Goal: Task Accomplishment & Management: Complete application form

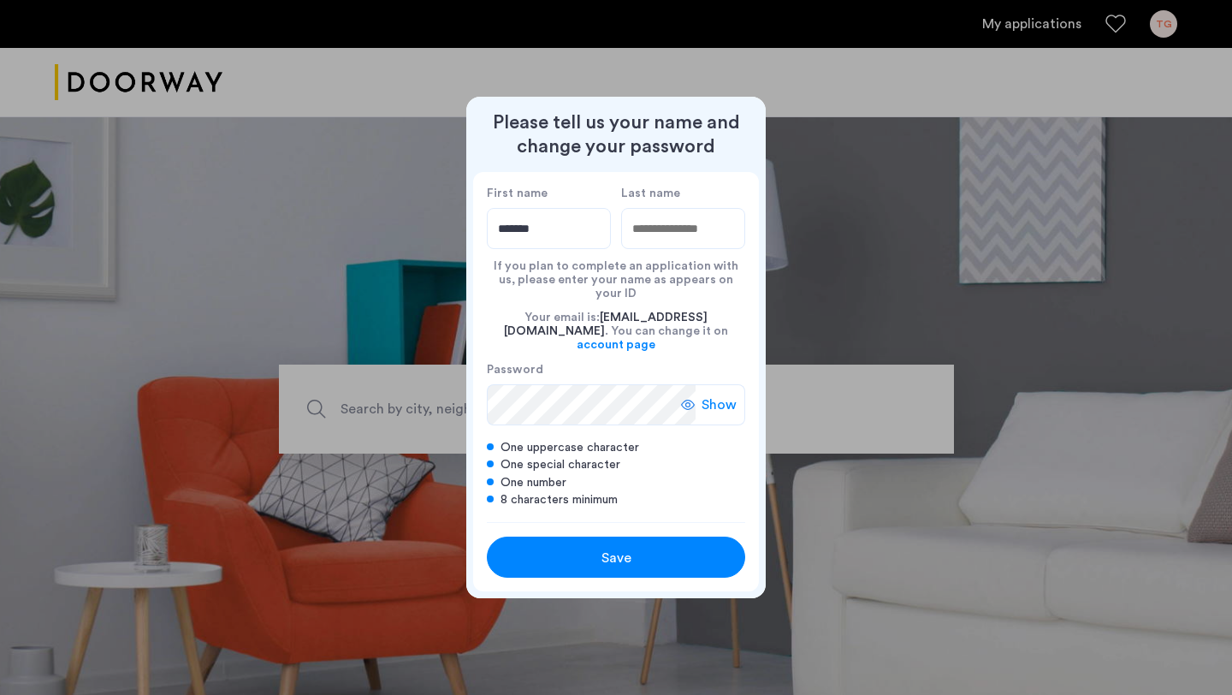
type input "*******"
click at [709, 235] on input "Last name" at bounding box center [683, 228] width 124 height 41
type input "*****"
click at [717, 399] on span "Show" at bounding box center [718, 404] width 35 height 21
click at [588, 548] on div "Save" at bounding box center [616, 558] width 164 height 21
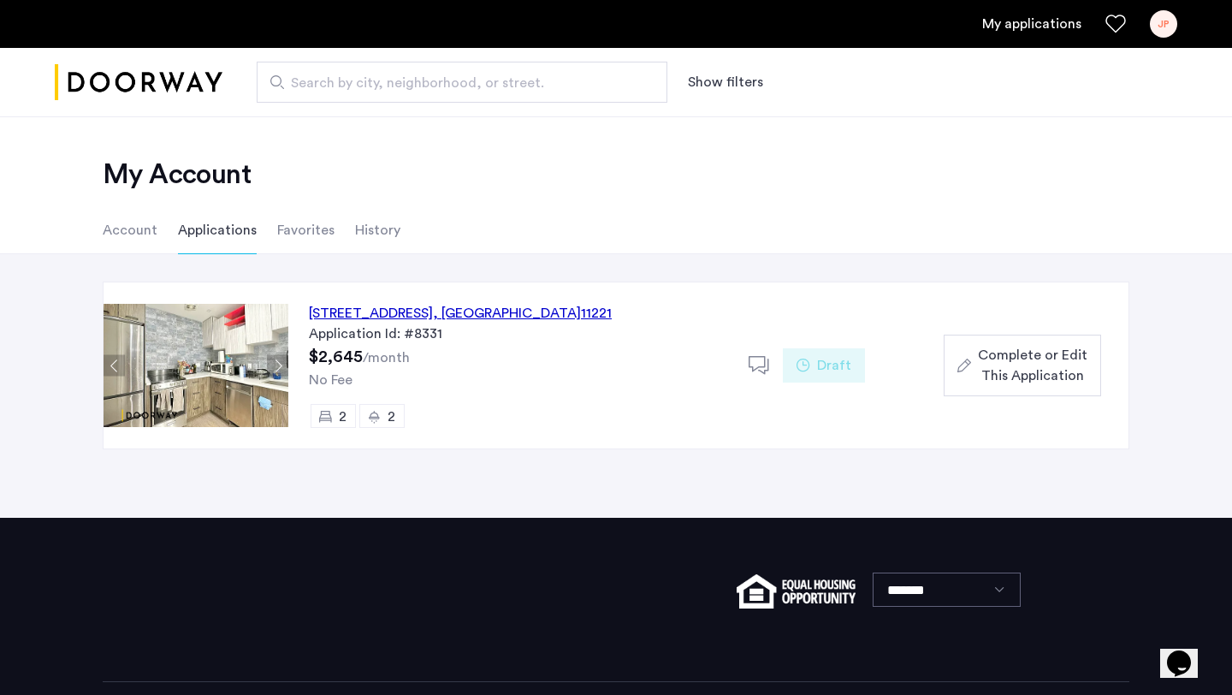
click at [516, 308] on div "334 Evergreen Avenue, Unit 4B, Brooklyn , NY 11221" at bounding box center [460, 313] width 303 height 21
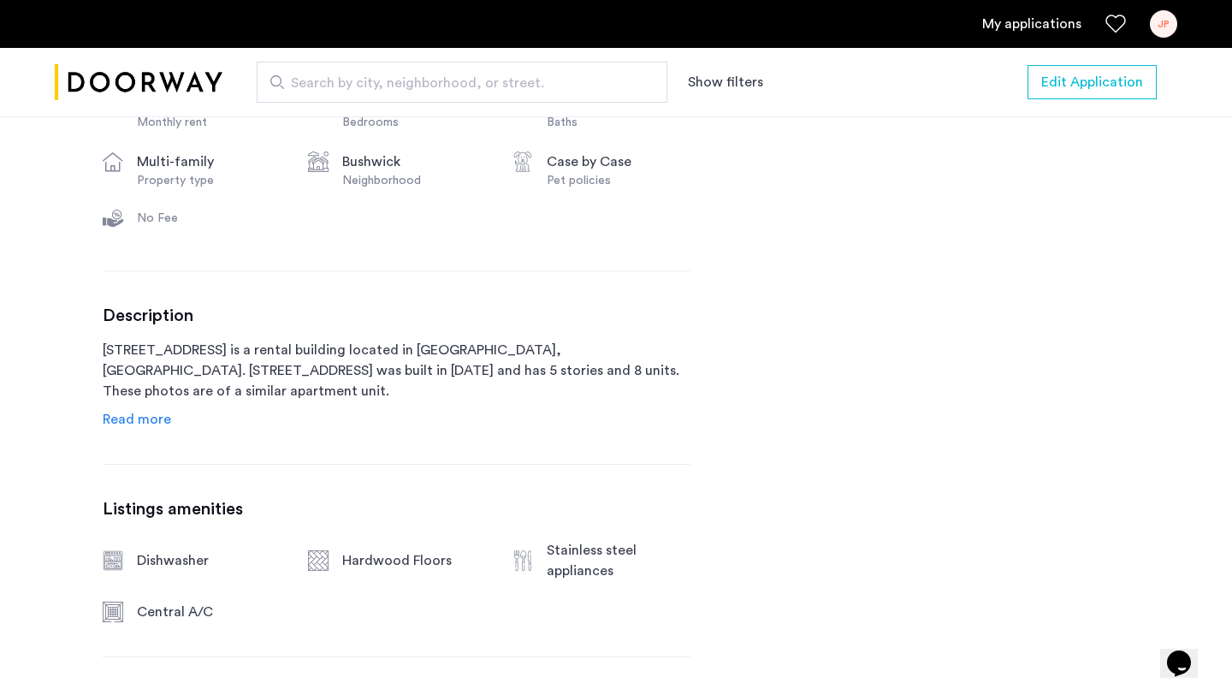
scroll to position [684, 0]
click at [145, 414] on span "Read more" at bounding box center [137, 418] width 68 height 14
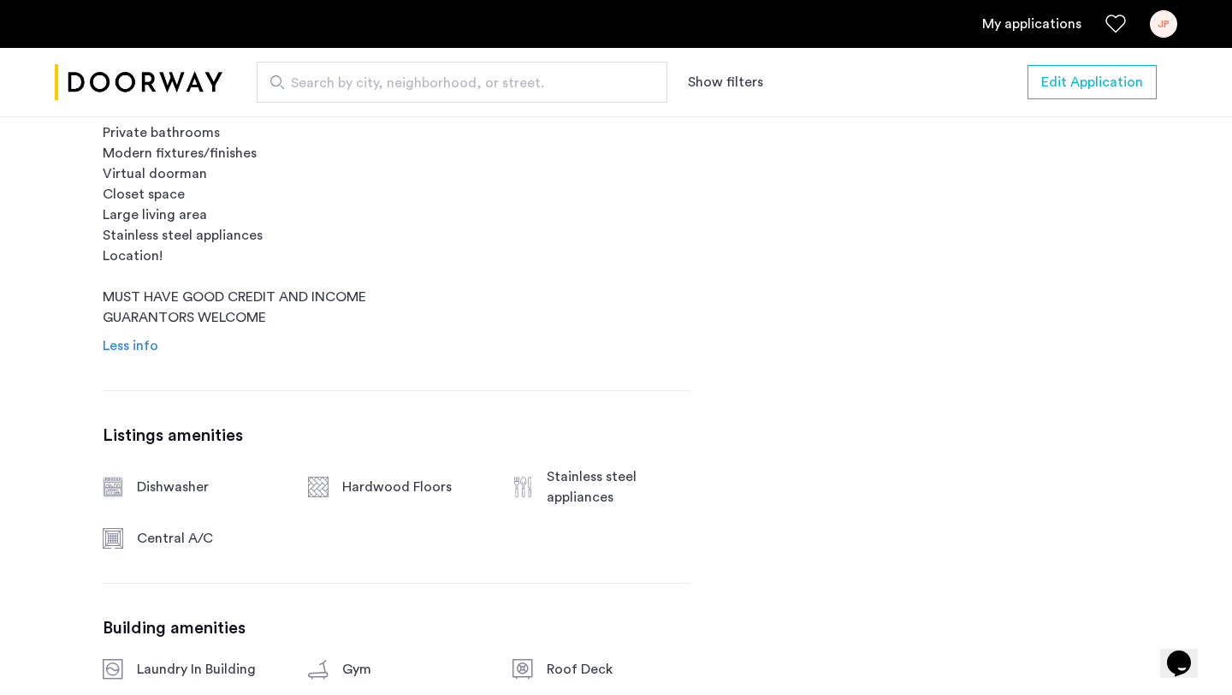
scroll to position [1110, 0]
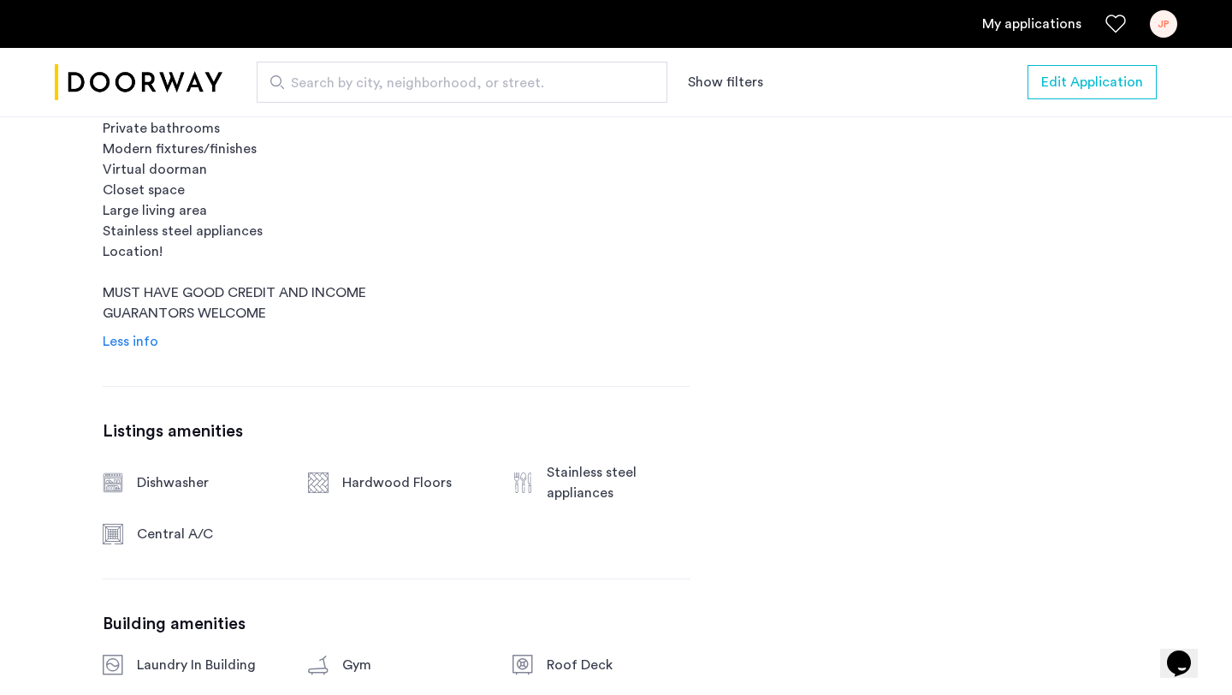
click at [1005, 34] on ul "My applications JP" at bounding box center [616, 23] width 1122 height 27
click at [1004, 27] on link "My applications" at bounding box center [1031, 24] width 99 height 21
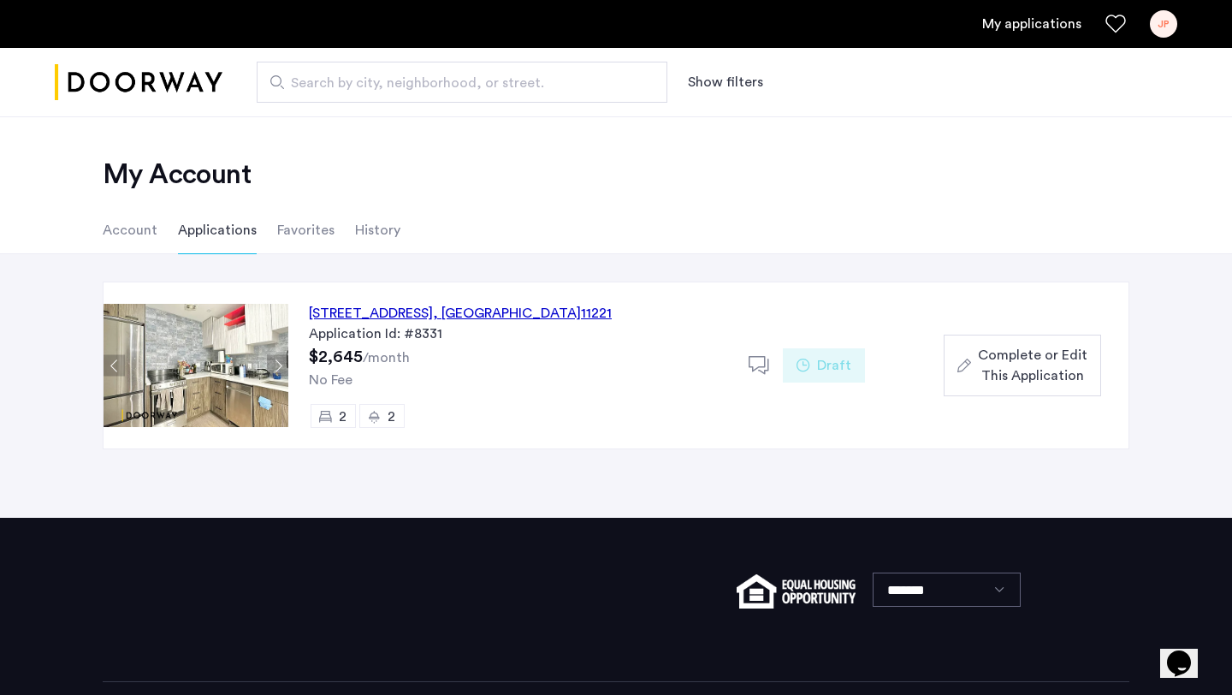
click at [497, 311] on div "334 Evergreen Avenue, Unit 4B, Brooklyn , NY 11221" at bounding box center [460, 313] width 303 height 21
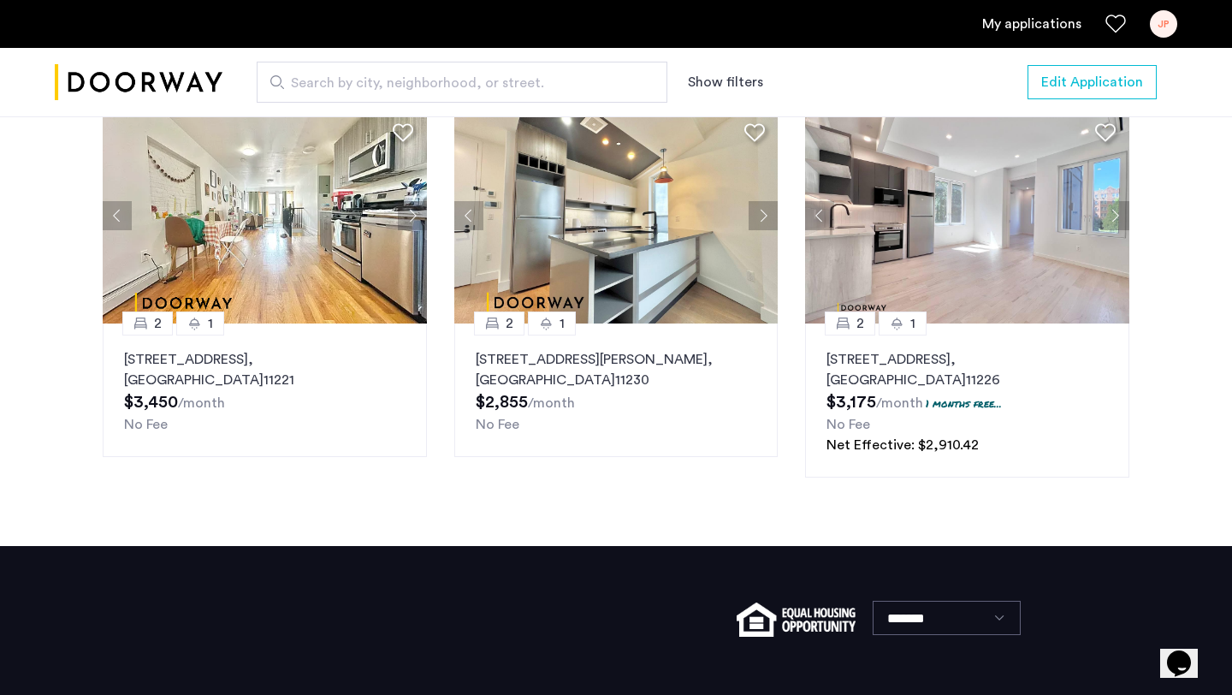
scroll to position [2289, 0]
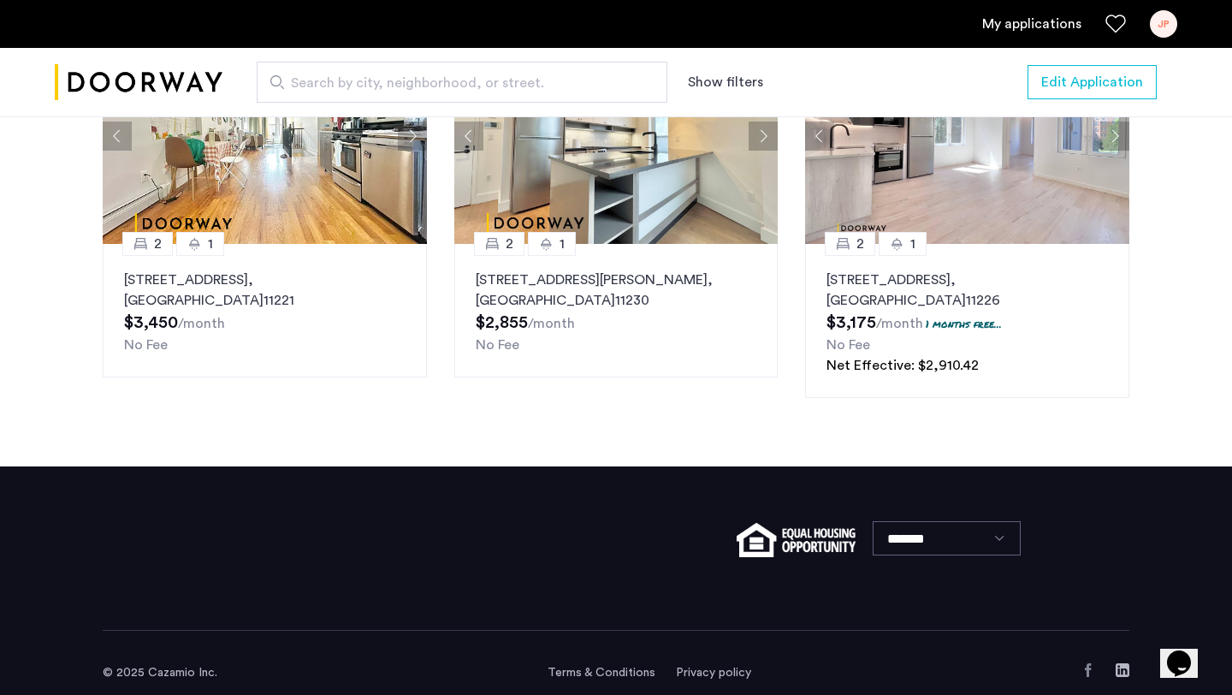
click at [989, 33] on link "My applications" at bounding box center [1031, 24] width 99 height 21
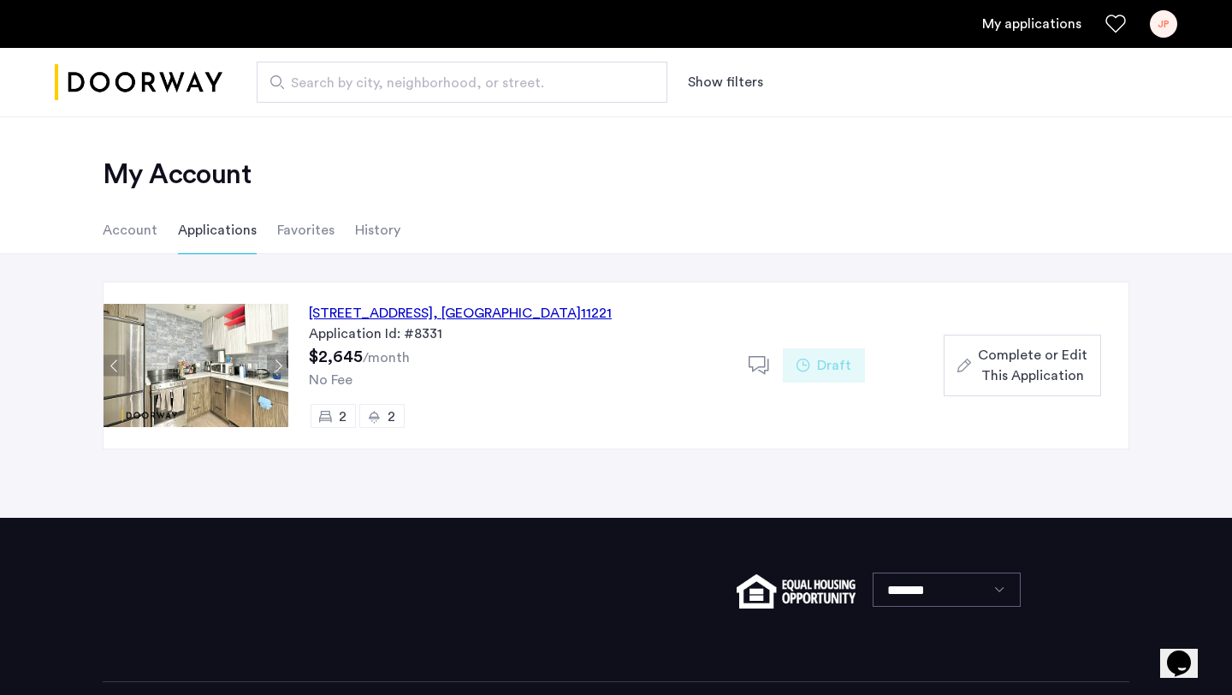
click at [989, 33] on link "My applications" at bounding box center [1031, 24] width 99 height 21
click at [1019, 360] on span "Complete or Edit This Application" at bounding box center [1033, 365] width 110 height 41
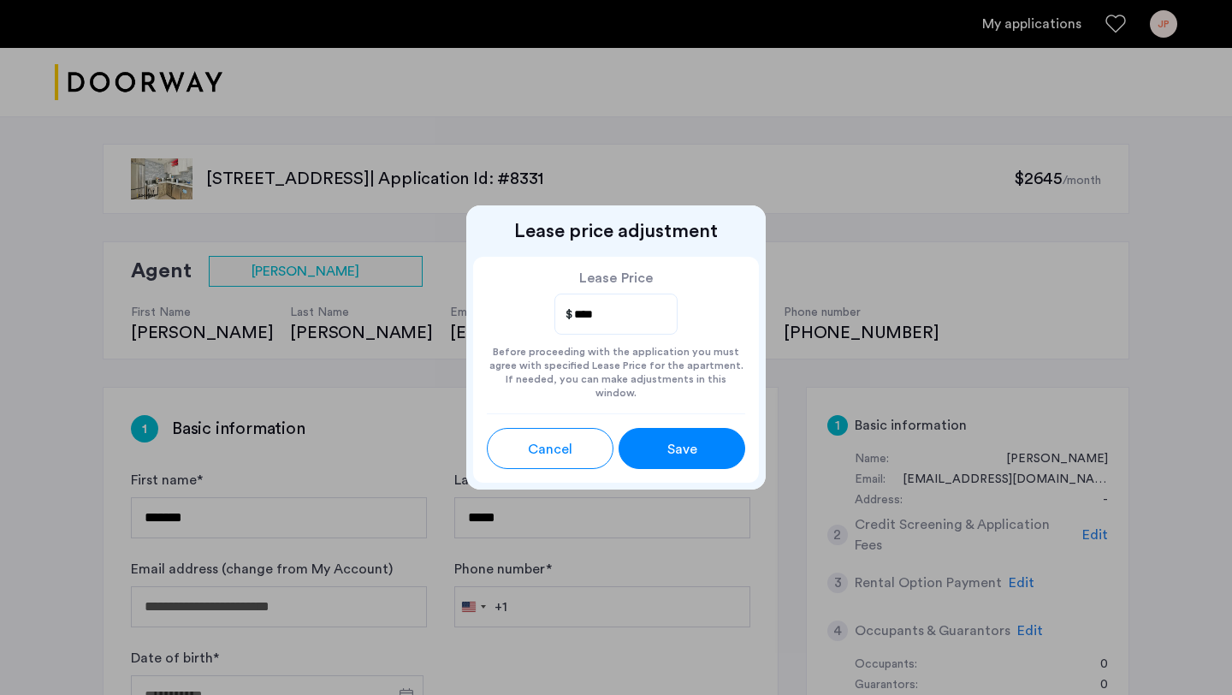
type input "****"
click at [685, 449] on span "Save" at bounding box center [682, 449] width 30 height 21
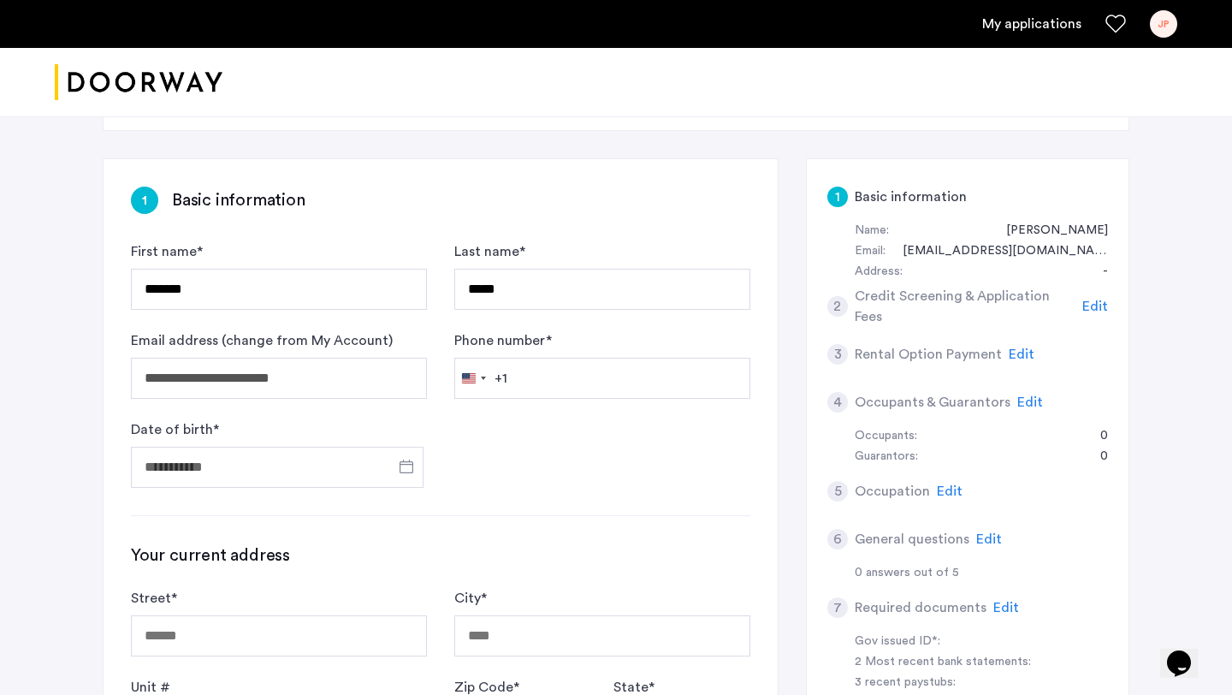
scroll to position [240, 0]
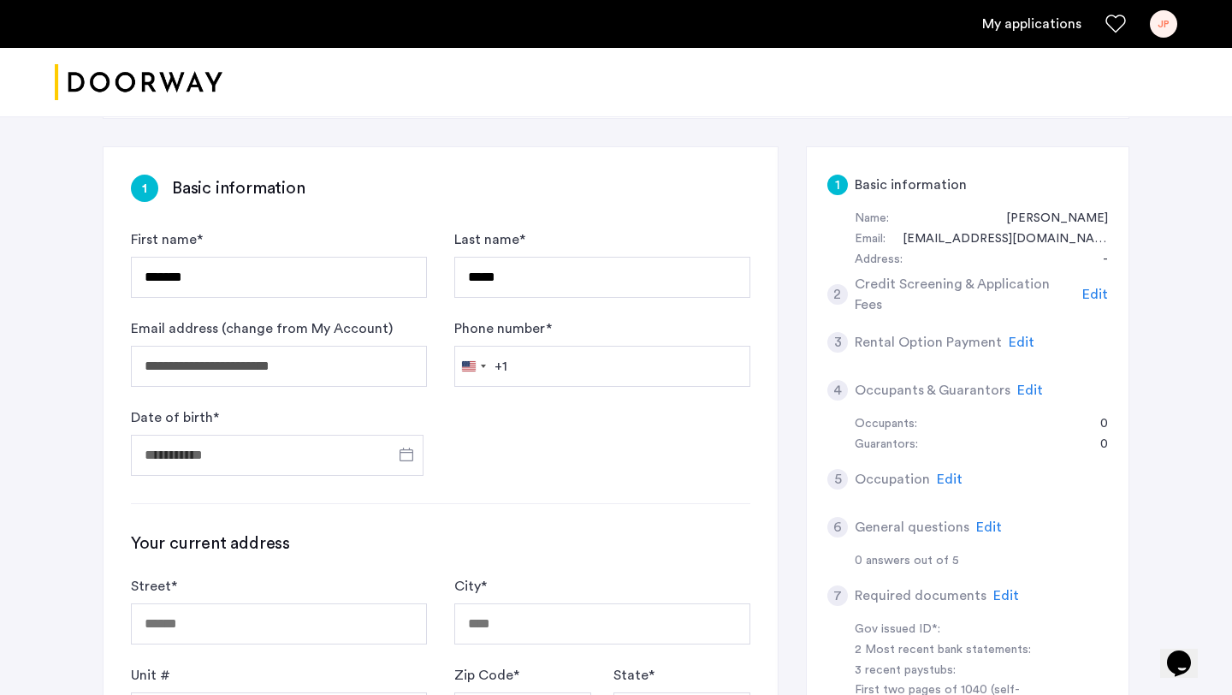
click at [530, 393] on form "**********" at bounding box center [440, 352] width 619 height 246
click at [530, 382] on input "Phone number *" at bounding box center [602, 366] width 296 height 41
type input "**********"
click at [394, 452] on span "Open calendar" at bounding box center [406, 454] width 41 height 41
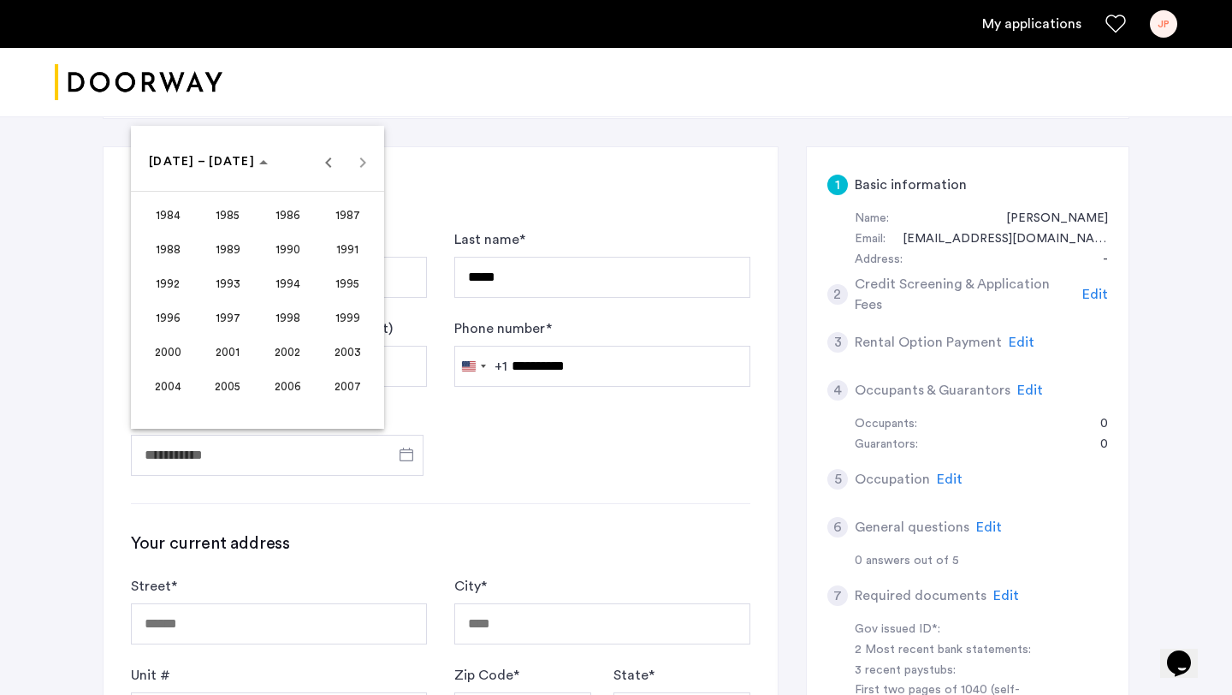
click at [177, 382] on span "2004" at bounding box center [168, 385] width 54 height 31
click at [224, 250] on span "FEB" at bounding box center [228, 249] width 54 height 31
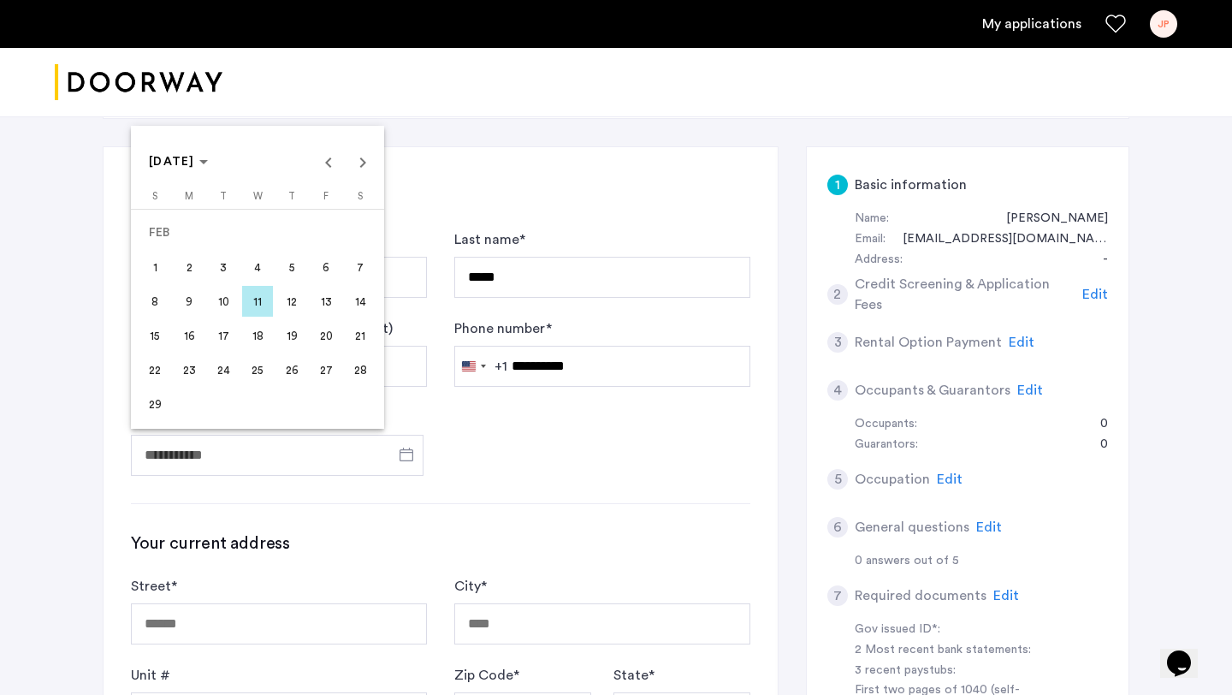
click at [256, 337] on span "18" at bounding box center [257, 335] width 31 height 31
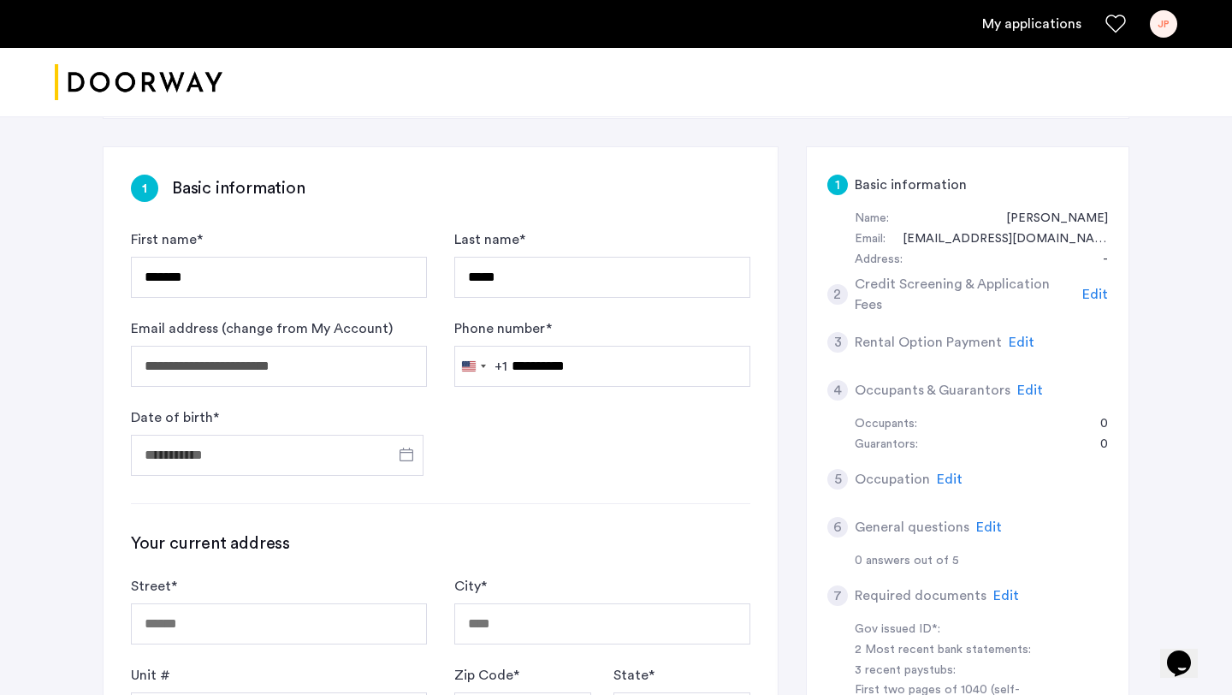
type input "**********"
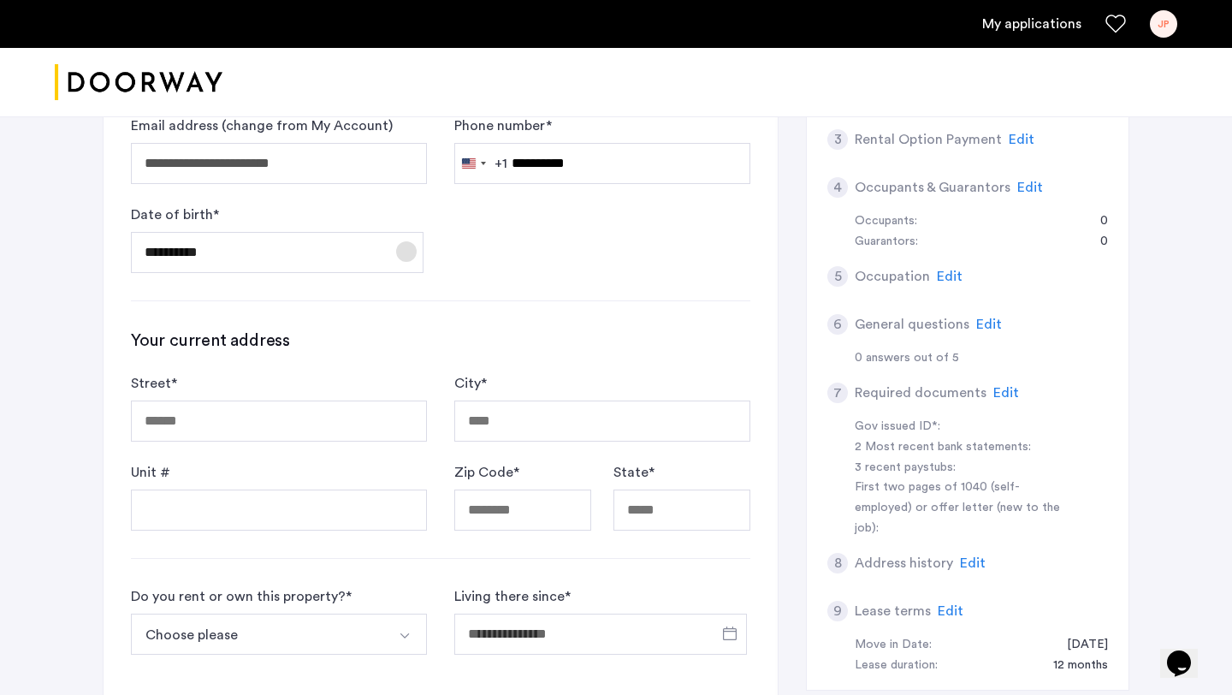
scroll to position [486, 0]
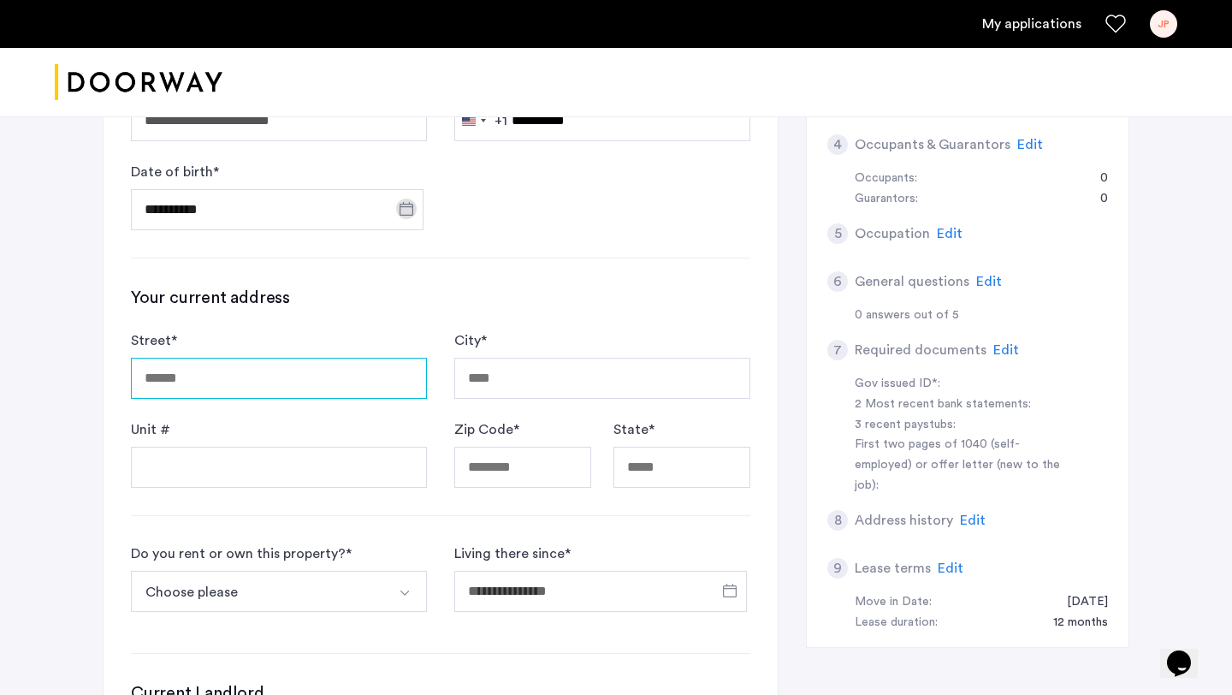
click at [191, 377] on input "Street *" at bounding box center [279, 378] width 296 height 41
type input "**********"
type input "*****"
type input "**"
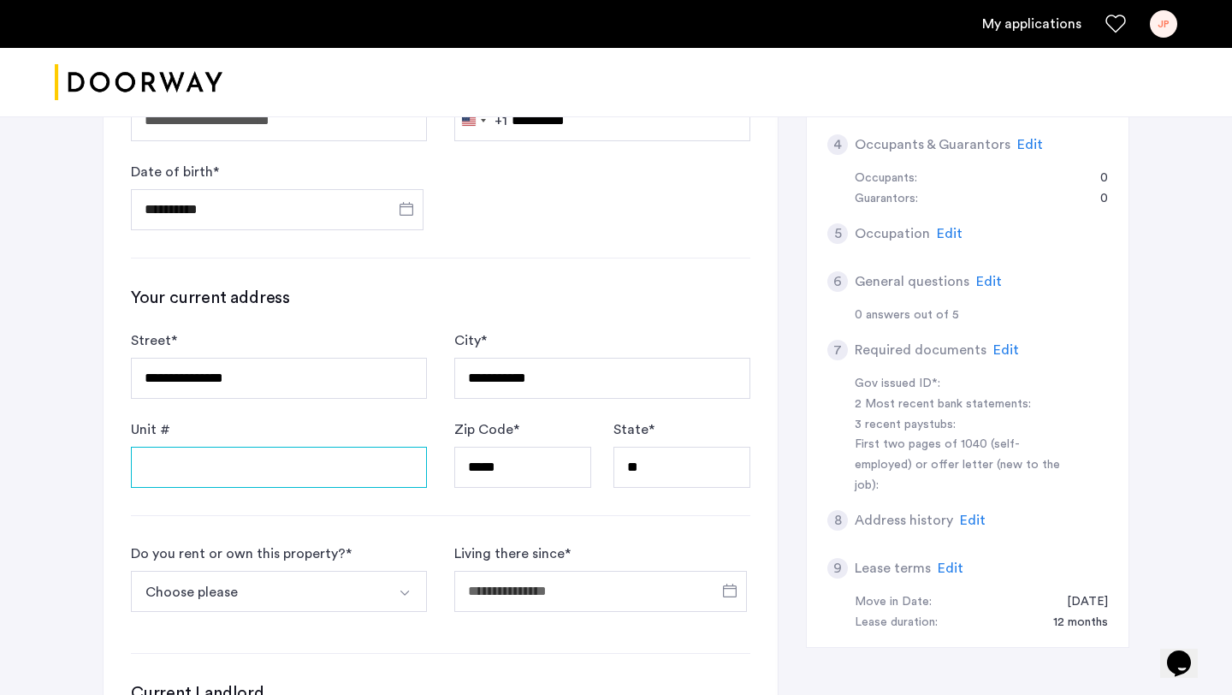
click at [322, 467] on input "Unit #" at bounding box center [279, 467] width 296 height 41
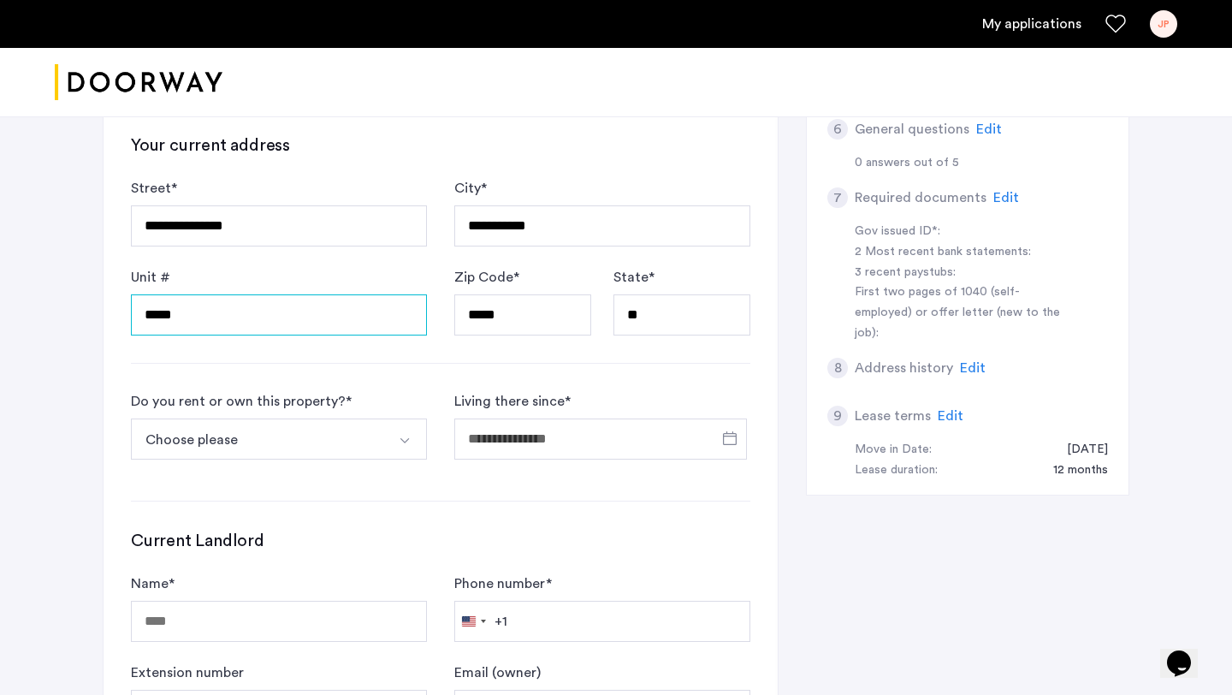
scroll to position [646, 0]
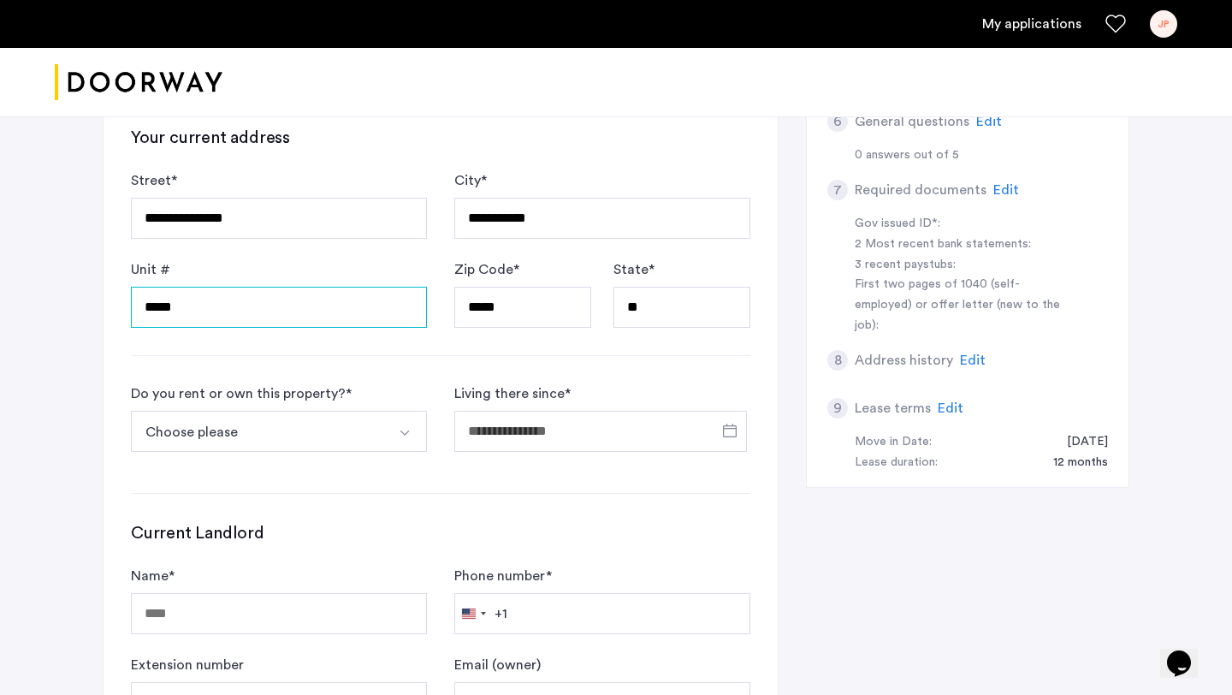
type input "*****"
click at [352, 431] on button "Choose please" at bounding box center [259, 431] width 256 height 41
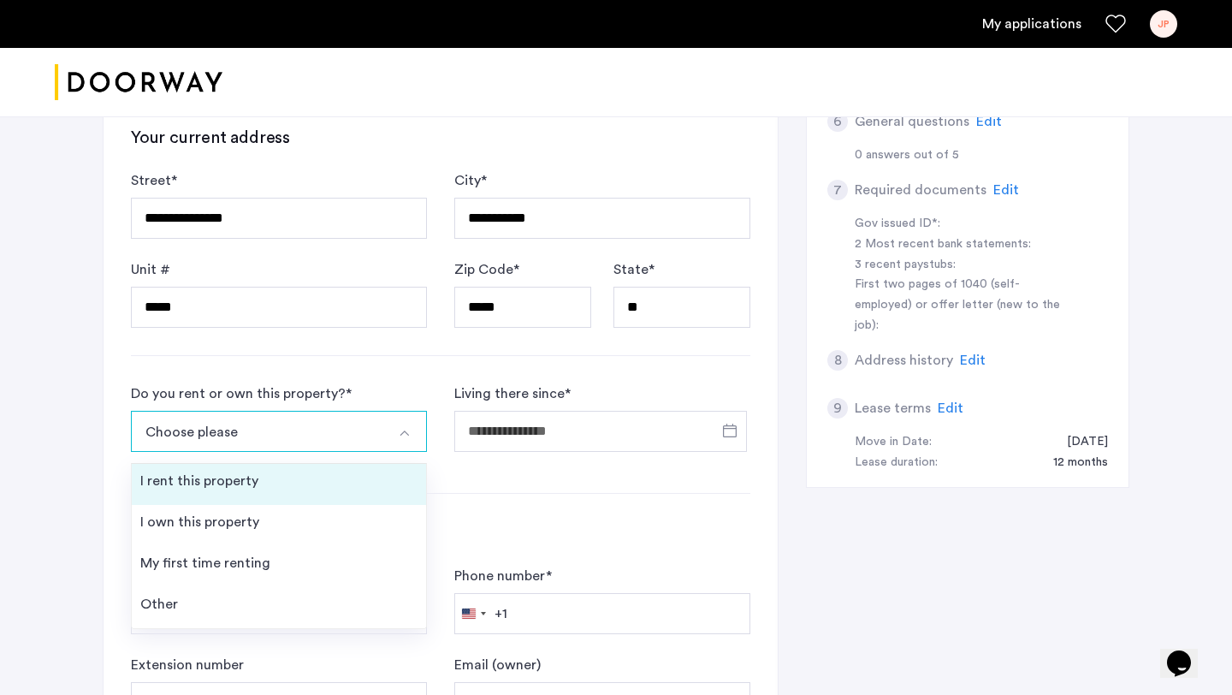
click at [320, 484] on li "I rent this property" at bounding box center [279, 484] width 294 height 41
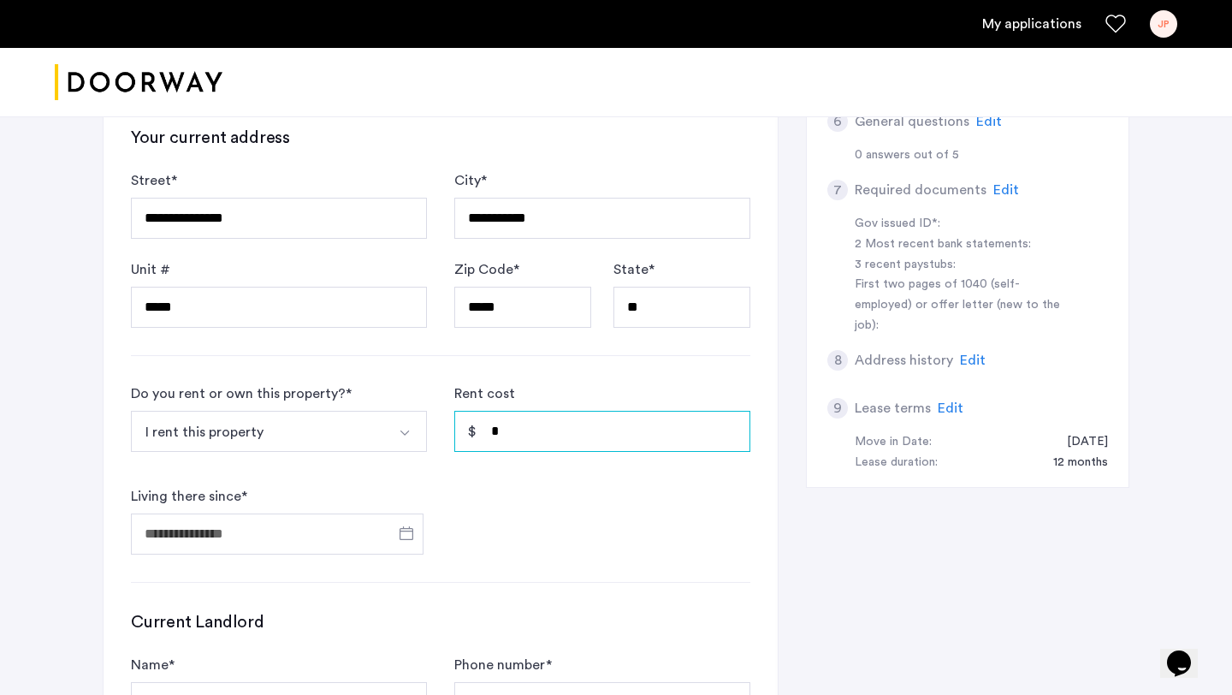
click at [513, 440] on input "*" at bounding box center [602, 431] width 296 height 41
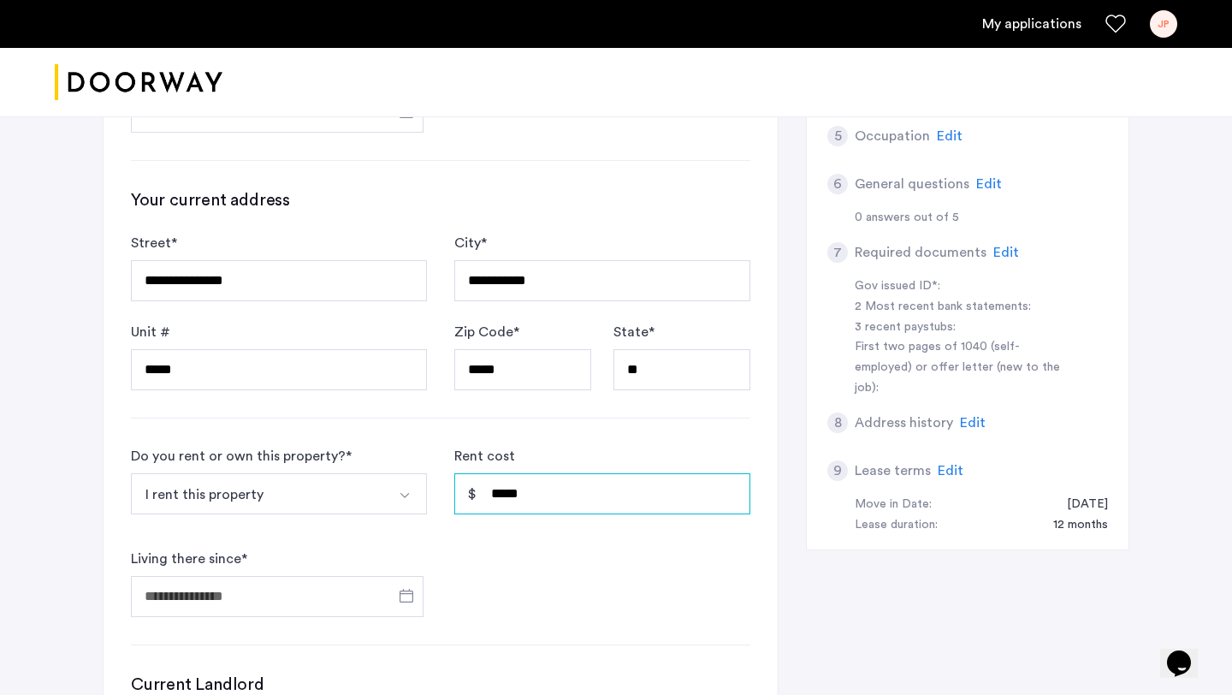
scroll to position [590, 0]
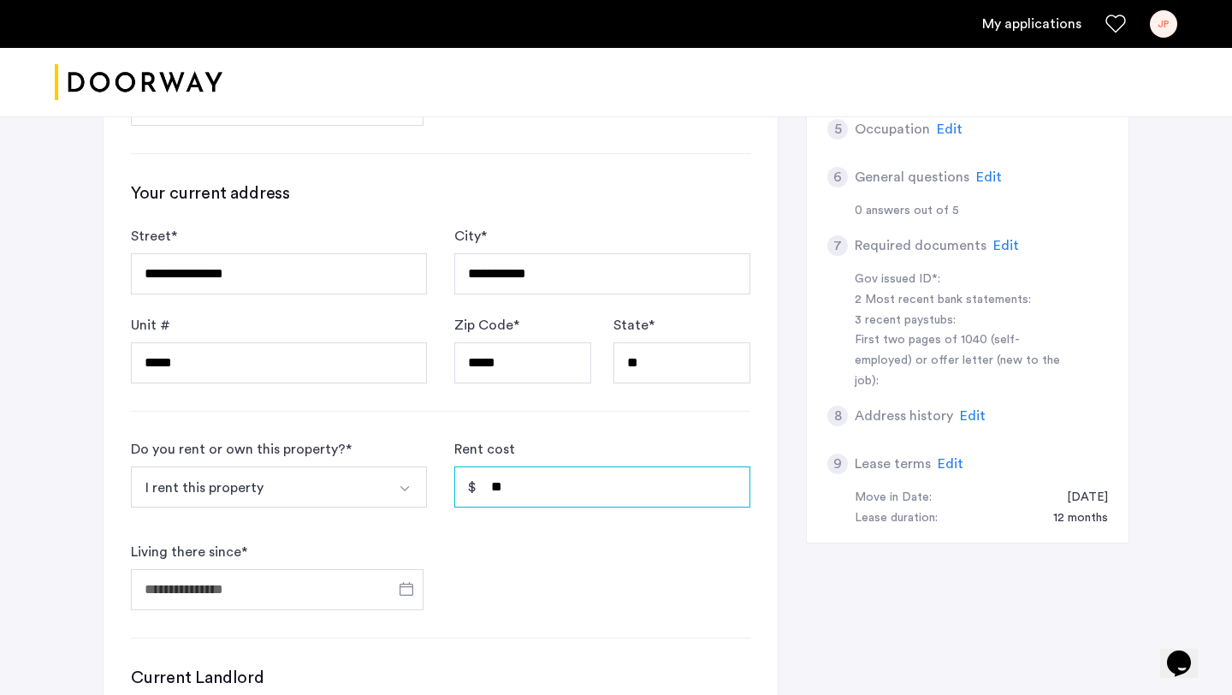
type input "*"
type input "*****"
click at [419, 589] on span "Open calendar" at bounding box center [406, 588] width 41 height 41
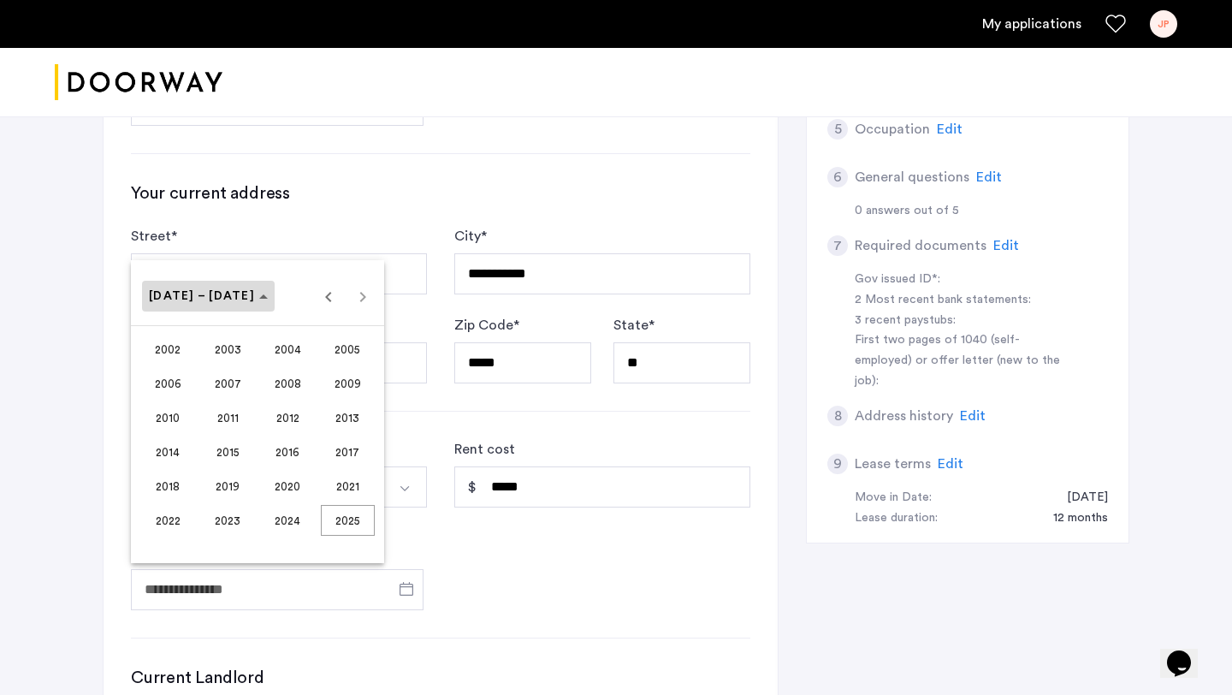
click at [237, 286] on span "Choose date" at bounding box center [208, 295] width 133 height 41
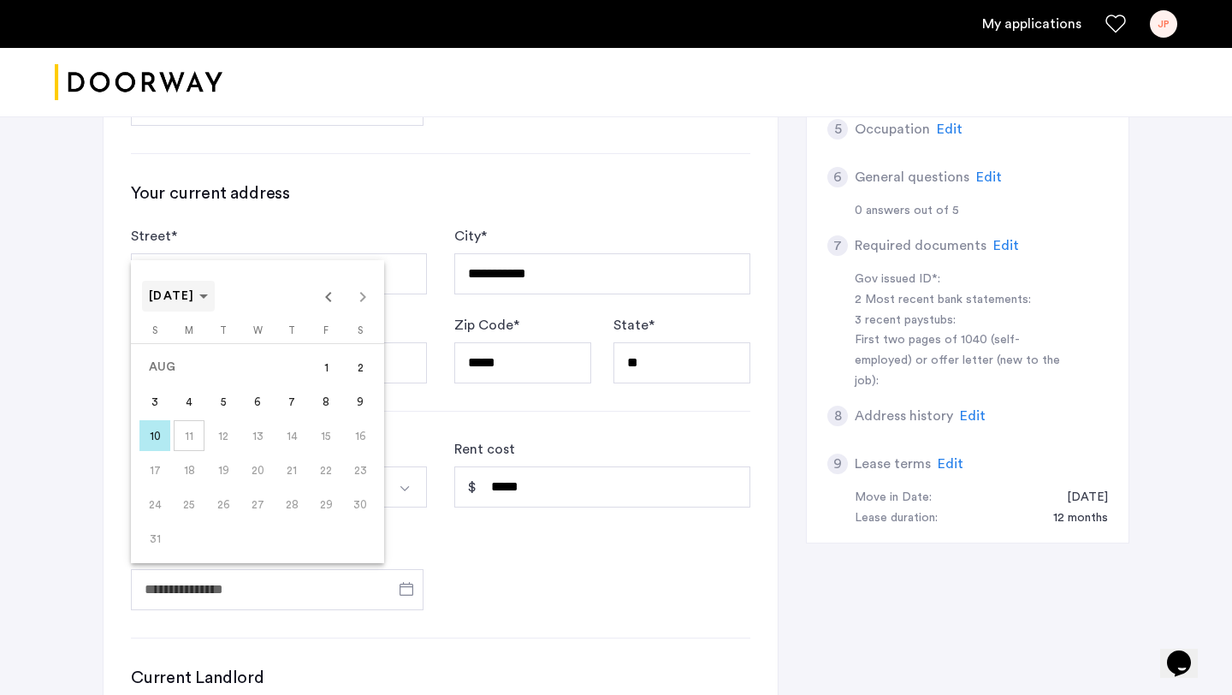
click at [185, 300] on span "AUG 2025" at bounding box center [172, 296] width 46 height 12
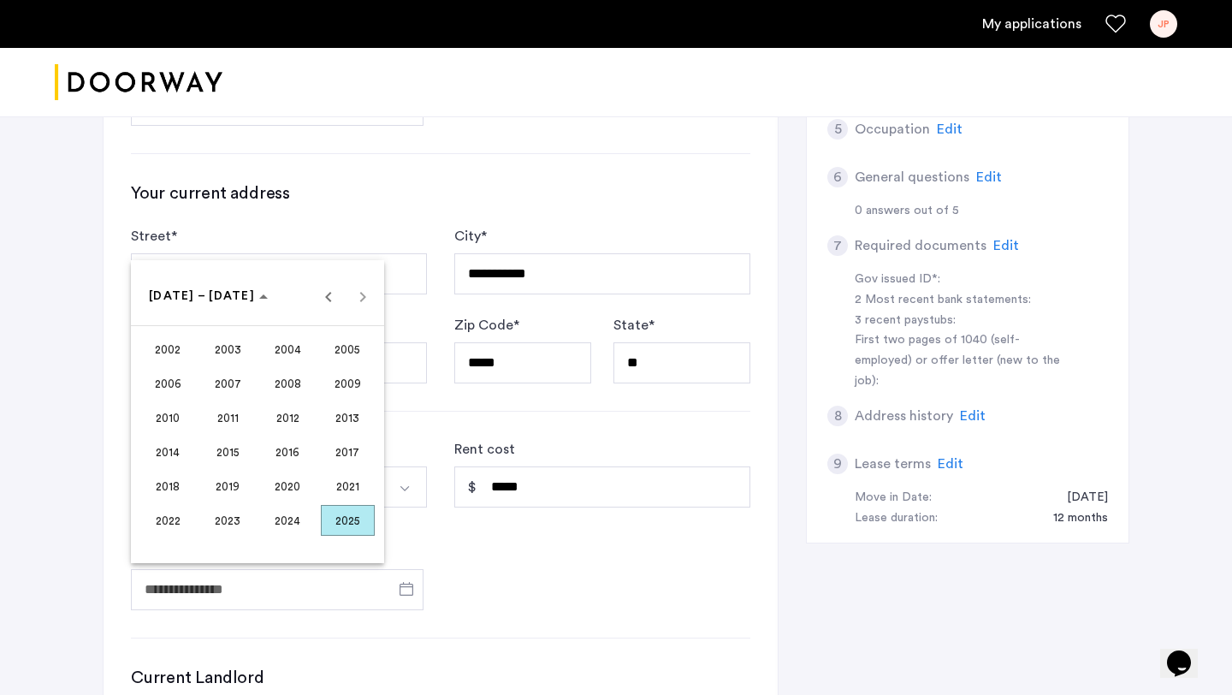
click at [292, 517] on span "2024" at bounding box center [288, 520] width 54 height 31
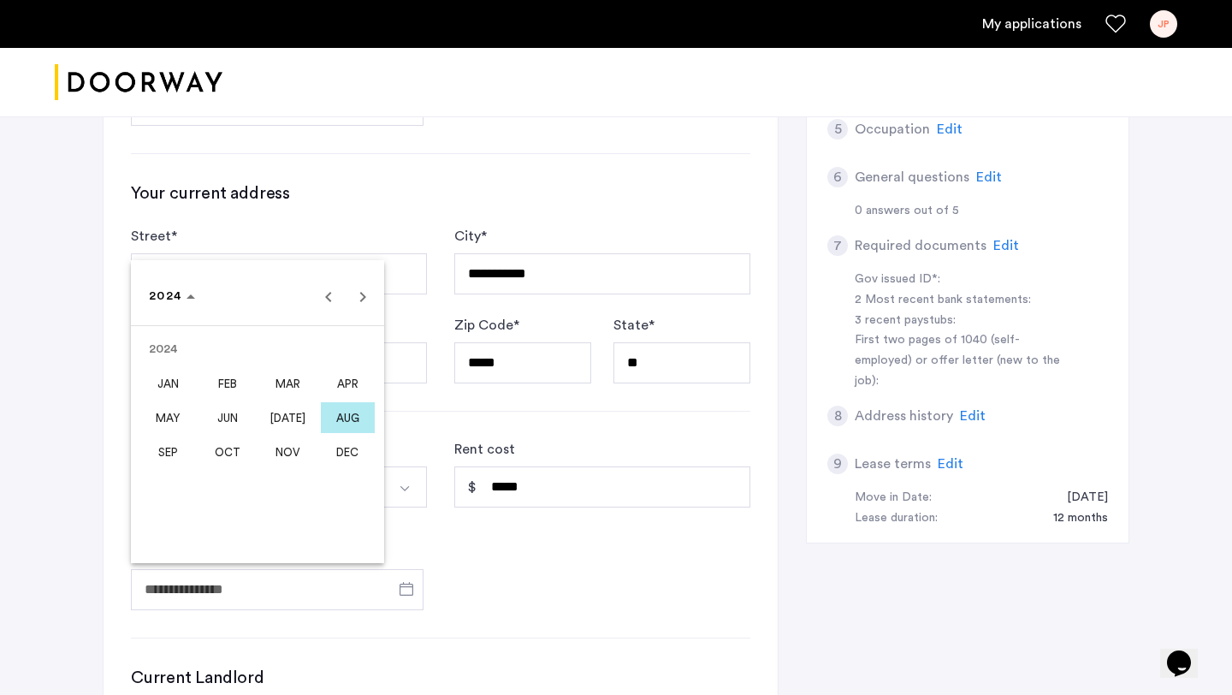
click at [160, 443] on span "SEP" at bounding box center [168, 451] width 54 height 31
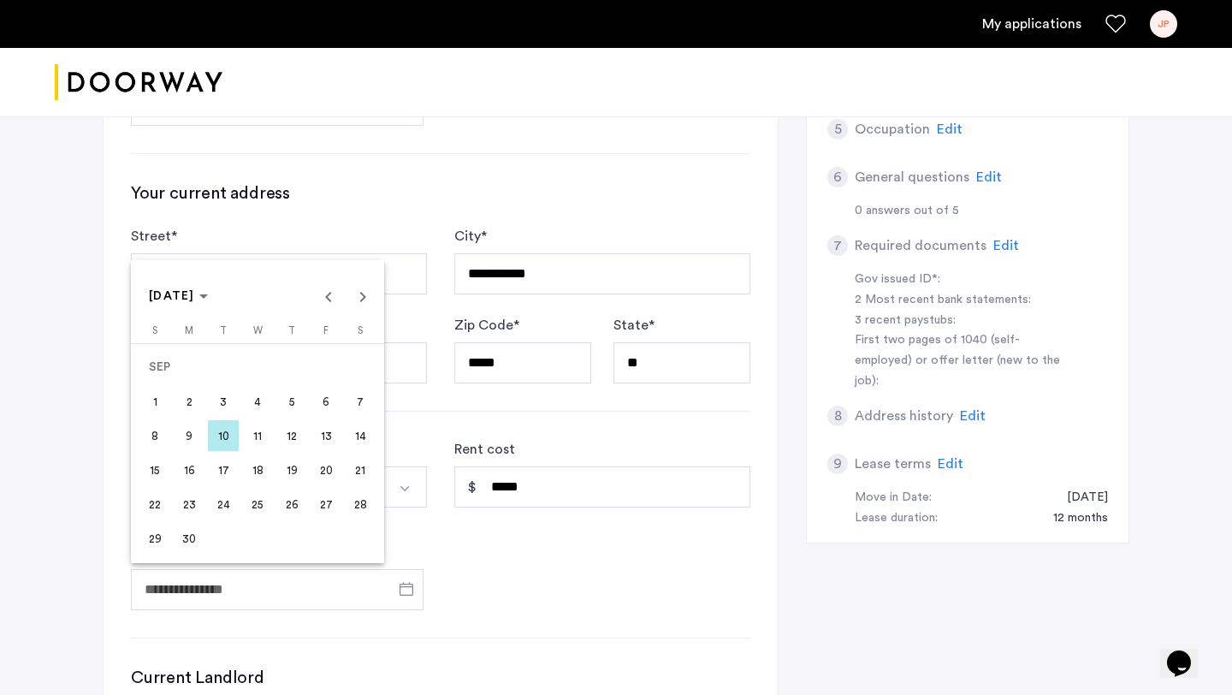
click at [157, 404] on span "1" at bounding box center [154, 401] width 31 height 31
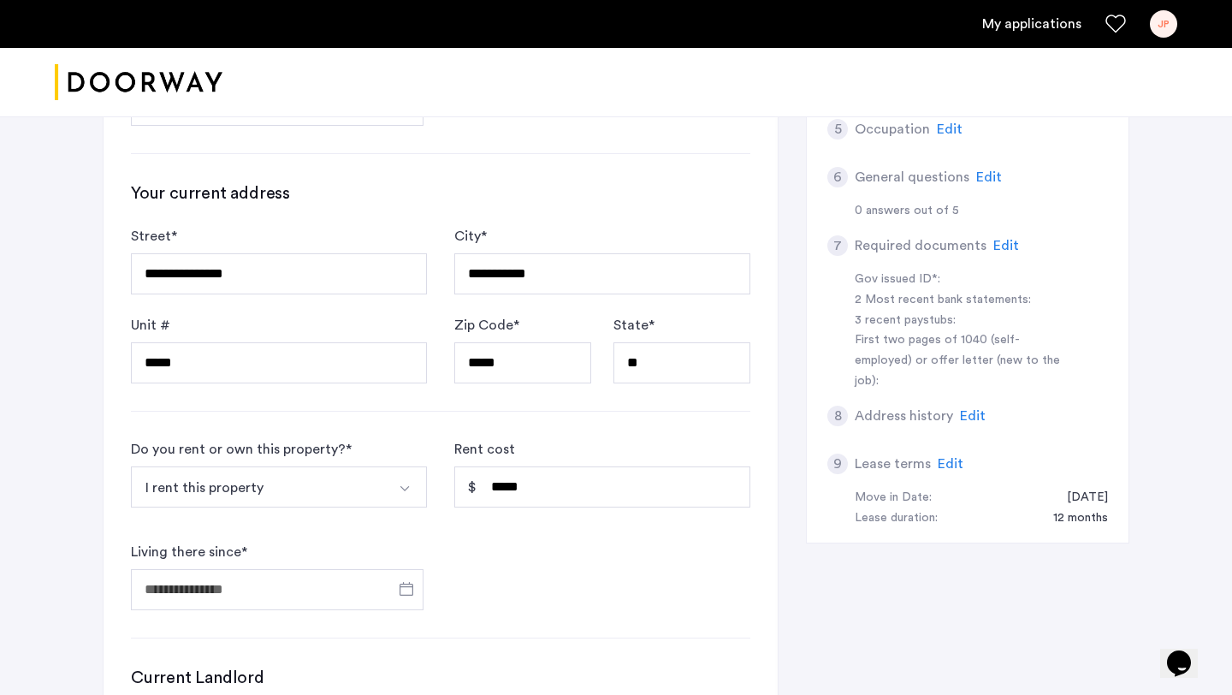
type input "**********"
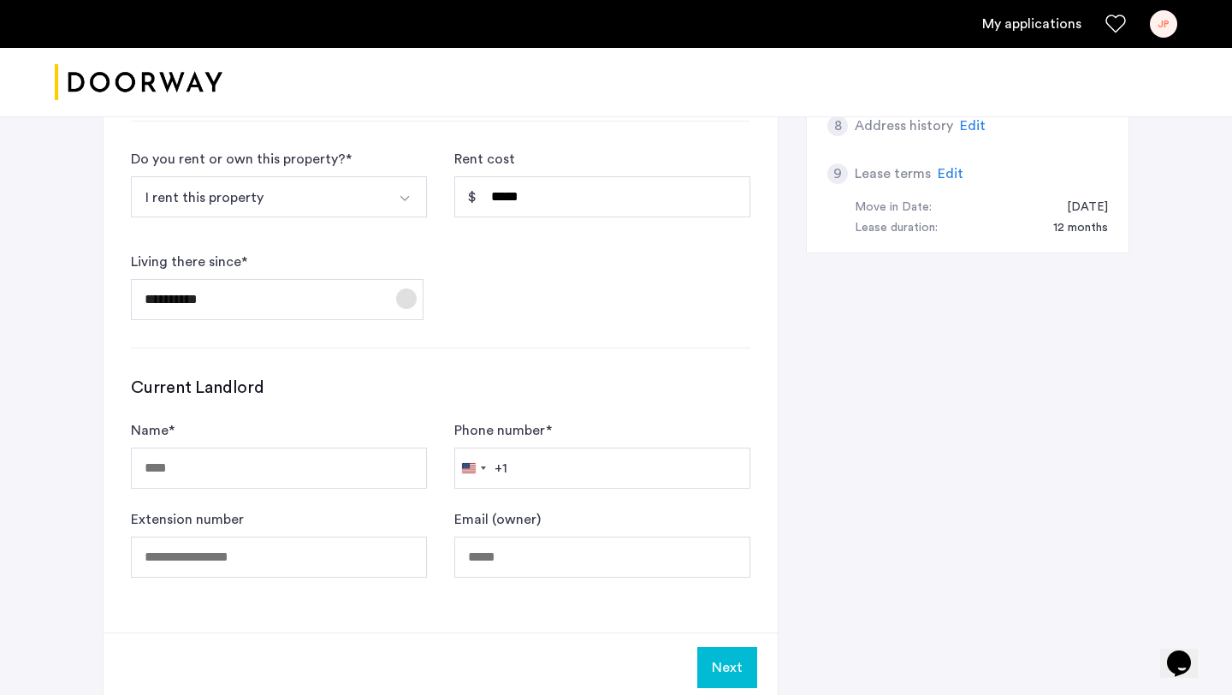
scroll to position [884, 0]
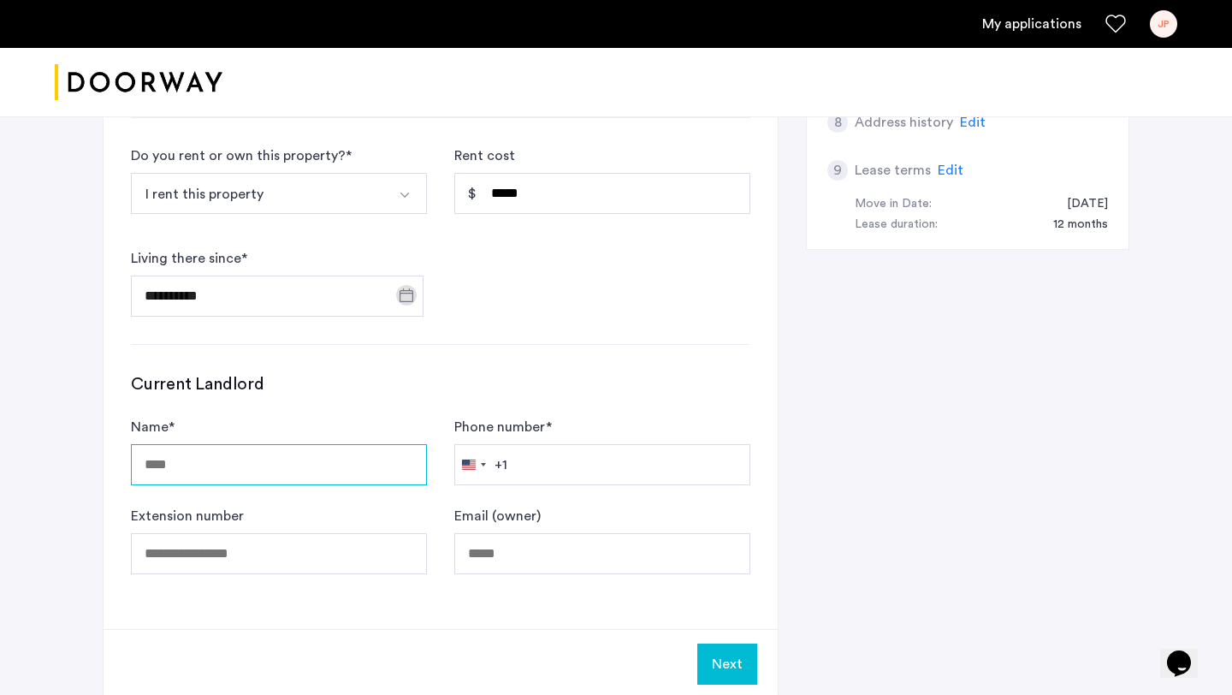
click at [311, 467] on input "Name *" at bounding box center [279, 464] width 296 height 41
type input "**********"
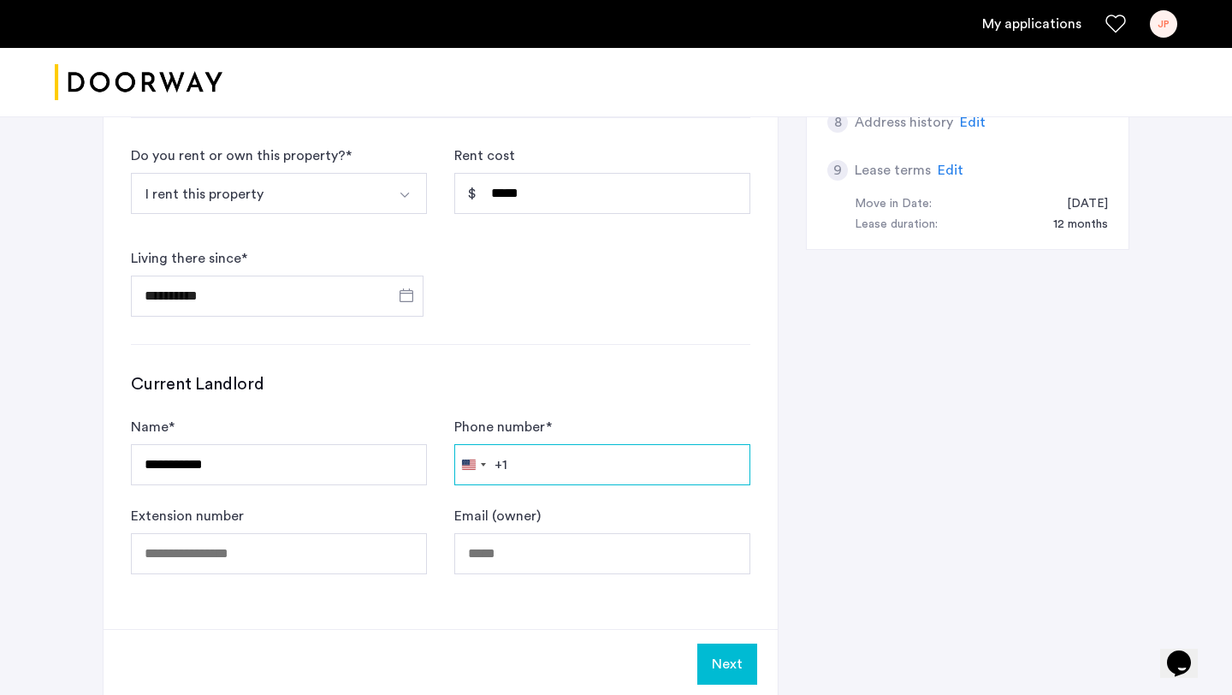
click at [532, 479] on input "Phone number *" at bounding box center [602, 464] width 296 height 41
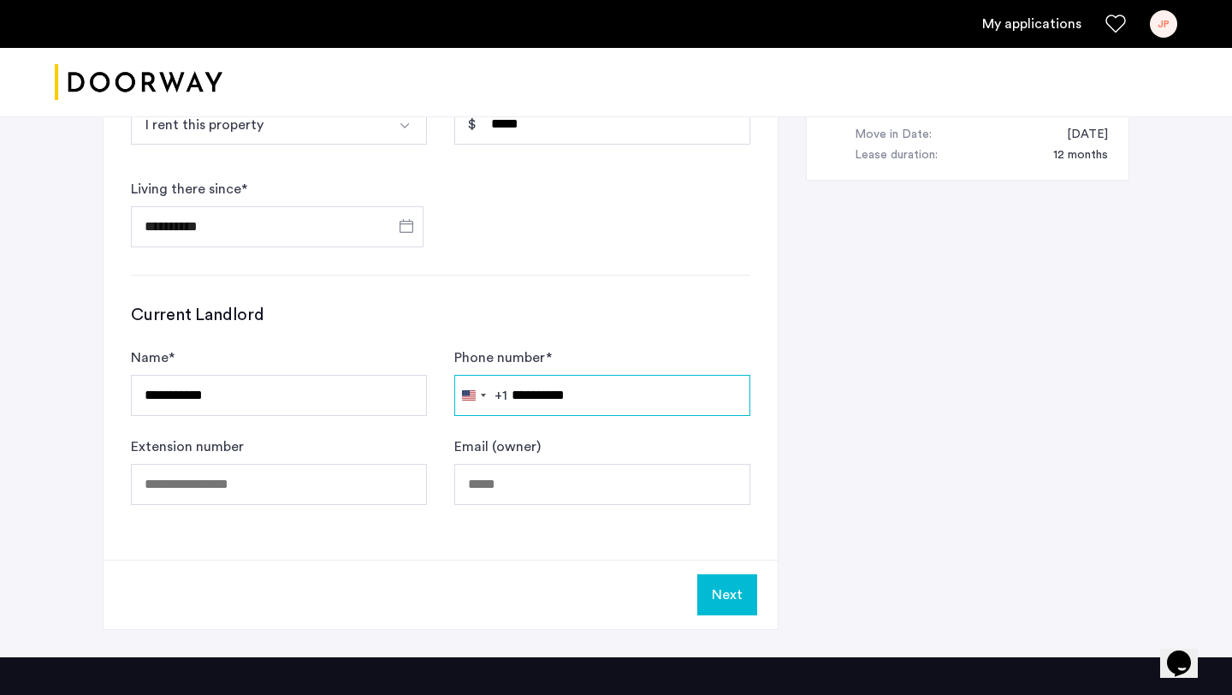
scroll to position [955, 0]
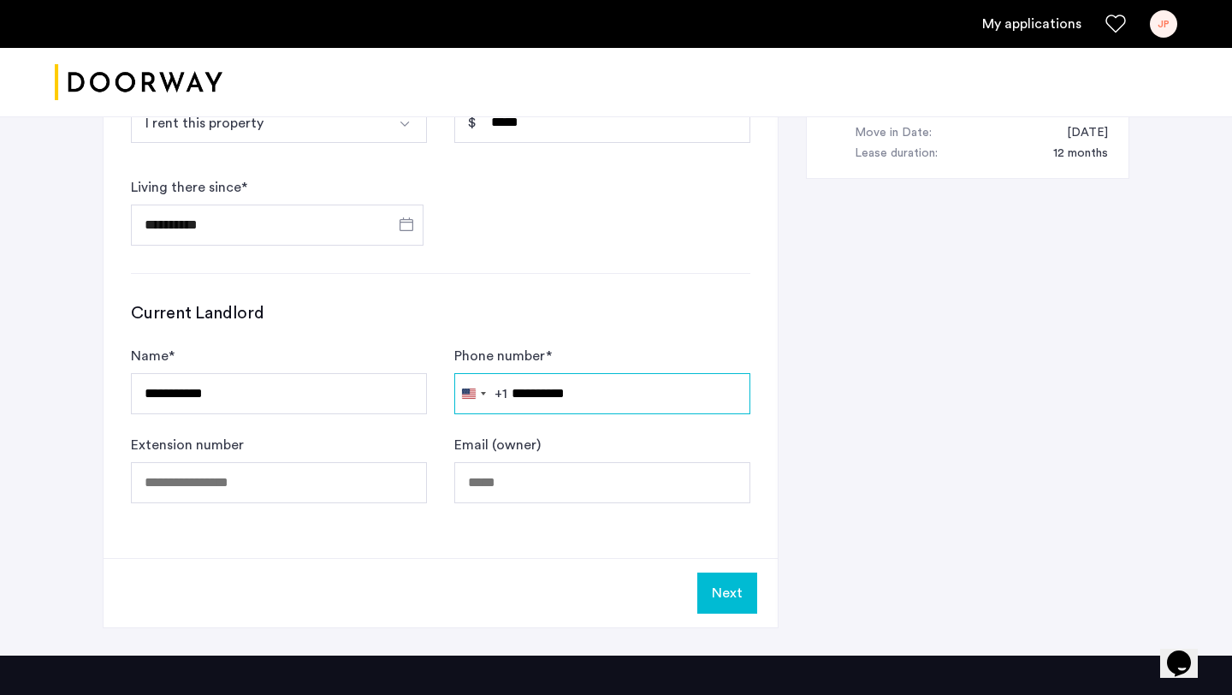
type input "**********"
click at [723, 576] on button "Next" at bounding box center [727, 592] width 60 height 41
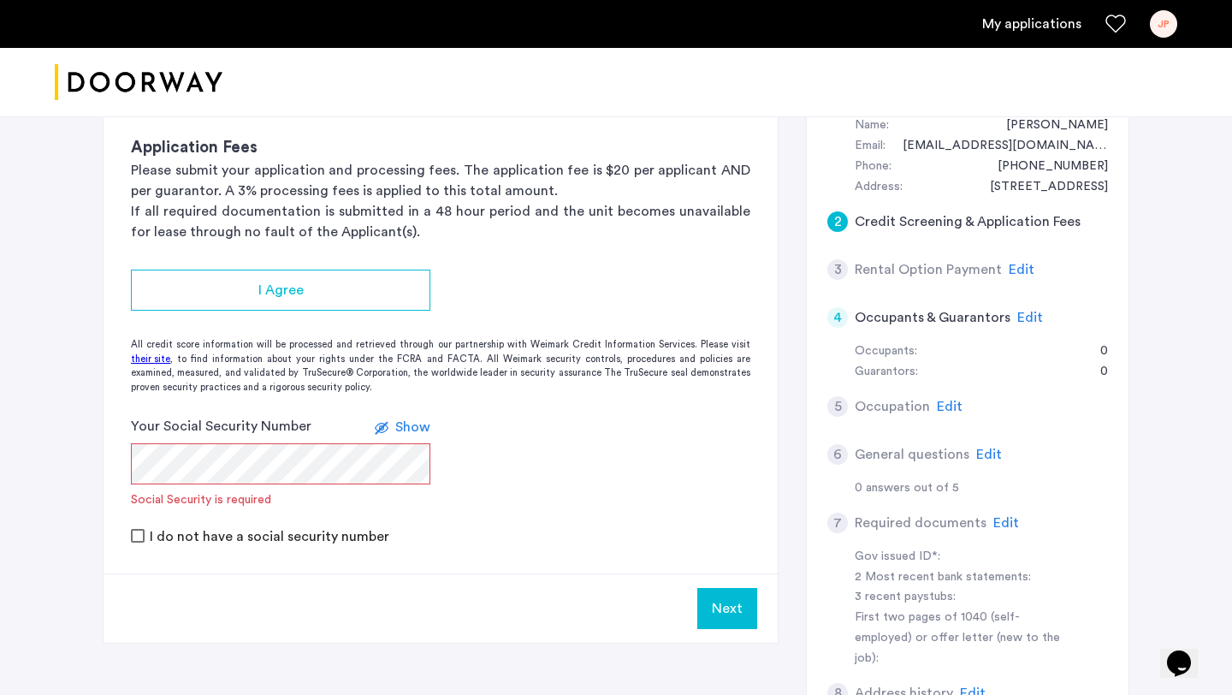
scroll to position [342, 0]
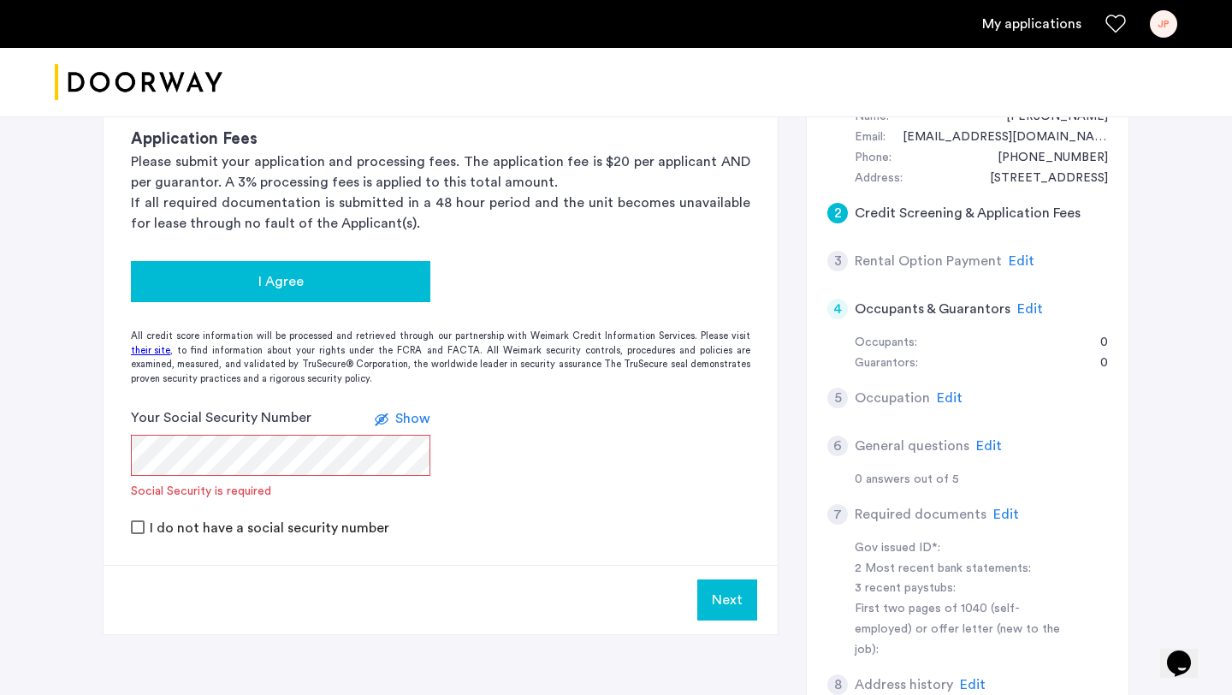
click at [274, 288] on span "I Agree" at bounding box center [280, 281] width 45 height 21
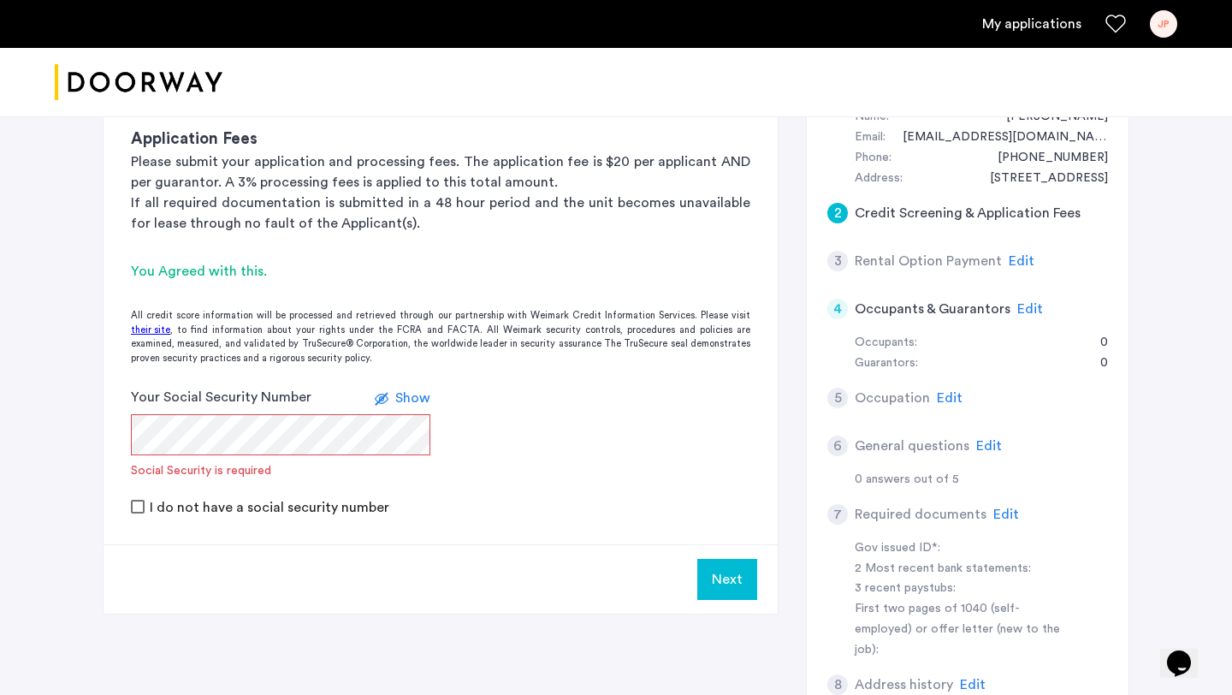
click at [278, 465] on div "Your Social Security Number Show Social Security is required" at bounding box center [280, 433] width 299 height 92
click at [411, 395] on span "Show" at bounding box center [412, 398] width 35 height 14
click at [375, 410] on div "Your Social Security Number Hide Social Security is invalid" at bounding box center [280, 433] width 299 height 92
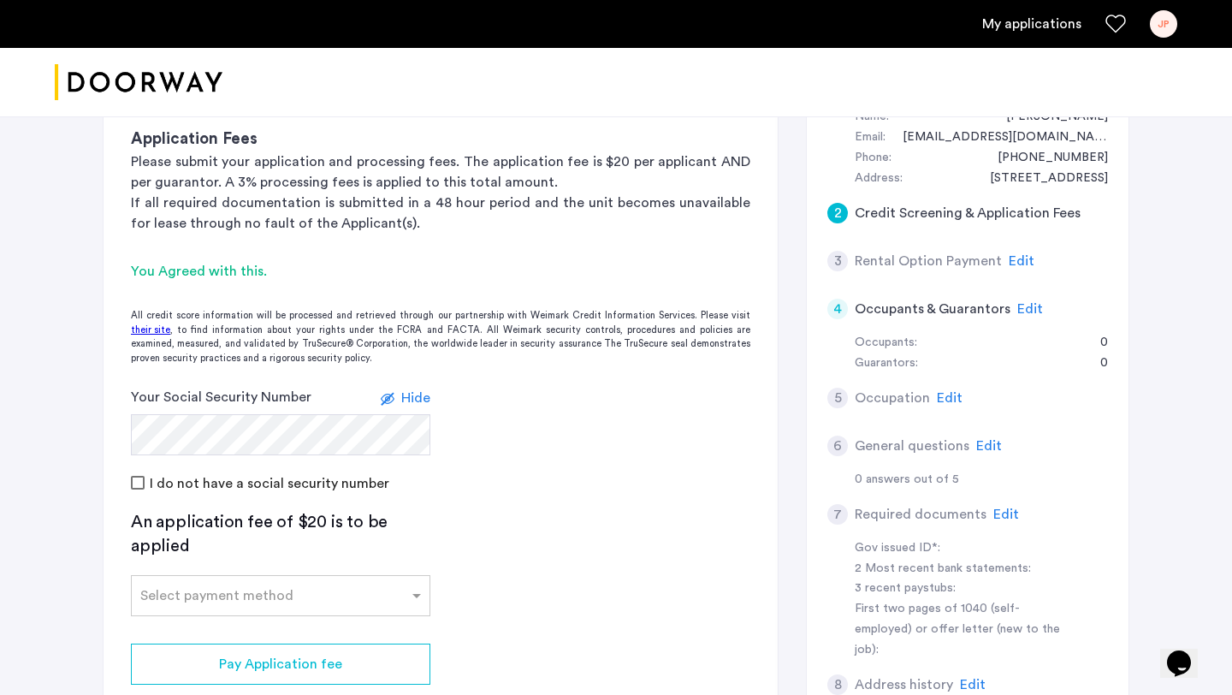
click at [488, 498] on app-credit-screening "2 Credit Screening & Application Fees Application Fees Please submit your appli…" at bounding box center [441, 413] width 674 height 736
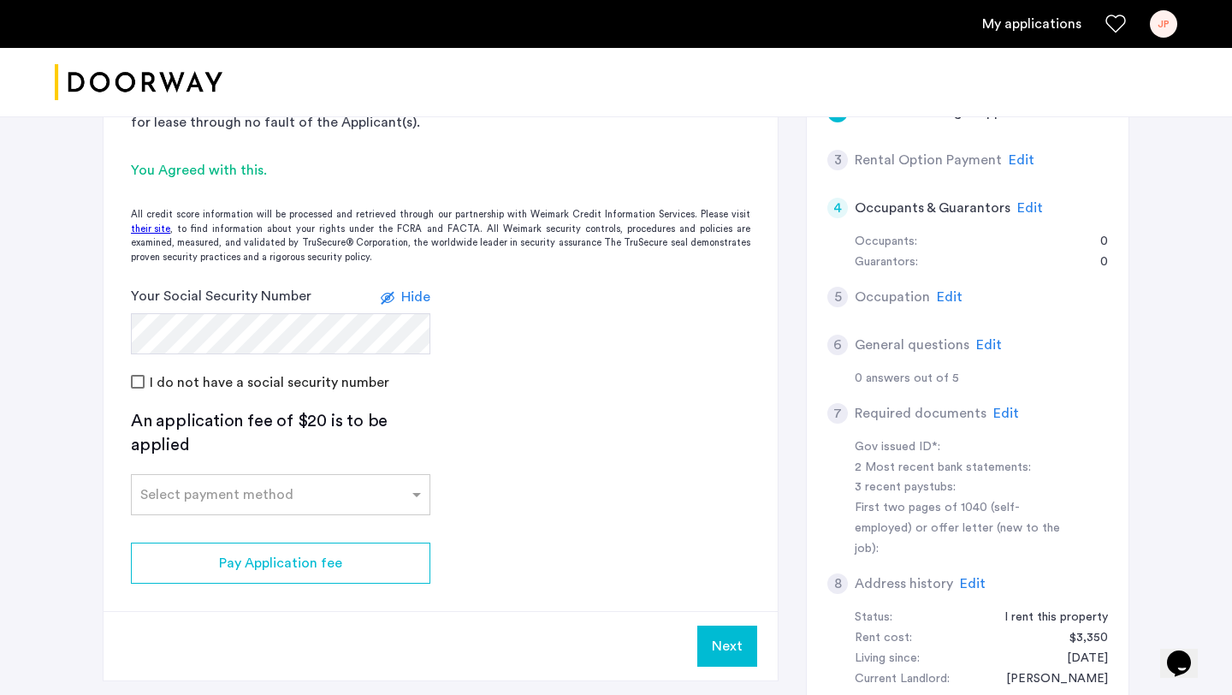
scroll to position [507, 0]
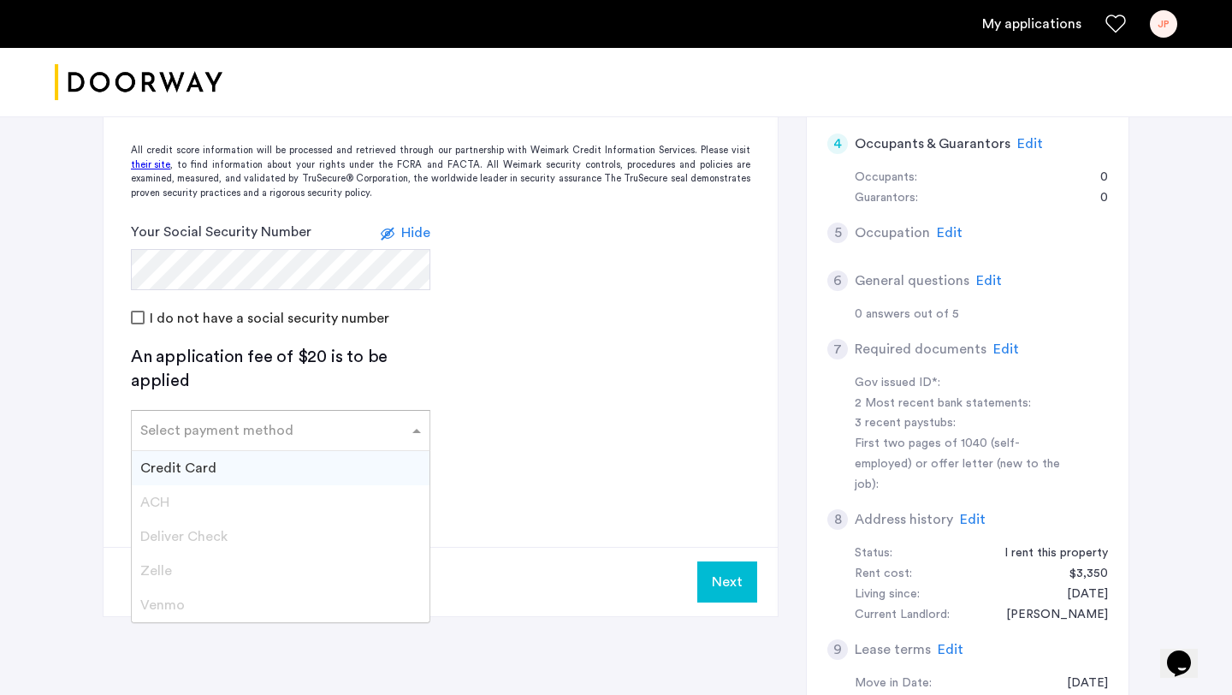
click at [336, 412] on div "Select payment method" at bounding box center [280, 430] width 299 height 41
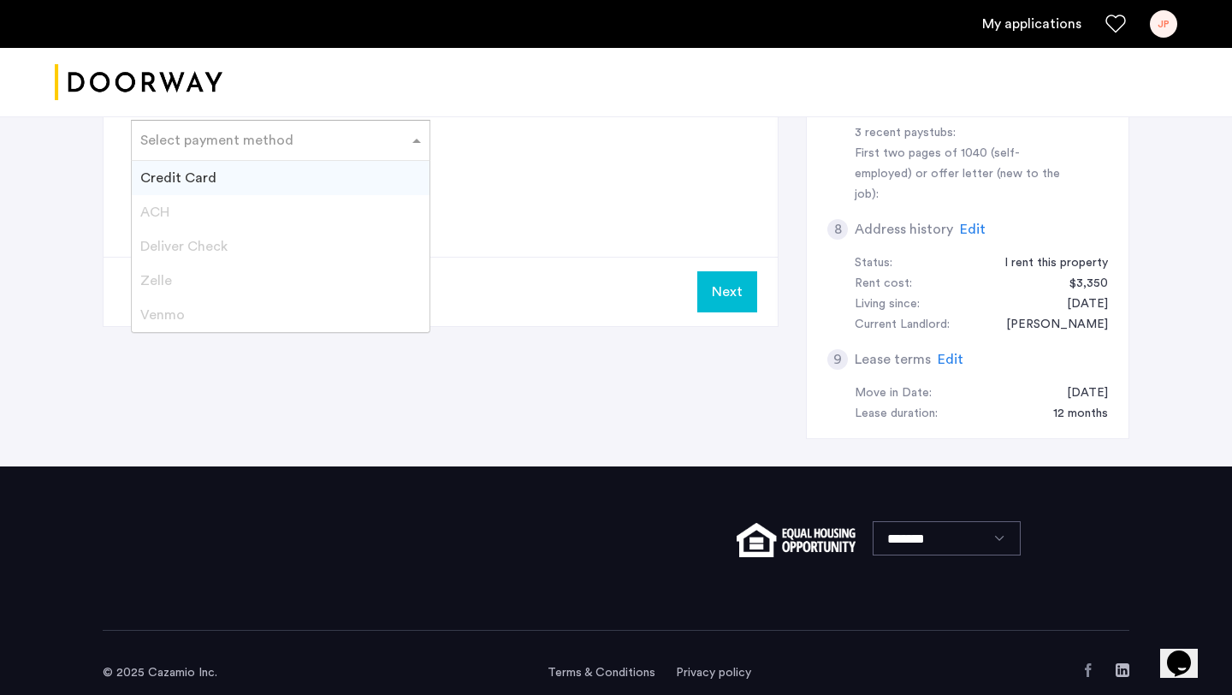
scroll to position [740, 0]
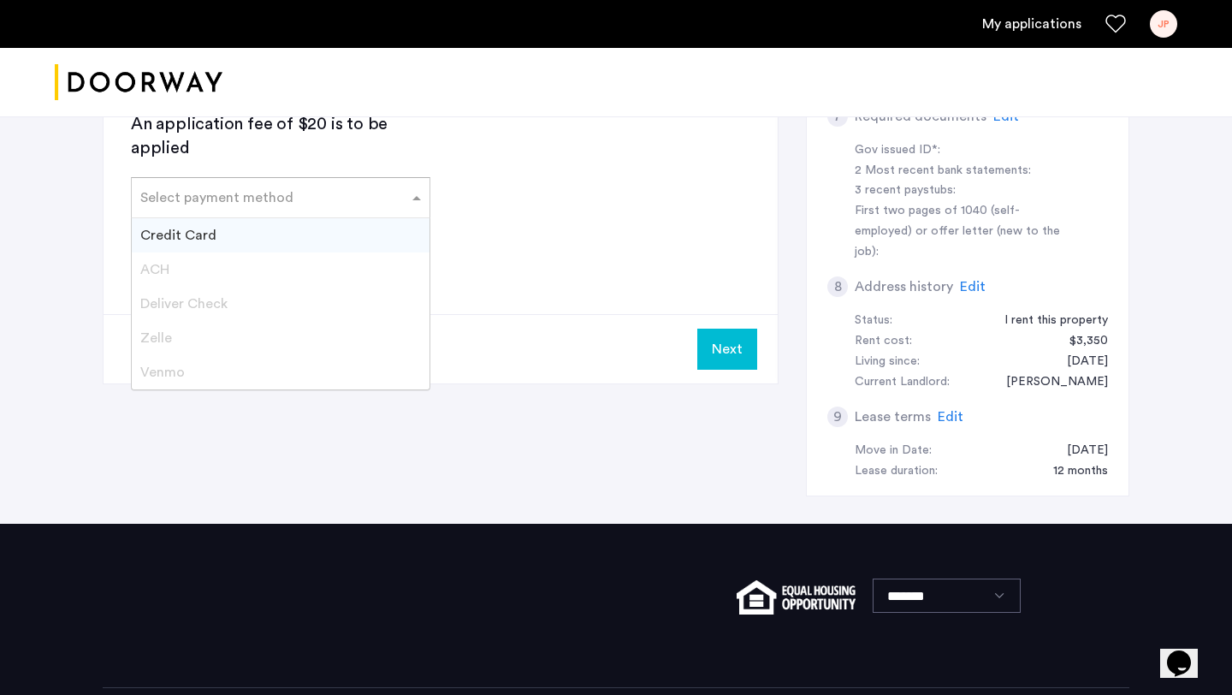
click at [269, 233] on div "Credit Card" at bounding box center [281, 235] width 298 height 34
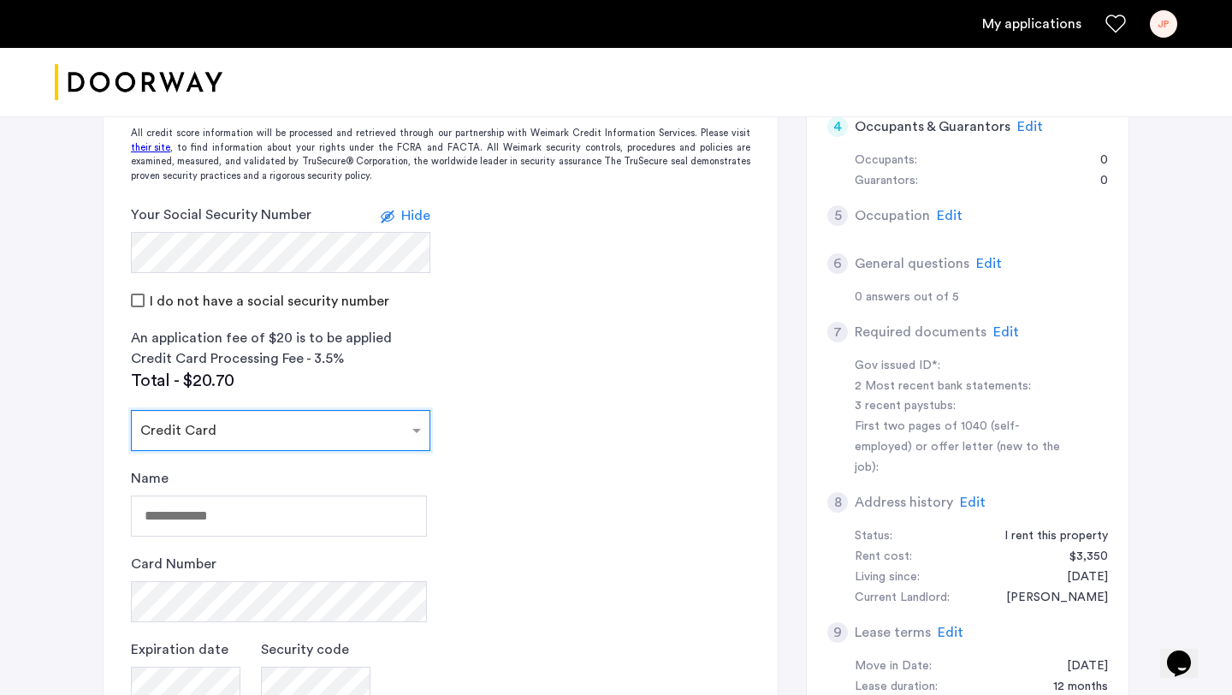
scroll to position [530, 0]
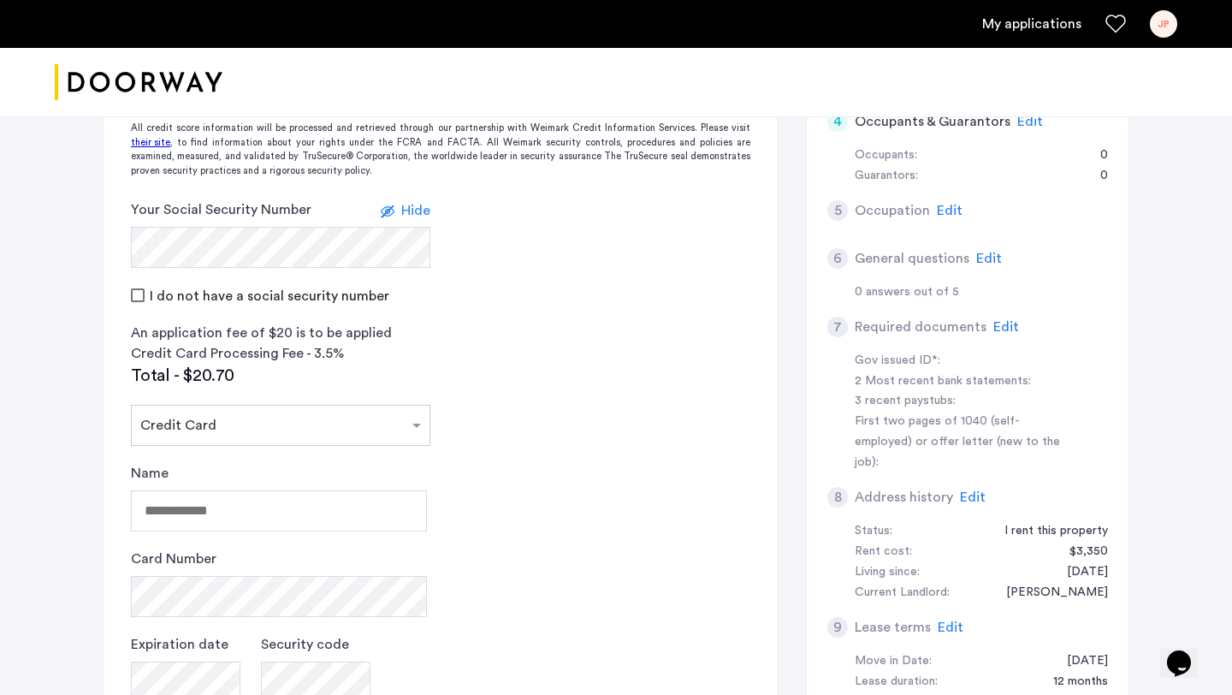
click at [971, 490] on span "Edit" at bounding box center [973, 497] width 26 height 14
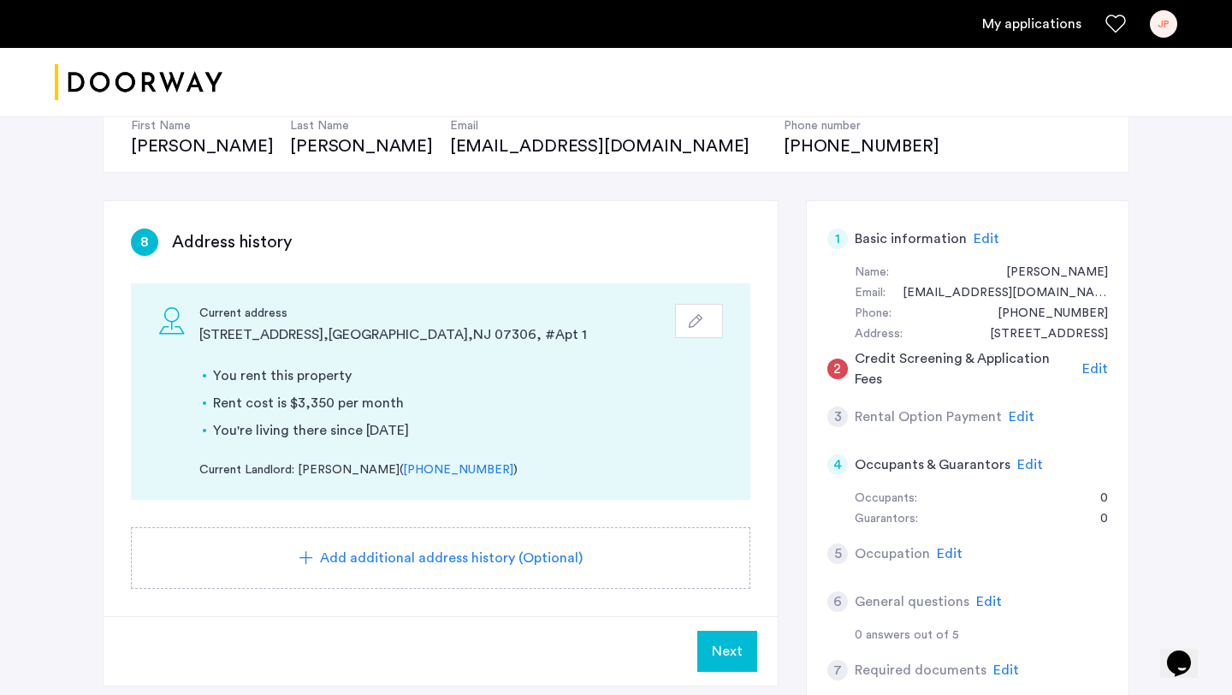
scroll to position [221, 0]
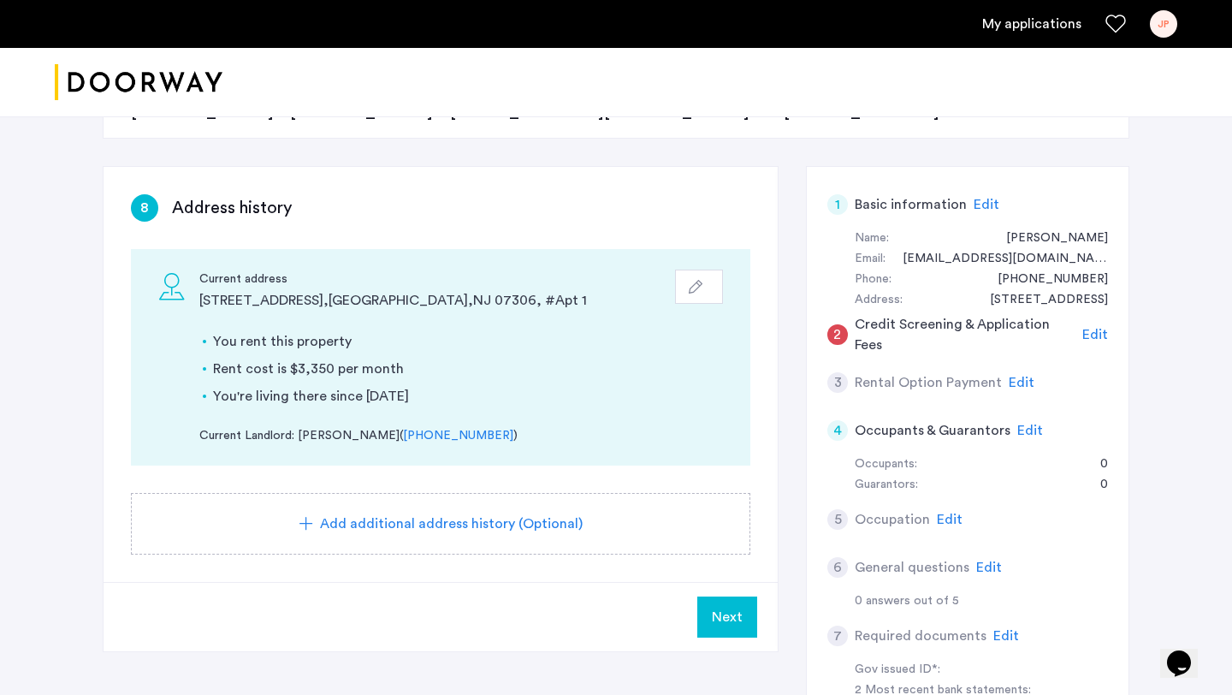
click at [690, 269] on button "button" at bounding box center [699, 286] width 48 height 34
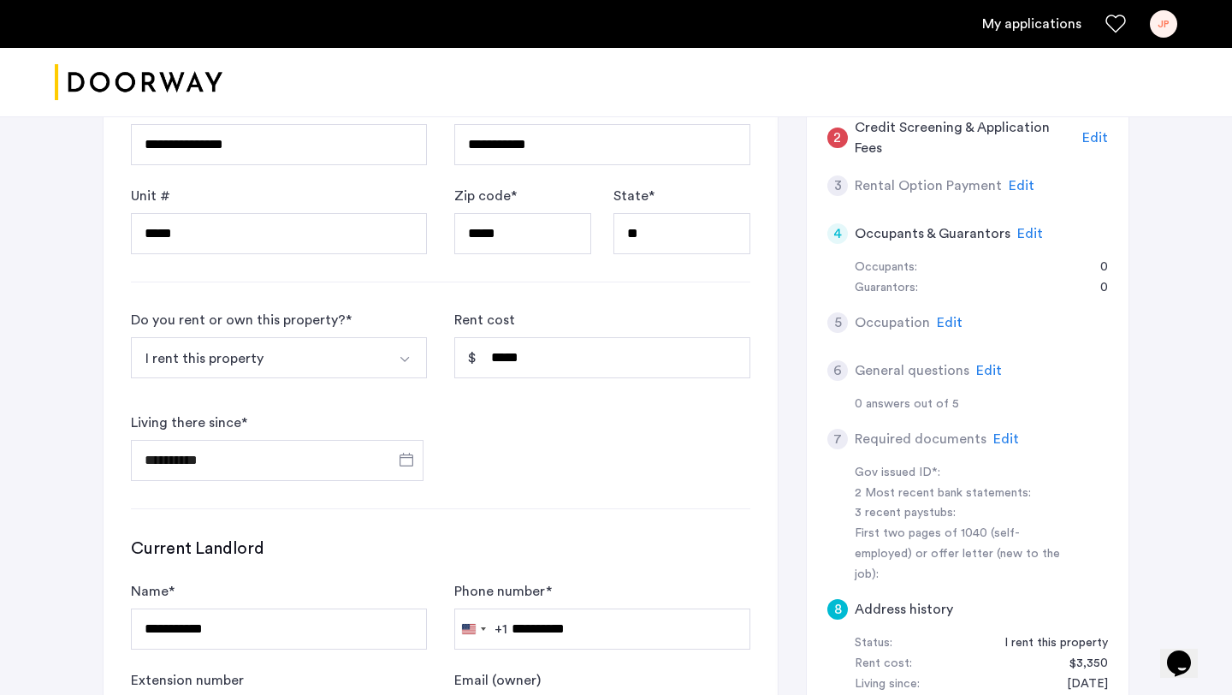
scroll to position [473, 0]
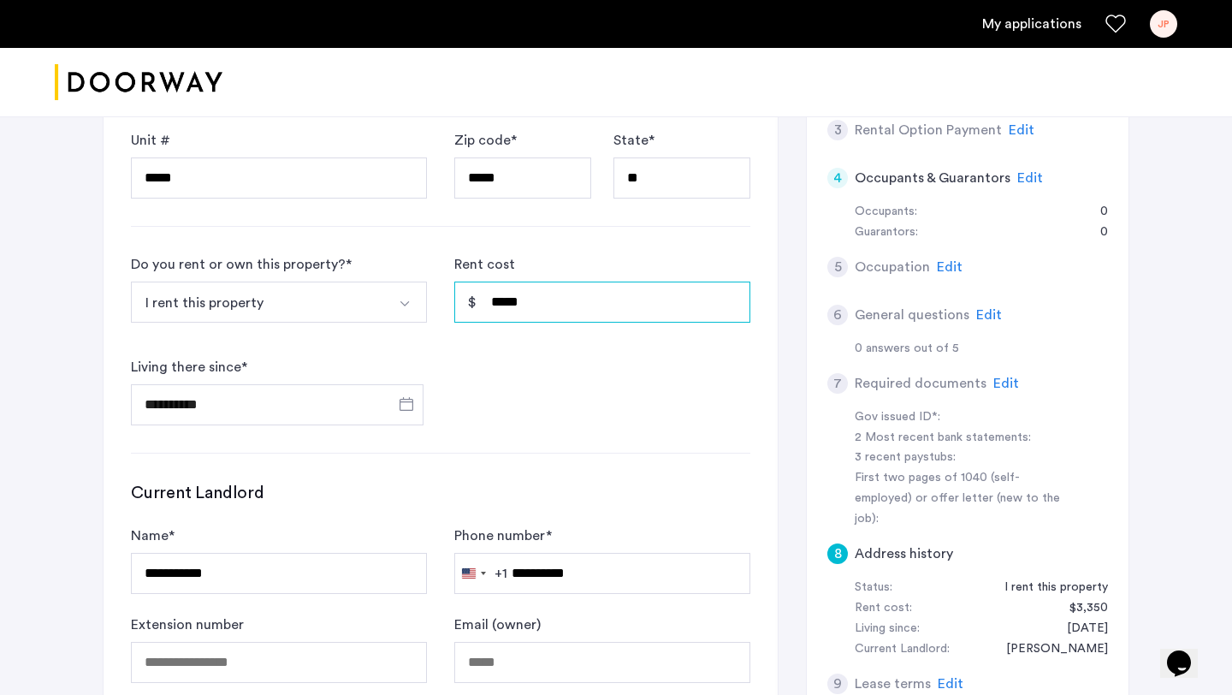
click at [530, 281] on input "*****" at bounding box center [602, 301] width 296 height 41
click at [530, 291] on input "*****" at bounding box center [602, 301] width 296 height 41
click at [531, 304] on input "*****" at bounding box center [602, 301] width 296 height 41
type input "*"
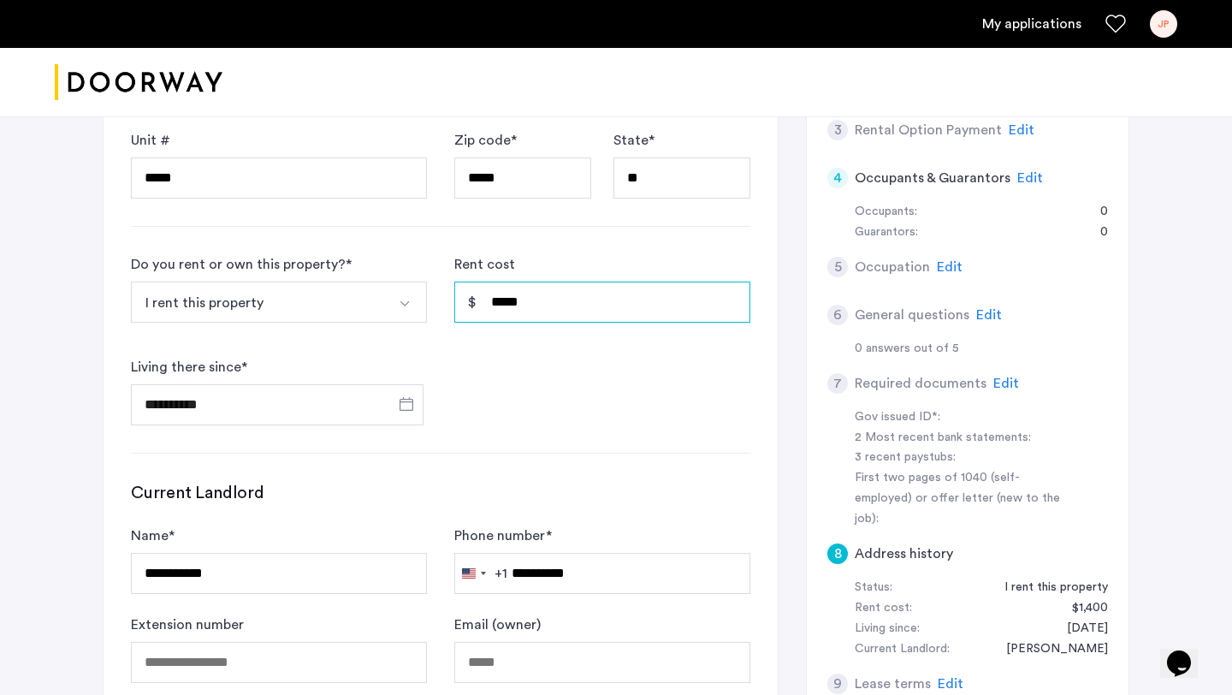
type input "*****"
click at [632, 388] on div "**********" at bounding box center [440, 339] width 619 height 171
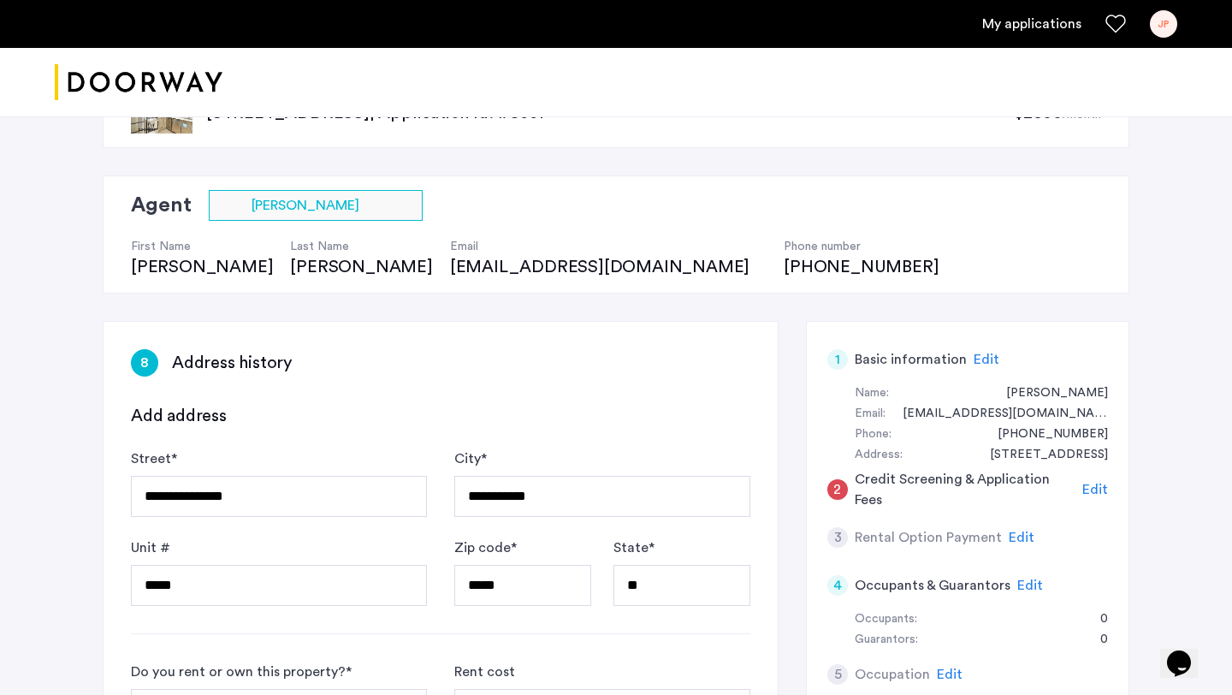
scroll to position [0, 0]
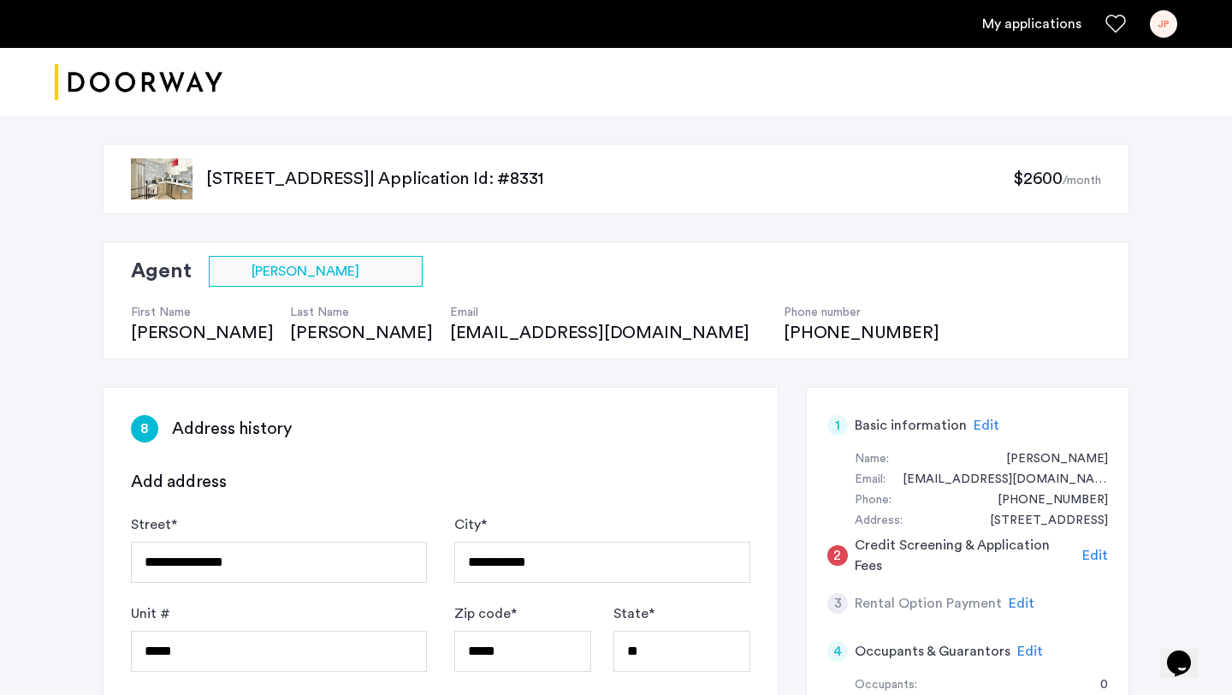
click at [1083, 548] on span "Edit" at bounding box center [1095, 555] width 26 height 14
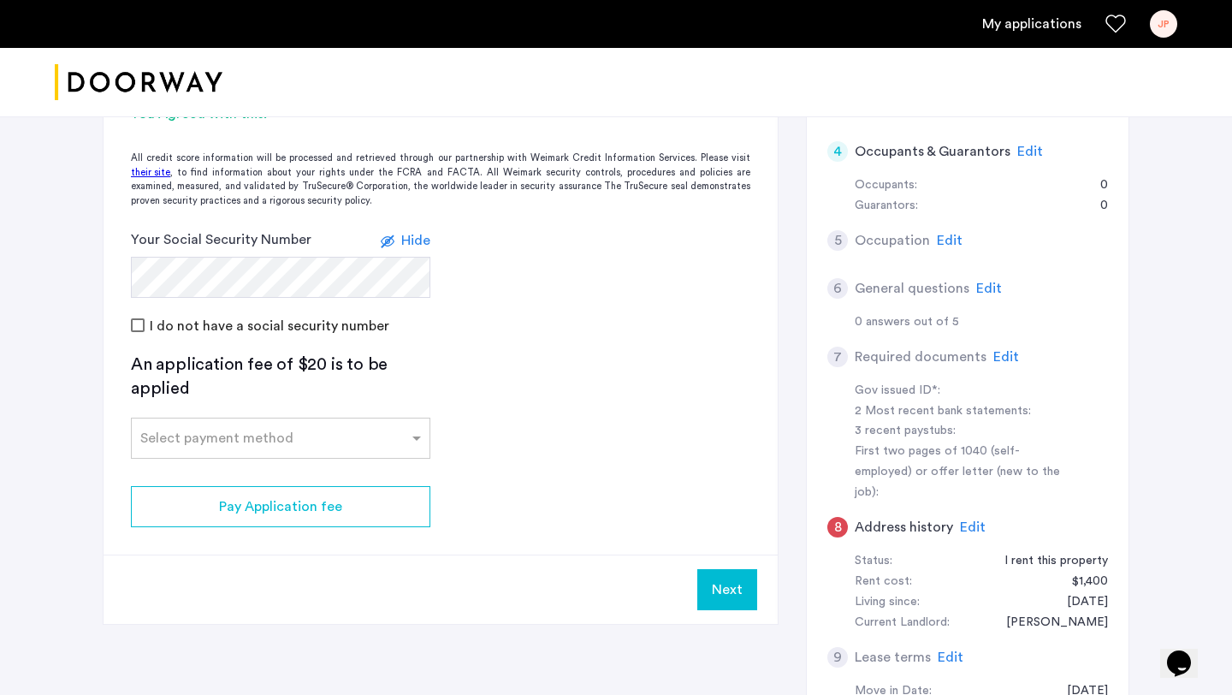
scroll to position [502, 0]
click at [271, 439] on div at bounding box center [281, 430] width 298 height 21
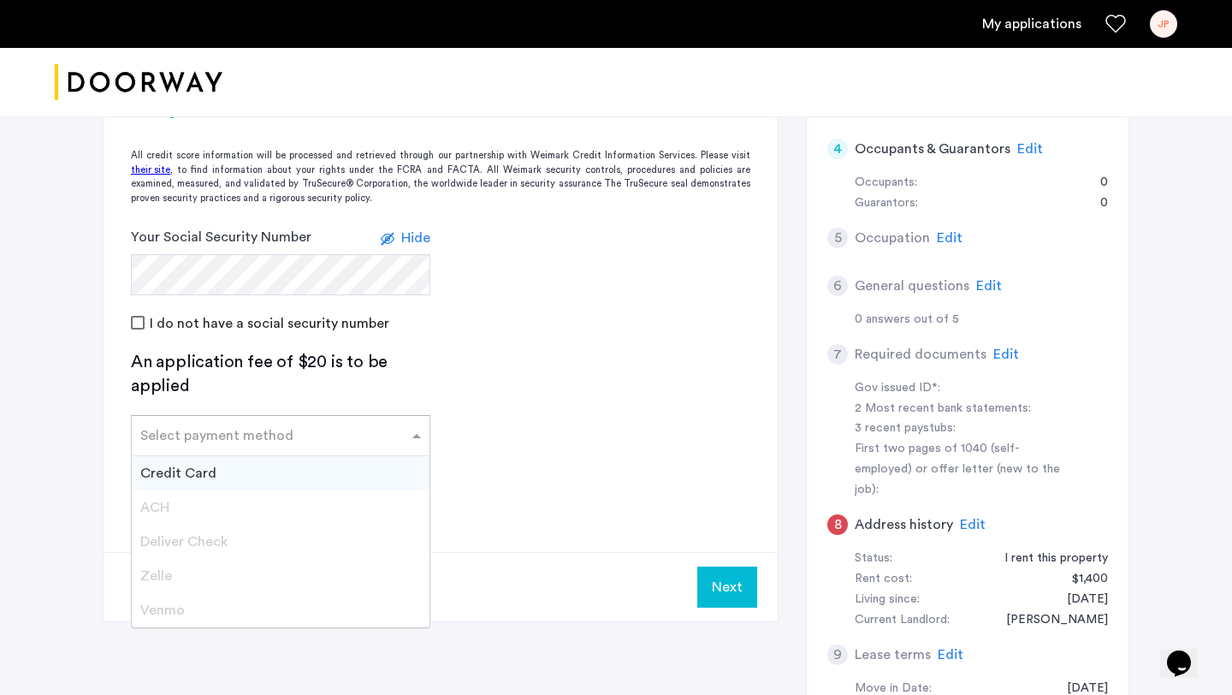
click at [256, 489] on div "Credit Card" at bounding box center [281, 473] width 298 height 34
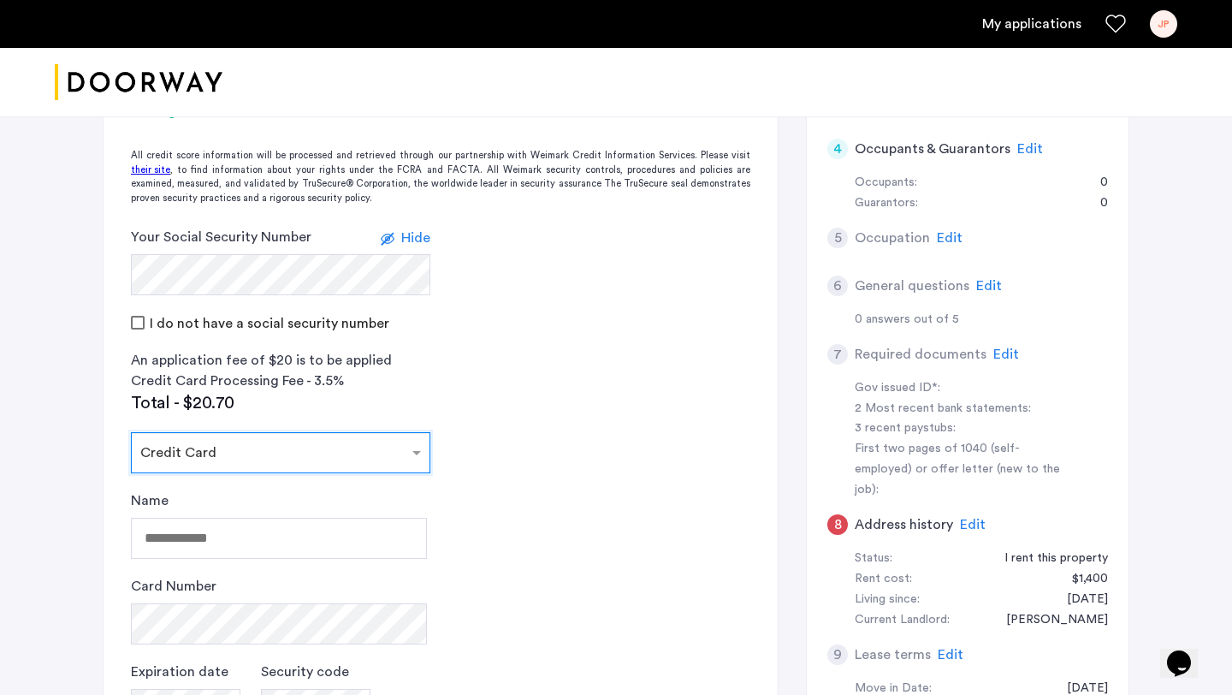
scroll to position [553, 0]
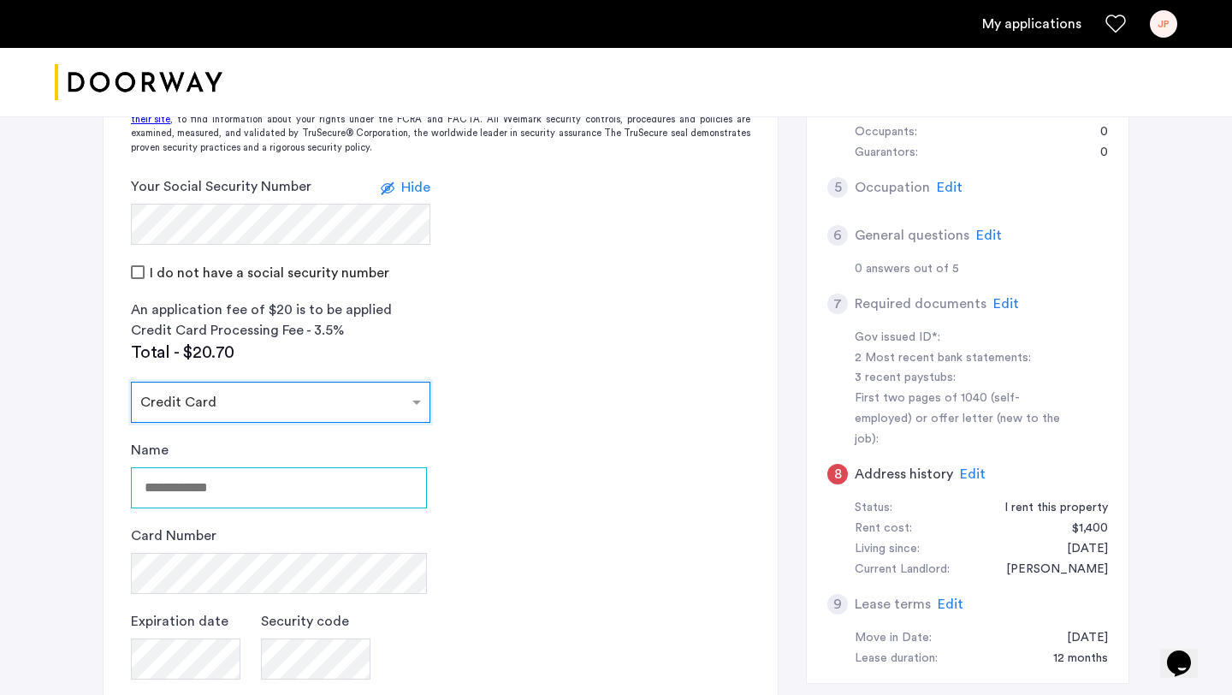
click at [253, 484] on input "Name" at bounding box center [279, 487] width 296 height 41
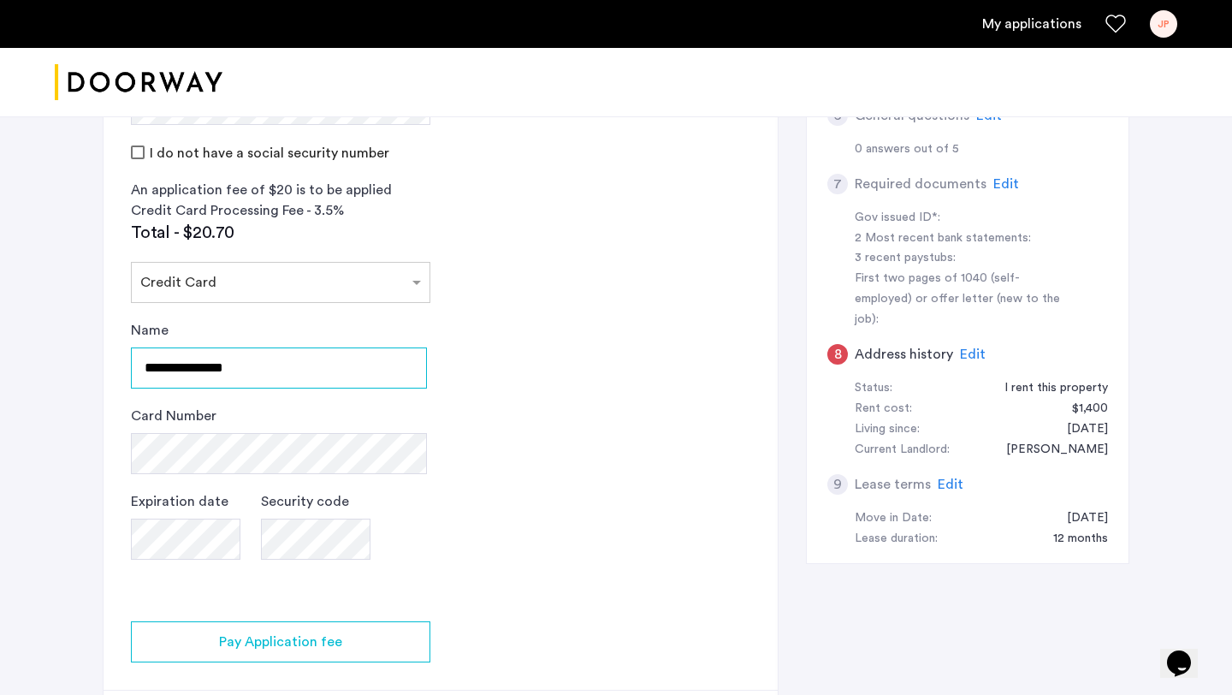
scroll to position [684, 0]
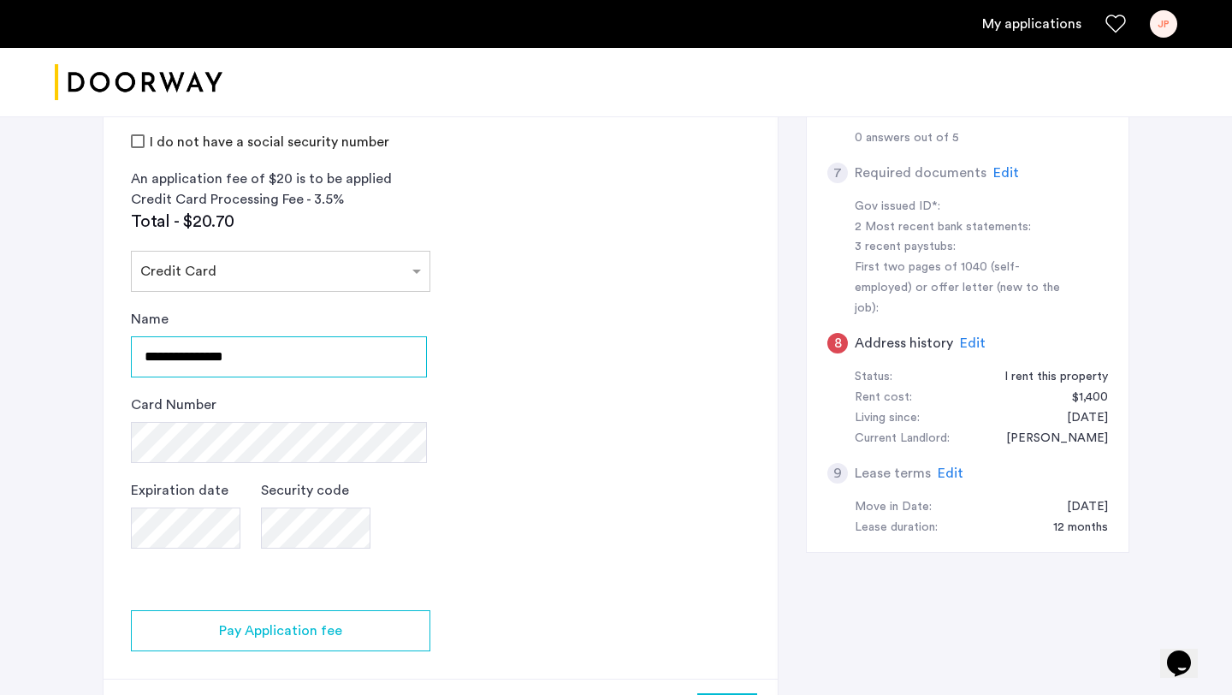
type input "**********"
click at [679, 502] on app-credit-screening "2 Credit Screening & Application Fees Application Fees Please submit your appli…" at bounding box center [441, 226] width 674 height 1044
click at [464, 525] on app-credit-screening "2 Credit Screening & Application Fees Application Fees Please submit your appli…" at bounding box center [441, 226] width 674 height 1044
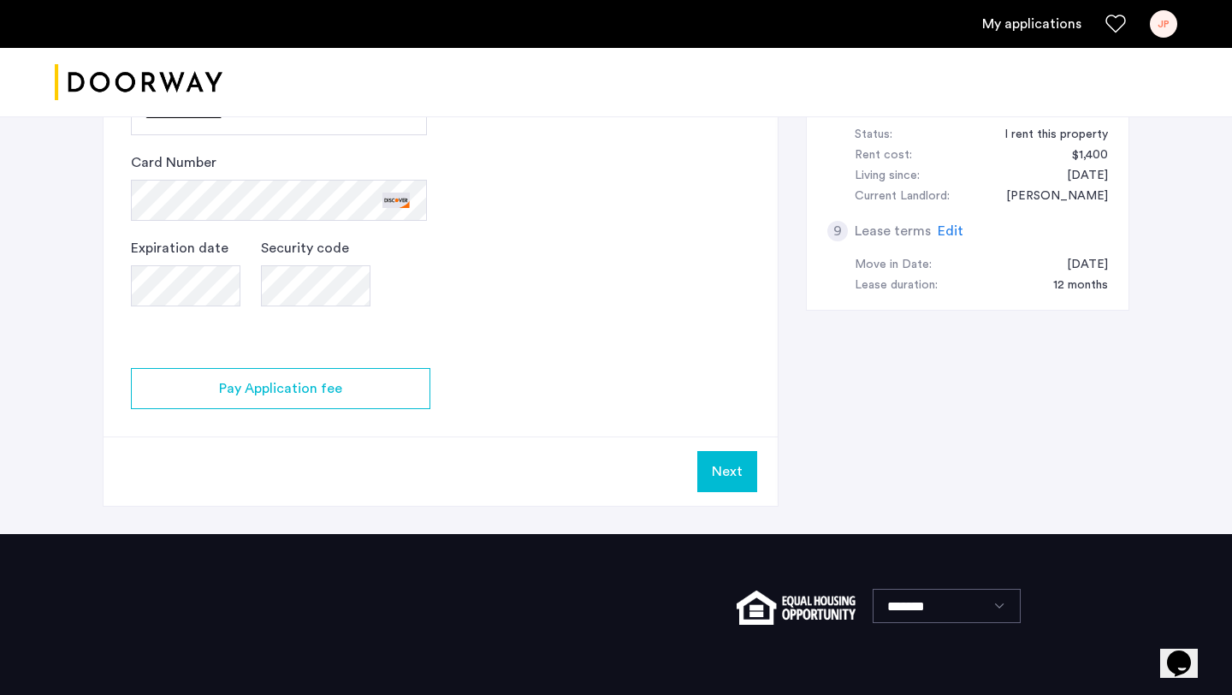
scroll to position [1014, 0]
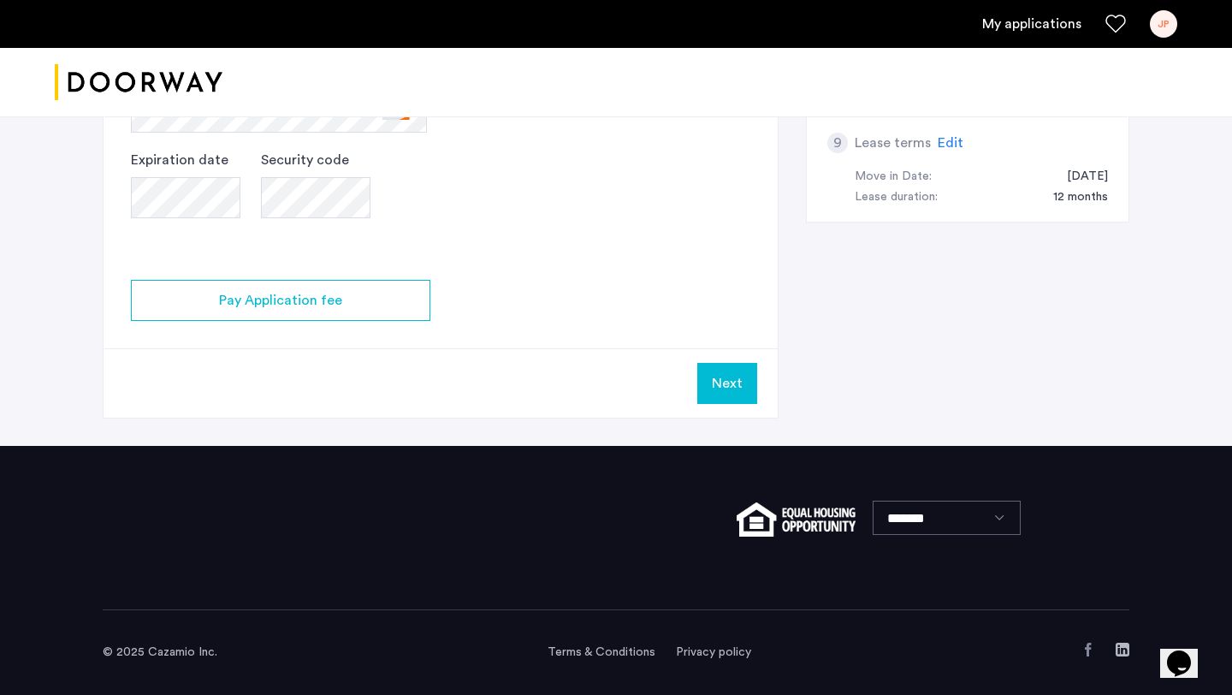
click at [734, 374] on button "Next" at bounding box center [727, 383] width 60 height 41
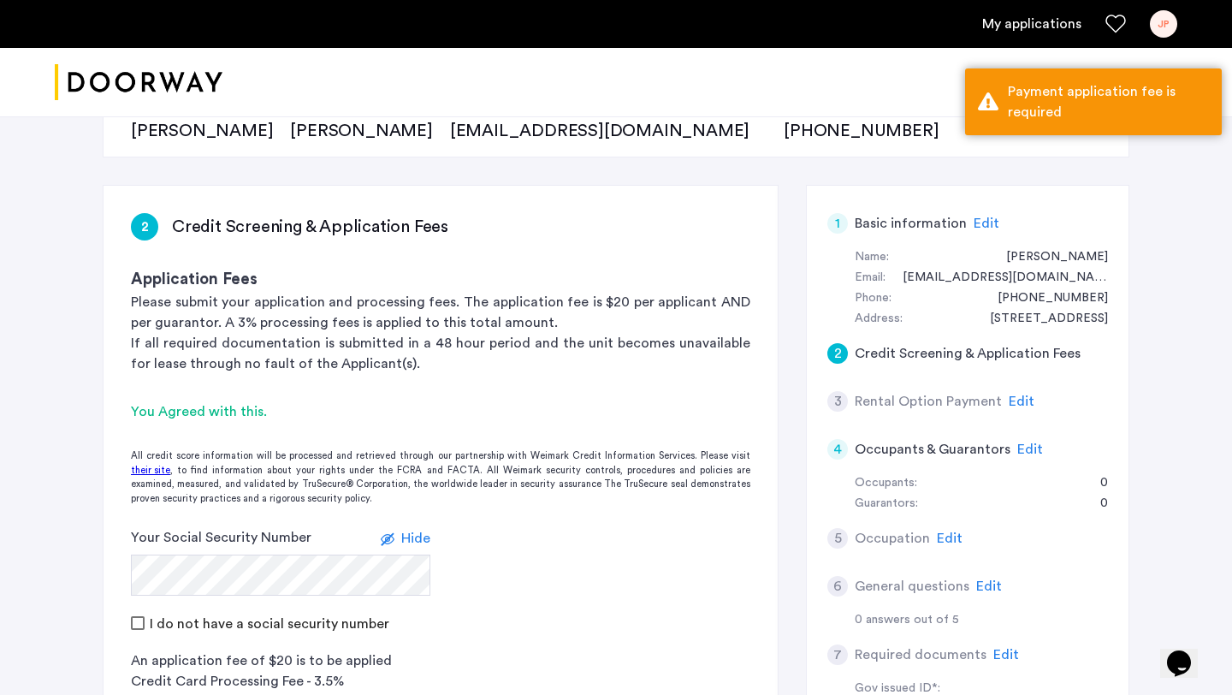
scroll to position [194, 0]
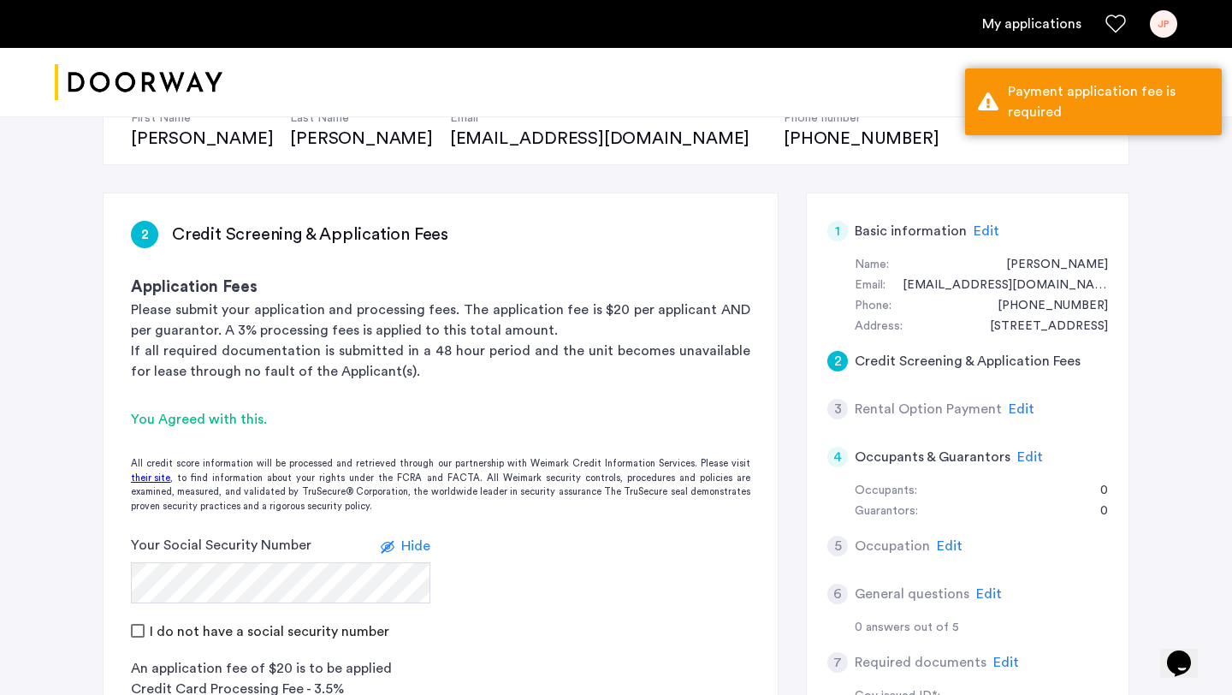
click at [1009, 408] on span "Edit" at bounding box center [1022, 409] width 26 height 14
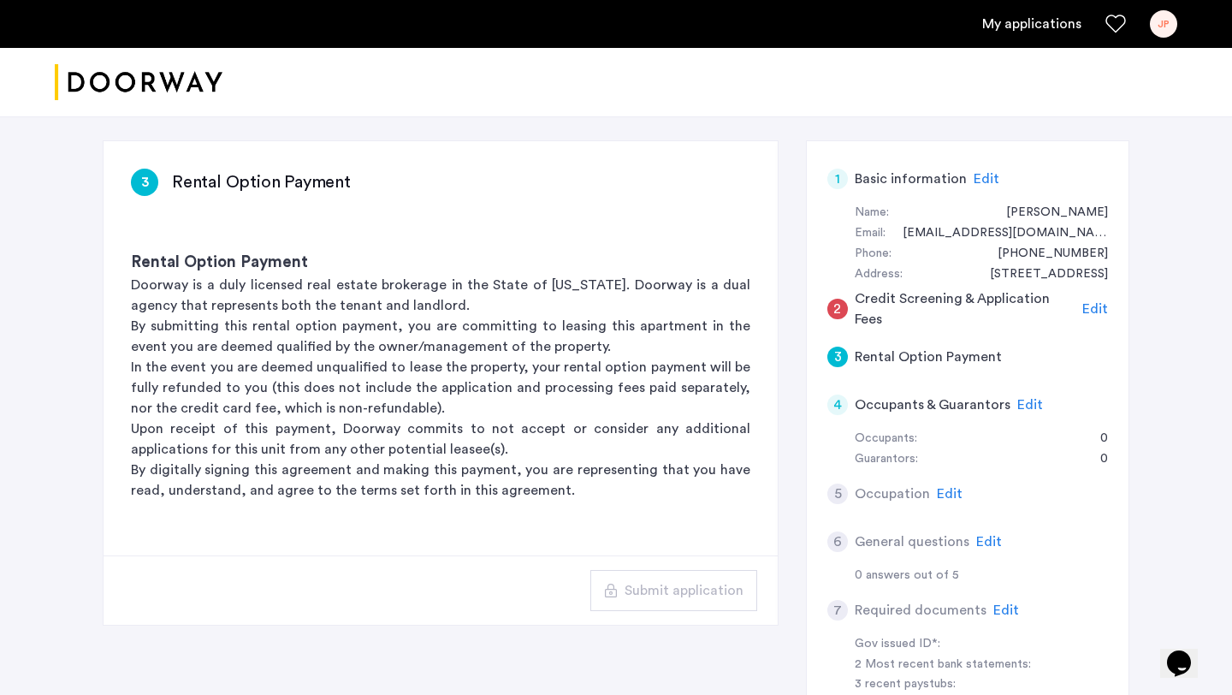
scroll to position [249, 0]
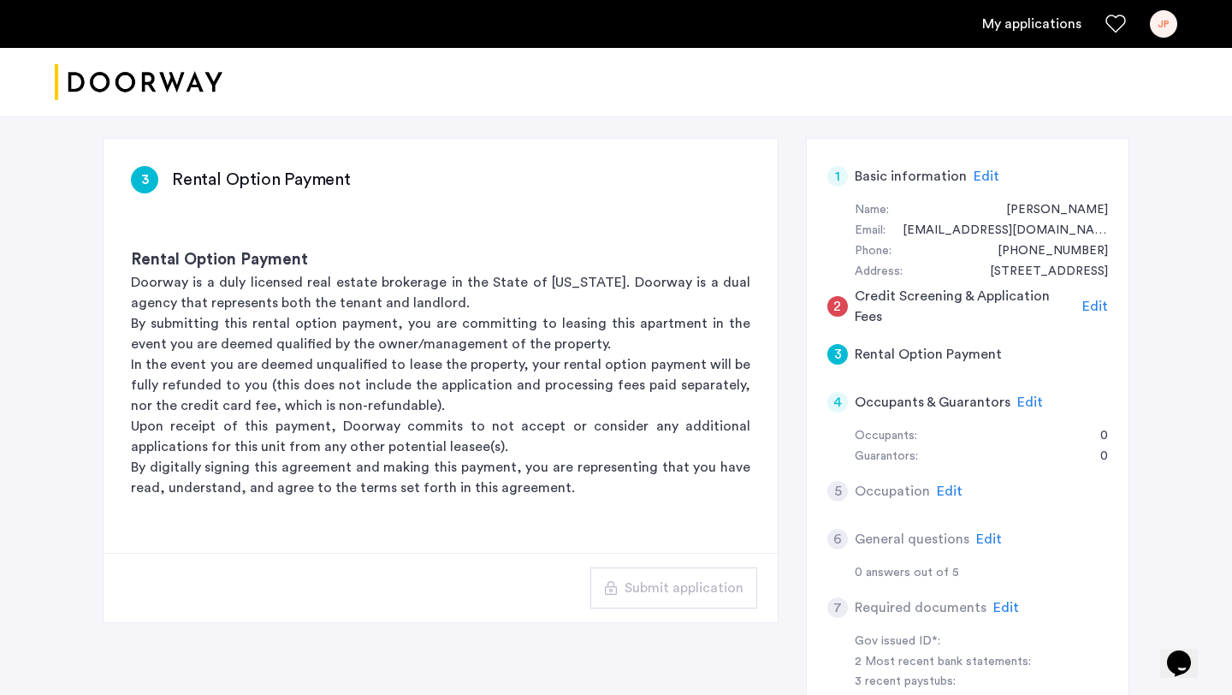
click at [1018, 399] on span "Edit" at bounding box center [1030, 402] width 26 height 14
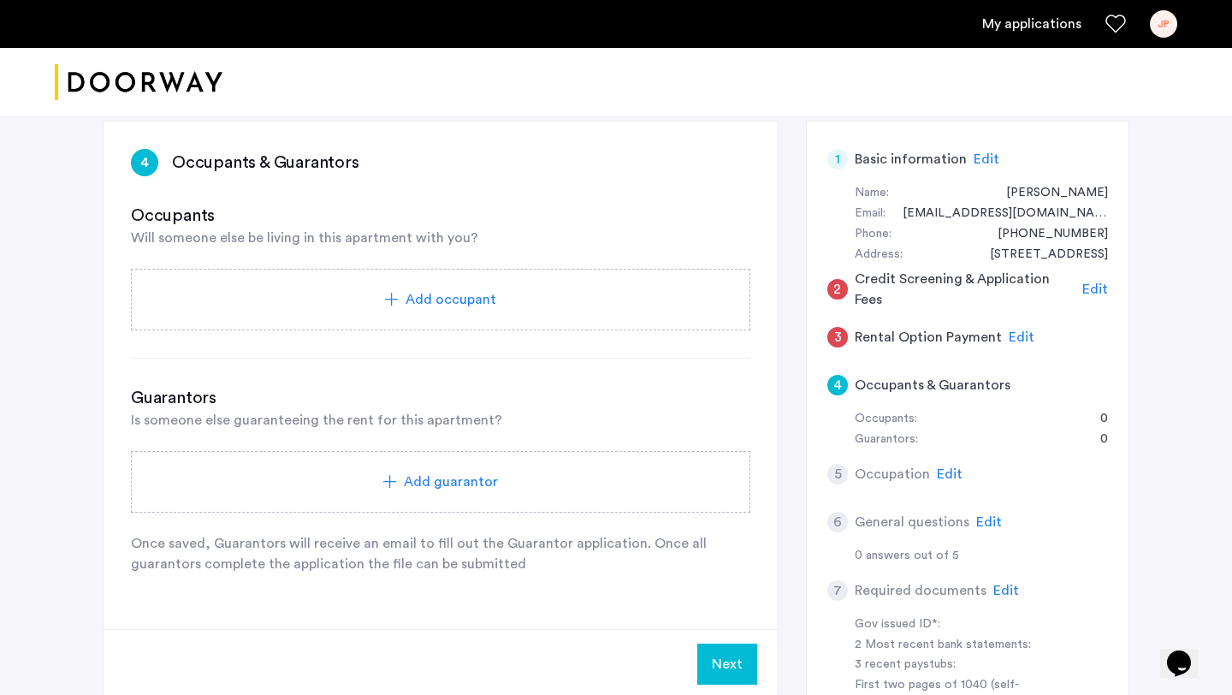
scroll to position [44, 0]
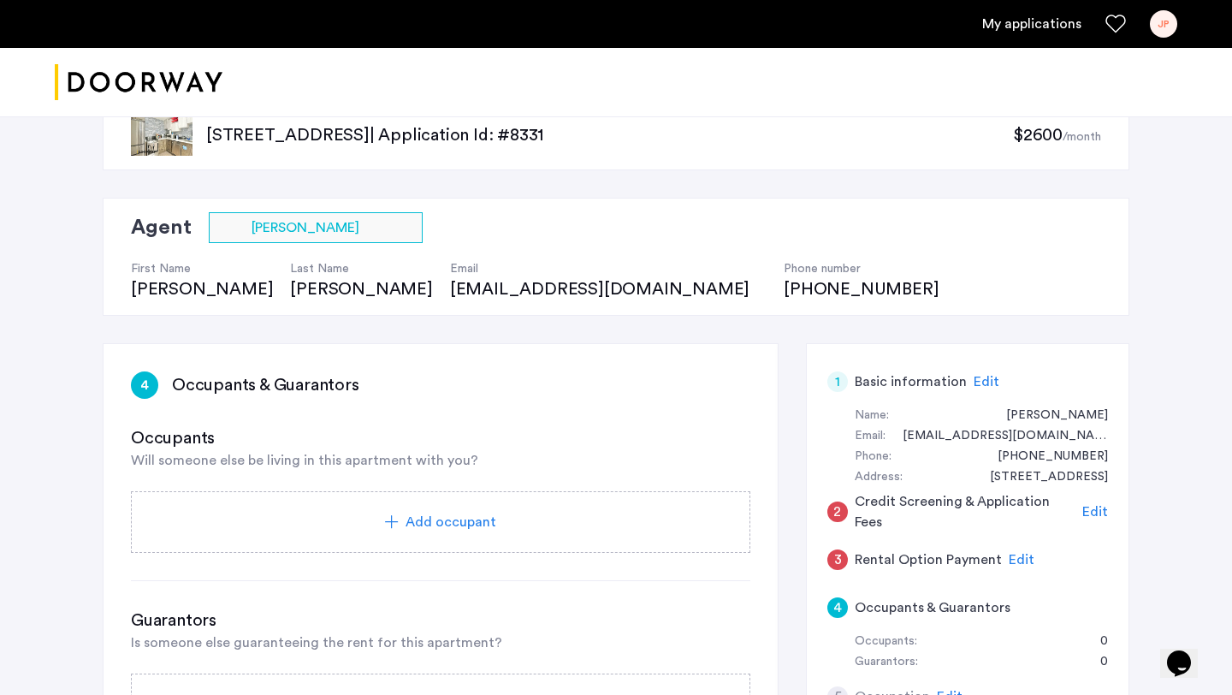
click at [388, 506] on div "Add occupant" at bounding box center [440, 522] width 619 height 62
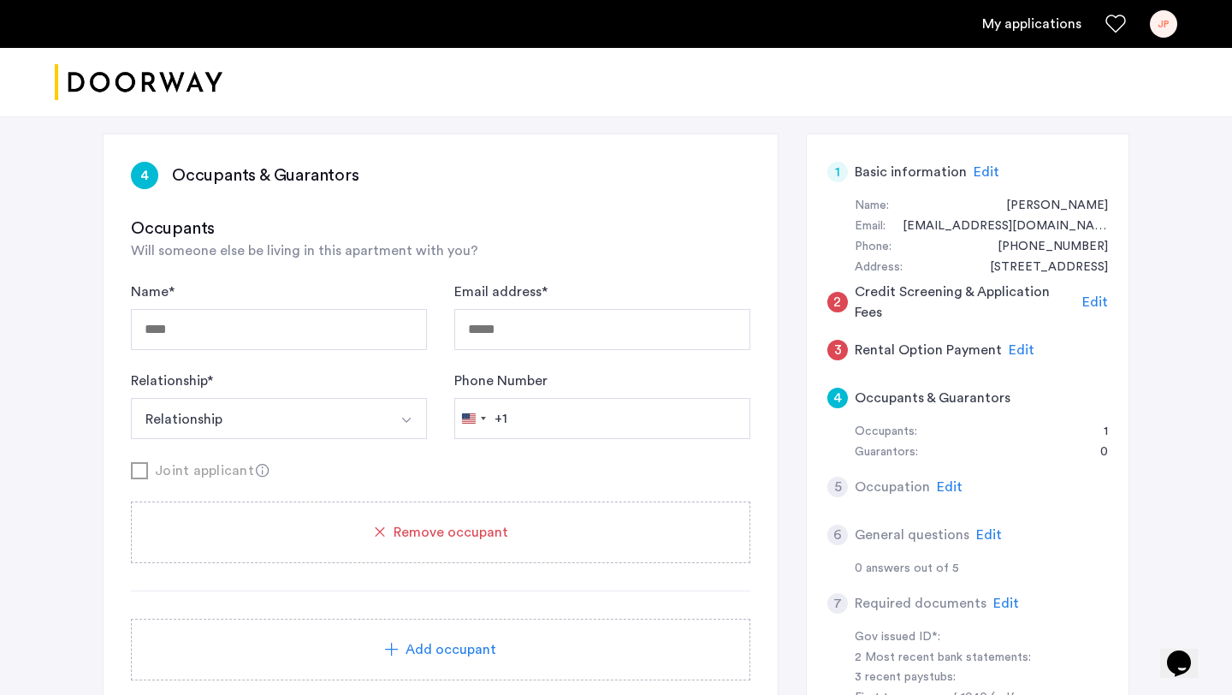
scroll to position [282, 0]
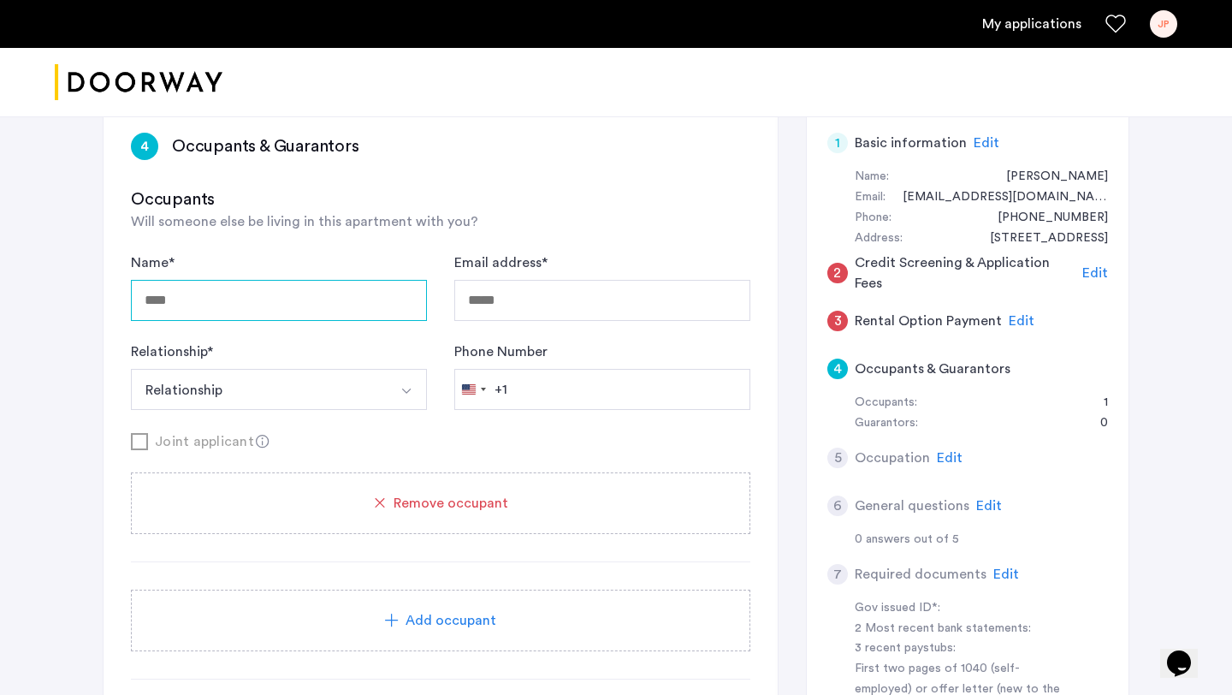
click at [329, 296] on input "Name *" at bounding box center [279, 300] width 296 height 41
click at [373, 492] on div "Remove occupant" at bounding box center [440, 503] width 619 height 62
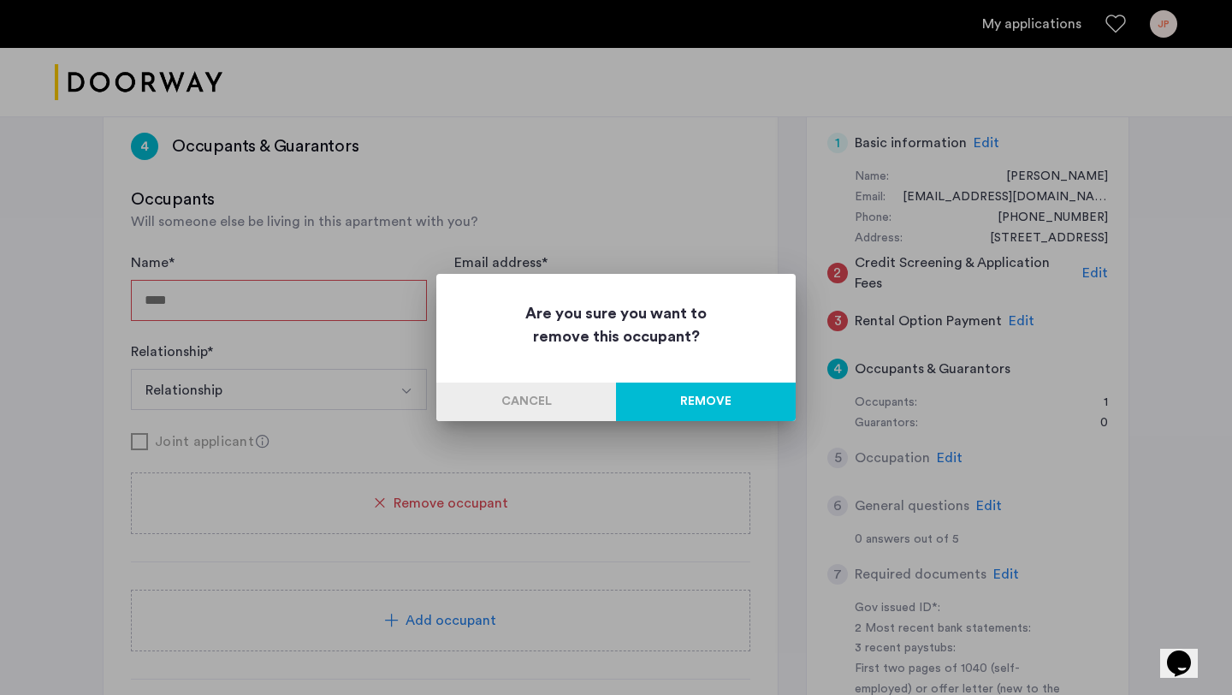
scroll to position [0, 0]
click at [709, 396] on button "Remove" at bounding box center [706, 401] width 180 height 38
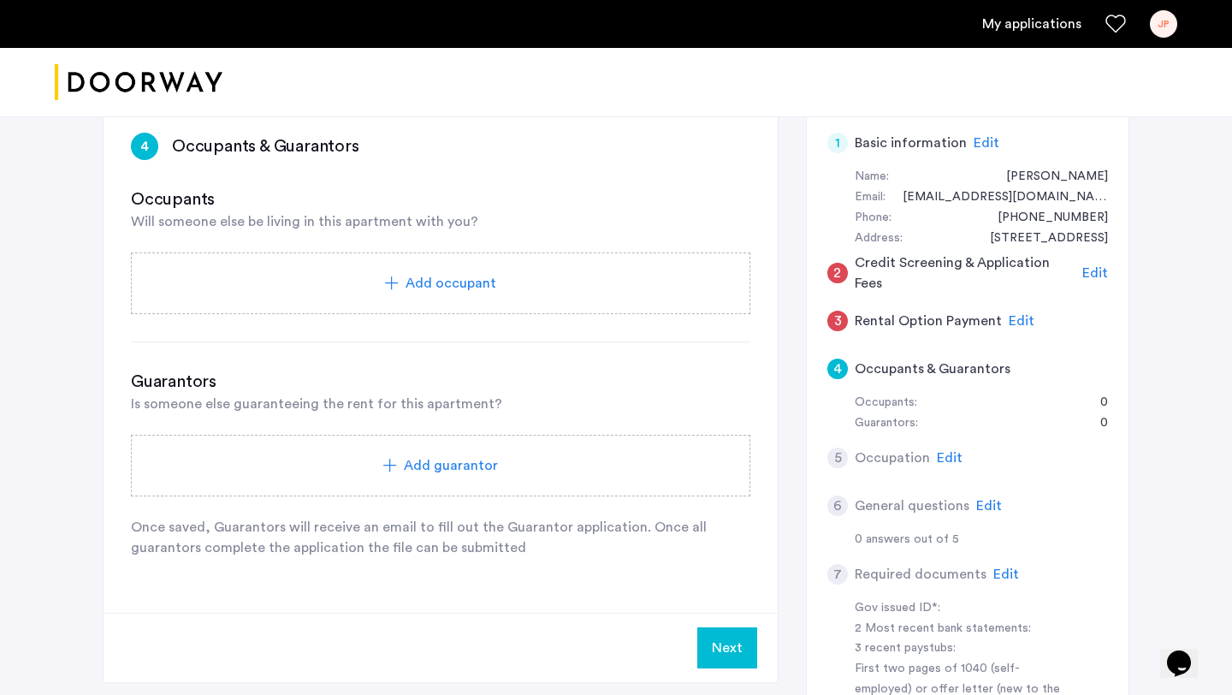
click at [444, 476] on div "Add guarantor" at bounding box center [440, 466] width 619 height 62
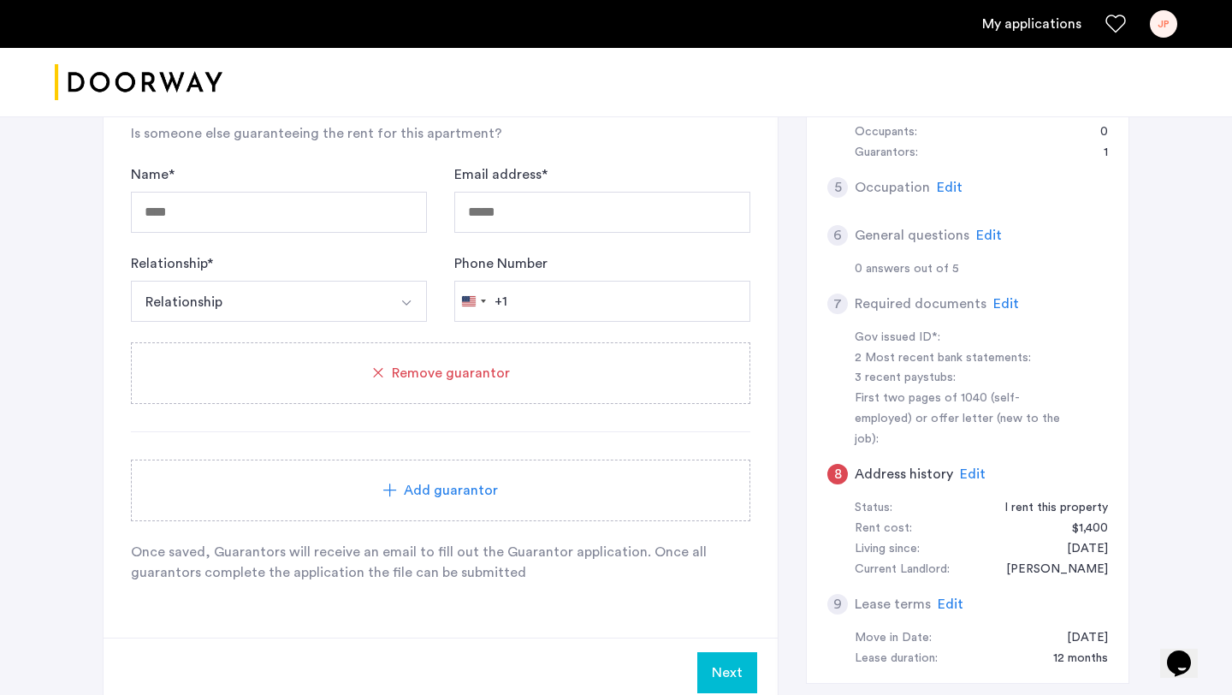
scroll to position [554, 0]
click at [255, 201] on input "Name *" at bounding box center [279, 210] width 296 height 41
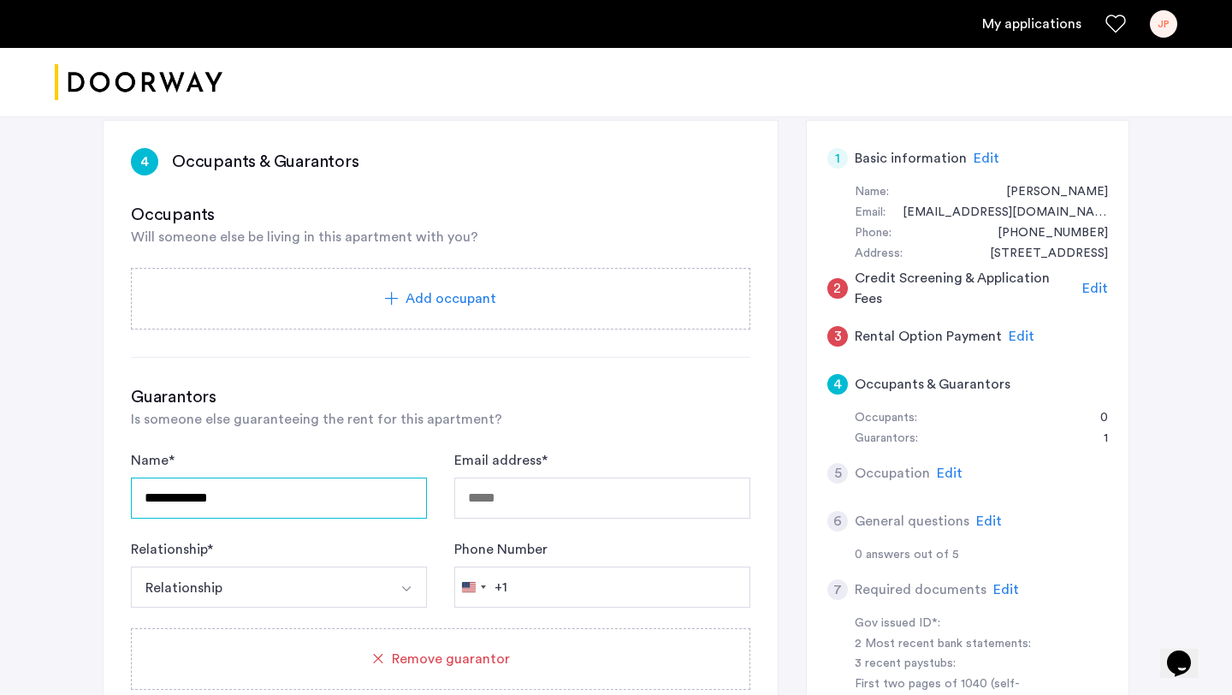
scroll to position [304, 0]
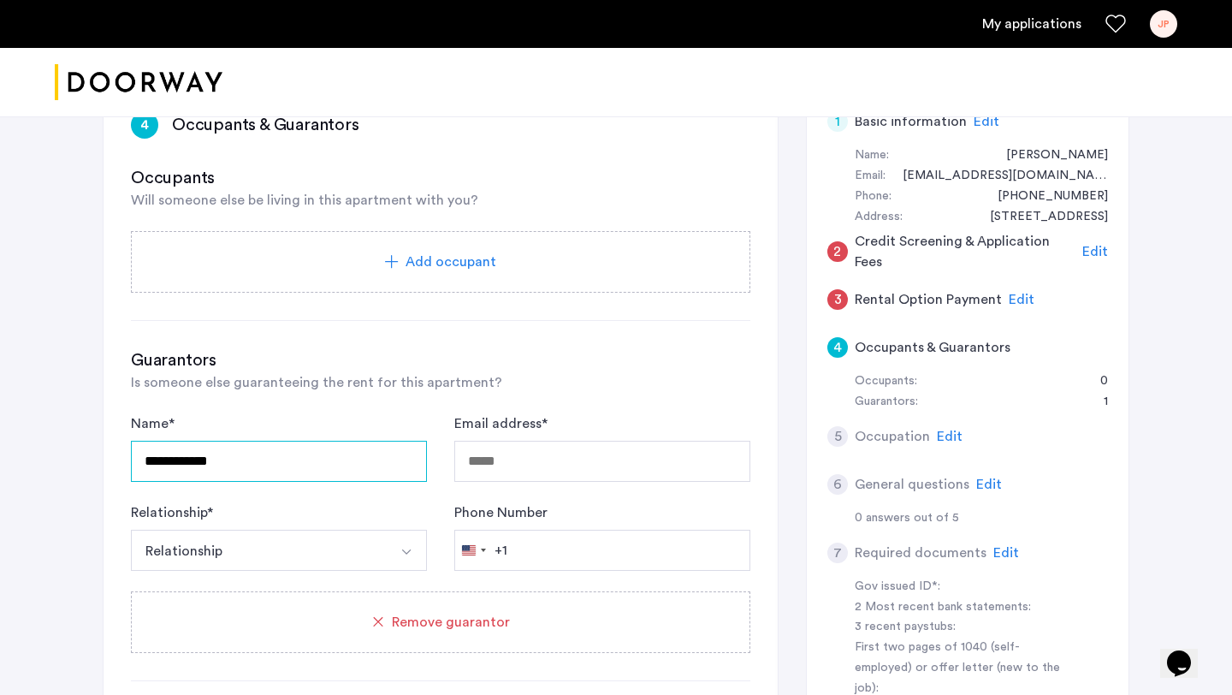
type input "**********"
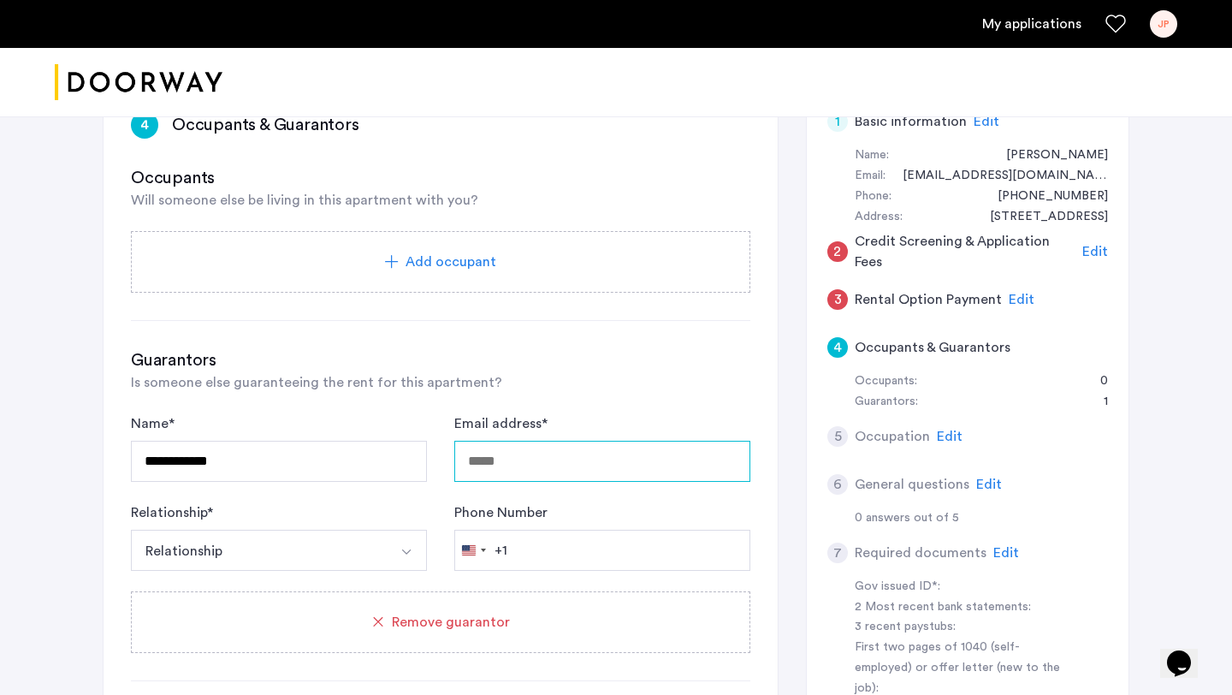
click at [502, 468] on input "Email address *" at bounding box center [602, 461] width 296 height 41
click at [400, 547] on img "Select option" at bounding box center [407, 552] width 14 height 14
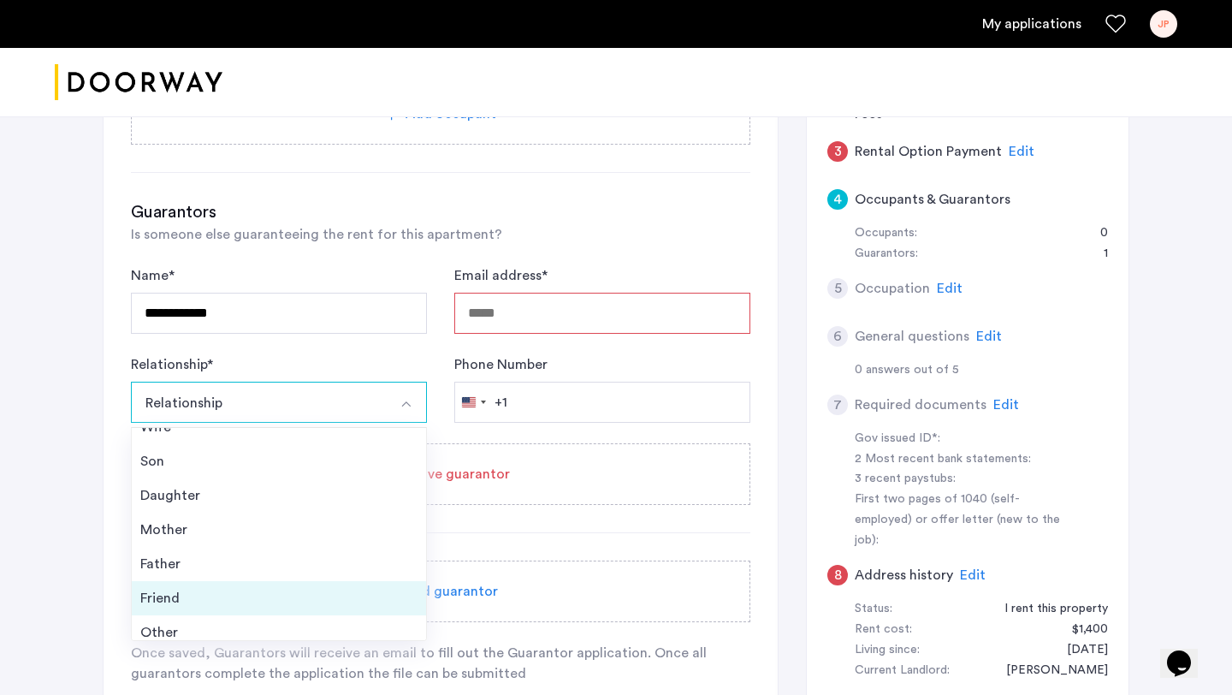
scroll to position [62, 0]
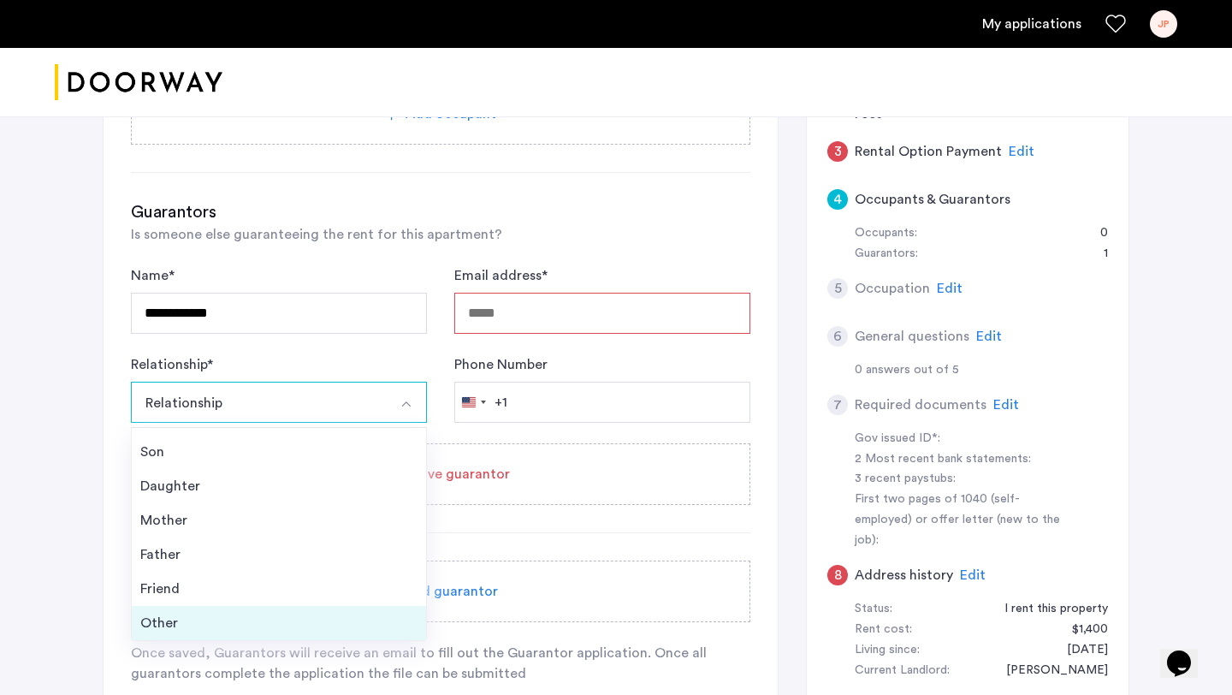
click at [154, 621] on div "Other" at bounding box center [278, 623] width 277 height 21
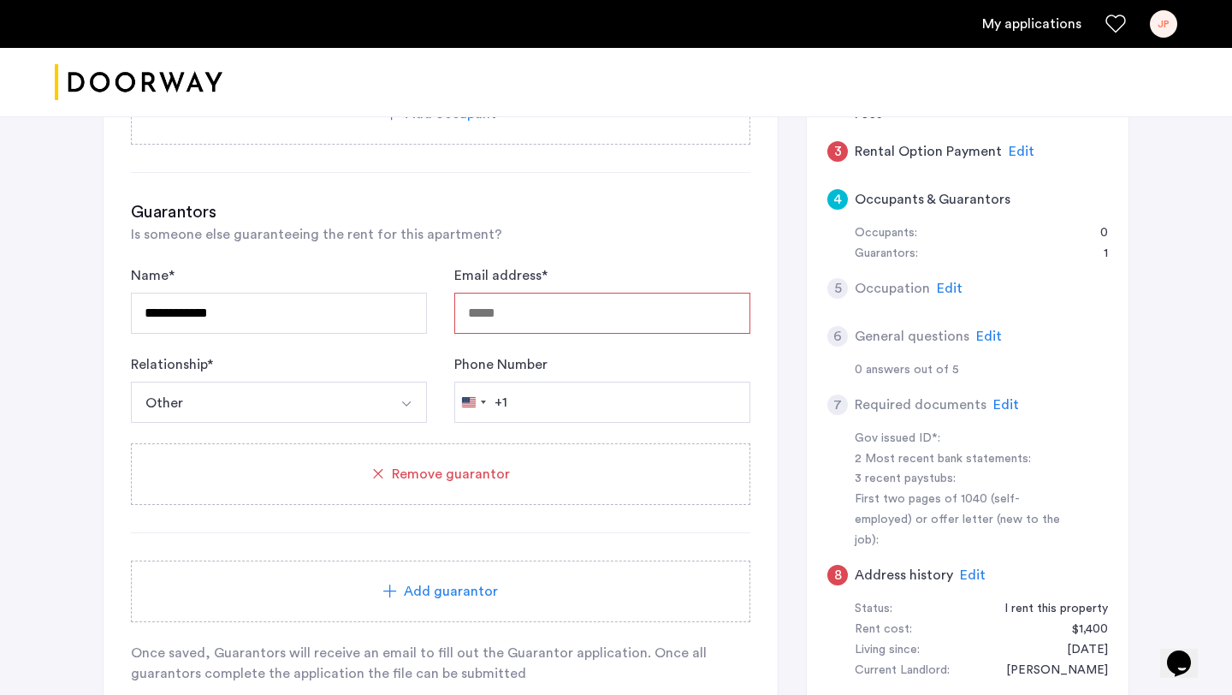
click at [394, 409] on button "Select option" at bounding box center [406, 402] width 41 height 41
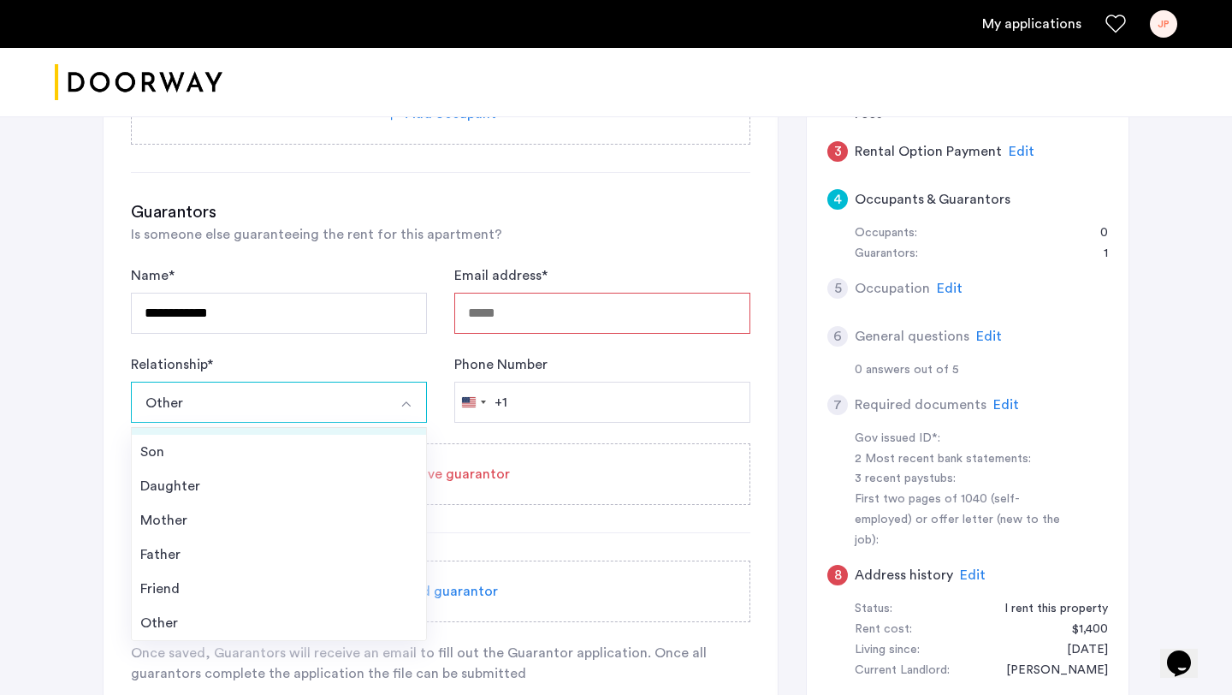
scroll to position [0, 0]
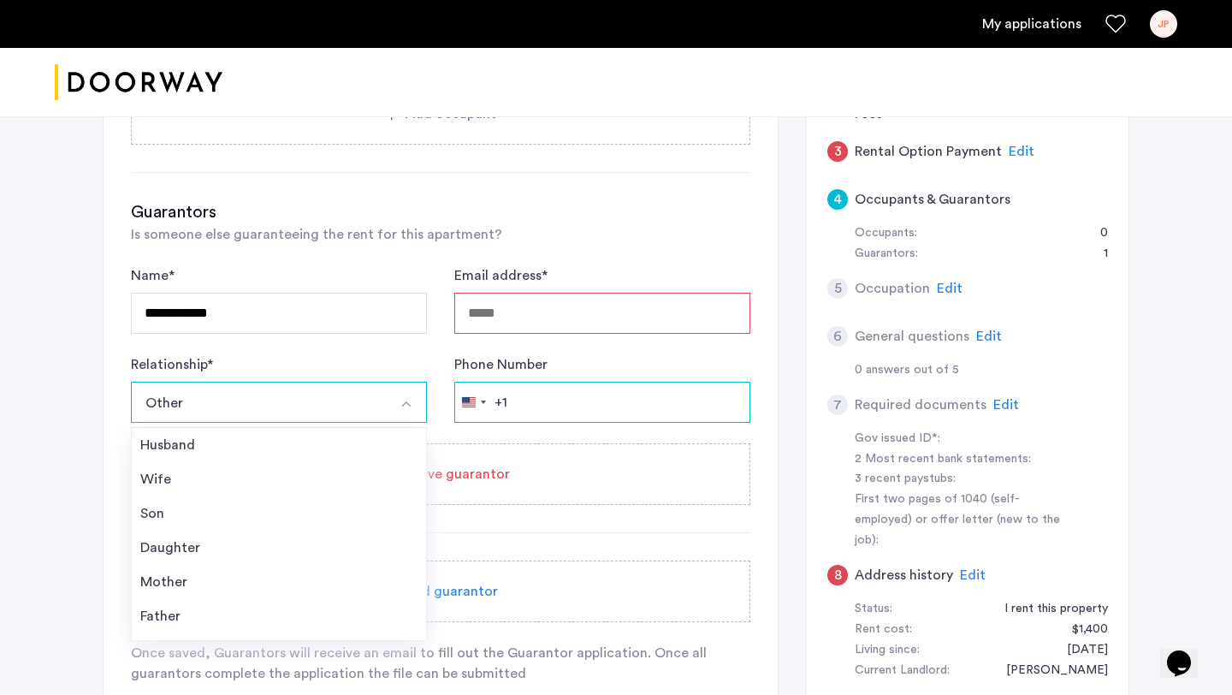
click at [598, 395] on input "Phone Number" at bounding box center [602, 402] width 296 height 41
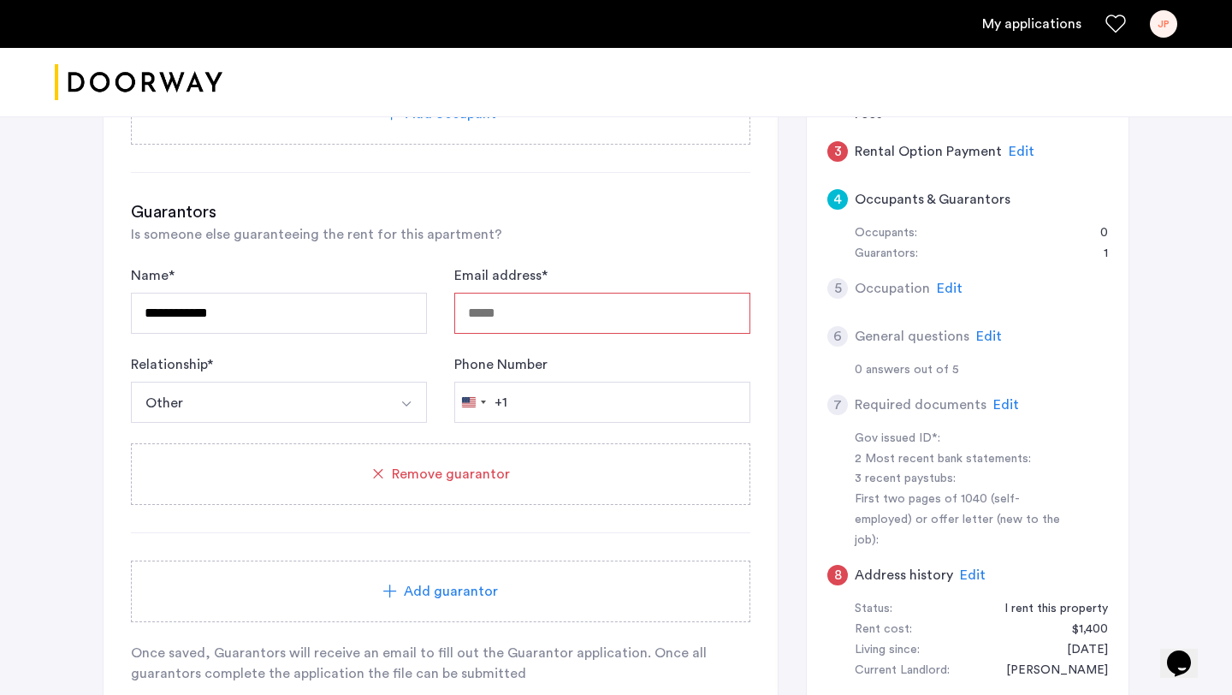
click at [557, 329] on input "Email address *" at bounding box center [602, 313] width 296 height 41
type input "**********"
click at [244, 406] on button "Other" at bounding box center [259, 402] width 256 height 41
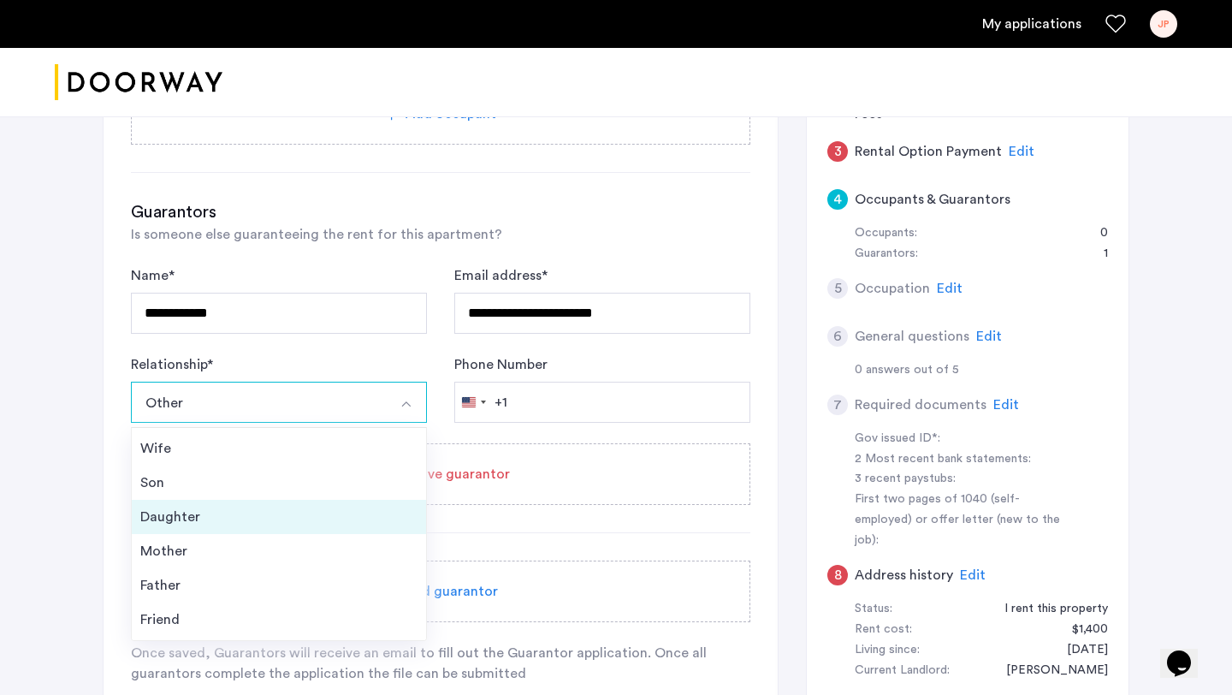
scroll to position [62, 0]
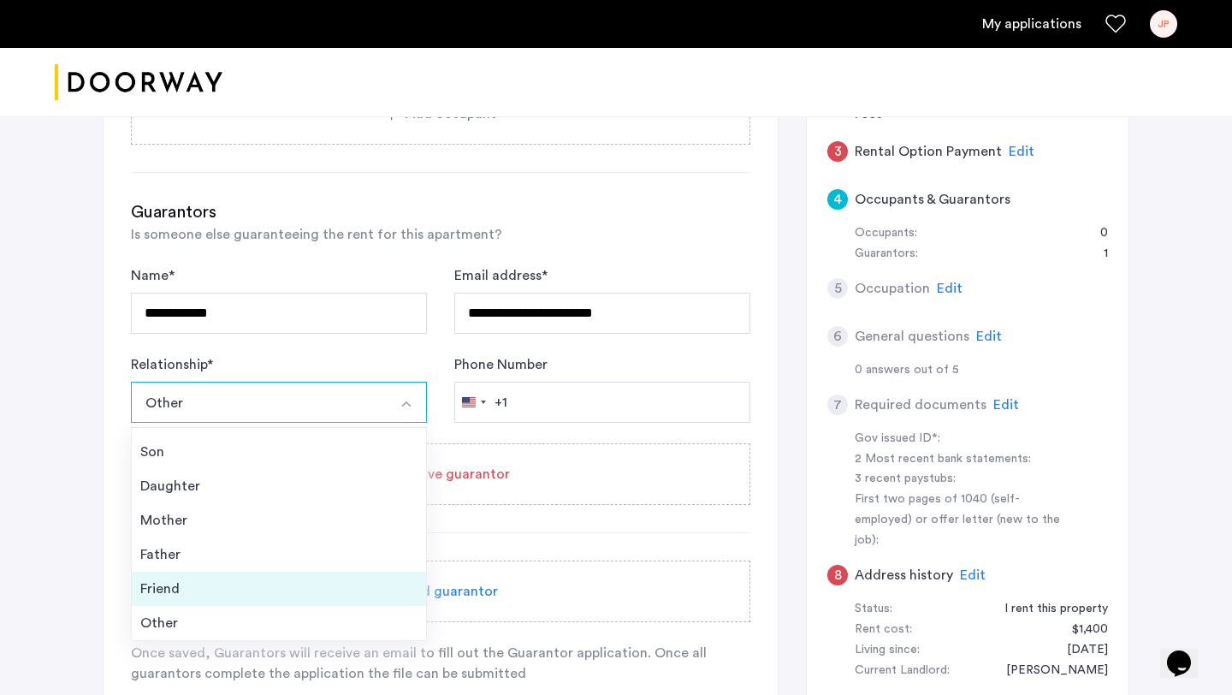
click at [155, 595] on div "Friend" at bounding box center [278, 588] width 277 height 21
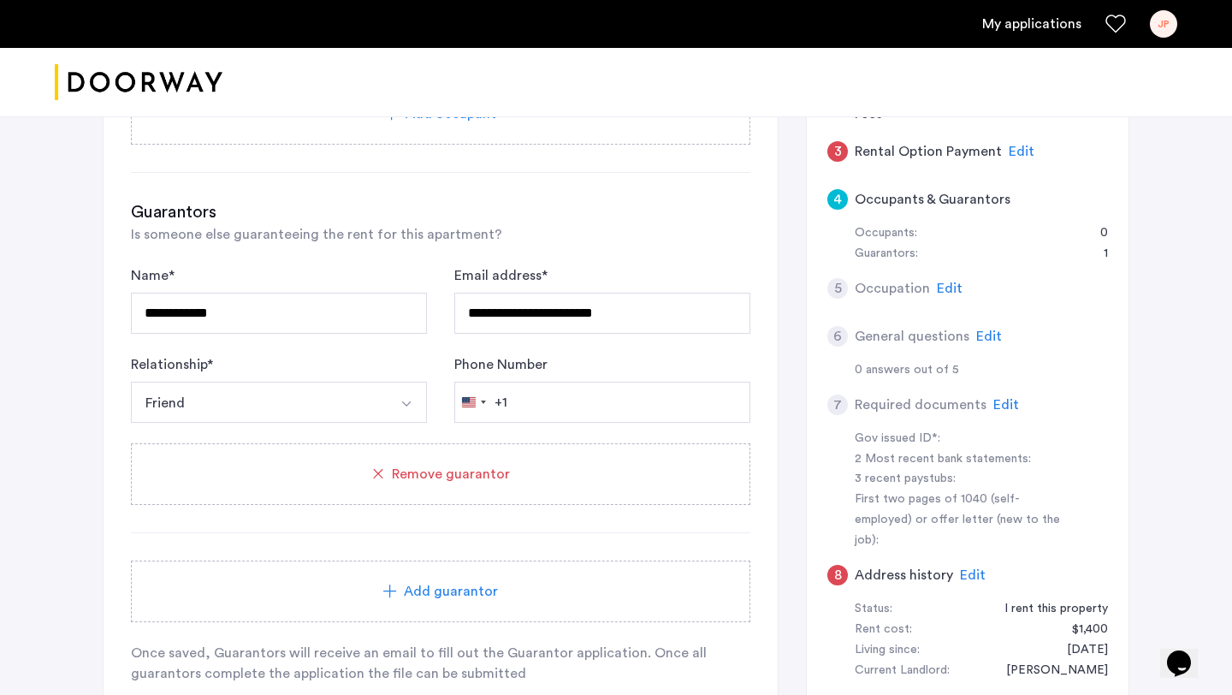
click at [246, 389] on button "Friend" at bounding box center [259, 402] width 256 height 41
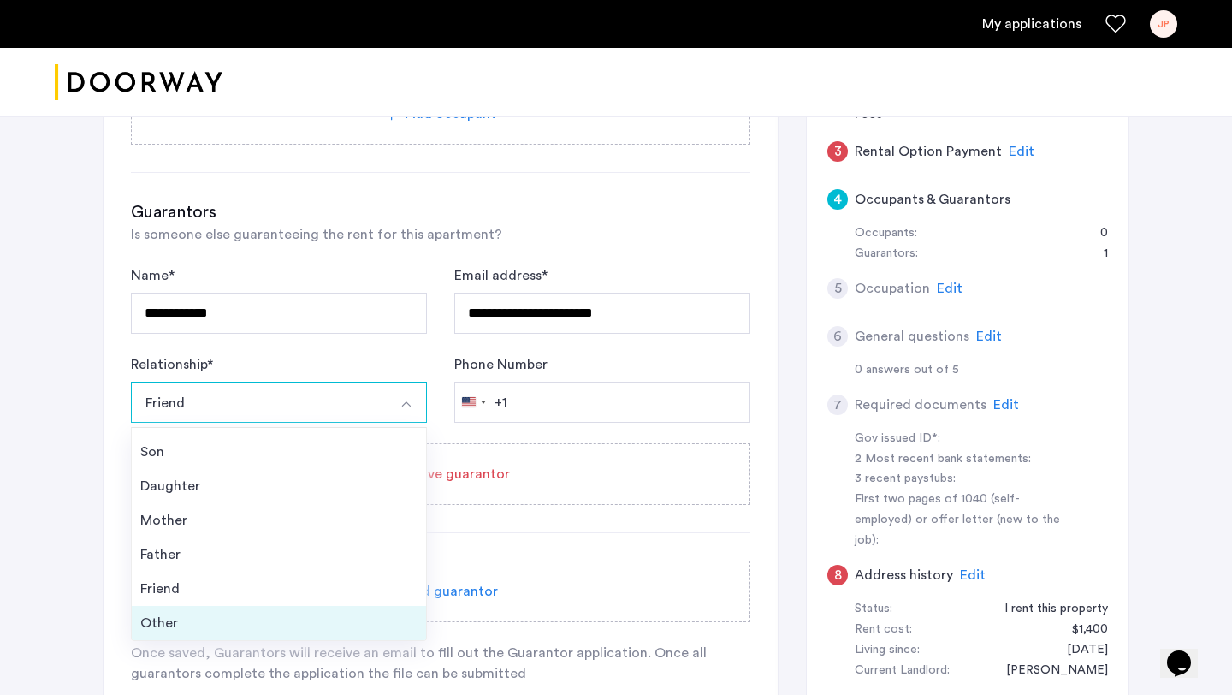
click at [172, 624] on div "Other" at bounding box center [278, 623] width 277 height 21
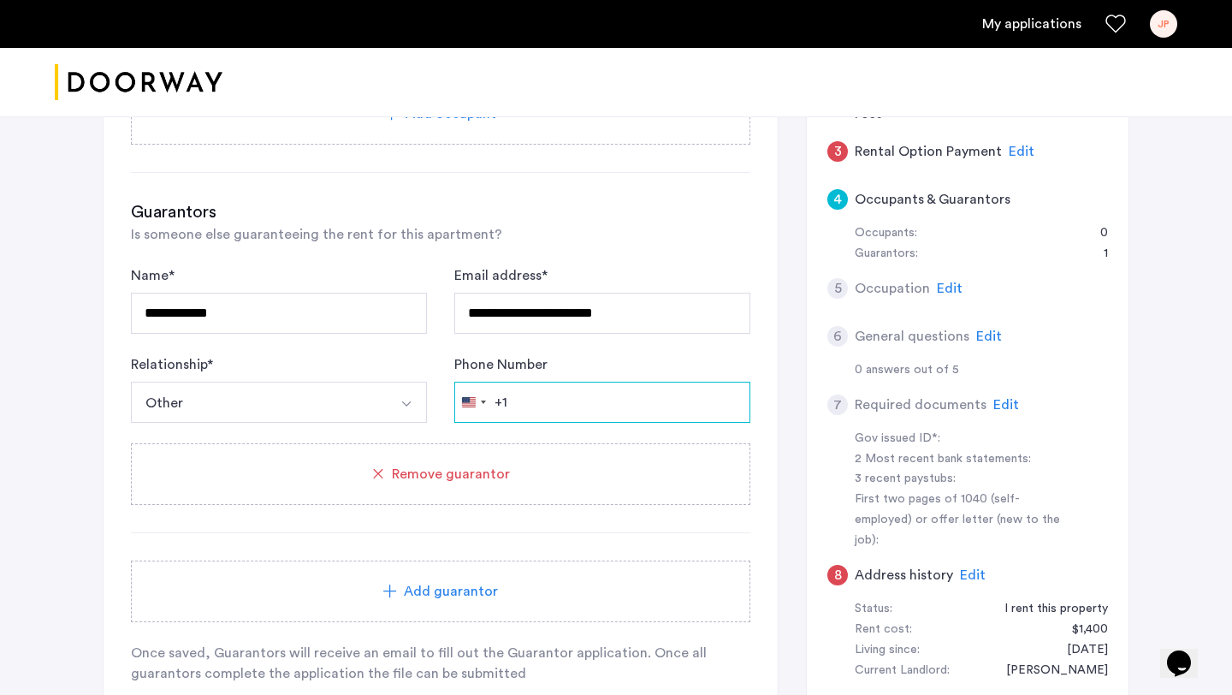
click at [581, 395] on input "Phone Number" at bounding box center [602, 402] width 296 height 41
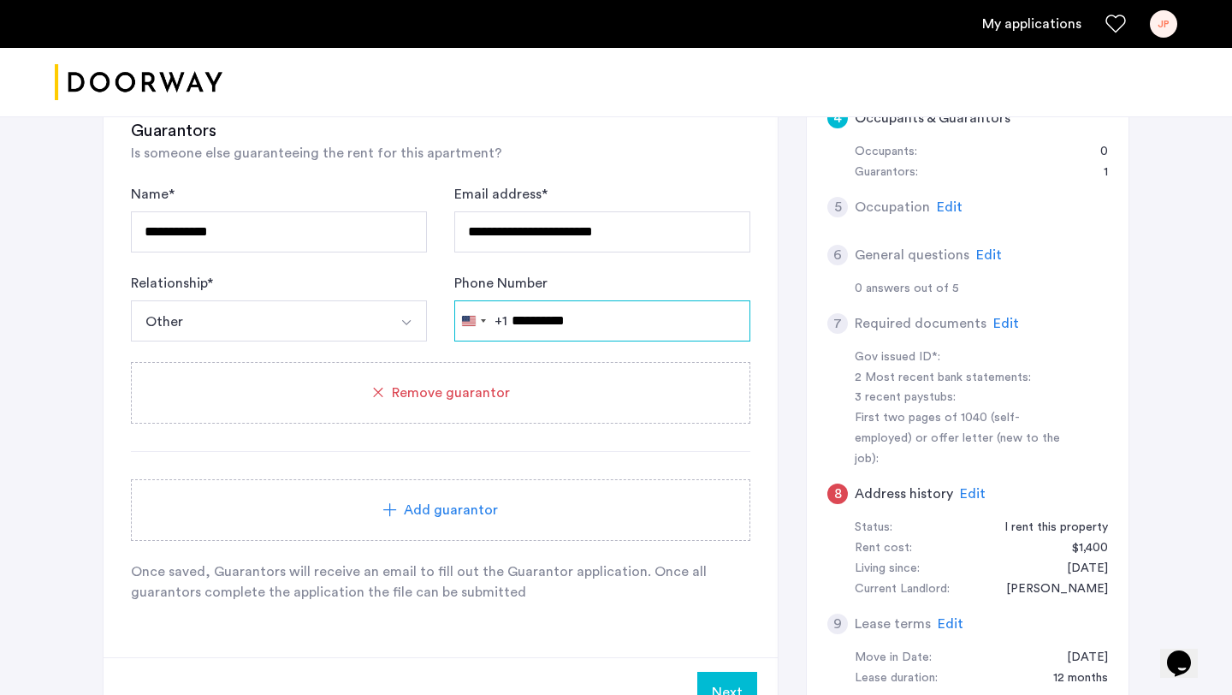
scroll to position [580, 0]
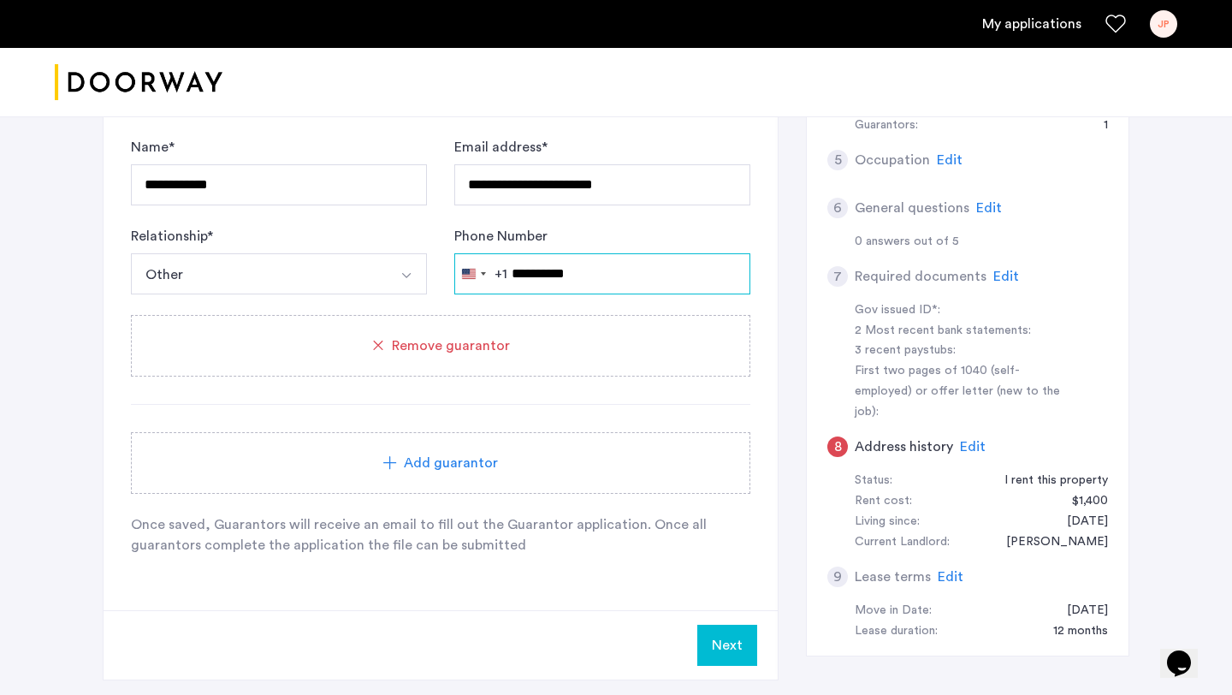
type input "**********"
click at [740, 648] on button "Next" at bounding box center [727, 644] width 60 height 41
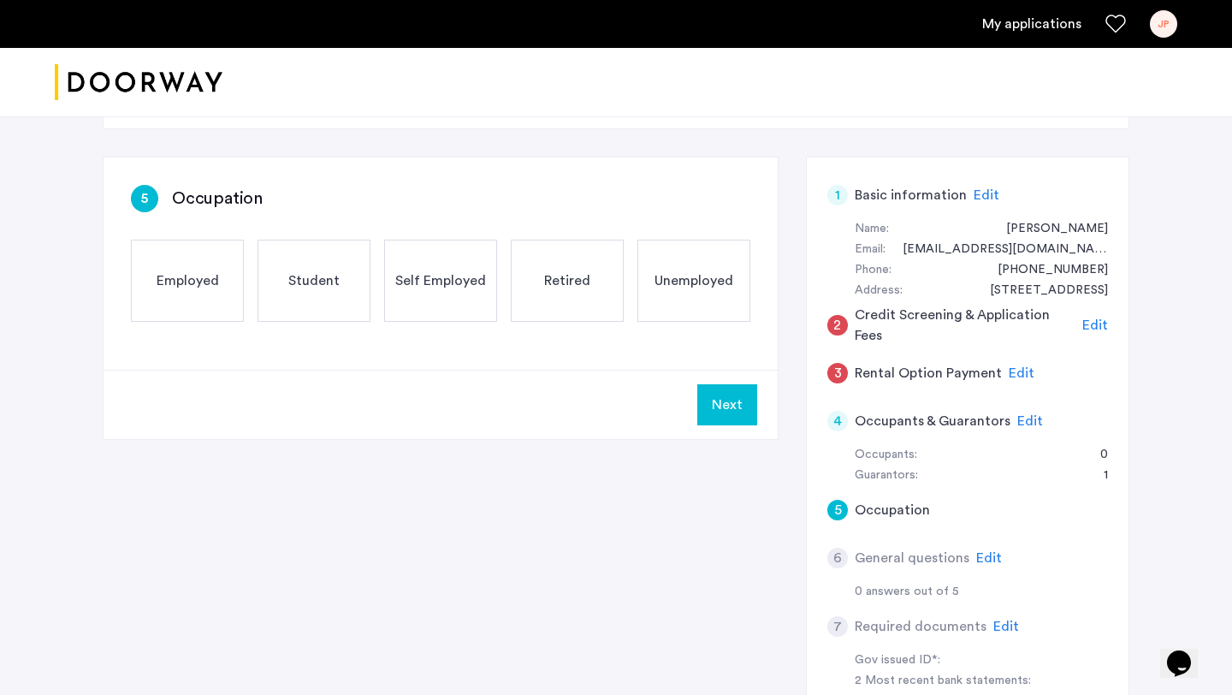
scroll to position [244, 0]
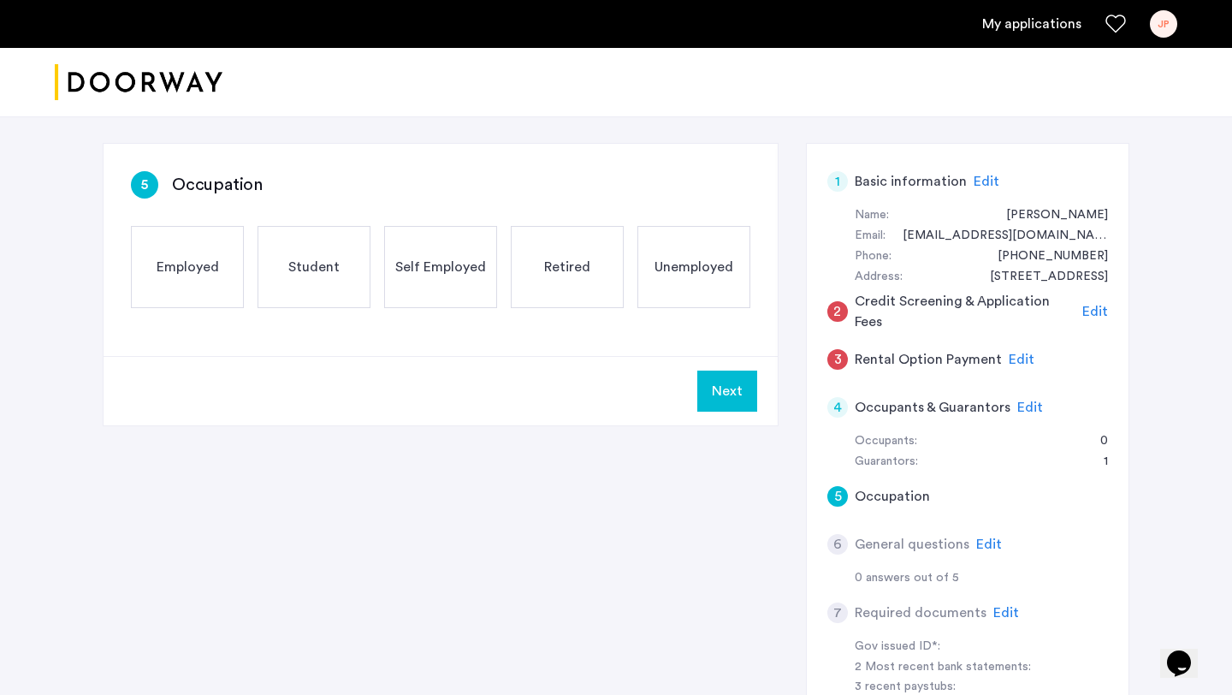
click at [285, 286] on div "Student" at bounding box center [313, 267] width 113 height 82
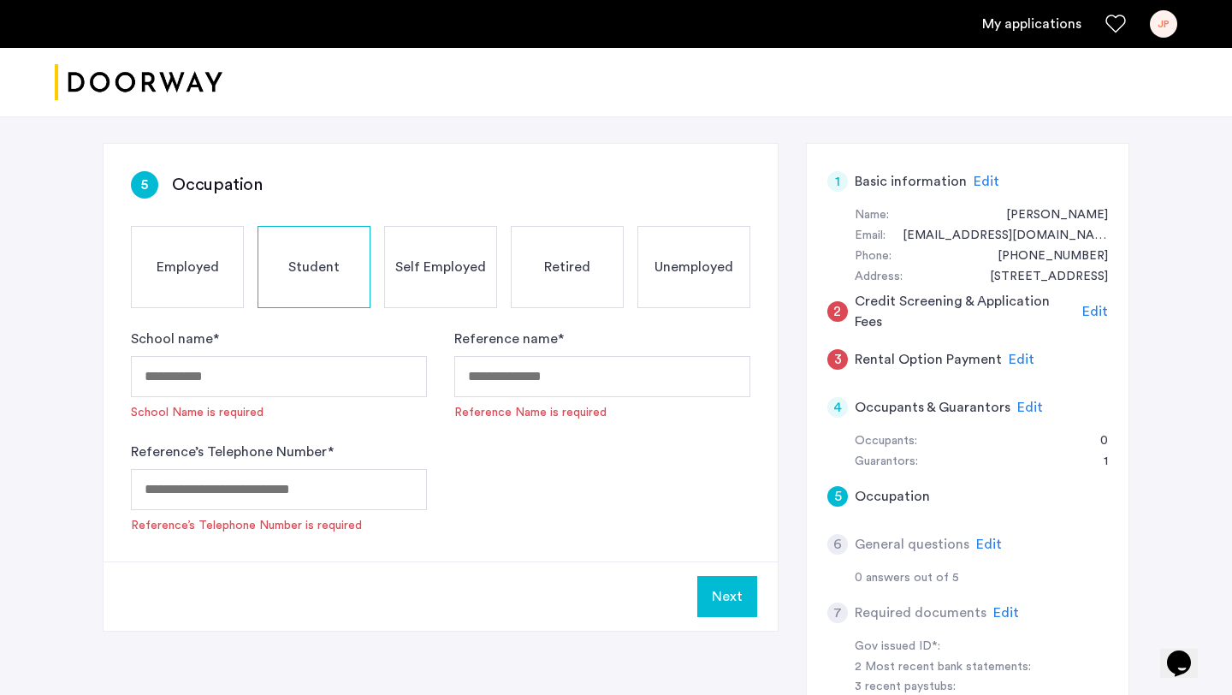
click at [192, 281] on div "Employed" at bounding box center [187, 267] width 113 height 82
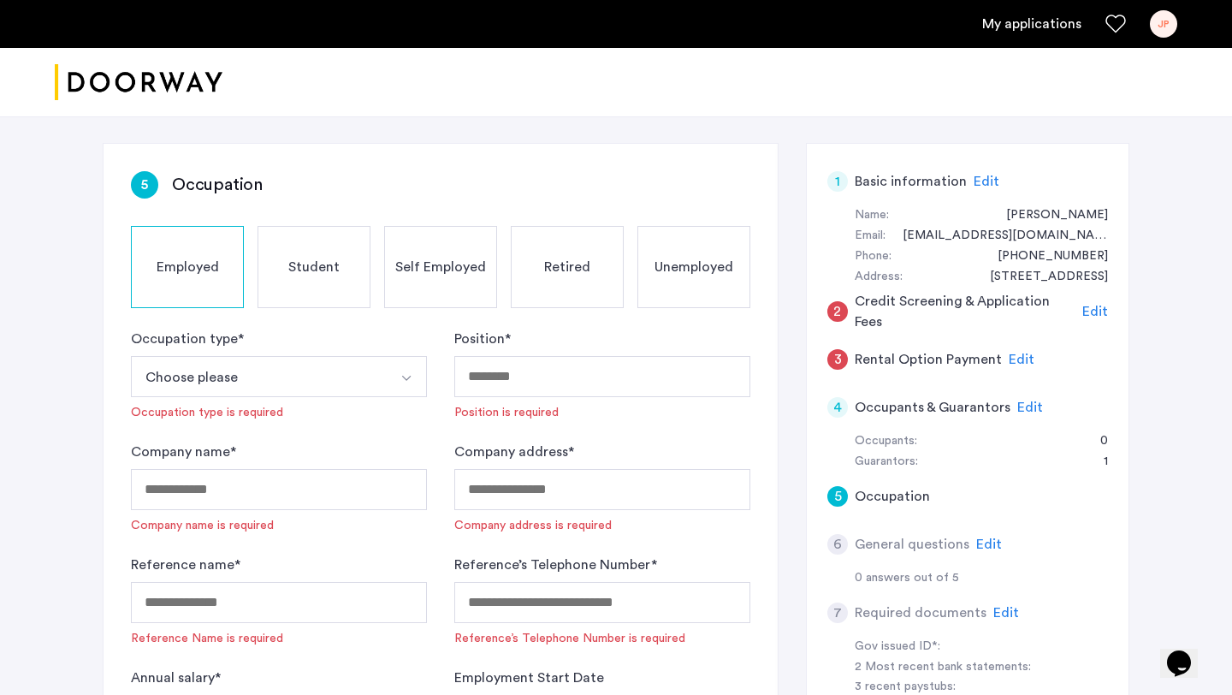
click at [304, 284] on div "Student" at bounding box center [313, 267] width 113 height 82
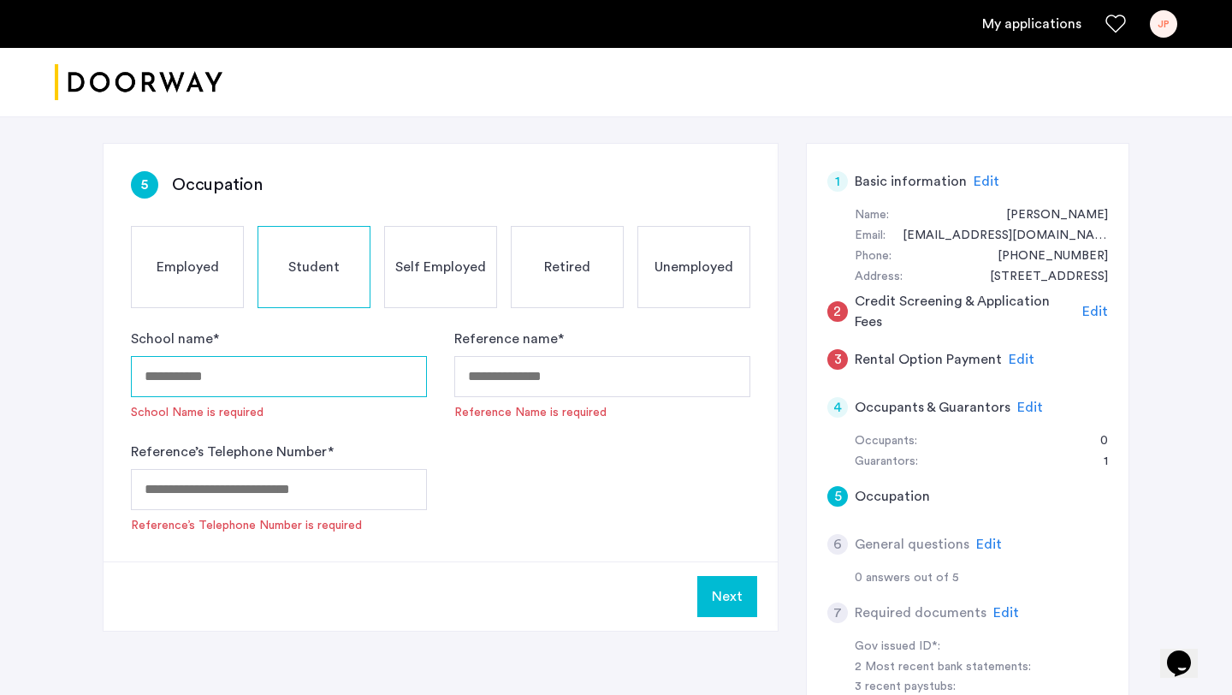
click at [289, 372] on input "School name *" at bounding box center [279, 376] width 296 height 41
type input "**********"
click at [461, 392] on input "Reference name *" at bounding box center [602, 376] width 296 height 41
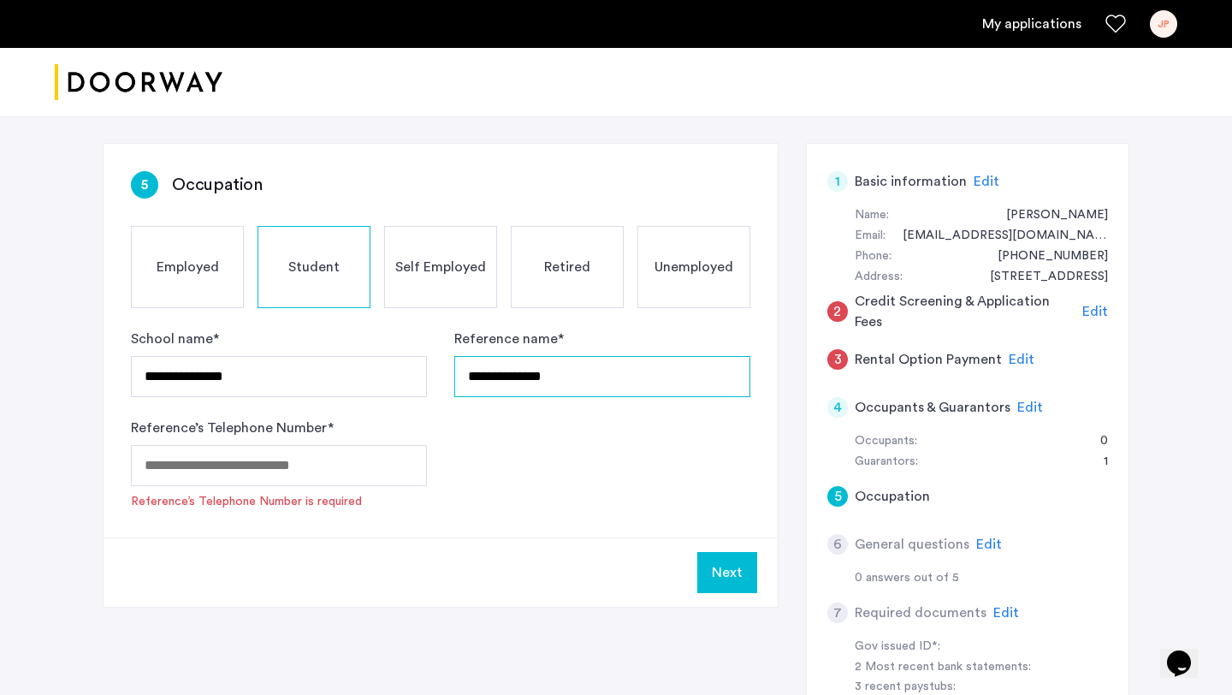
type input "**********"
click at [239, 471] on input "Reference’s Telephone Number *" at bounding box center [279, 465] width 296 height 41
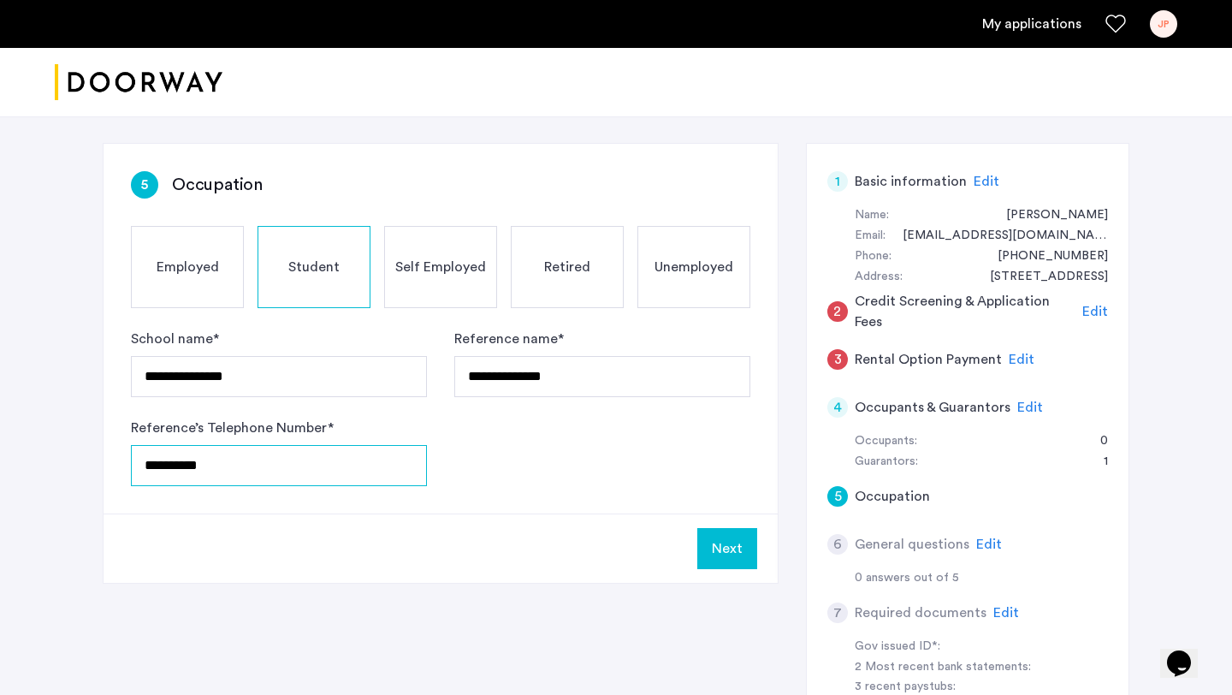
type input "**********"
click at [714, 549] on button "Next" at bounding box center [727, 548] width 60 height 41
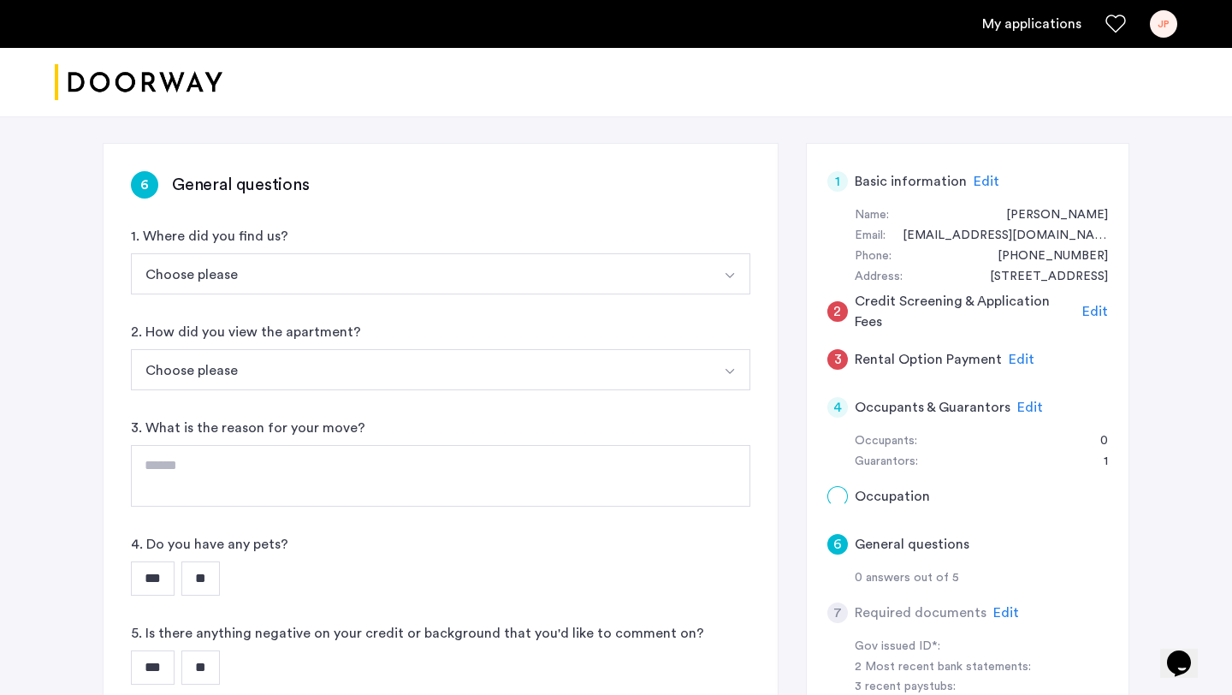
scroll to position [0, 0]
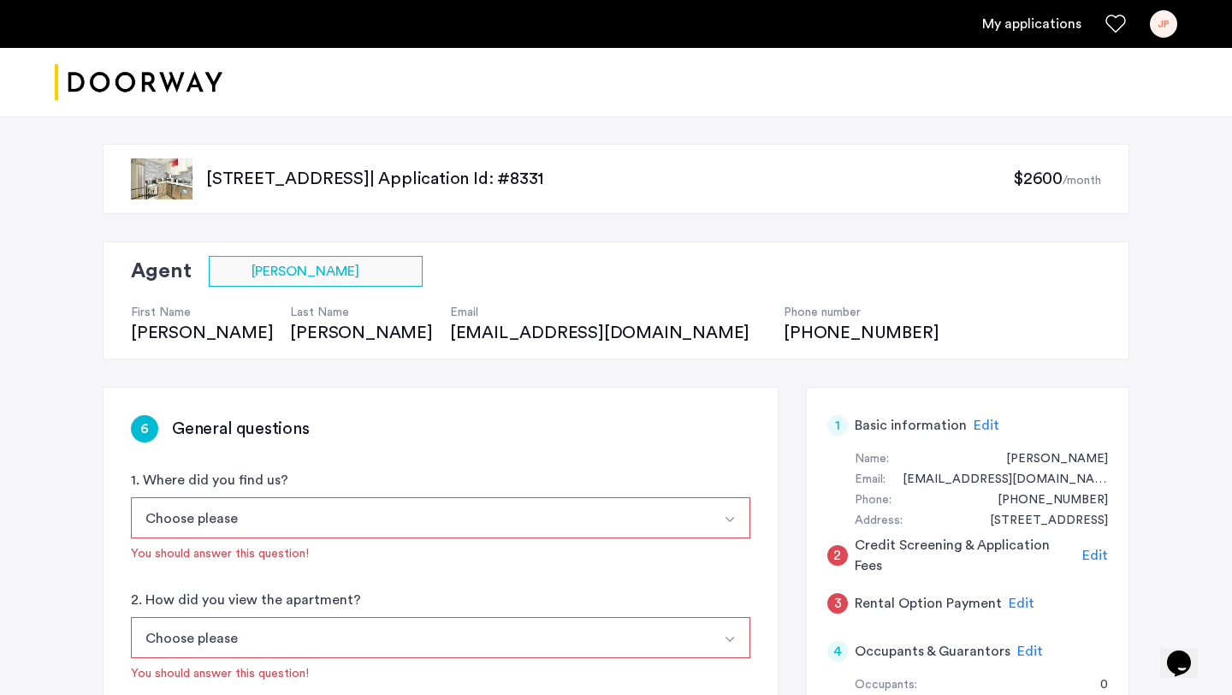
click at [518, 498] on button "Choose please" at bounding box center [420, 517] width 579 height 41
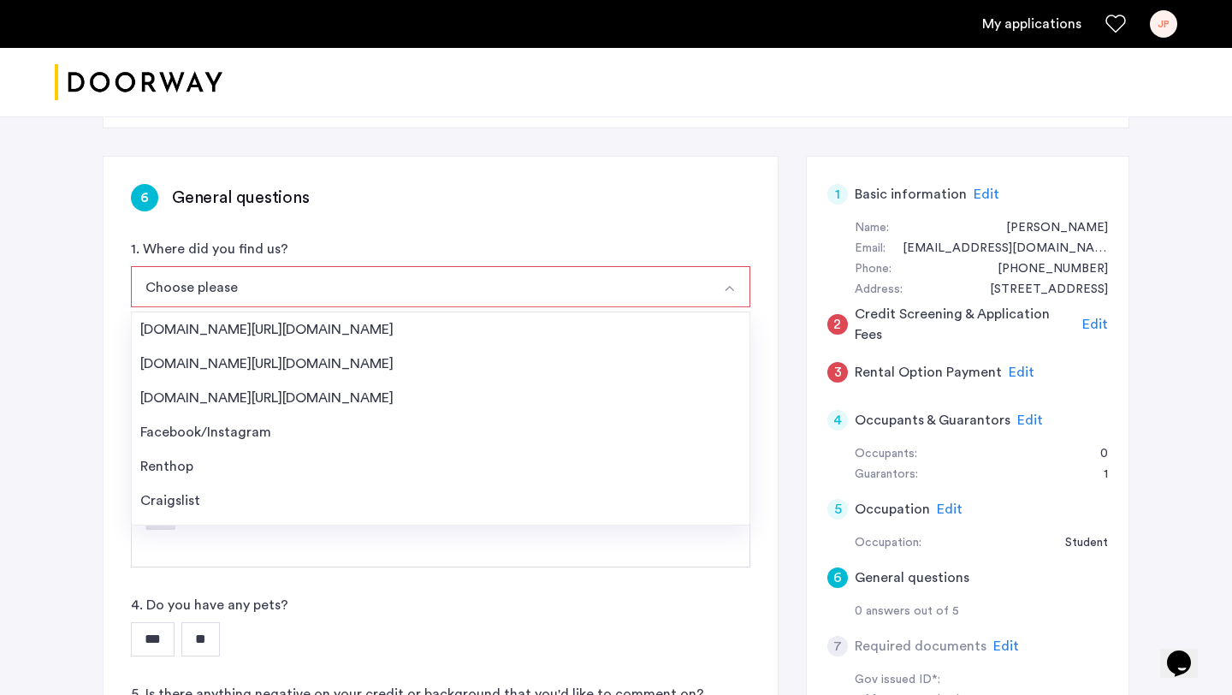
scroll to position [237, 0]
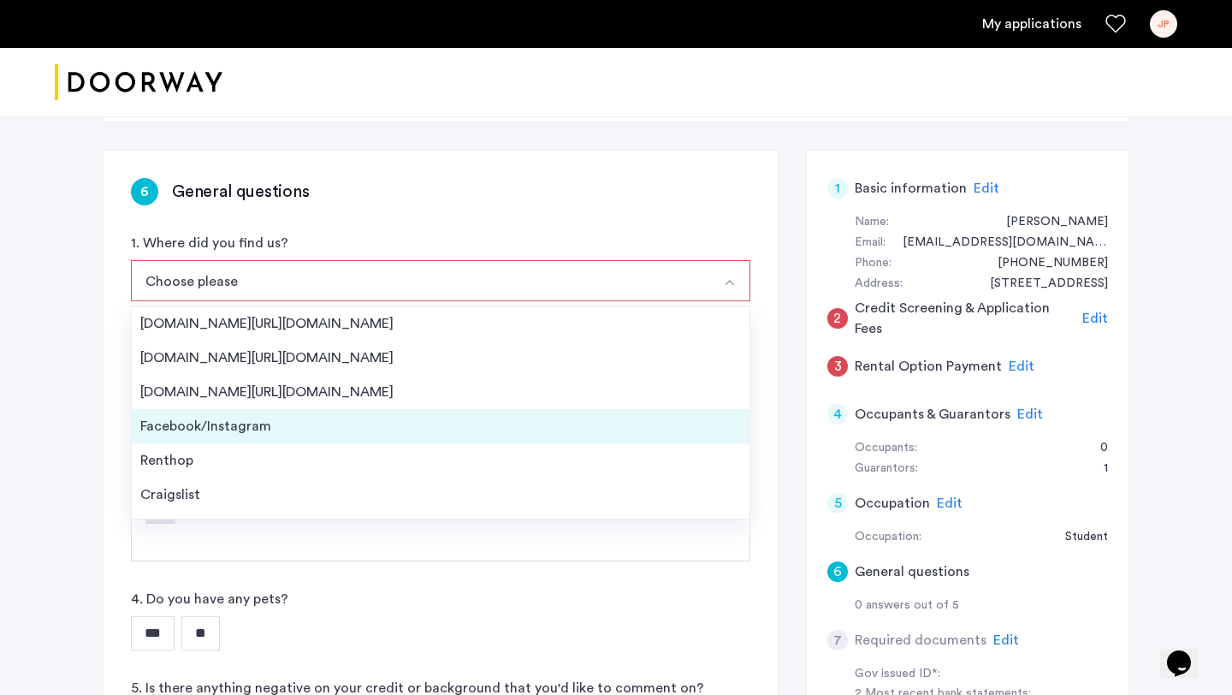
click at [445, 429] on div "Facebook/Instagram" at bounding box center [440, 426] width 601 height 21
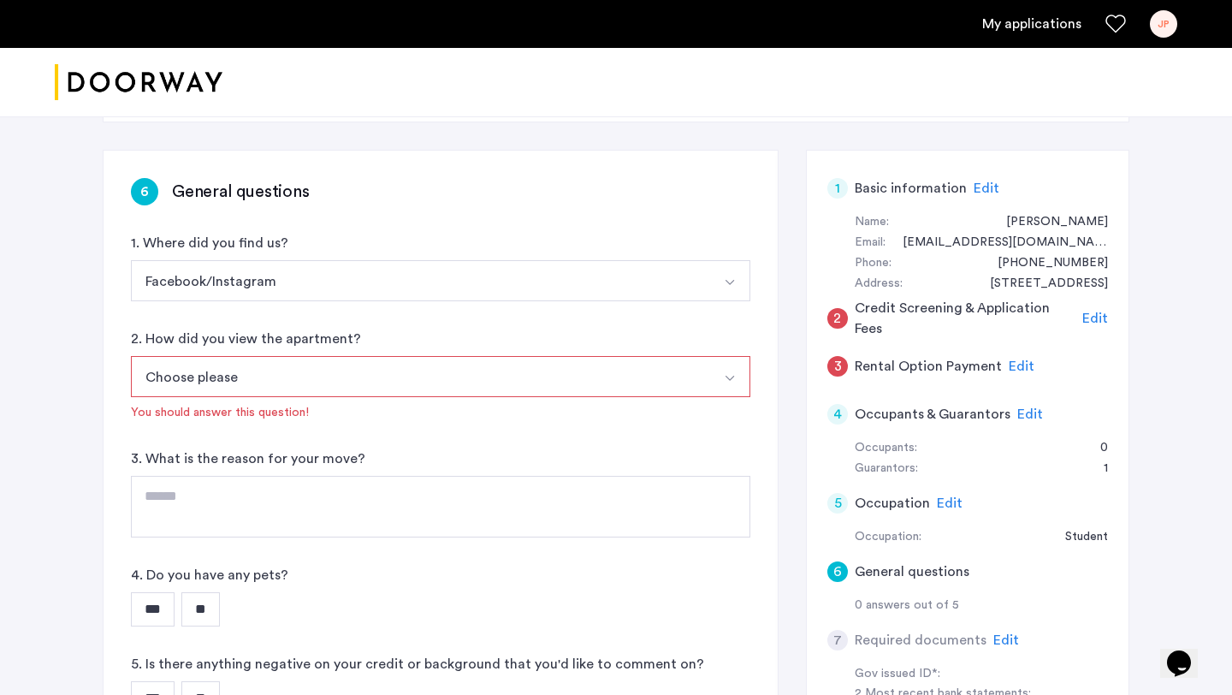
click at [344, 377] on button "Choose please" at bounding box center [420, 376] width 579 height 41
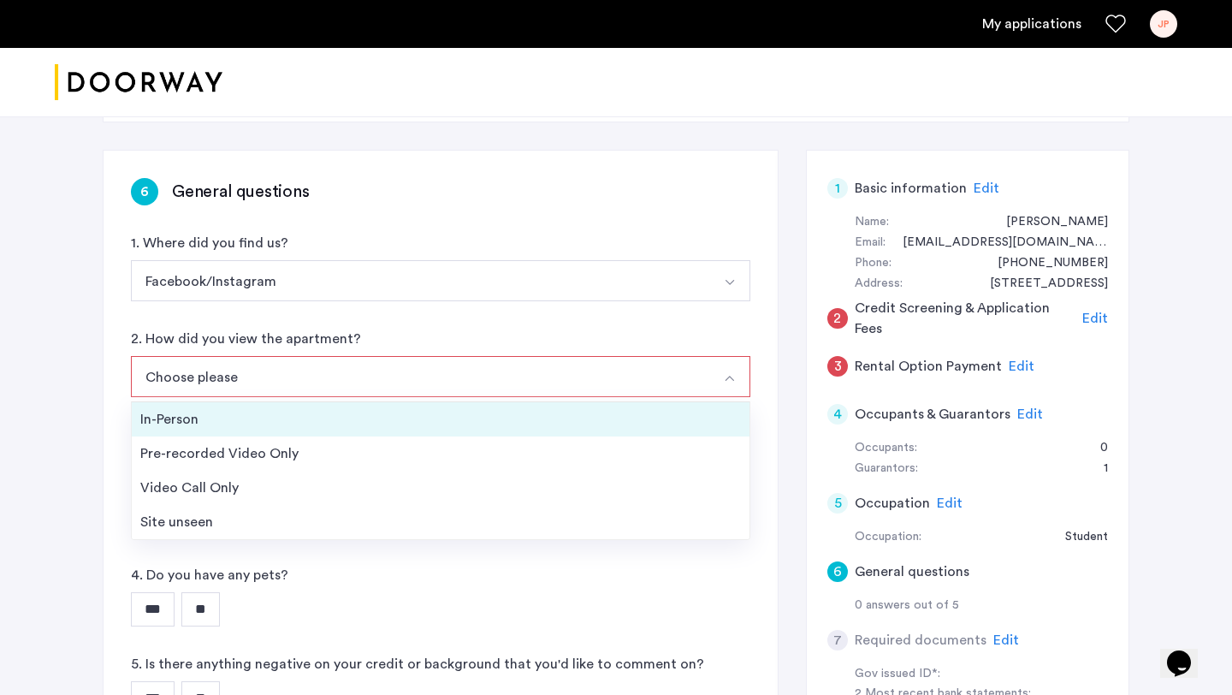
click at [340, 406] on li "In-Person" at bounding box center [441, 419] width 618 height 34
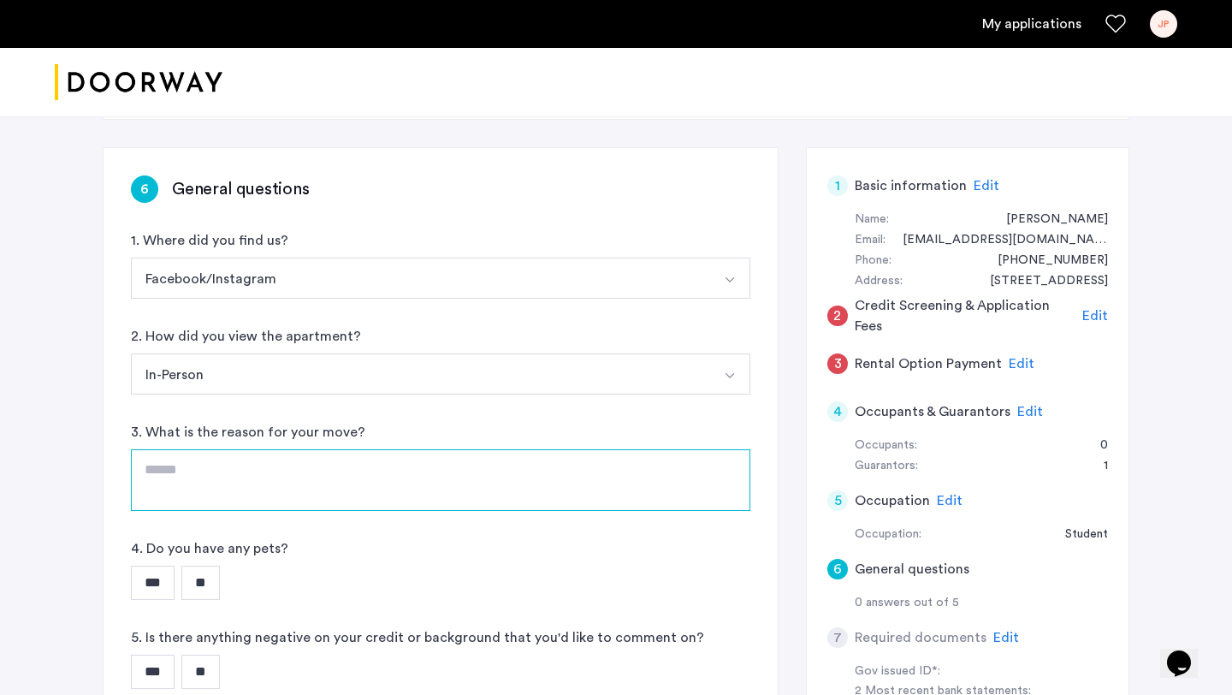
click at [250, 483] on textarea at bounding box center [440, 480] width 619 height 62
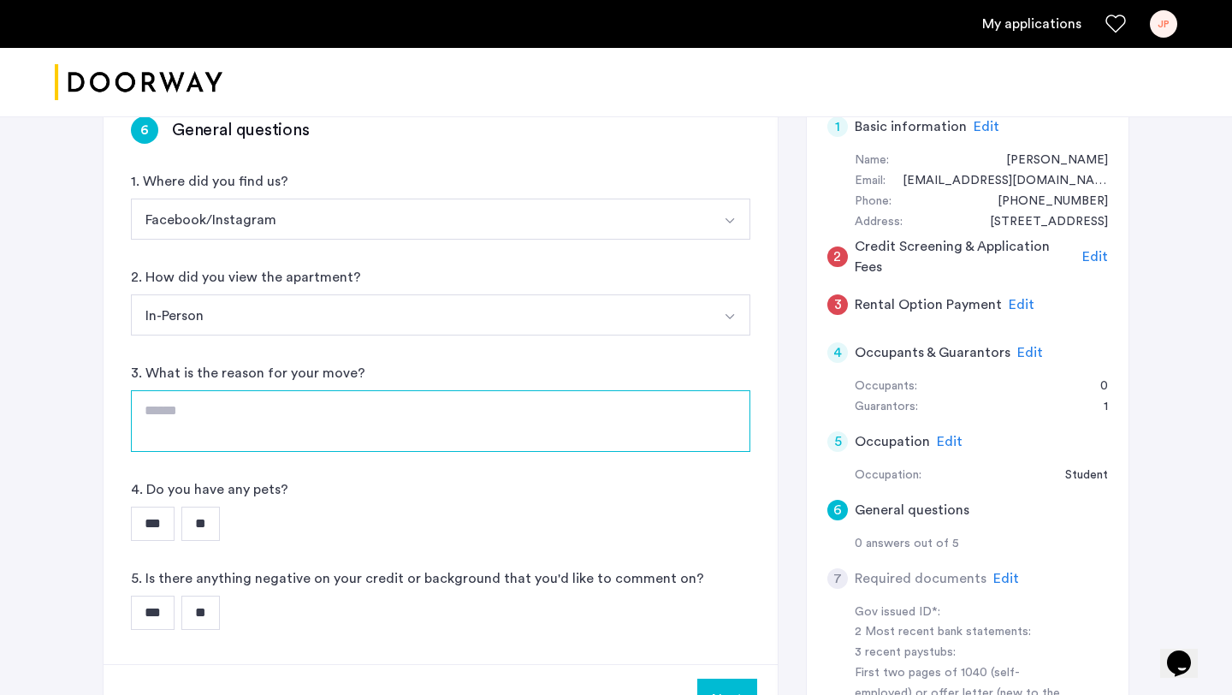
scroll to position [300, 0]
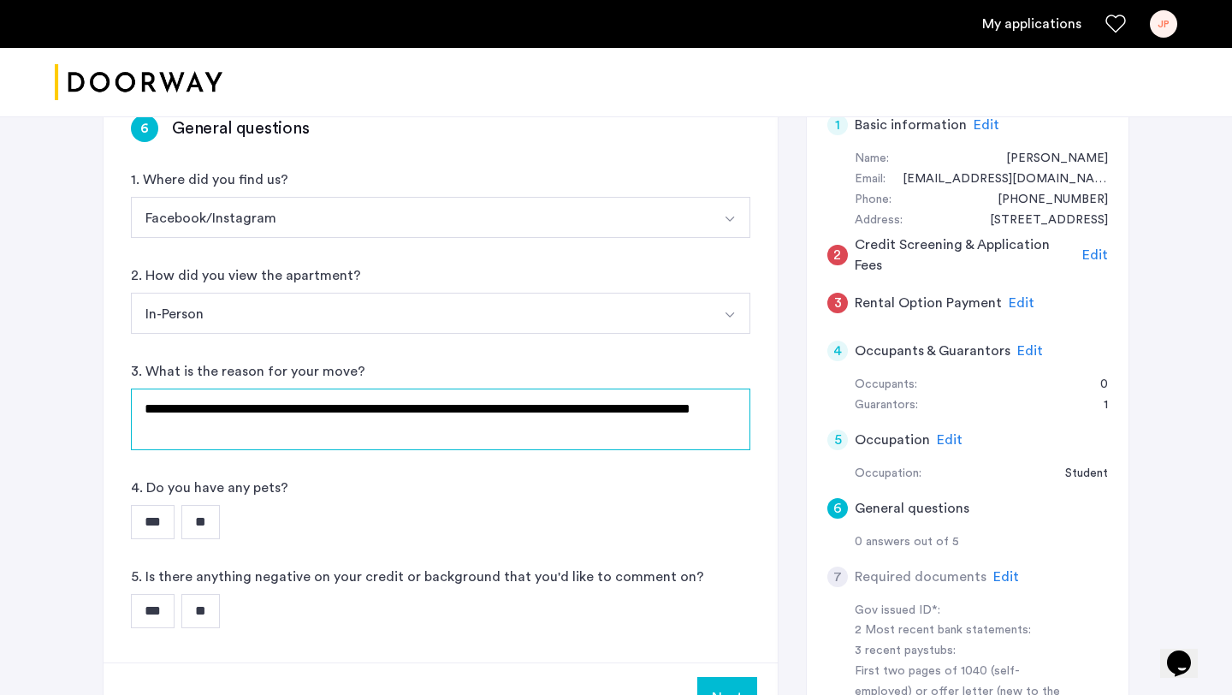
type textarea "**********"
click at [193, 533] on input "**" at bounding box center [200, 522] width 38 height 34
click at [218, 593] on div "5. Is there anything negative on your credit or background that you'd like to c…" at bounding box center [440, 597] width 619 height 62
click at [216, 601] on input "**" at bounding box center [200, 611] width 38 height 34
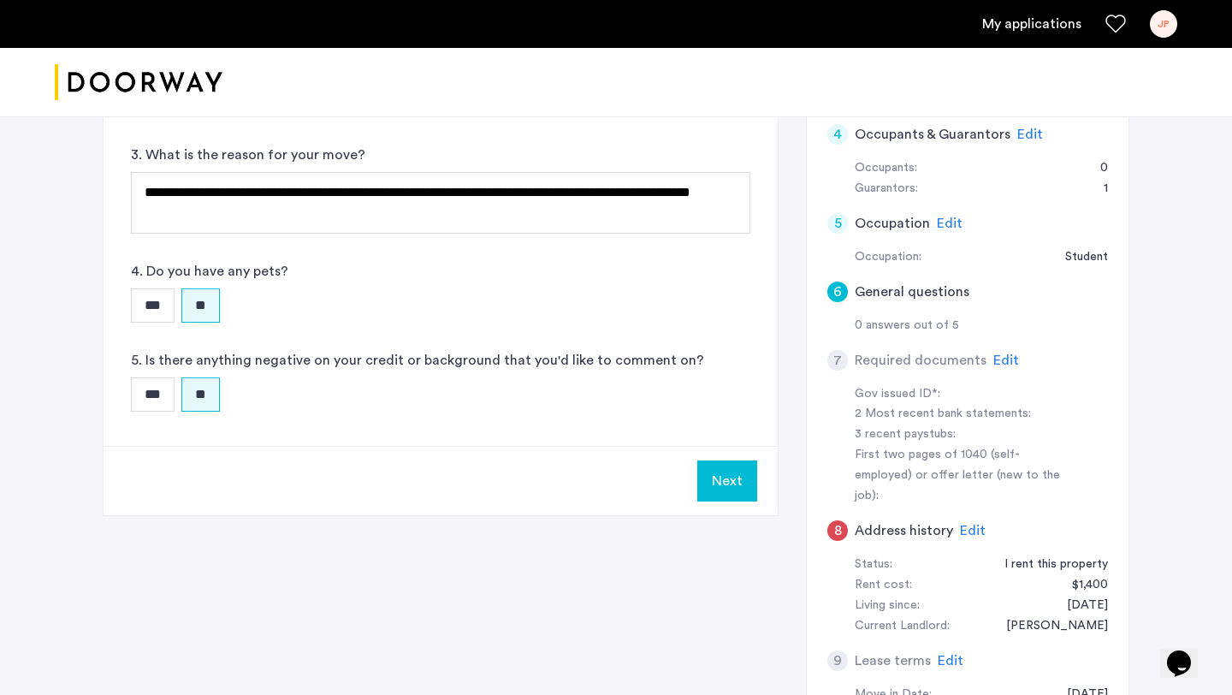
scroll to position [573, 0]
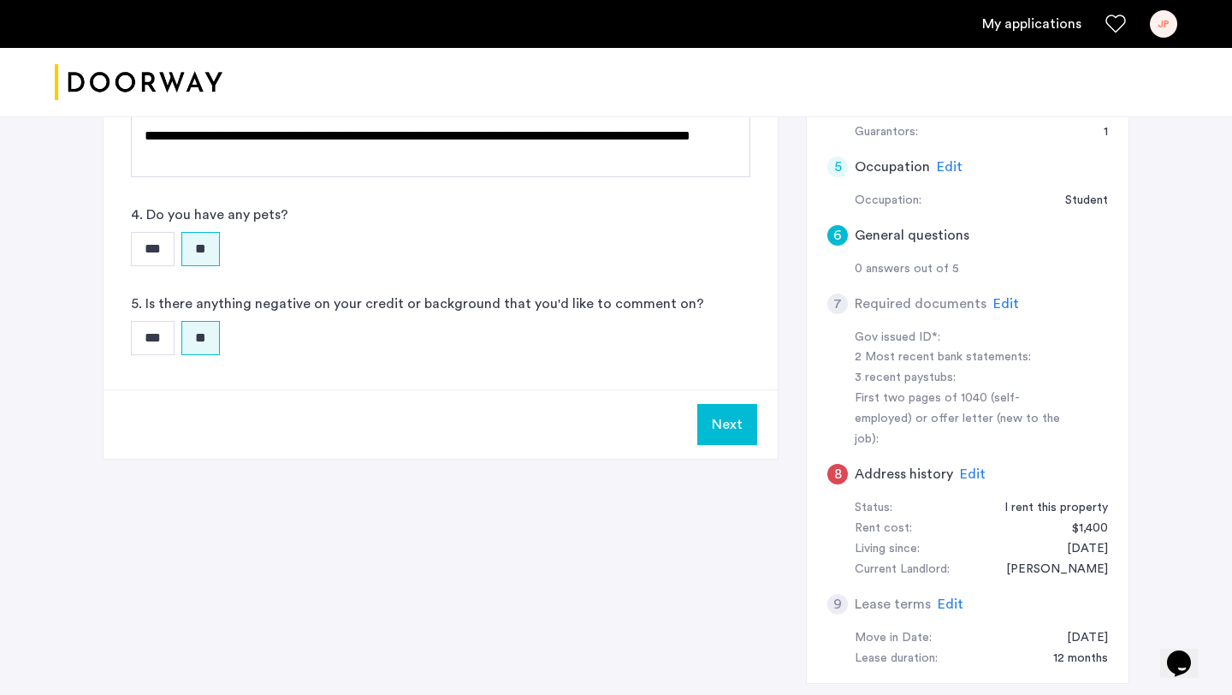
click at [699, 439] on button "Next" at bounding box center [727, 424] width 60 height 41
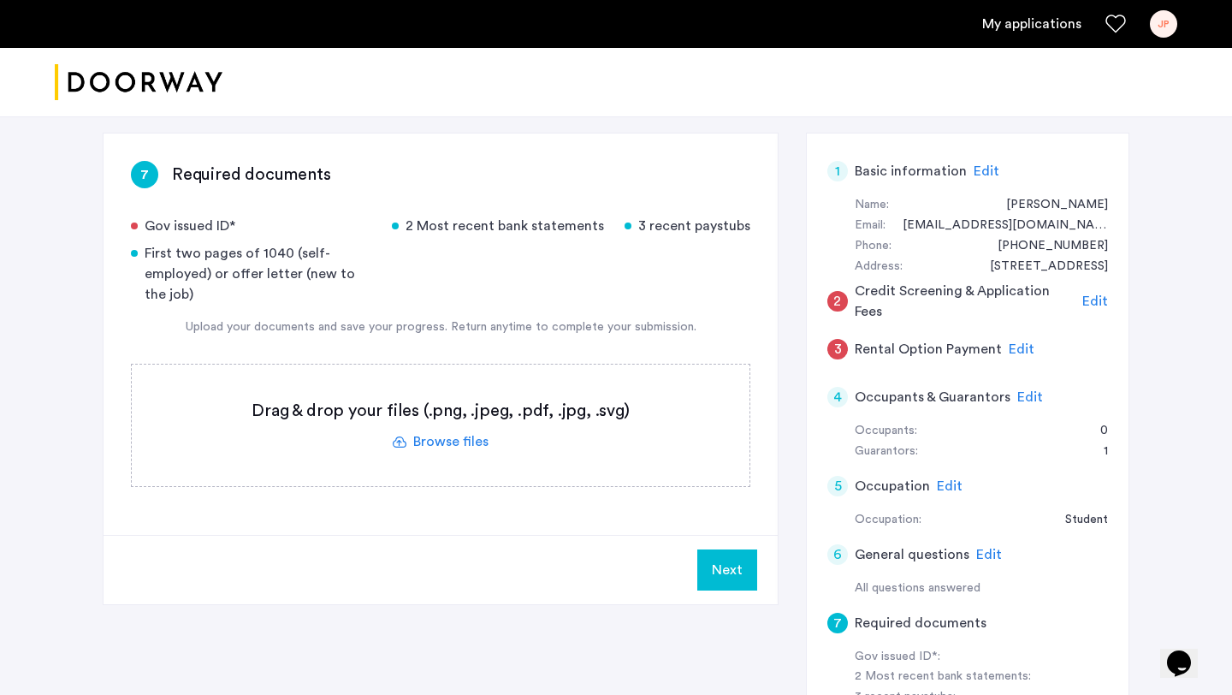
scroll to position [256, 0]
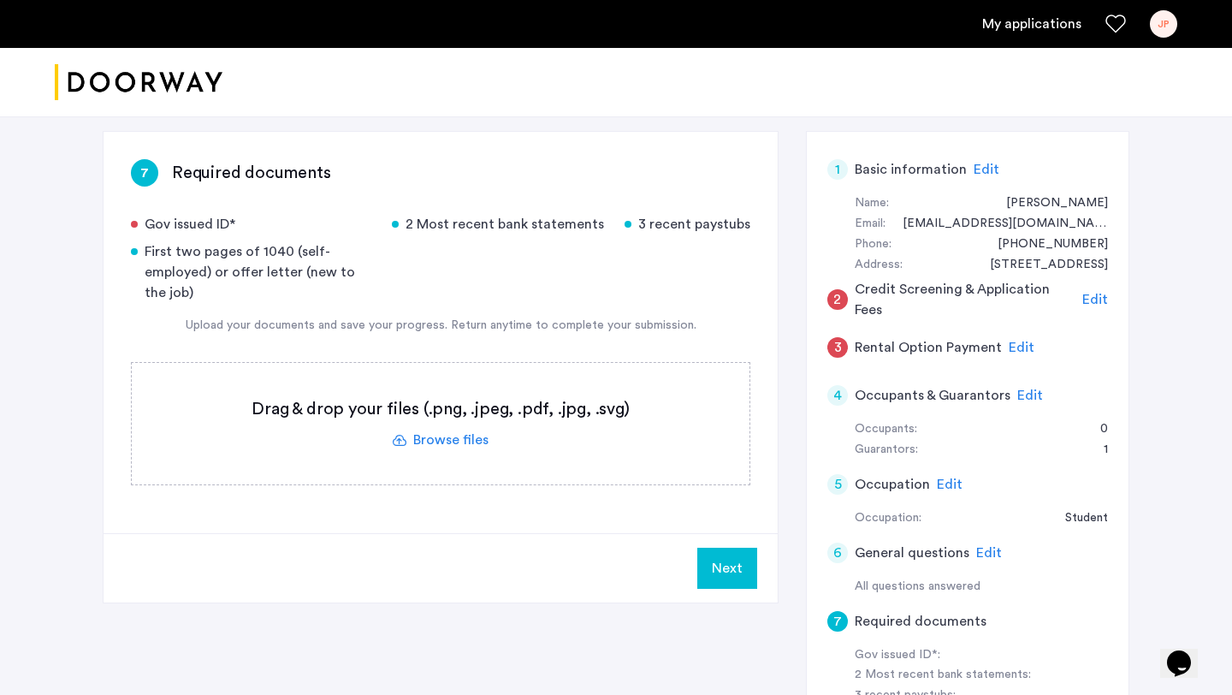
click at [429, 442] on label at bounding box center [441, 423] width 618 height 121
click at [0, 0] on input "file" at bounding box center [0, 0] width 0 height 0
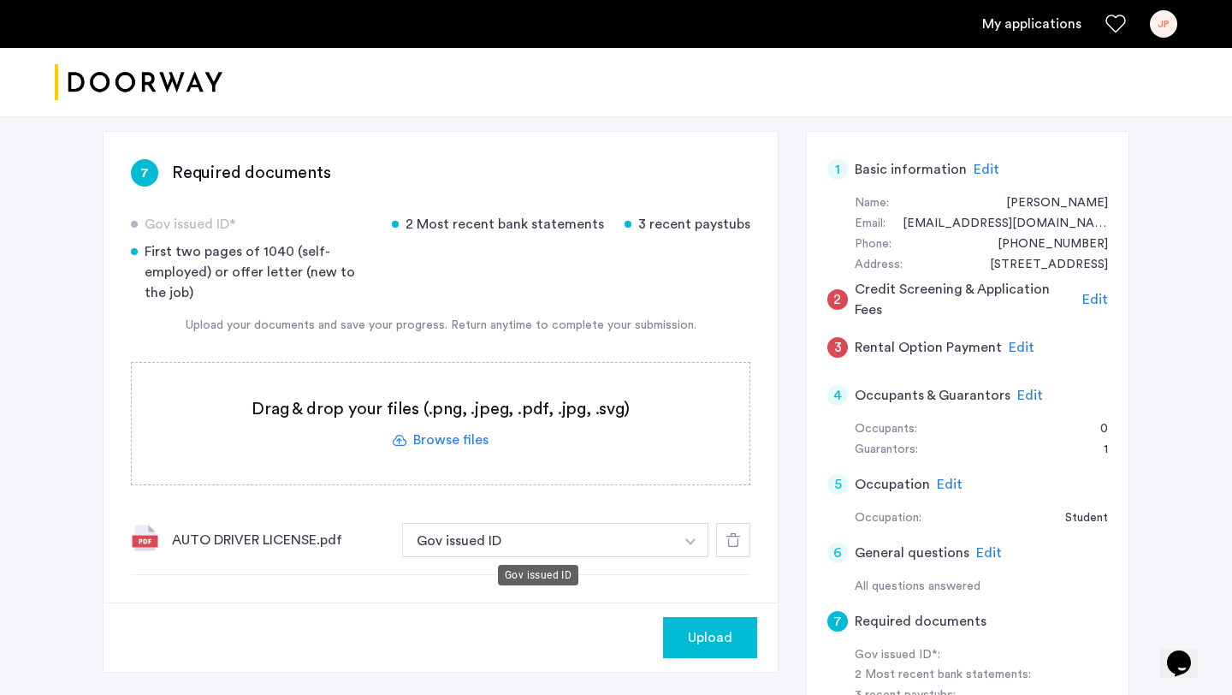
click at [548, 545] on button "Gov issued ID" at bounding box center [538, 540] width 272 height 34
click at [693, 543] on img "button" at bounding box center [690, 541] width 10 height 7
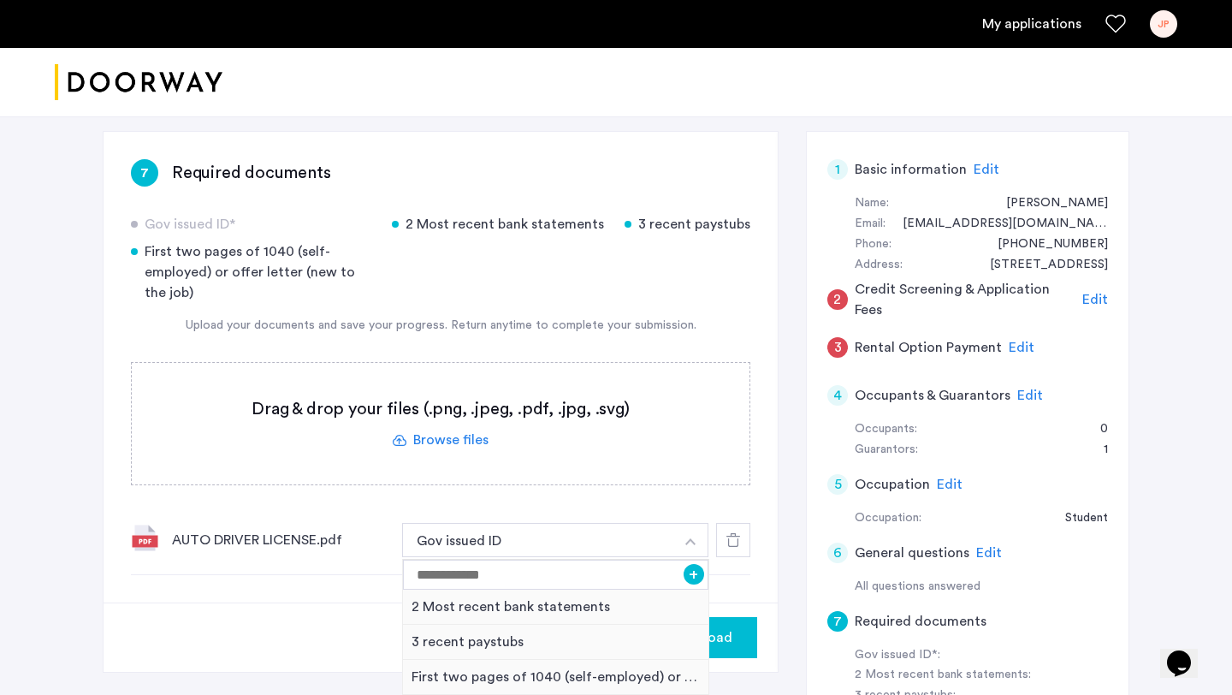
click at [693, 547] on button "button" at bounding box center [690, 540] width 35 height 34
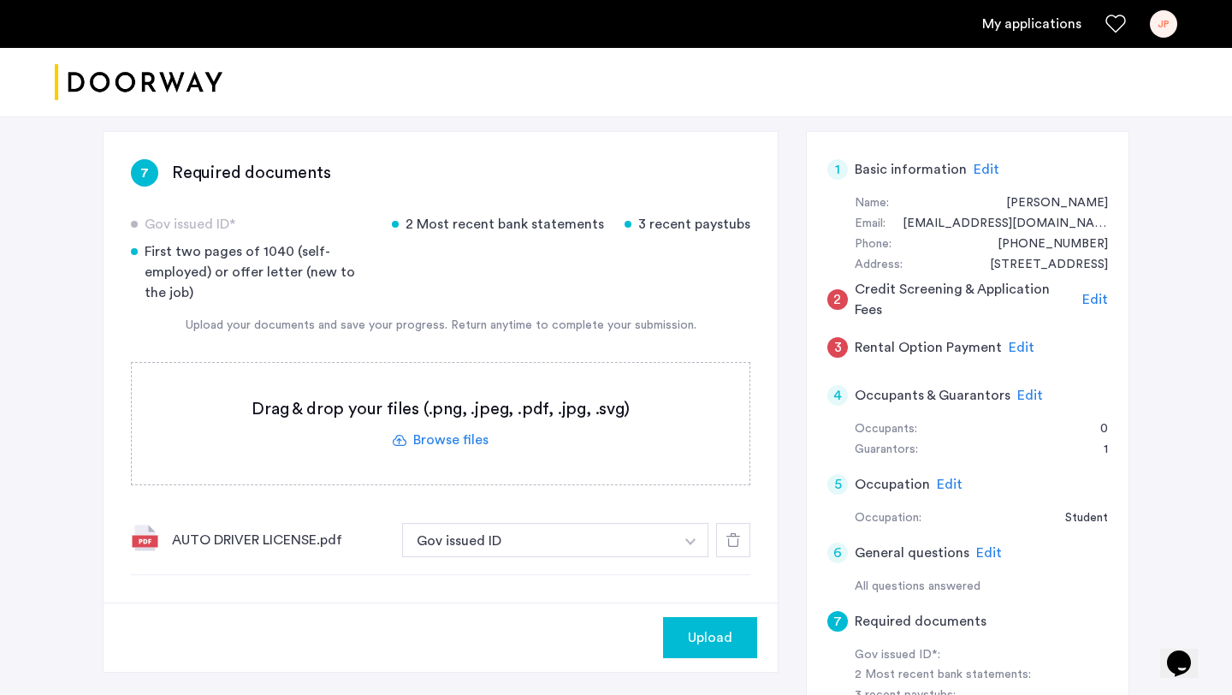
click at [459, 443] on label at bounding box center [441, 423] width 618 height 121
click at [0, 0] on input "file" at bounding box center [0, 0] width 0 height 0
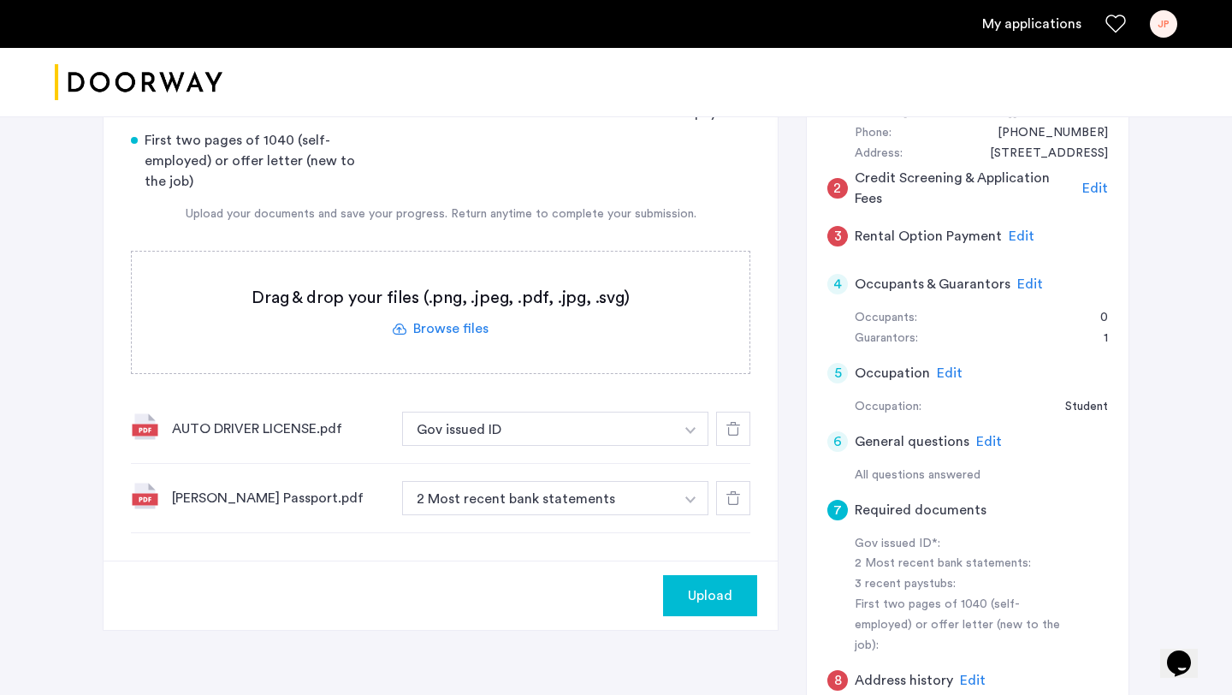
scroll to position [383, 0]
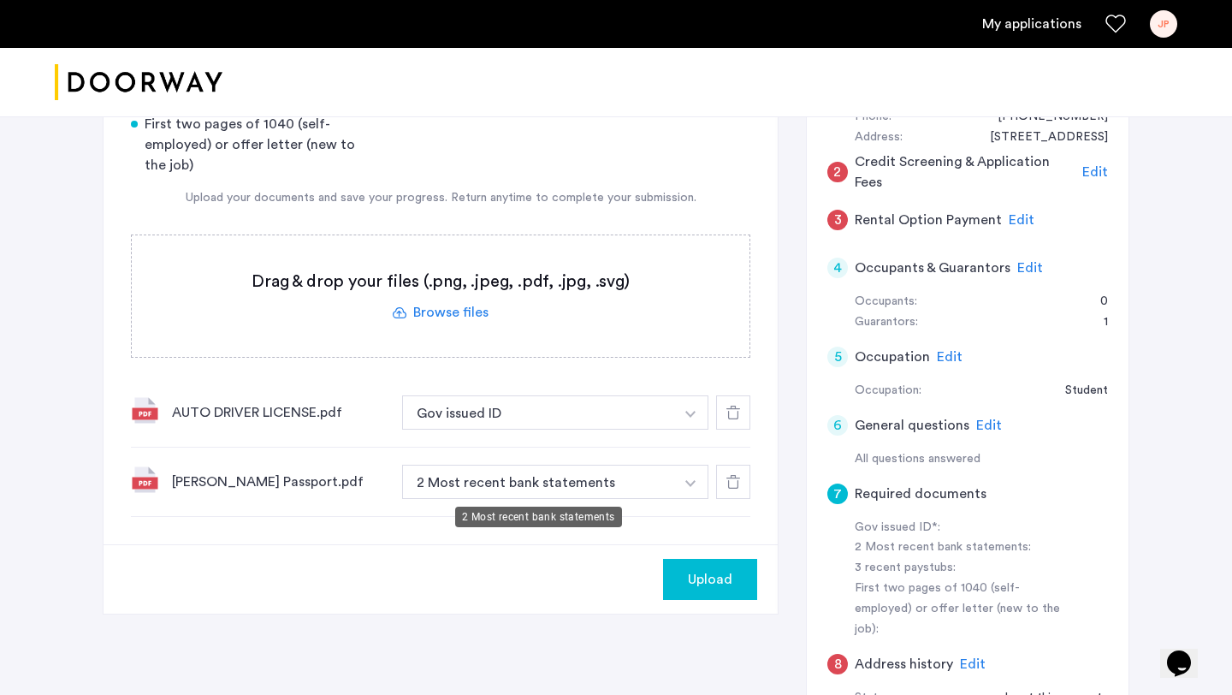
click at [571, 482] on button "2 Most recent bank statements" at bounding box center [538, 482] width 272 height 34
click at [690, 417] on img "button" at bounding box center [690, 414] width 10 height 7
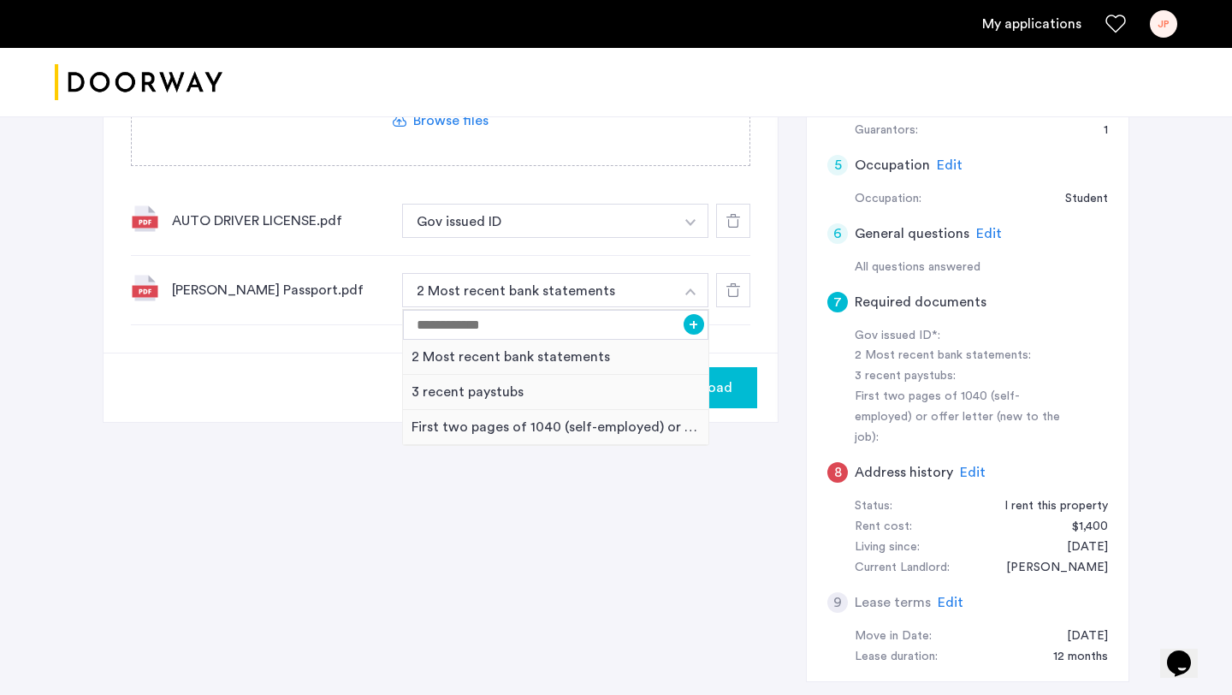
scroll to position [577, 0]
click at [460, 331] on input at bounding box center [555, 323] width 305 height 30
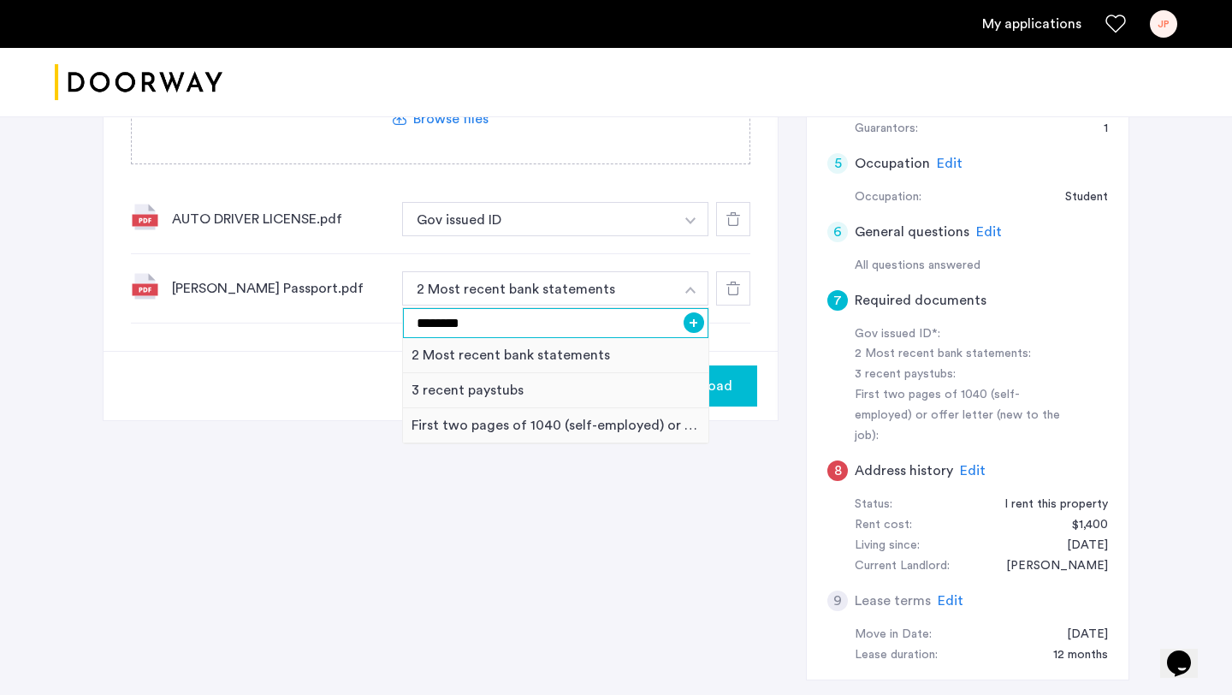
type input "********"
click at [696, 323] on button "+" at bounding box center [694, 322] width 21 height 21
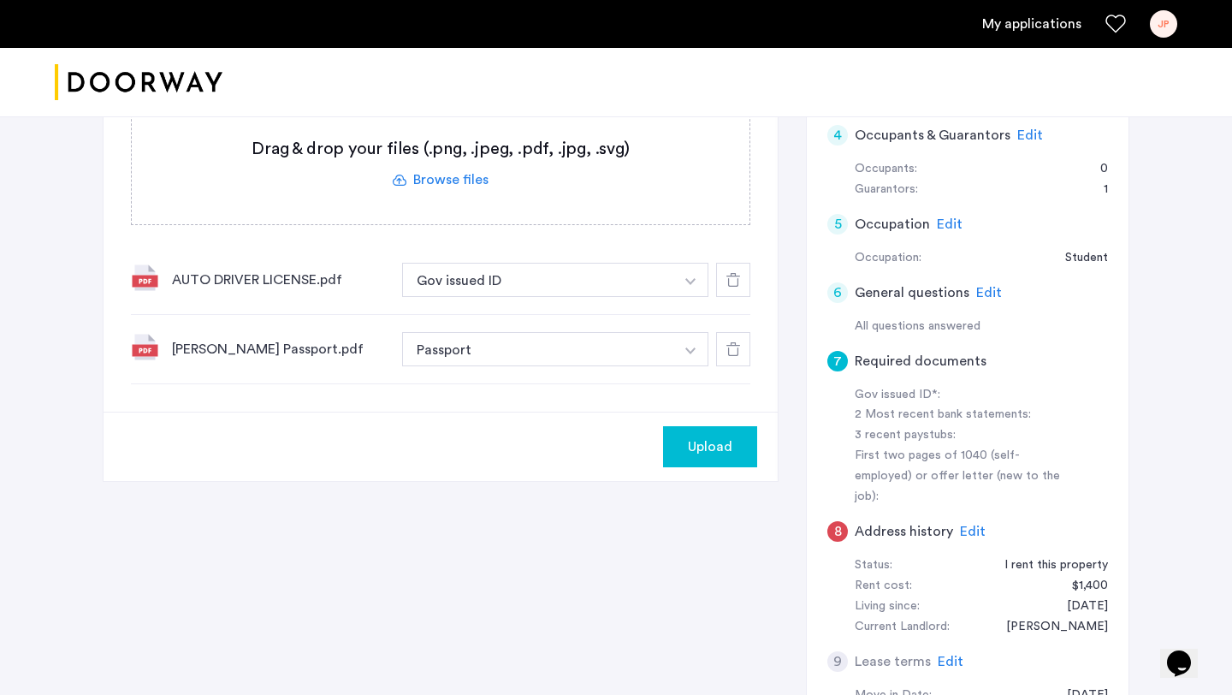
scroll to position [414, 0]
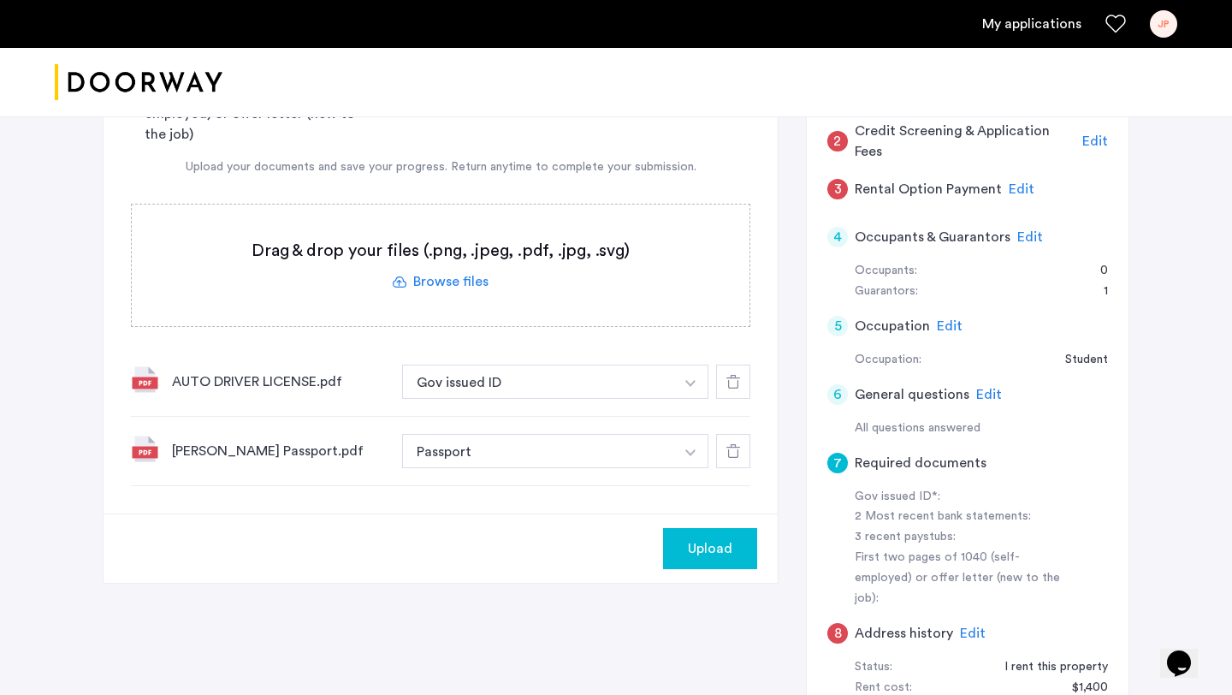
click at [422, 278] on label at bounding box center [441, 264] width 618 height 121
click at [0, 0] on input "file" at bounding box center [0, 0] width 0 height 0
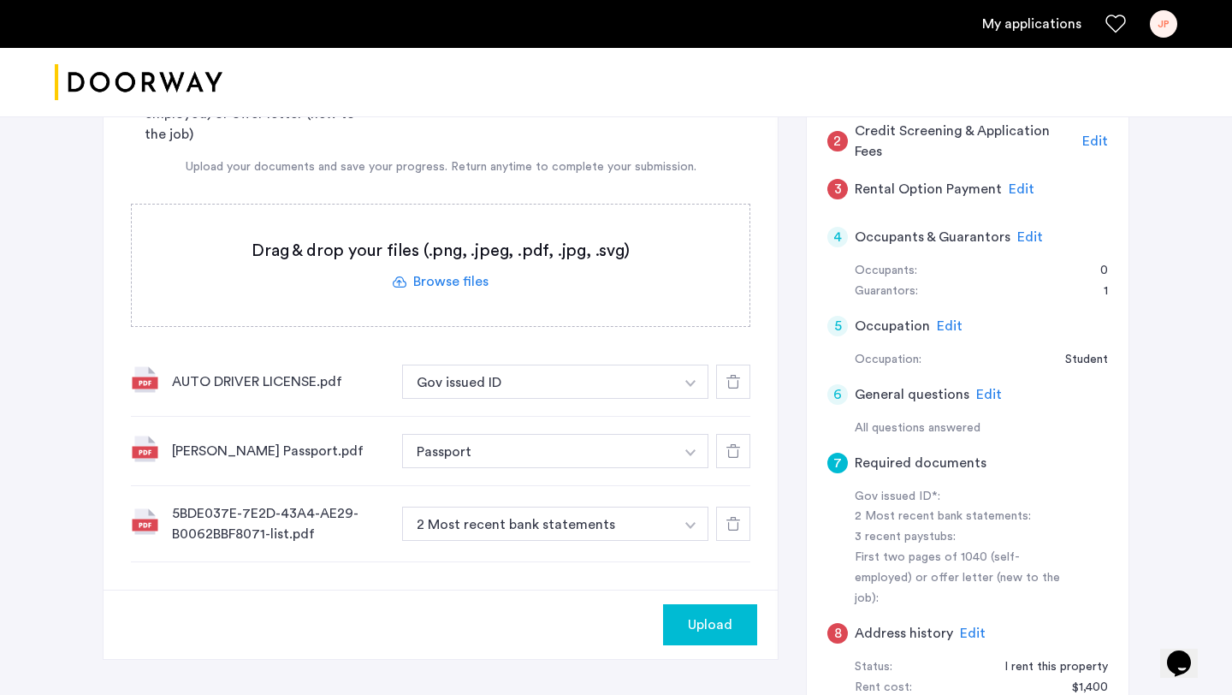
click at [462, 281] on label at bounding box center [441, 264] width 618 height 121
click at [0, 0] on input "file" at bounding box center [0, 0] width 0 height 0
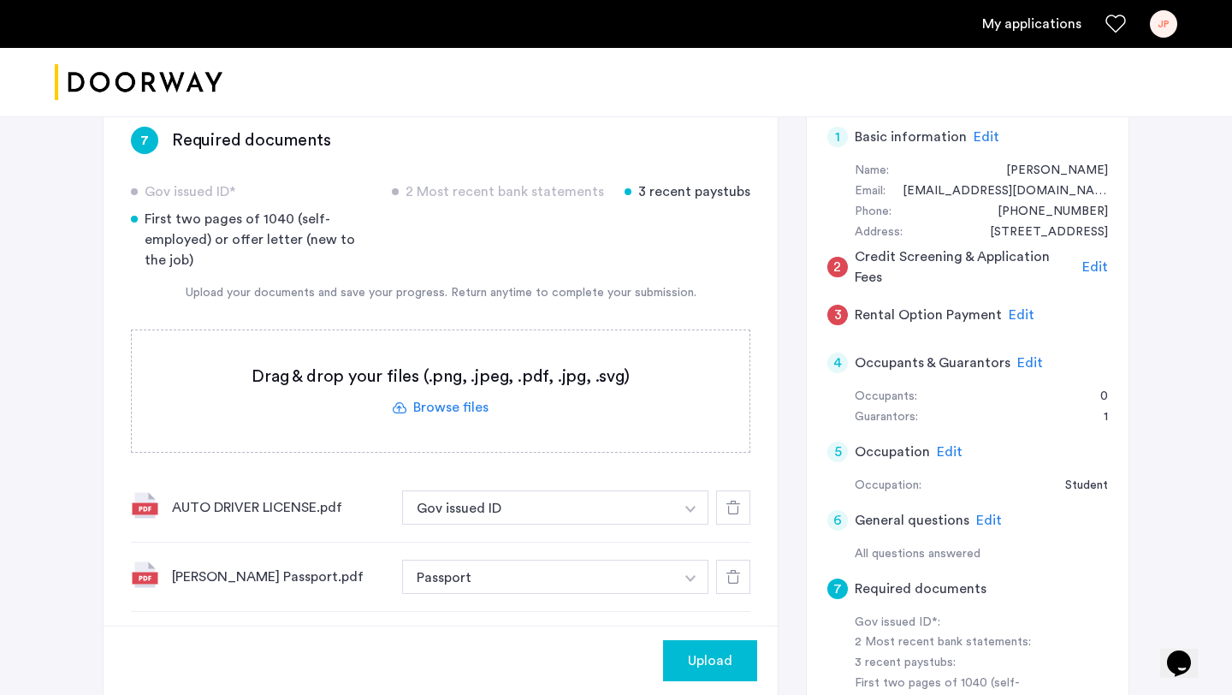
scroll to position [282, 0]
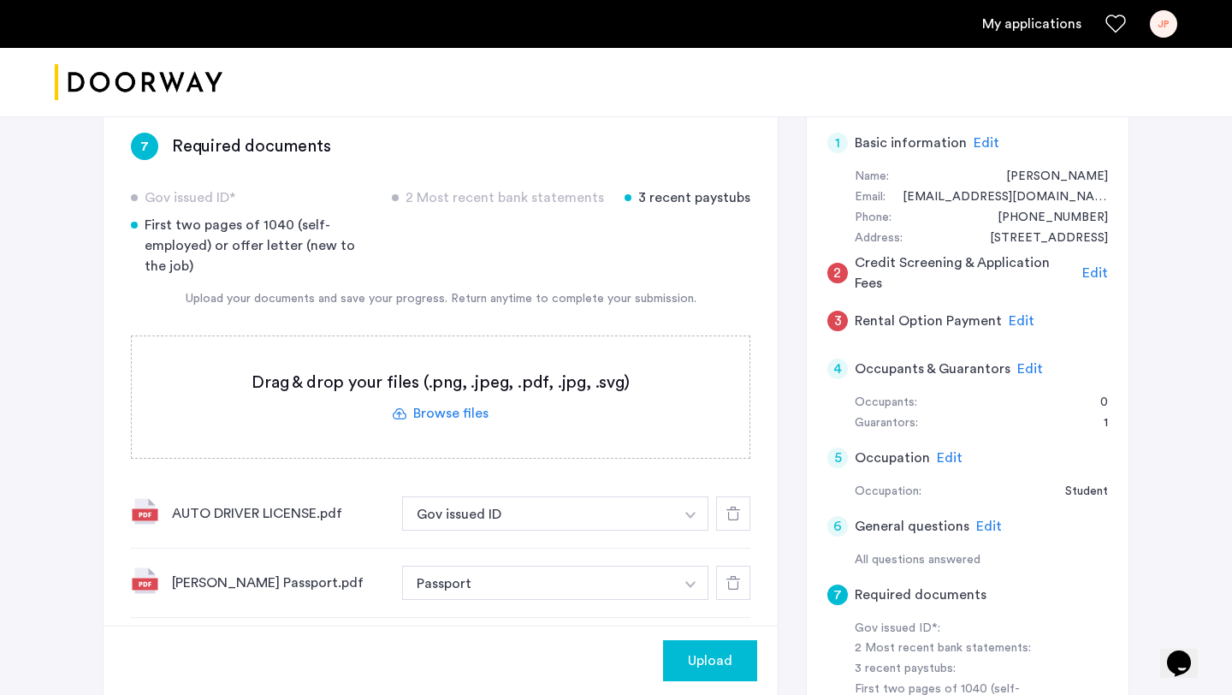
click at [462, 405] on label at bounding box center [441, 396] width 618 height 121
click at [0, 0] on input "file" at bounding box center [0, 0] width 0 height 0
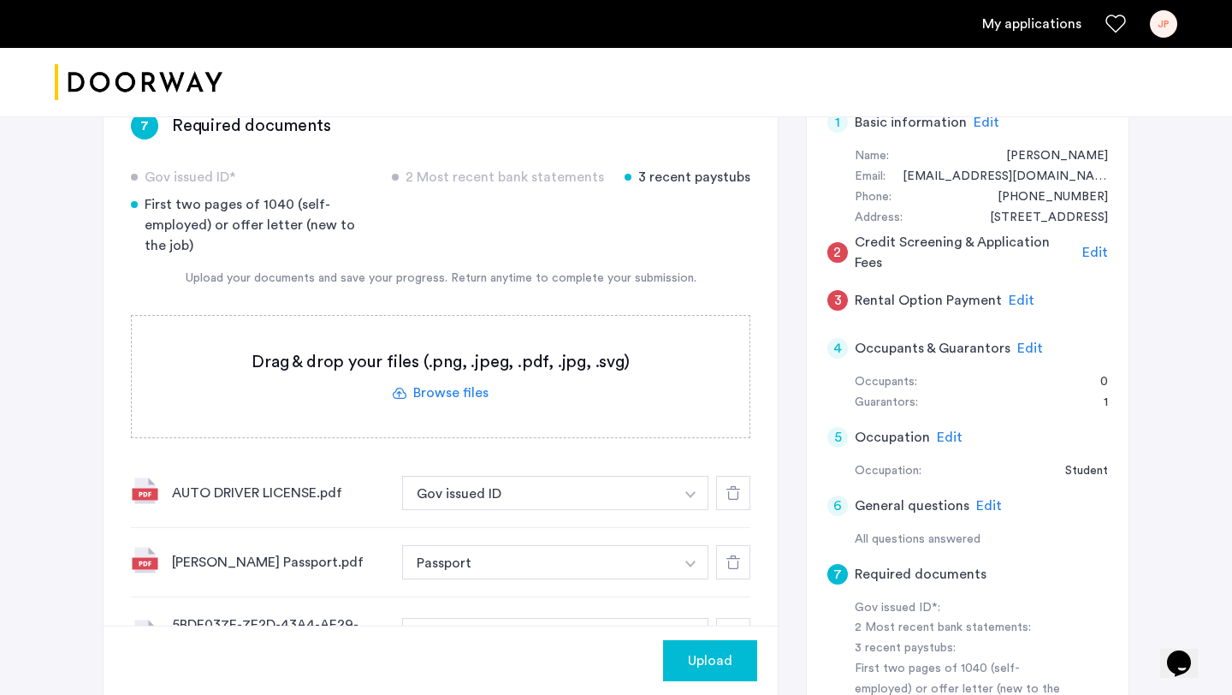
scroll to position [218, 0]
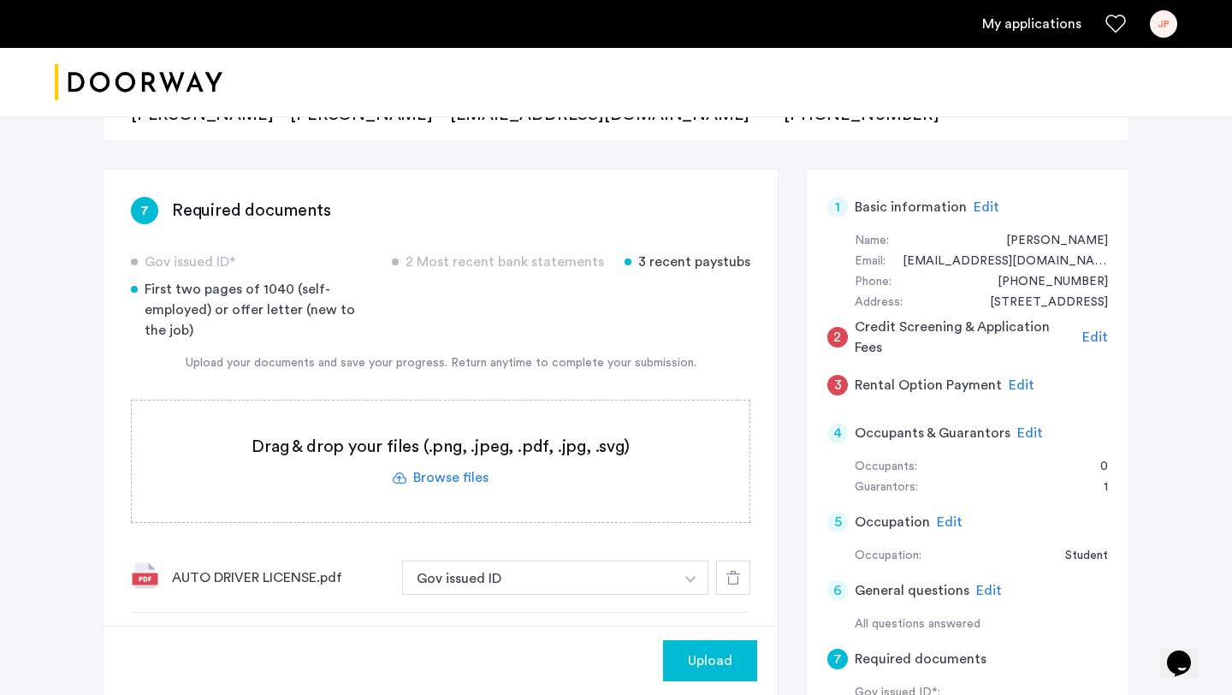
click at [459, 468] on label at bounding box center [441, 460] width 618 height 121
click at [0, 0] on input "file" at bounding box center [0, 0] width 0 height 0
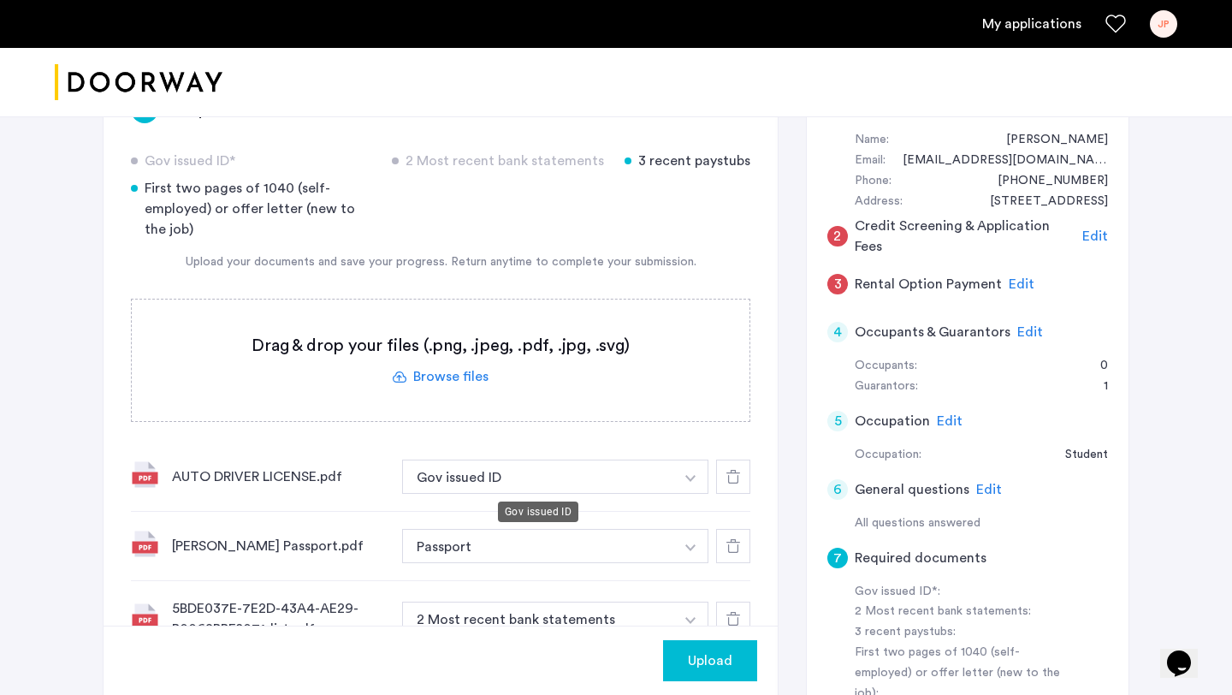
scroll to position [310, 0]
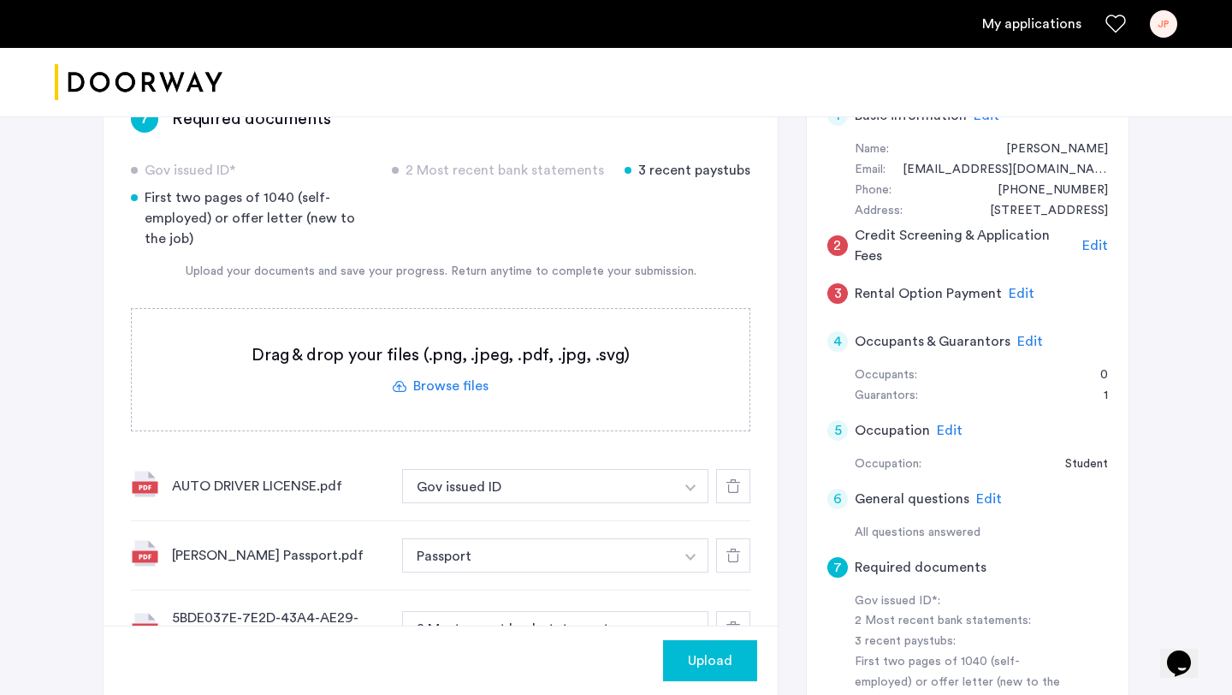
click at [455, 394] on label at bounding box center [441, 369] width 618 height 121
click at [0, 0] on input "file" at bounding box center [0, 0] width 0 height 0
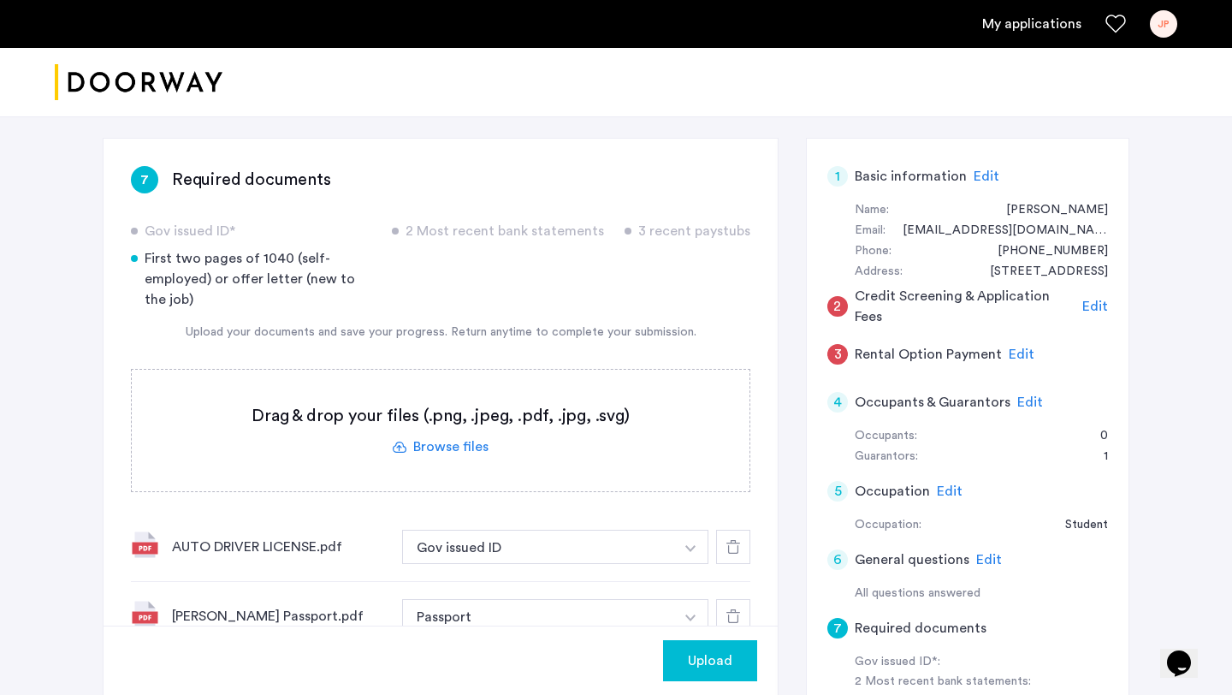
scroll to position [362, 0]
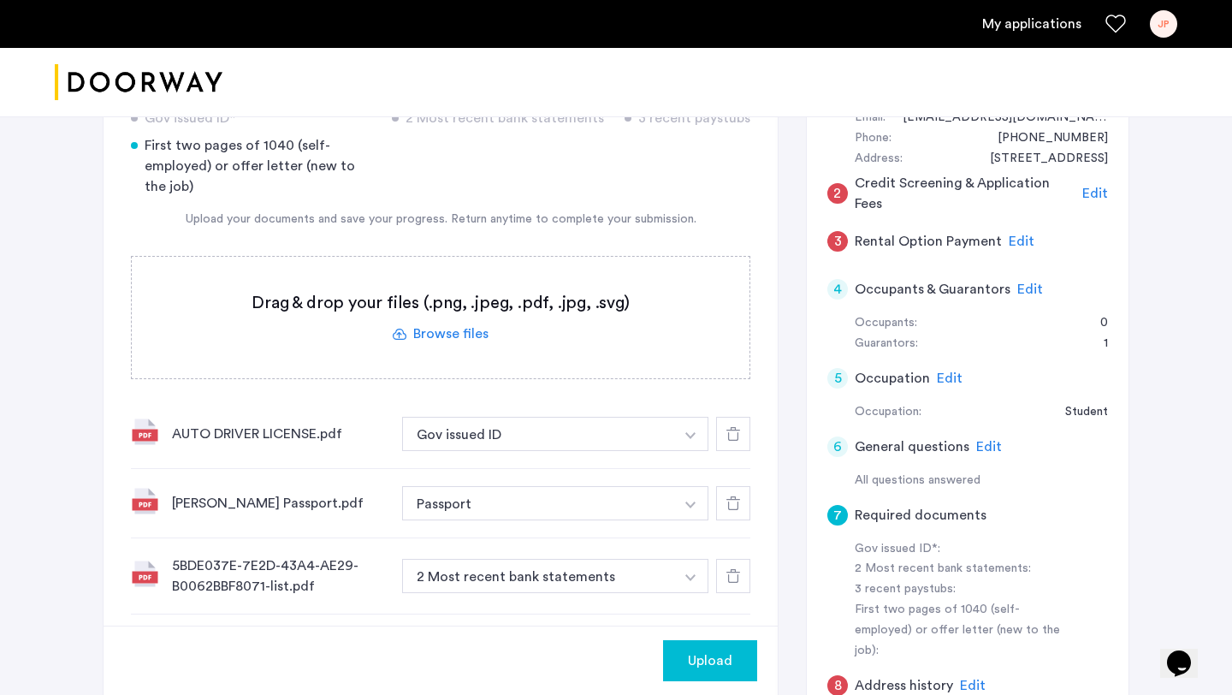
click at [439, 332] on label at bounding box center [441, 317] width 618 height 121
click at [0, 0] on input "file" at bounding box center [0, 0] width 0 height 0
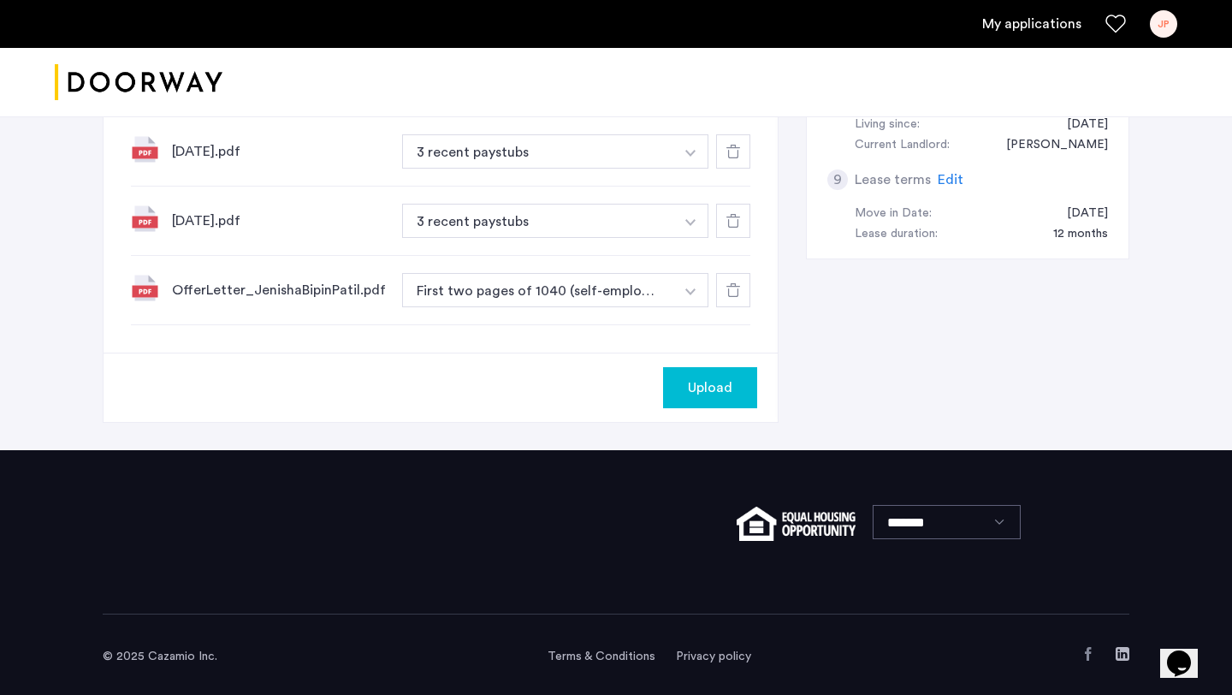
scroll to position [1002, 0]
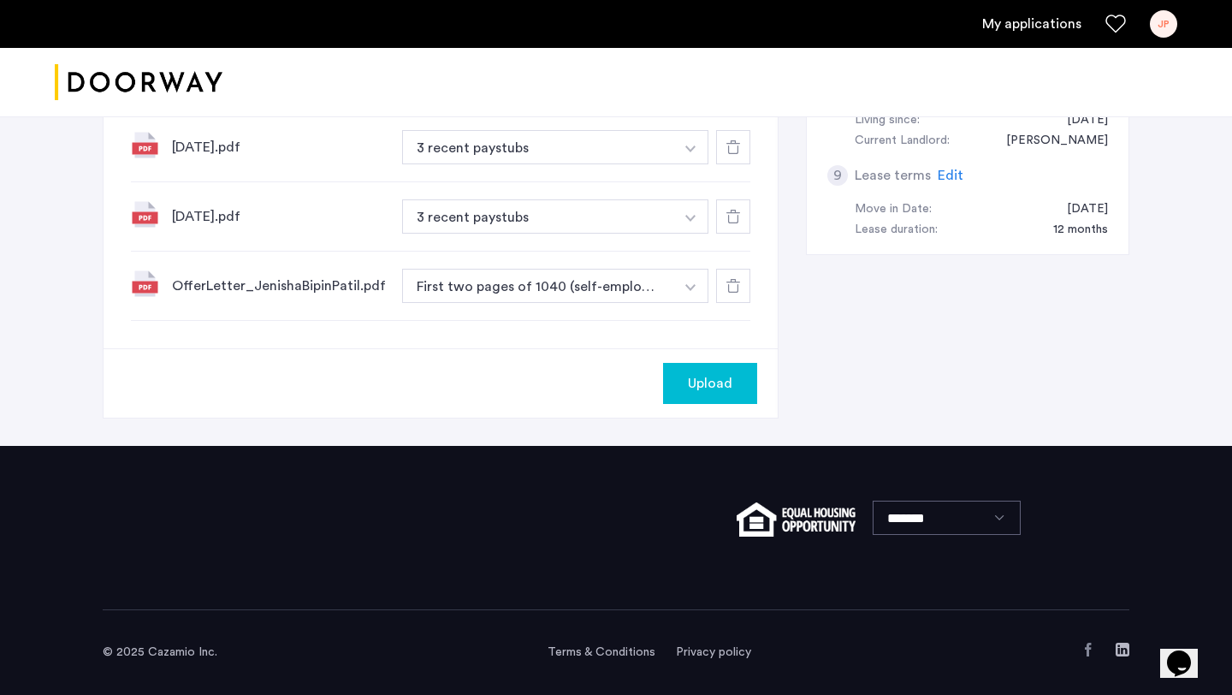
click at [730, 291] on icon at bounding box center [733, 286] width 14 height 14
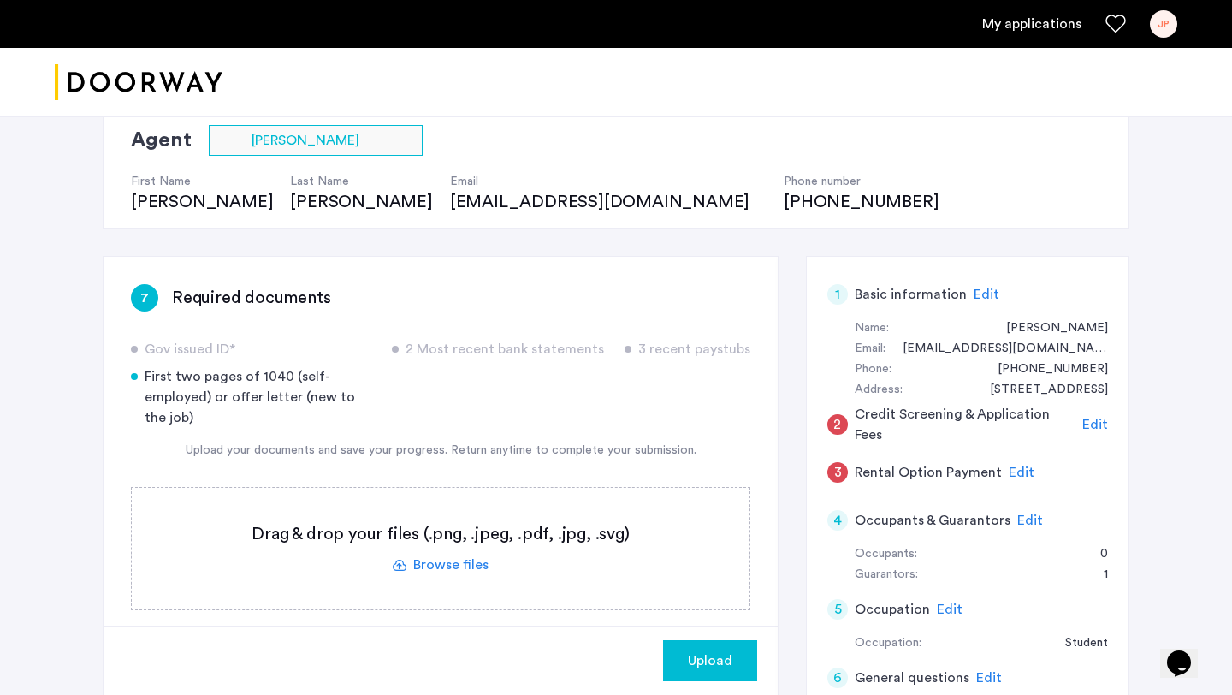
scroll to position [397, 0]
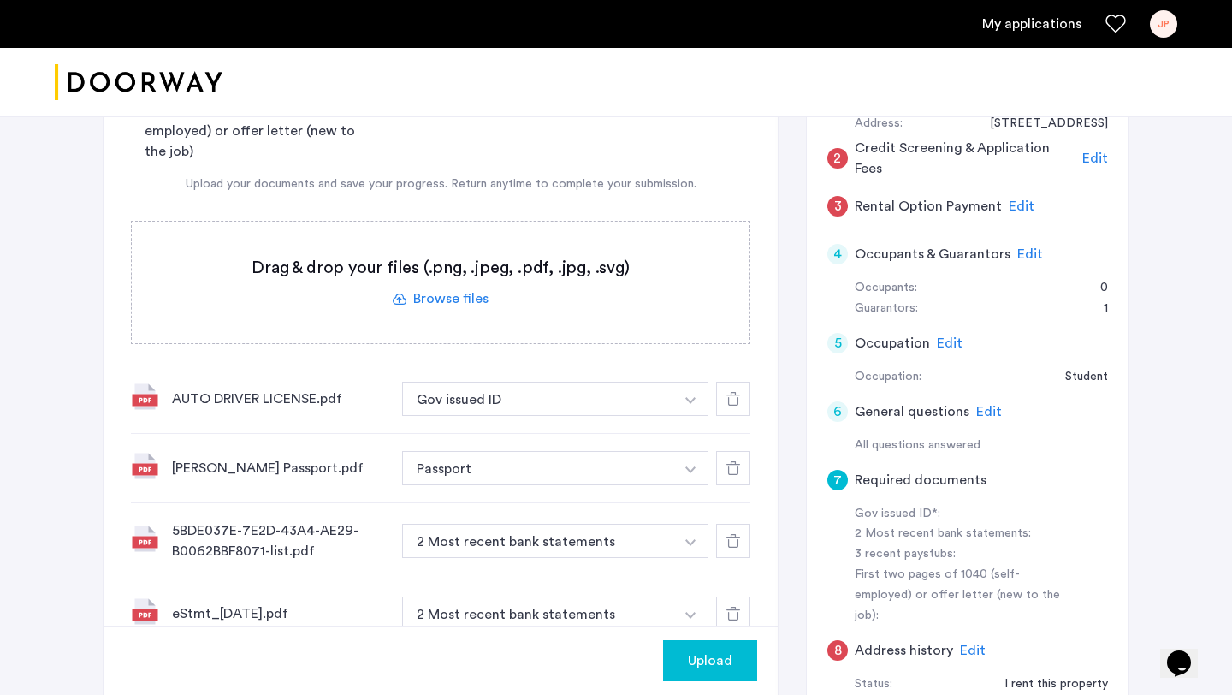
click at [448, 313] on label at bounding box center [441, 282] width 618 height 121
click at [0, 0] on input "file" at bounding box center [0, 0] width 0 height 0
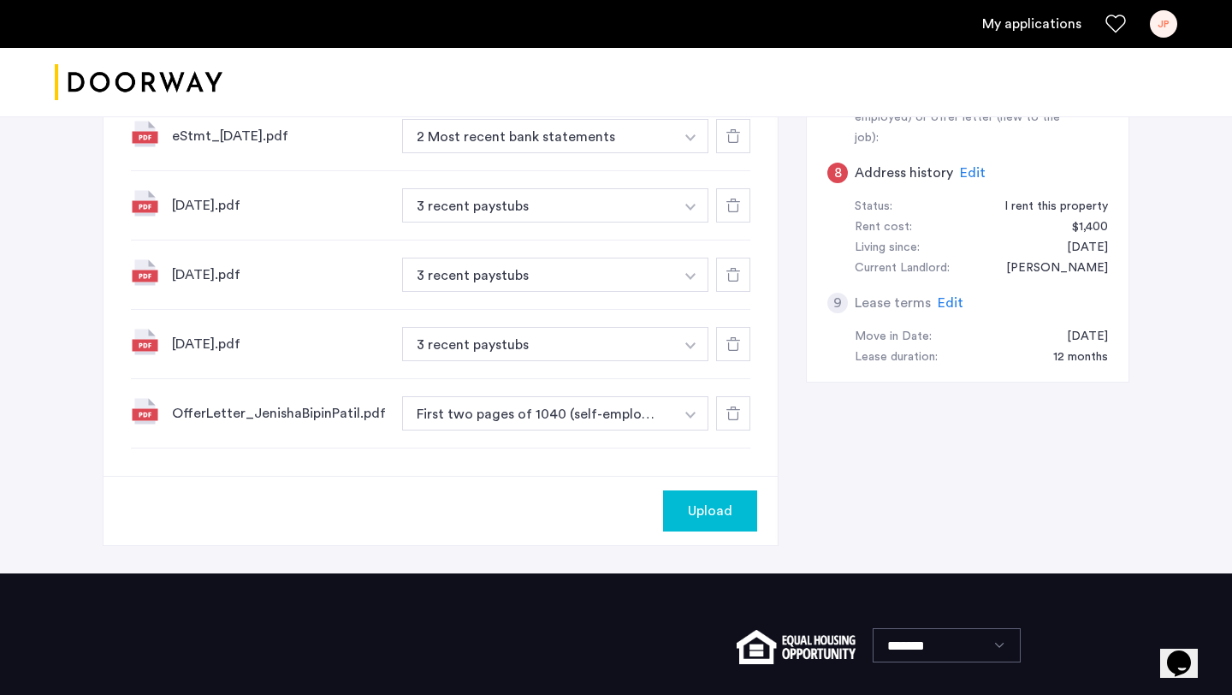
scroll to position [876, 0]
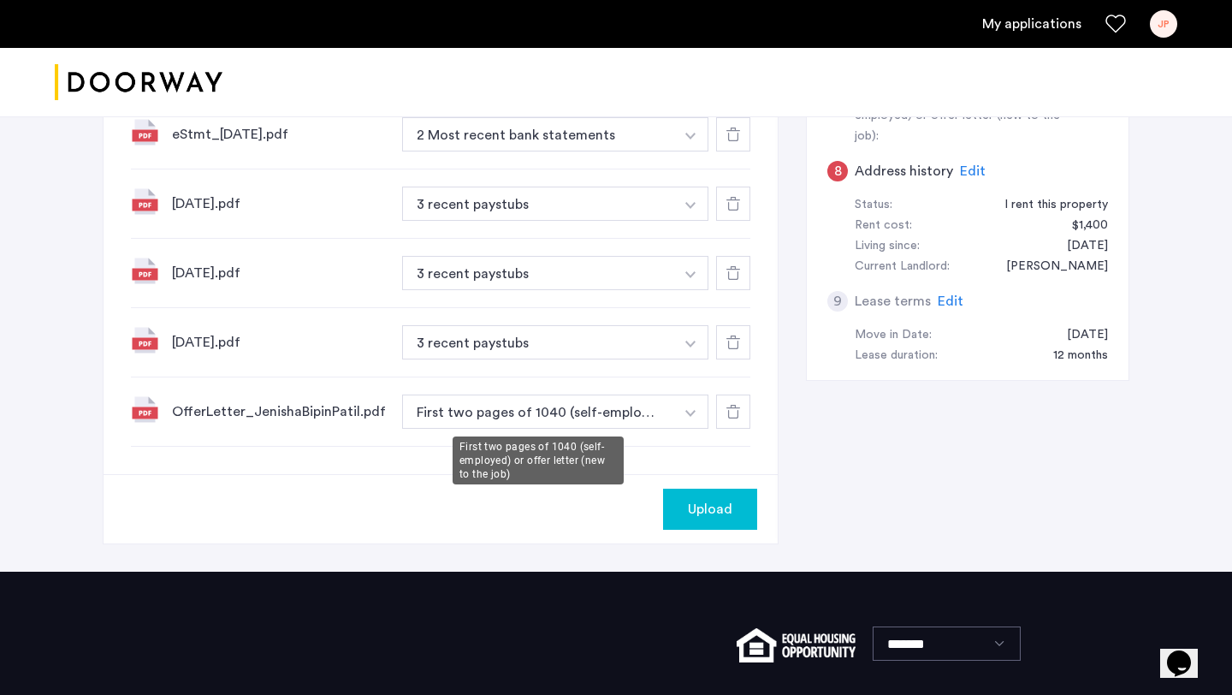
click at [525, 460] on div "First two pages of 1040 (self-employed) or offer letter (new to the job)" at bounding box center [538, 460] width 171 height 48
click at [419, 434] on div "OfferLetter_JenishaBipinPatil.pdf First two pages of 1040 (self-employed) or of…" at bounding box center [440, 411] width 619 height 69
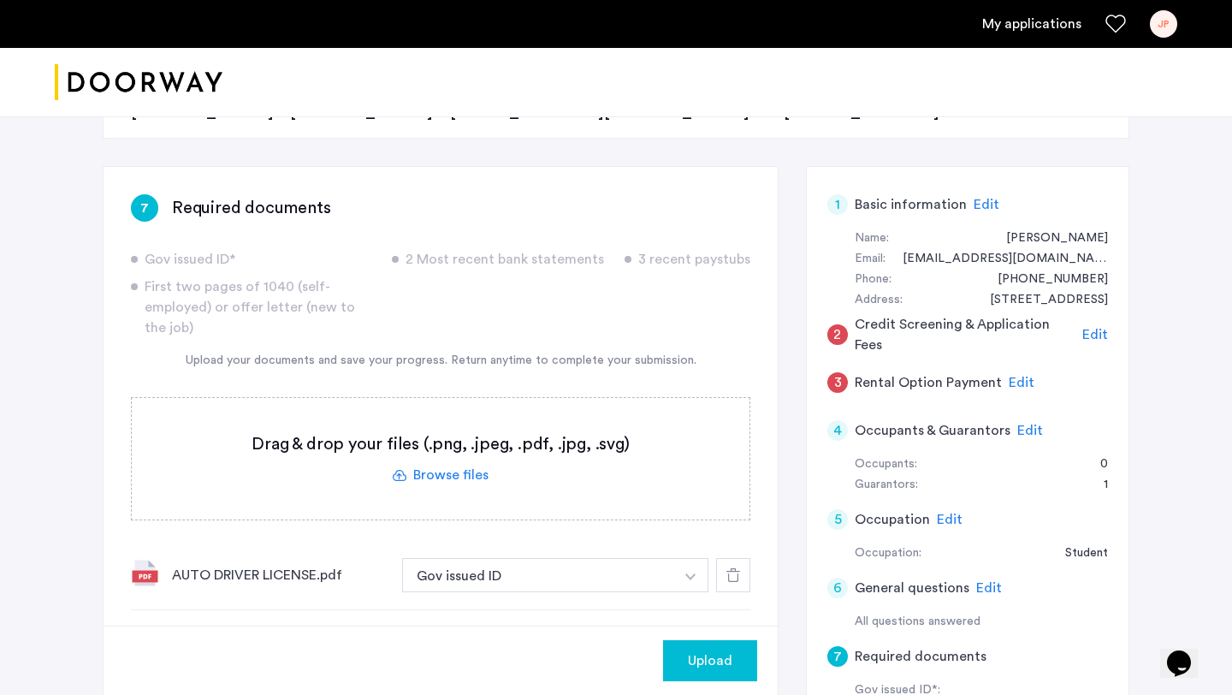
scroll to position [222, 0]
click at [689, 670] on span "Upload" at bounding box center [710, 660] width 44 height 21
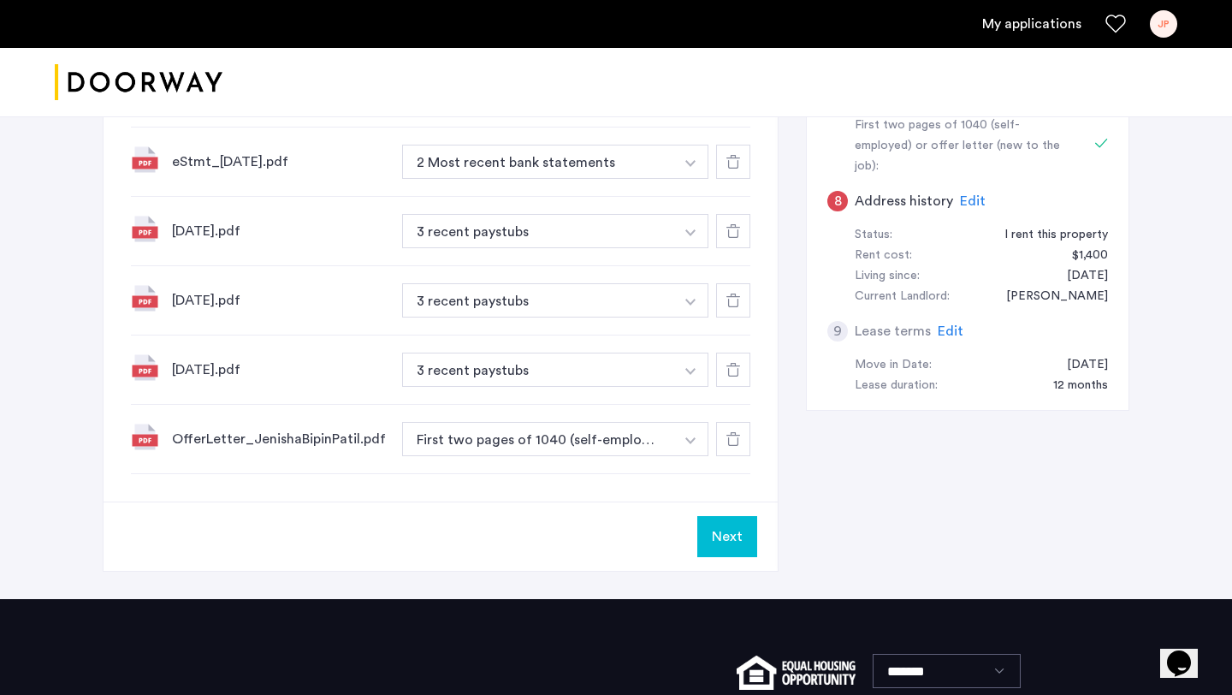
scroll to position [1002, 0]
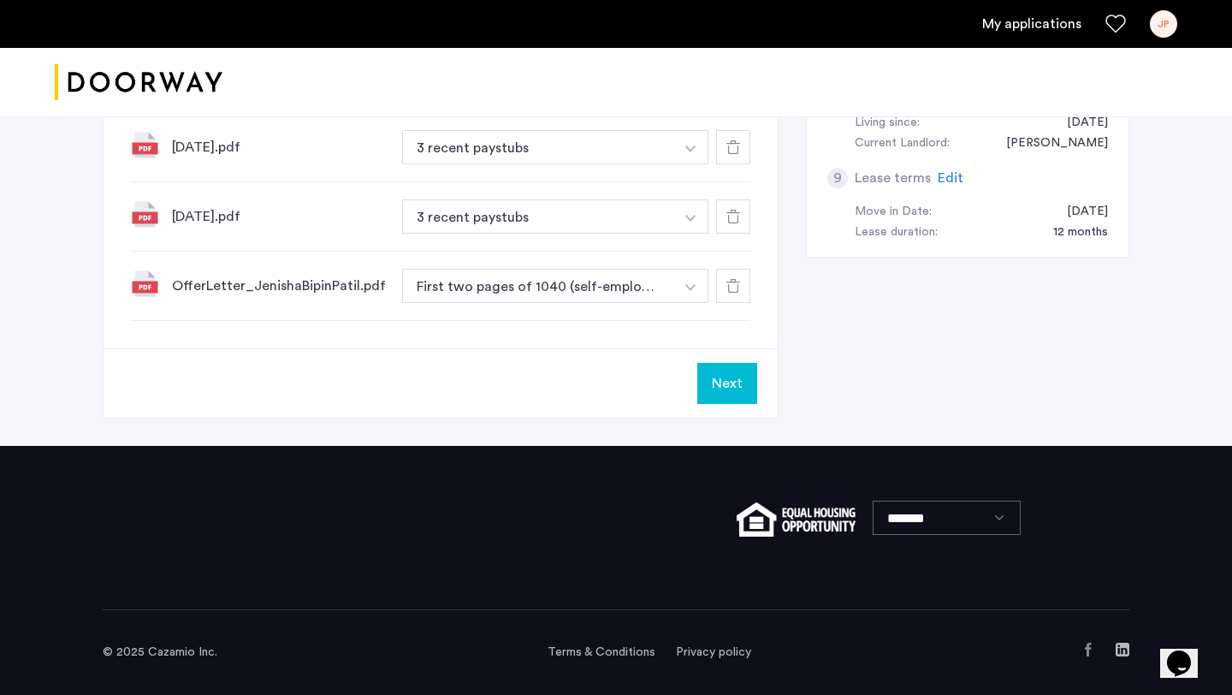
click at [715, 398] on button "Next" at bounding box center [727, 383] width 60 height 41
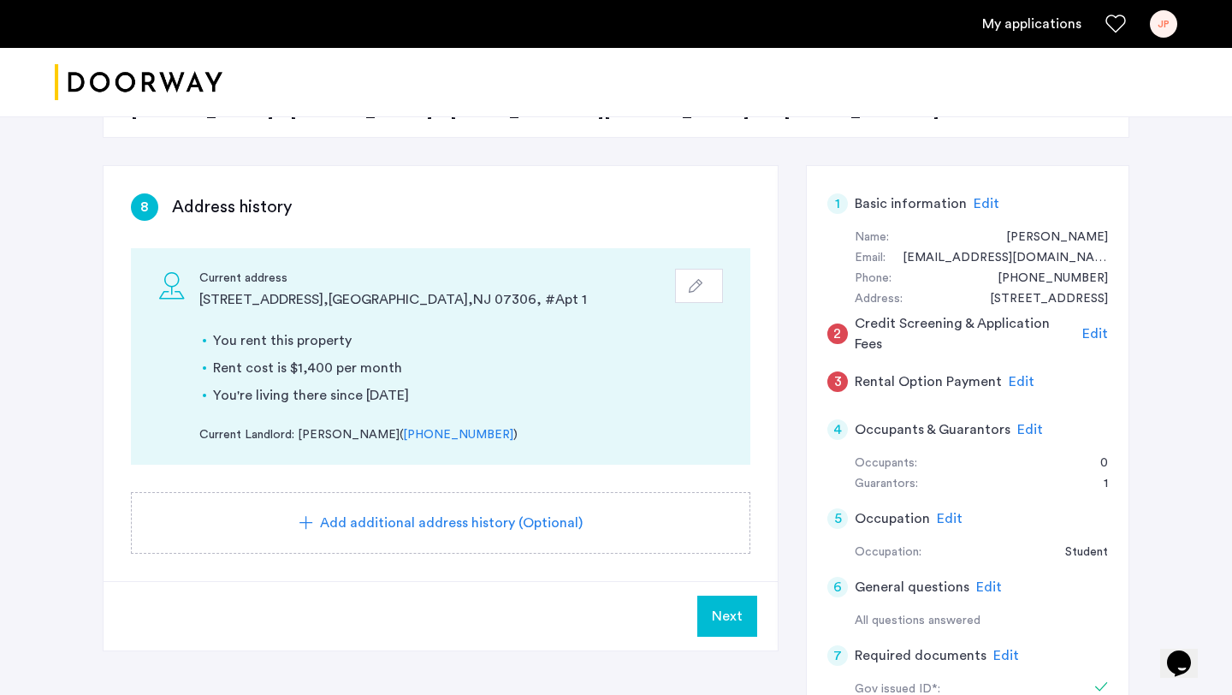
scroll to position [223, 0]
click at [696, 299] on button "button" at bounding box center [699, 284] width 48 height 34
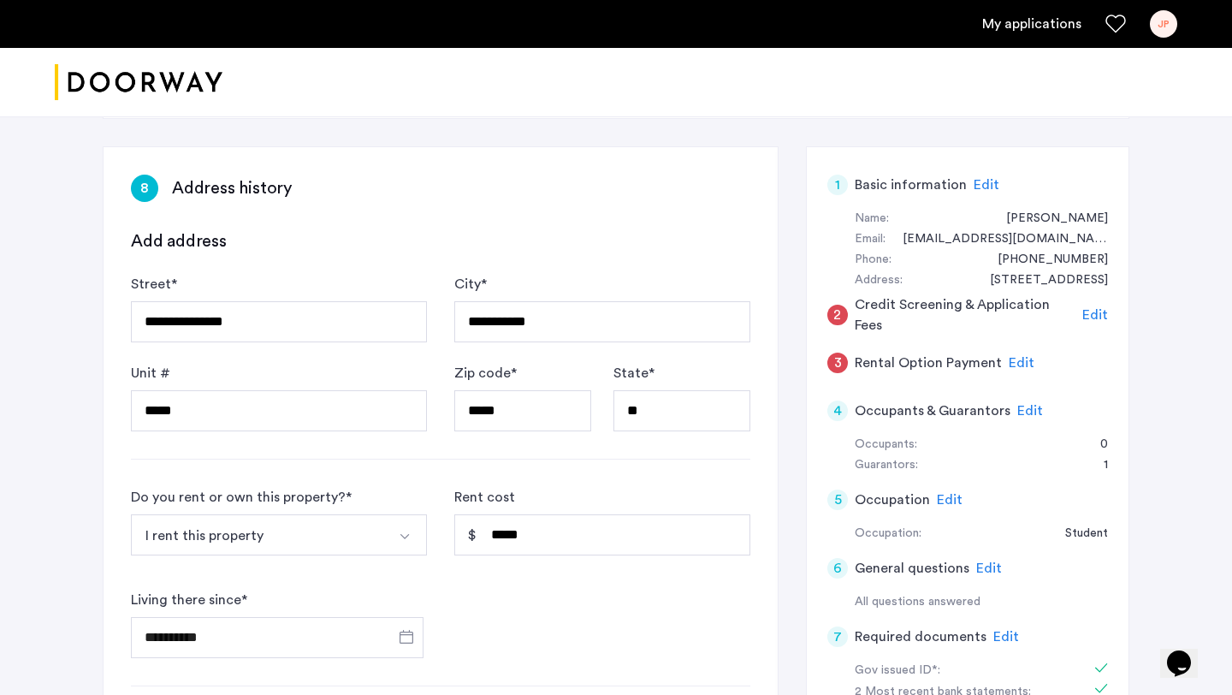
scroll to position [244, 0]
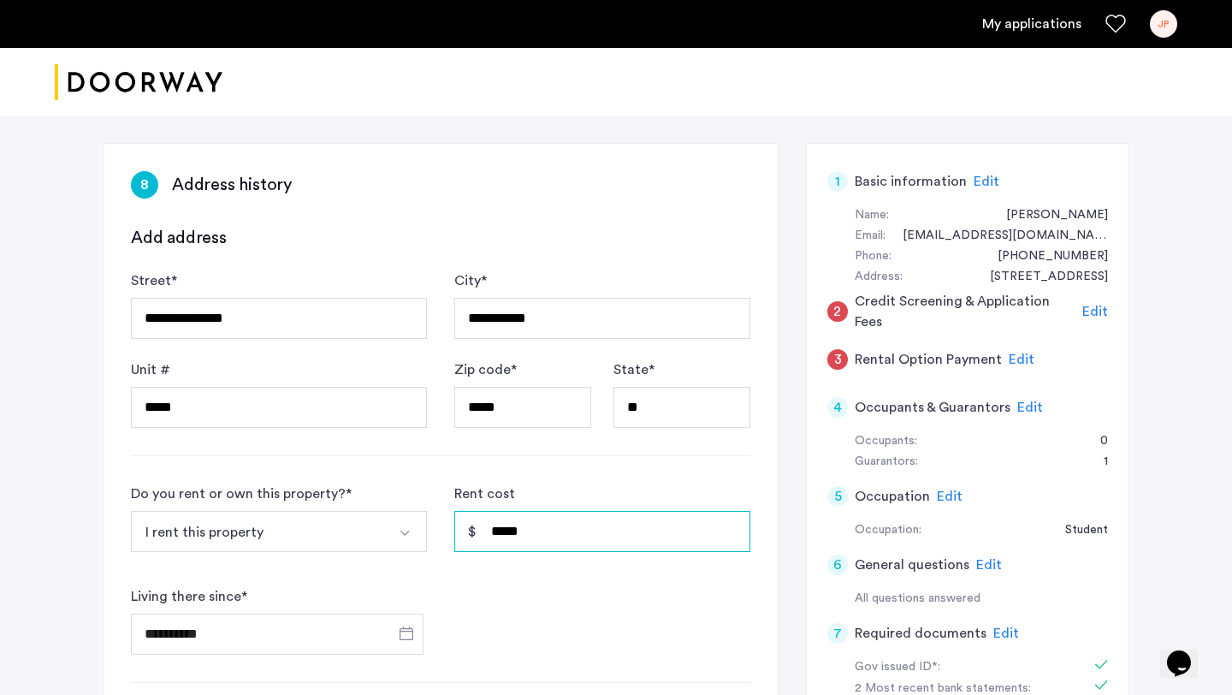
click at [507, 537] on input "*****" at bounding box center [602, 531] width 296 height 41
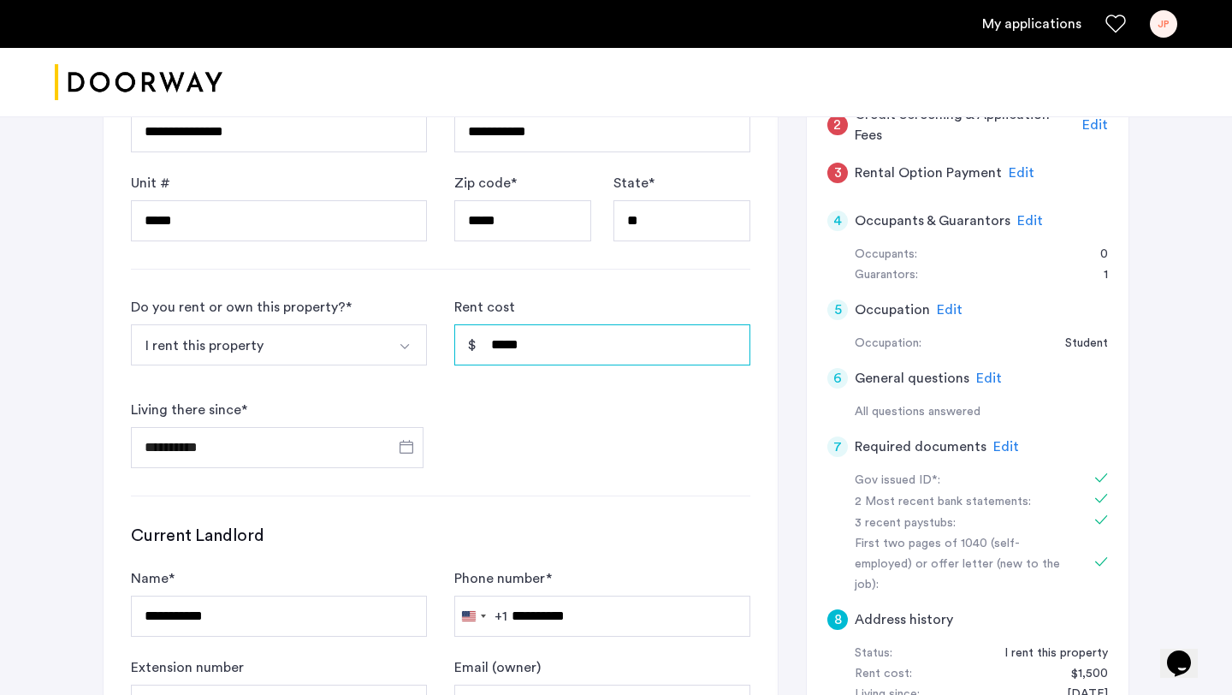
scroll to position [952, 0]
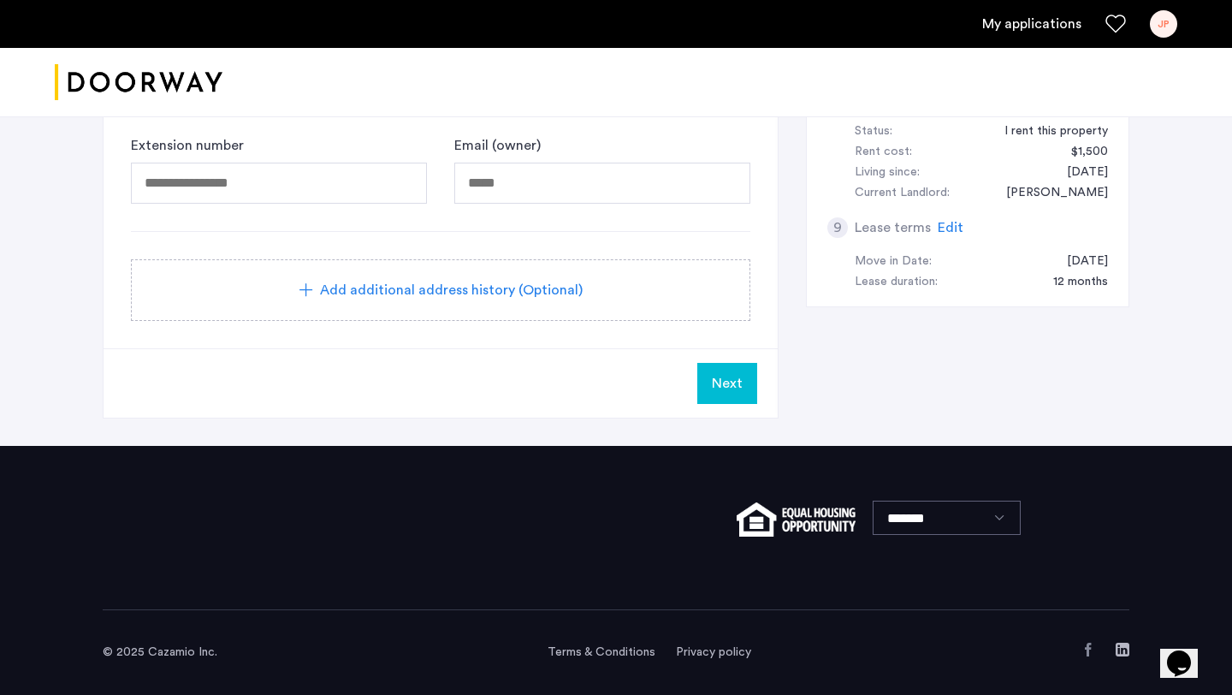
type input "*****"
click at [708, 388] on button "Next" at bounding box center [727, 383] width 60 height 41
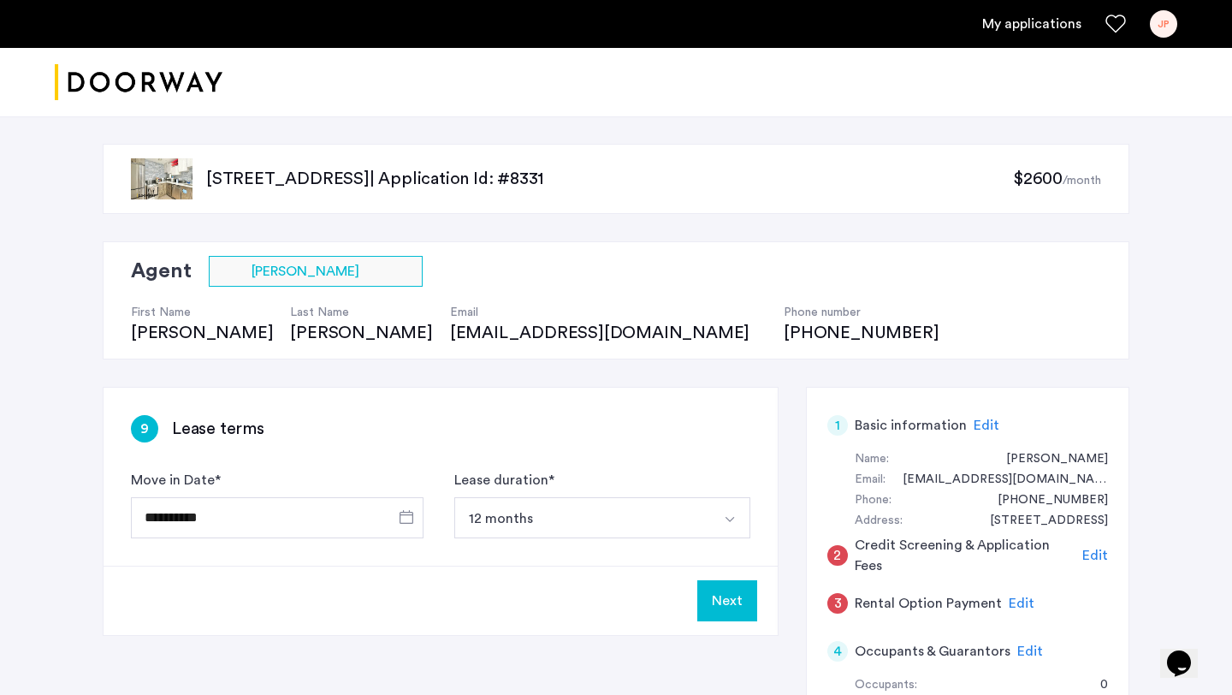
click at [717, 587] on button "Next" at bounding box center [727, 600] width 60 height 41
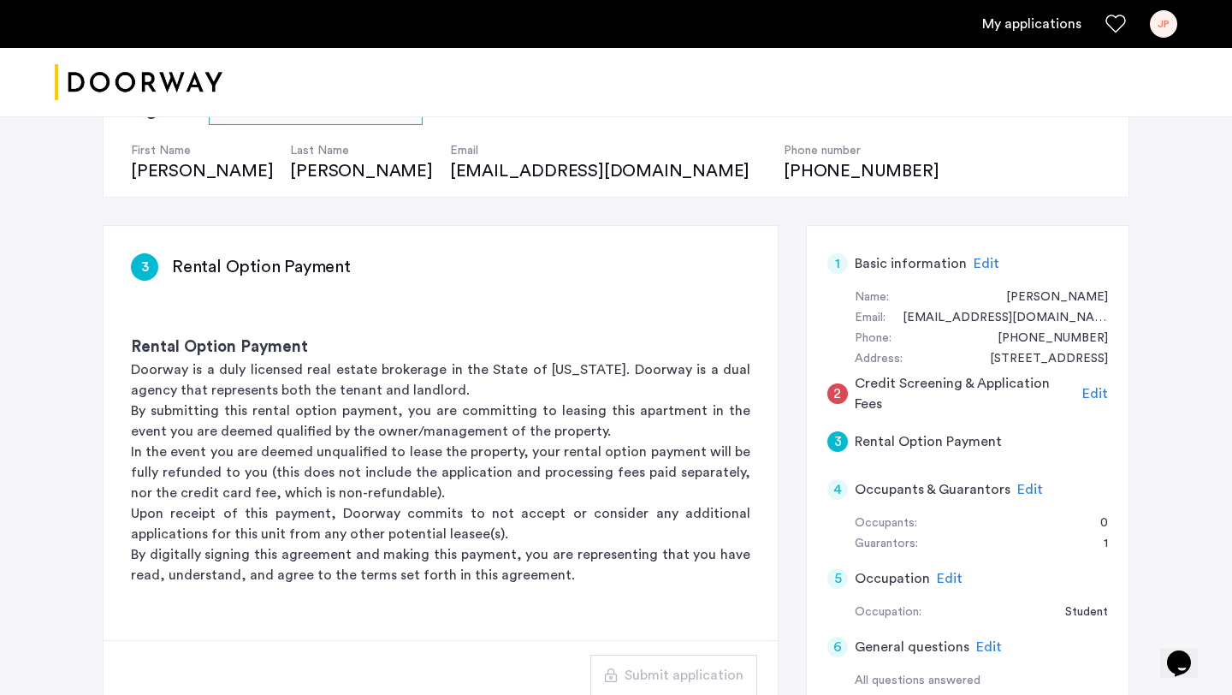
scroll to position [84, 0]
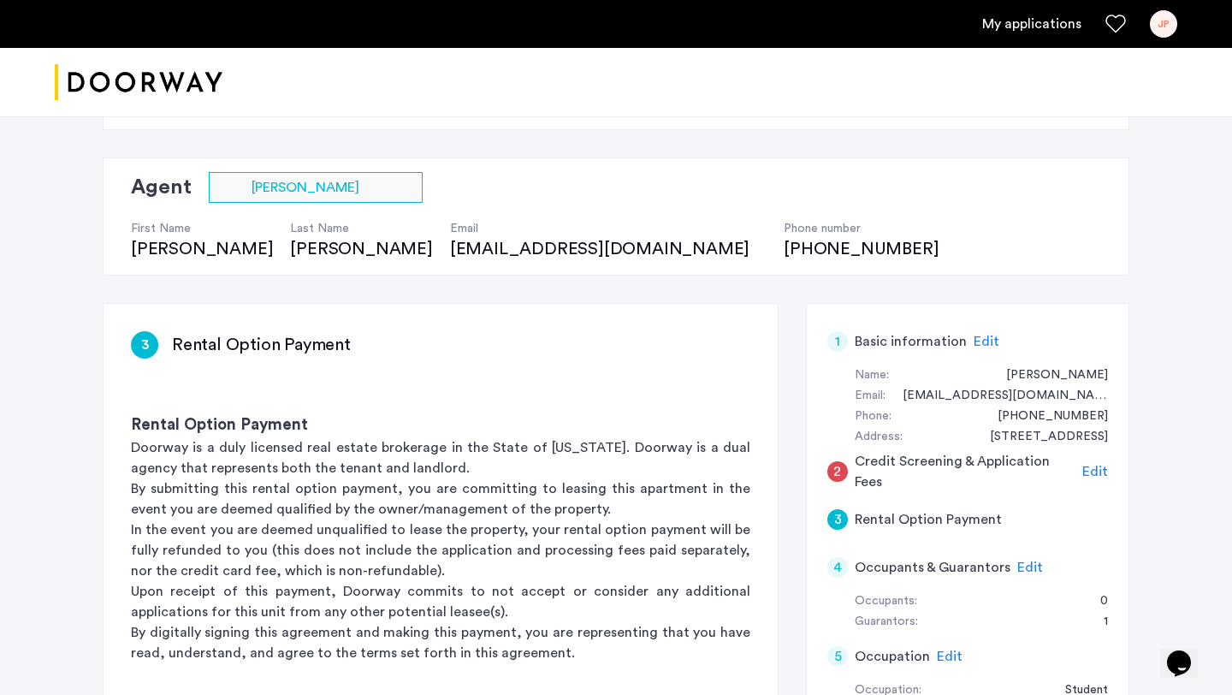
click at [827, 349] on div "1 Basic information Edit" at bounding box center [967, 341] width 281 height 48
click at [938, 470] on h5 "Credit Screening & Application Fees" at bounding box center [966, 471] width 222 height 41
click at [1092, 465] on span "Edit" at bounding box center [1095, 472] width 26 height 14
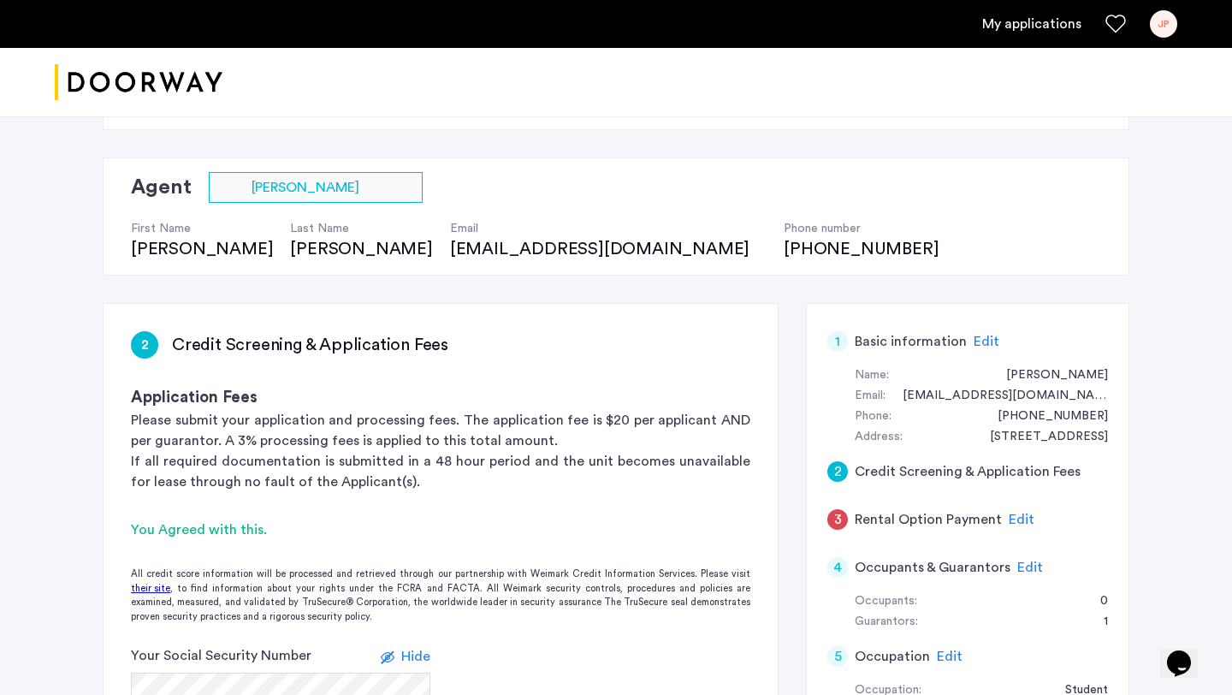
click at [978, 340] on span "Edit" at bounding box center [987, 341] width 26 height 14
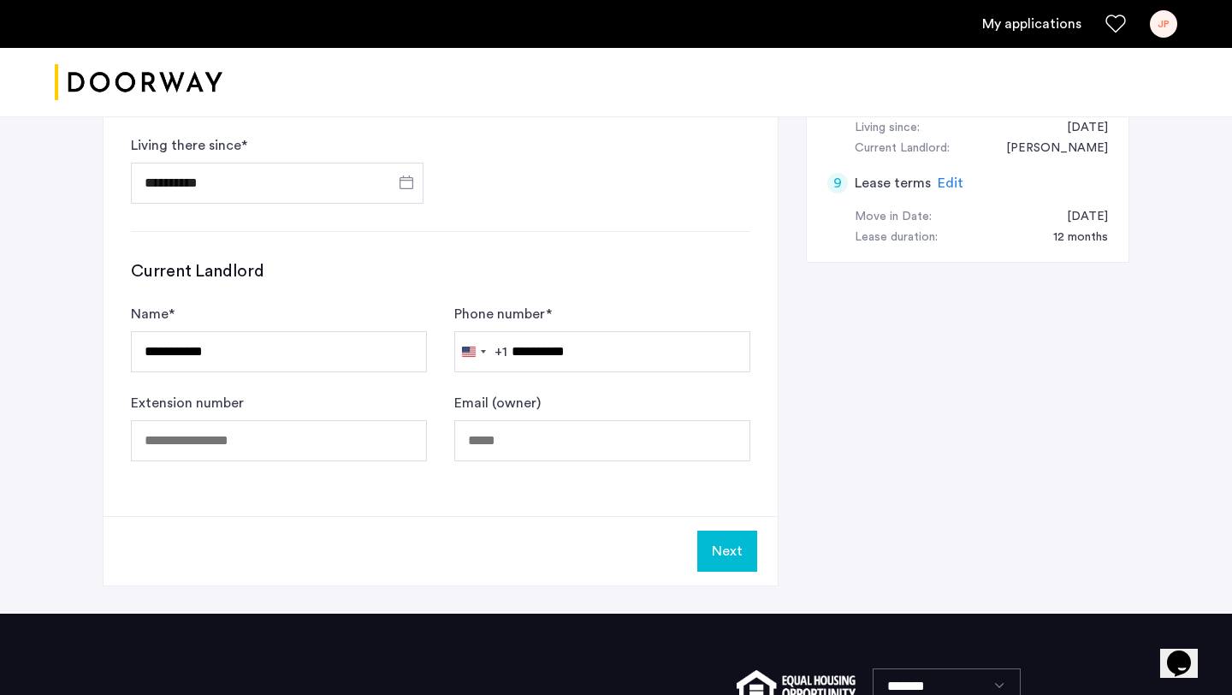
scroll to position [1164, 0]
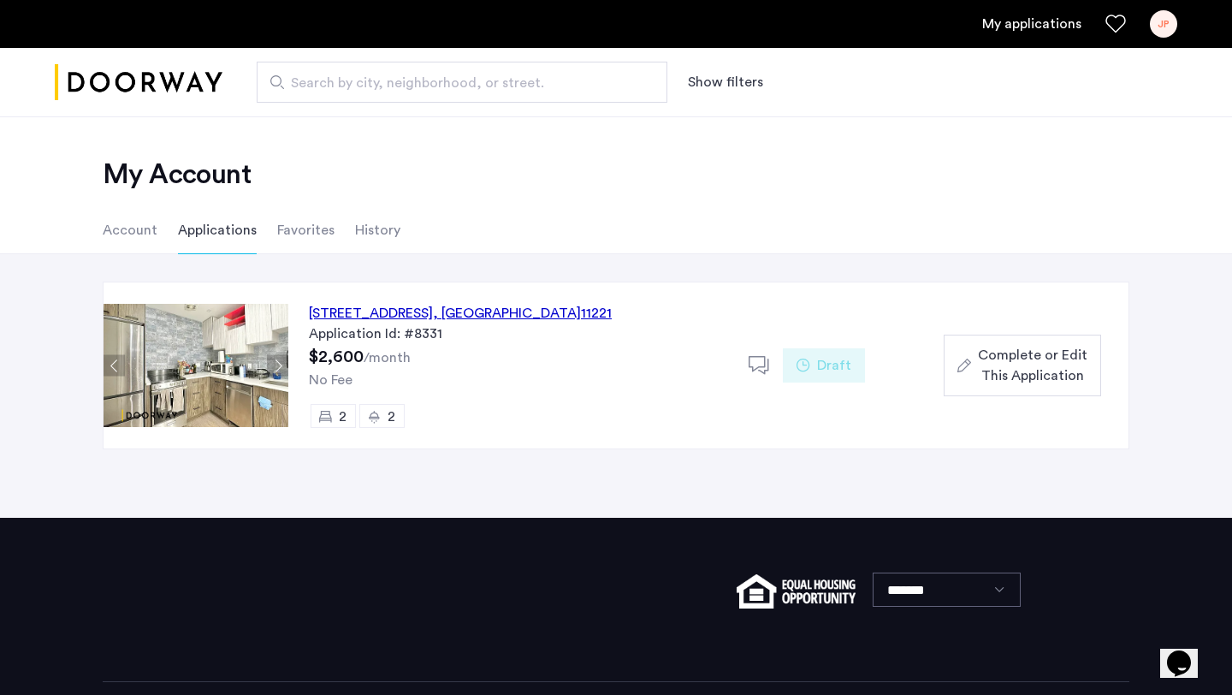
click at [1047, 345] on span "Complete or Edit This Application" at bounding box center [1033, 365] width 110 height 41
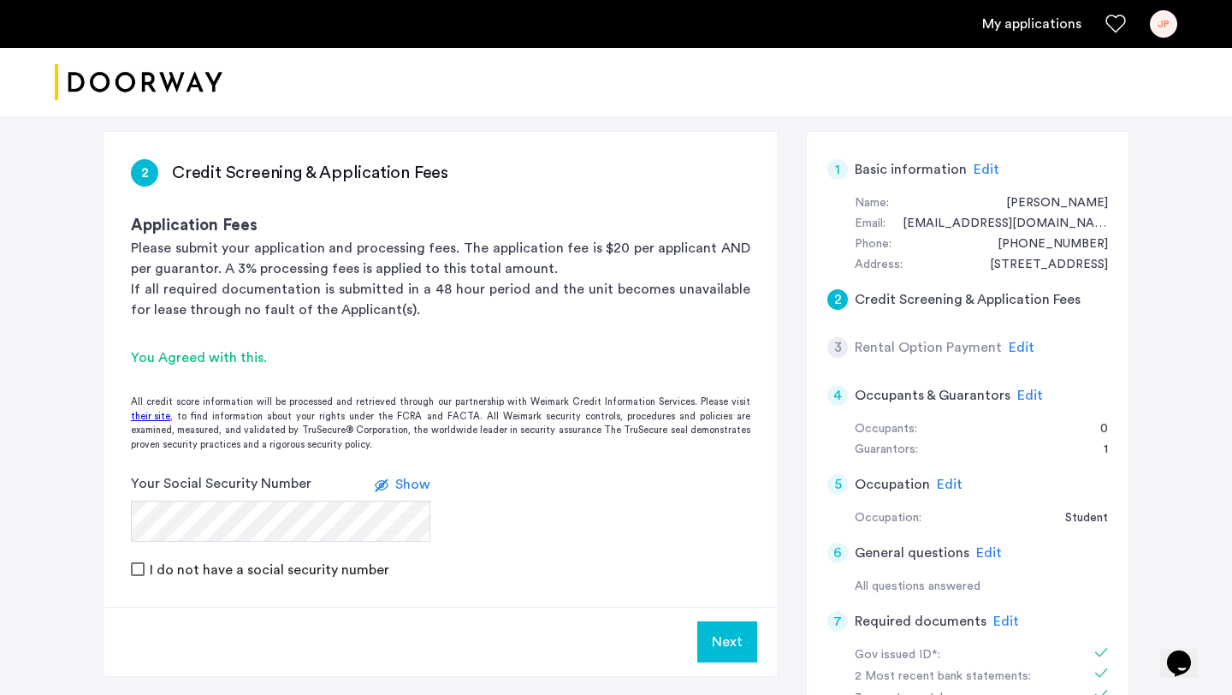
scroll to position [217, 0]
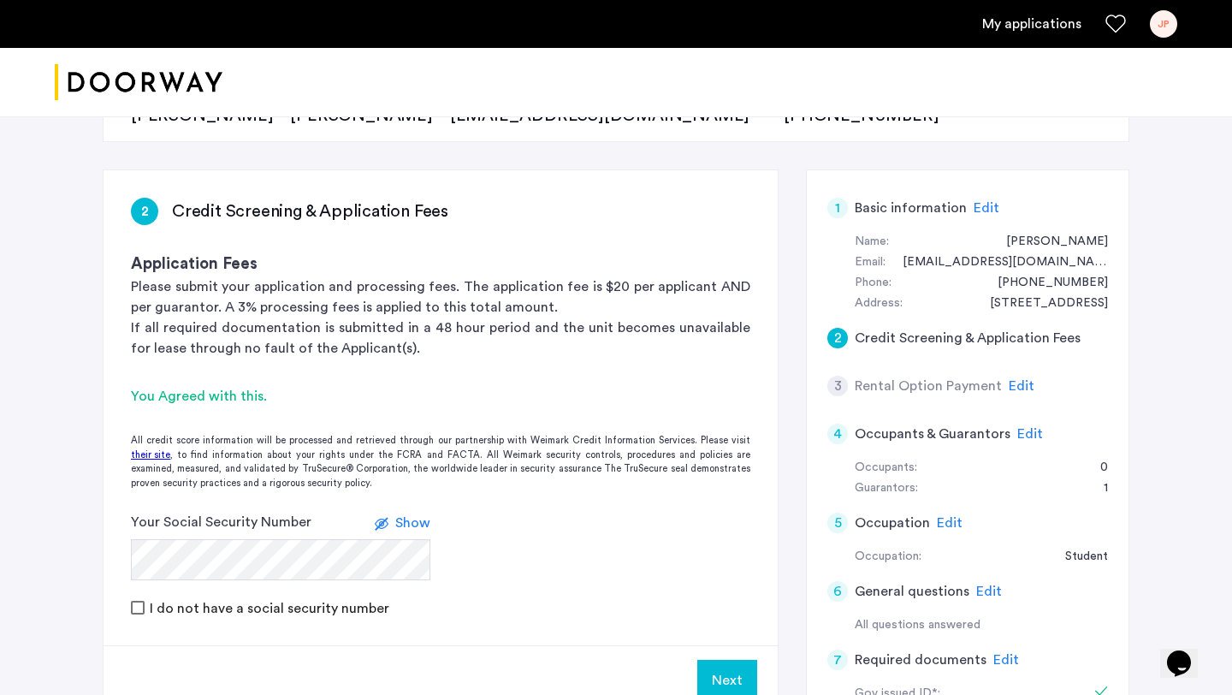
click at [973, 196] on div "1 Basic information Edit" at bounding box center [967, 208] width 281 height 48
click at [975, 211] on span "Edit" at bounding box center [987, 208] width 26 height 14
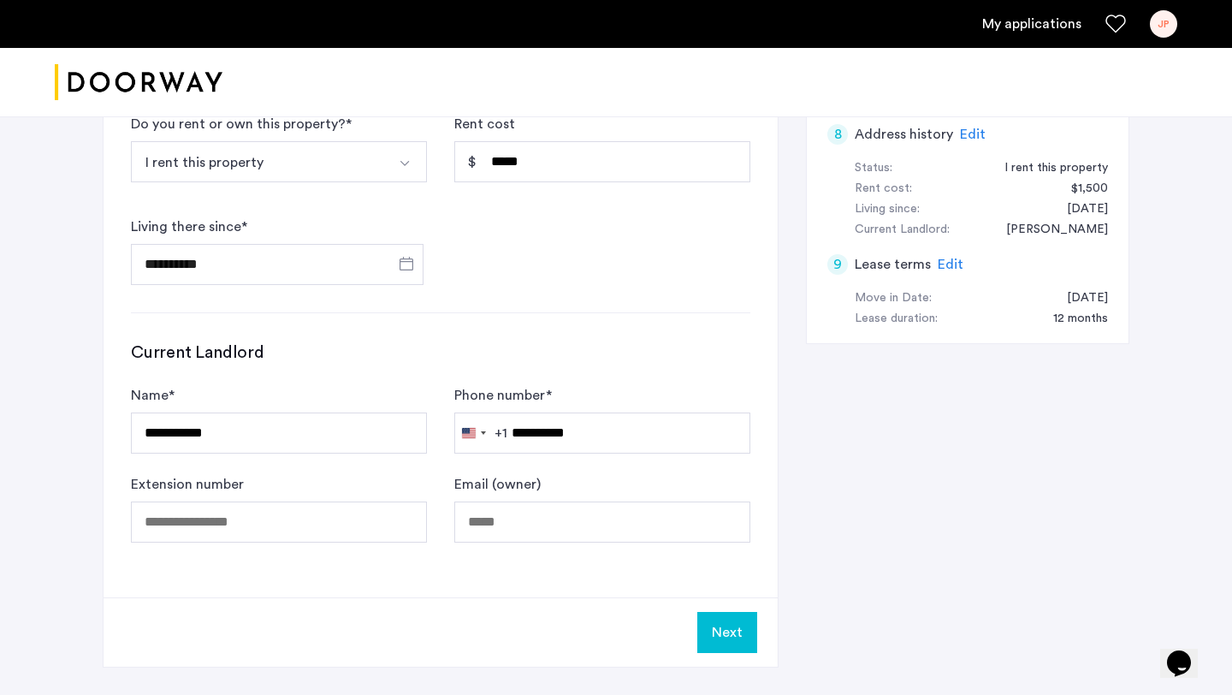
scroll to position [979, 0]
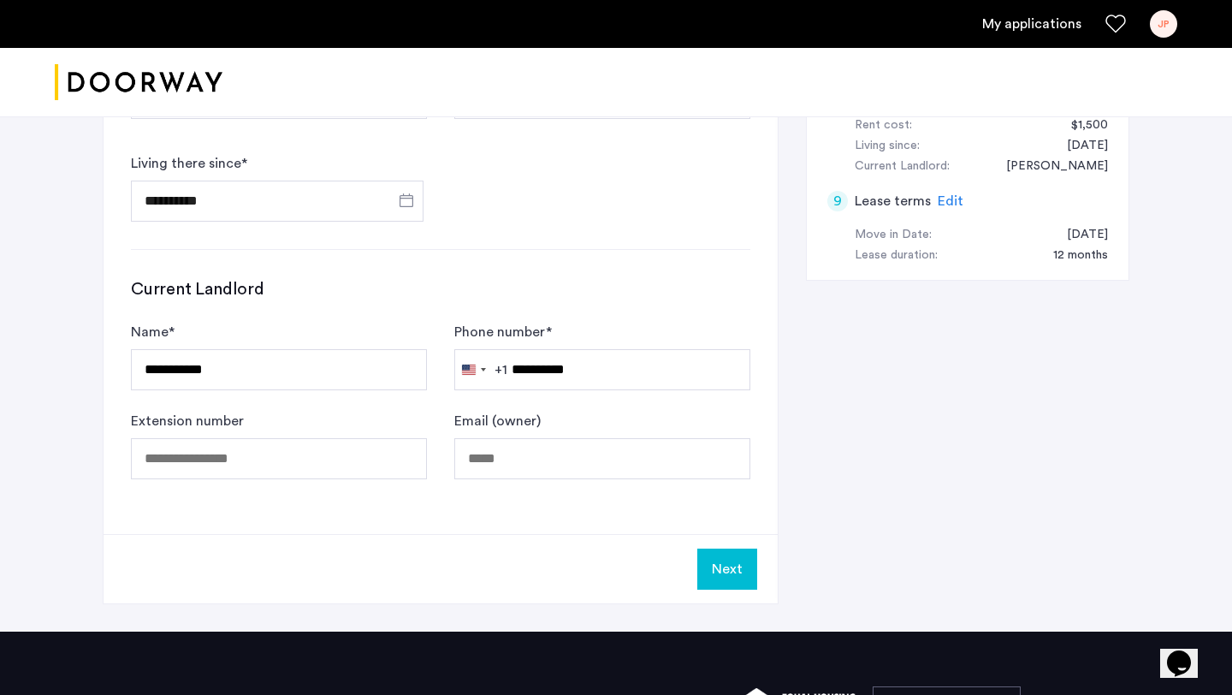
click at [710, 561] on button "Next" at bounding box center [727, 568] width 60 height 41
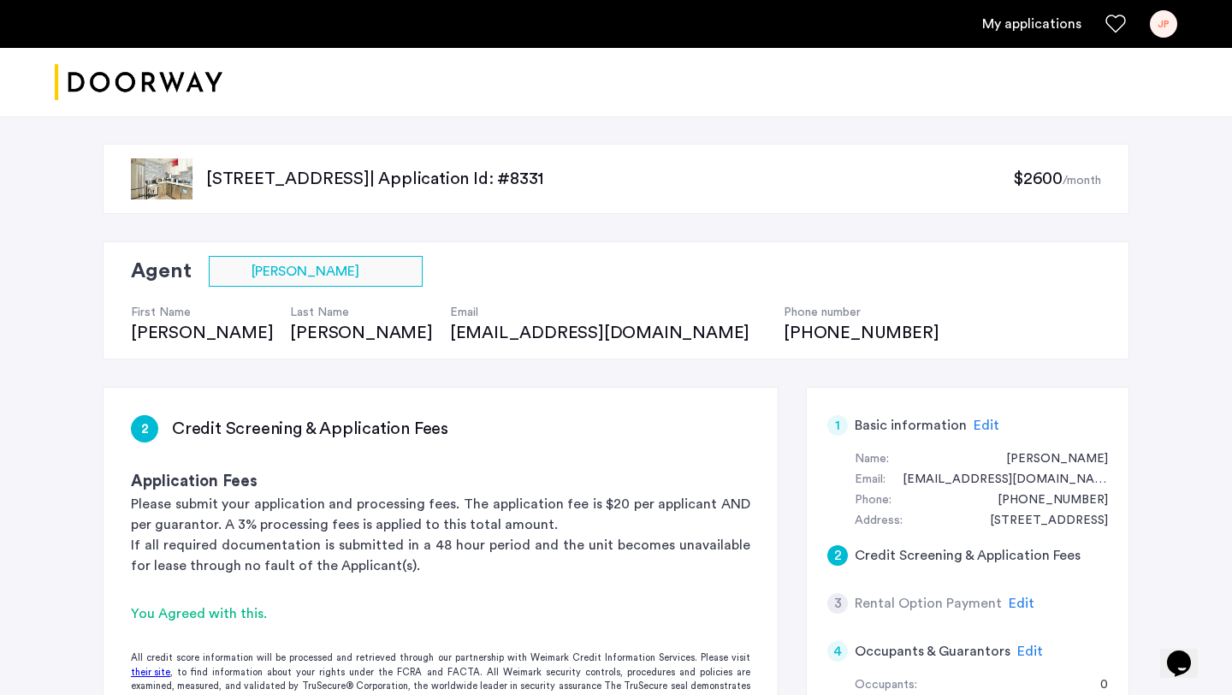
click at [659, 512] on p "Please submit your application and processing fees. The application fee is $20 …" at bounding box center [440, 514] width 619 height 41
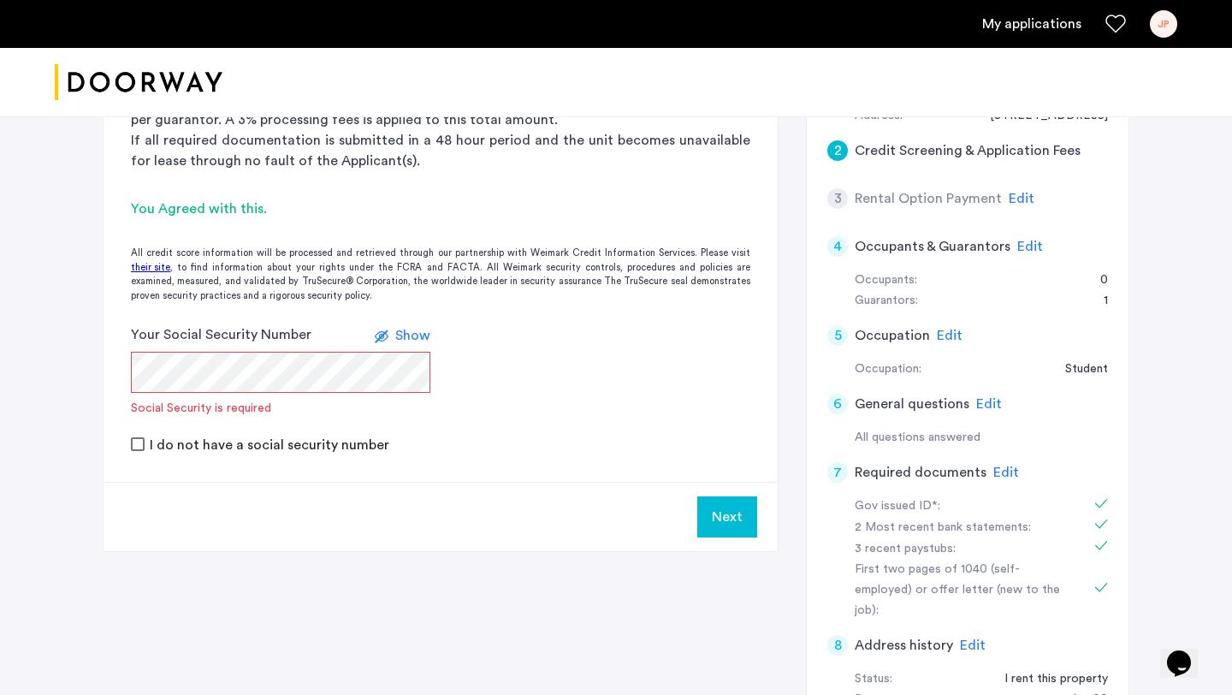
scroll to position [425, 0]
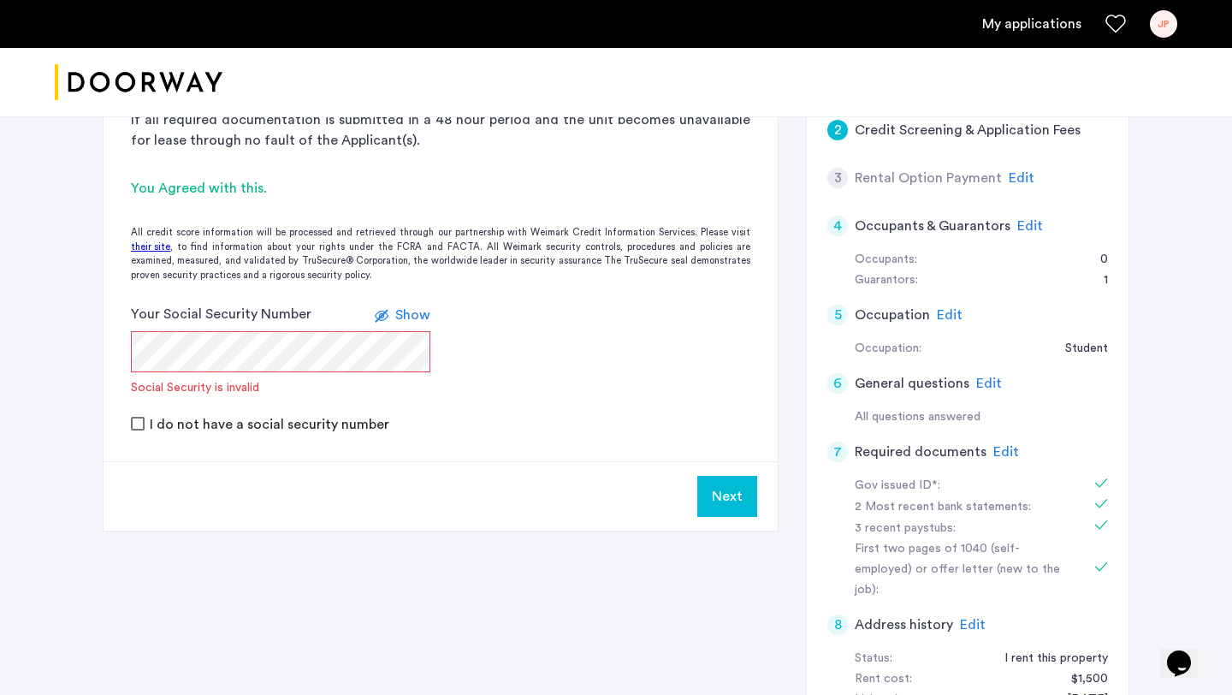
click at [409, 308] on span "Show" at bounding box center [412, 315] width 35 height 14
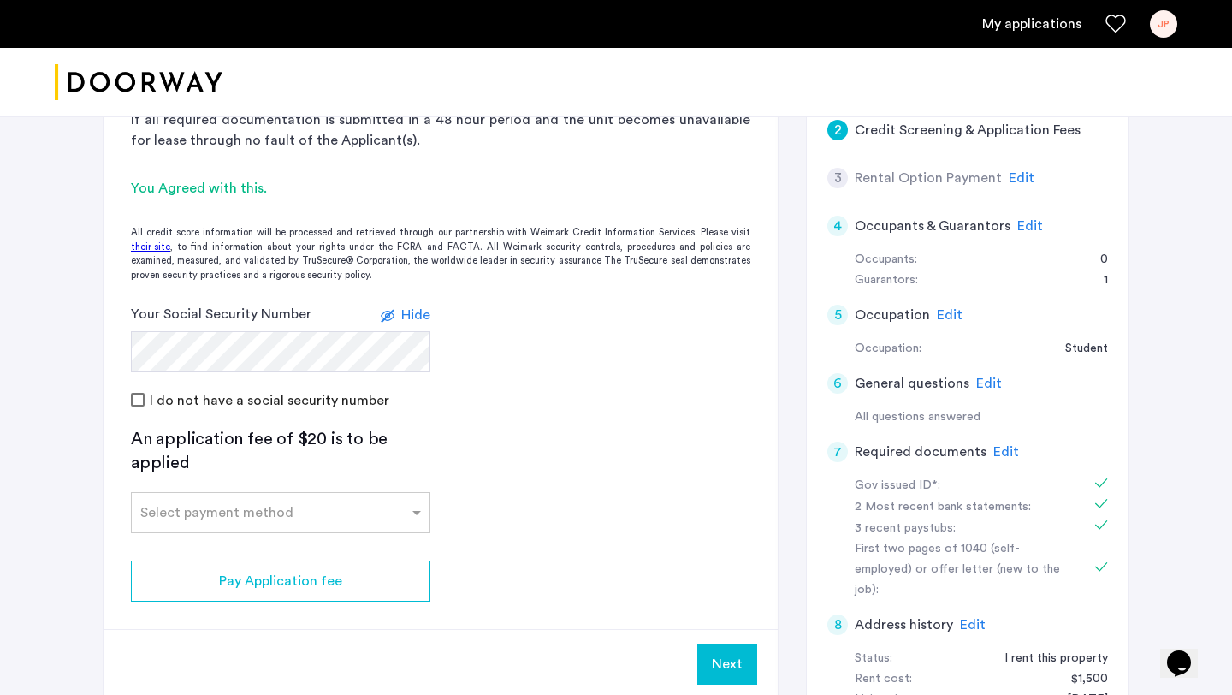
click at [766, 511] on app-credit-screening "2 Credit Screening & Application Fees Application Fees Please submit your appli…" at bounding box center [441, 330] width 674 height 736
click at [422, 522] on span at bounding box center [418, 512] width 21 height 21
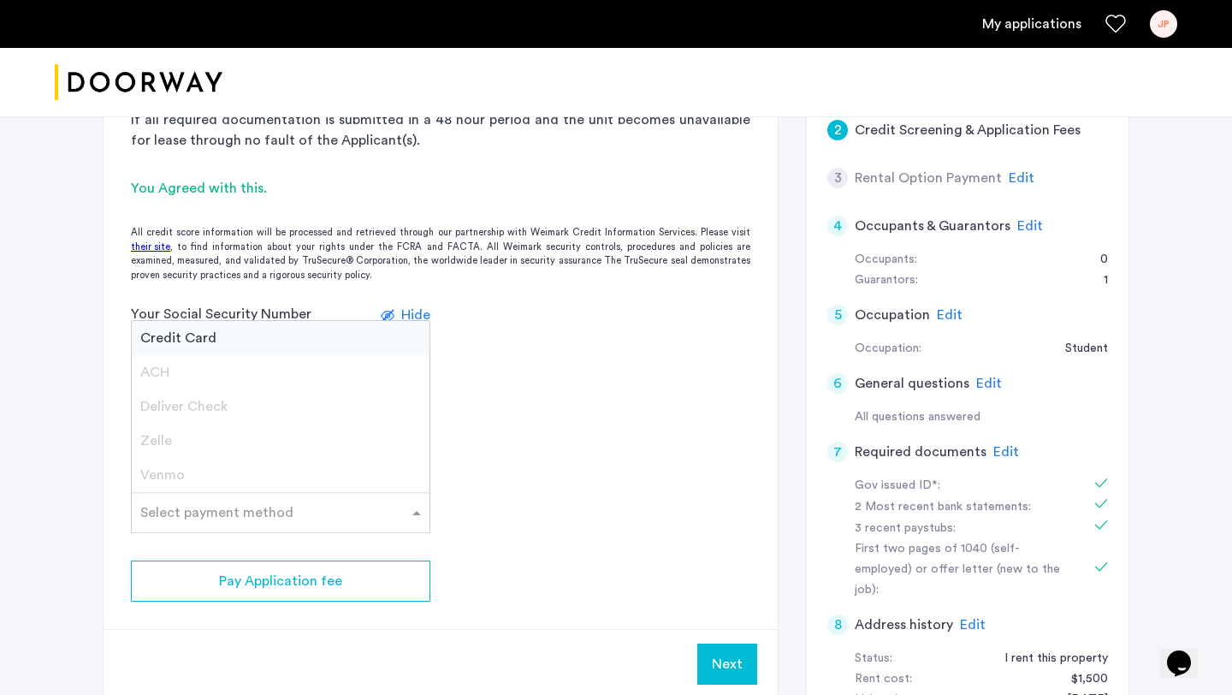
click at [285, 340] on div "Credit Card" at bounding box center [281, 338] width 298 height 34
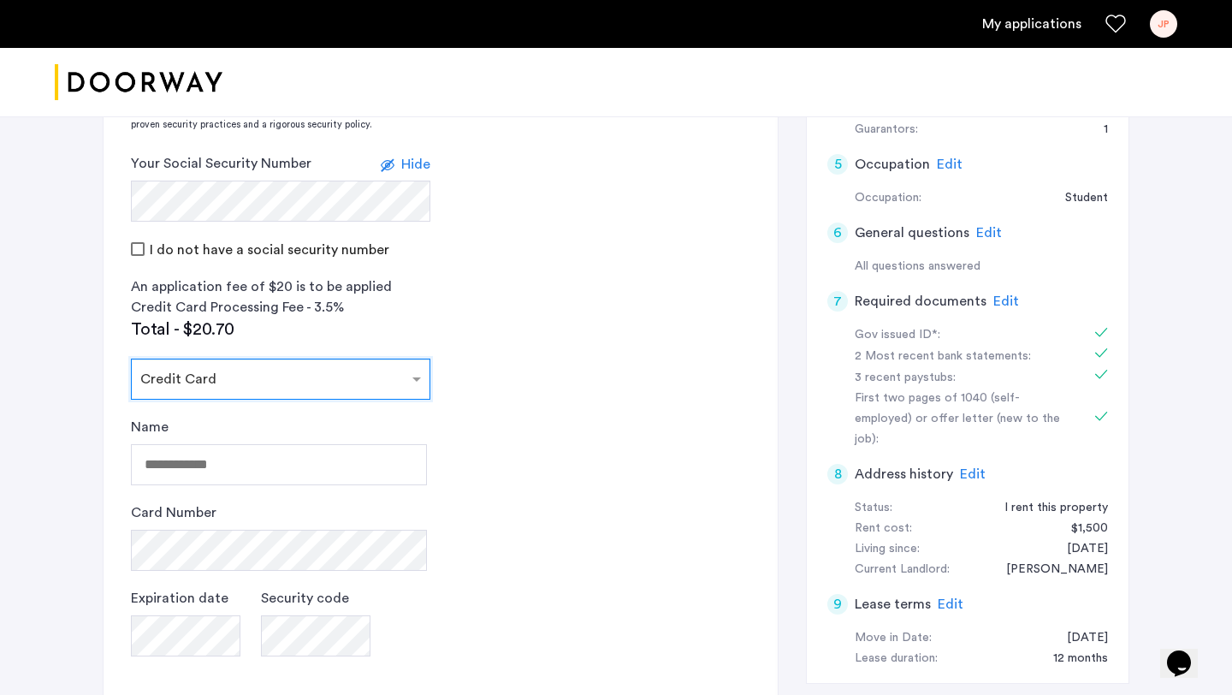
scroll to position [585, 0]
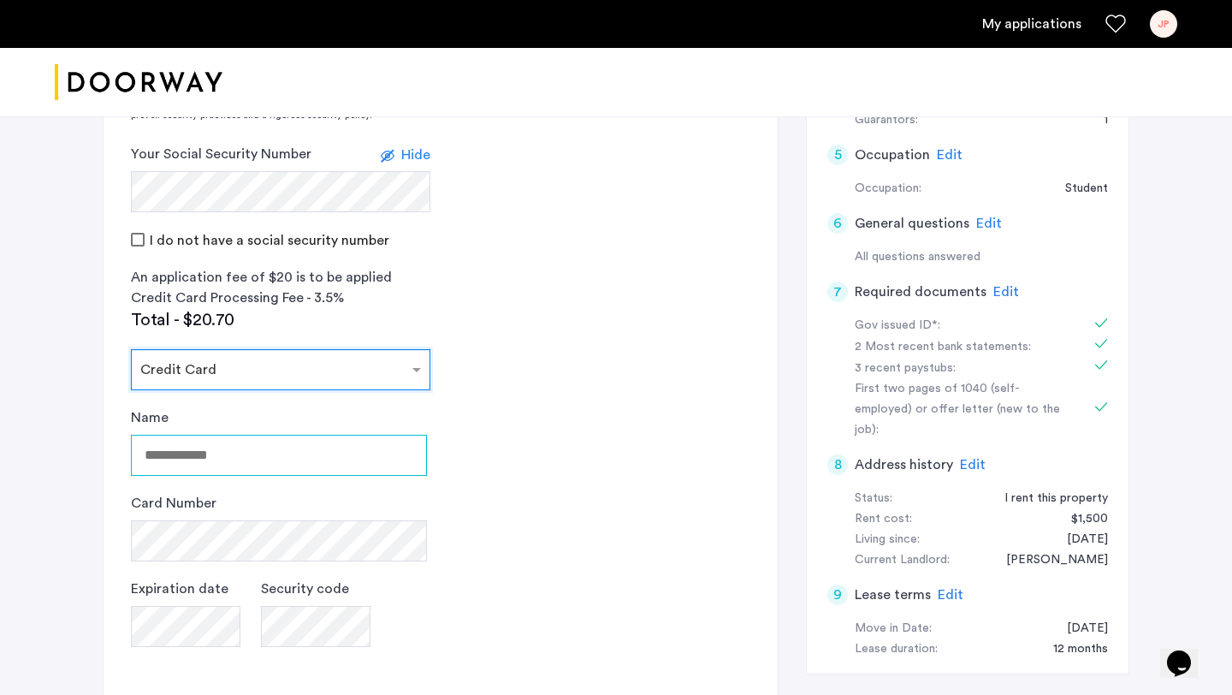
click at [210, 438] on input "Name" at bounding box center [279, 455] width 296 height 41
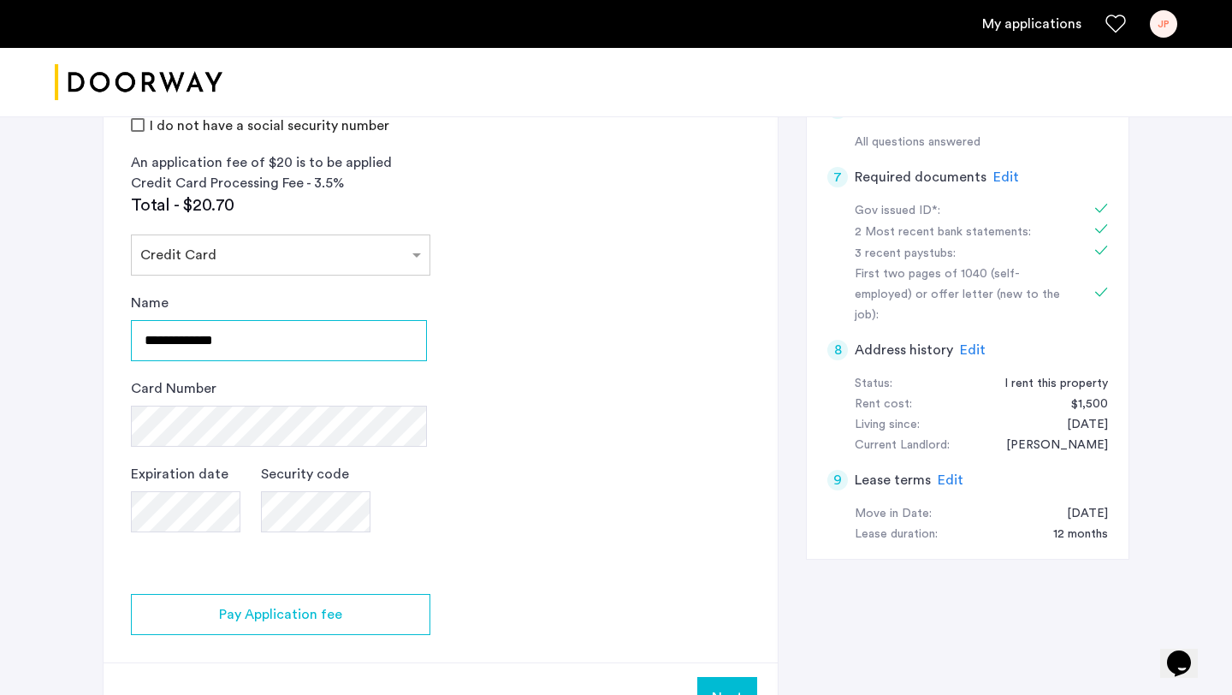
scroll to position [733, 0]
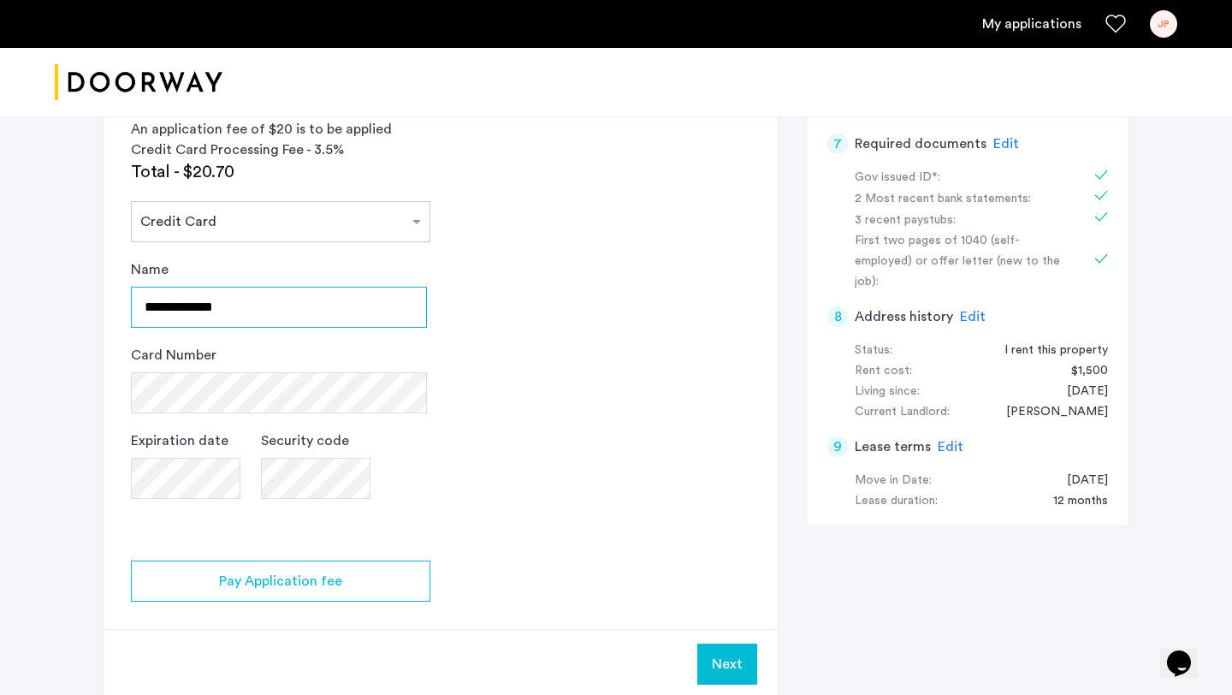
type input "**********"
click at [577, 488] on app-credit-screening "2 Credit Screening & Application Fees Application Fees Please submit your appli…" at bounding box center [441, 176] width 674 height 1044
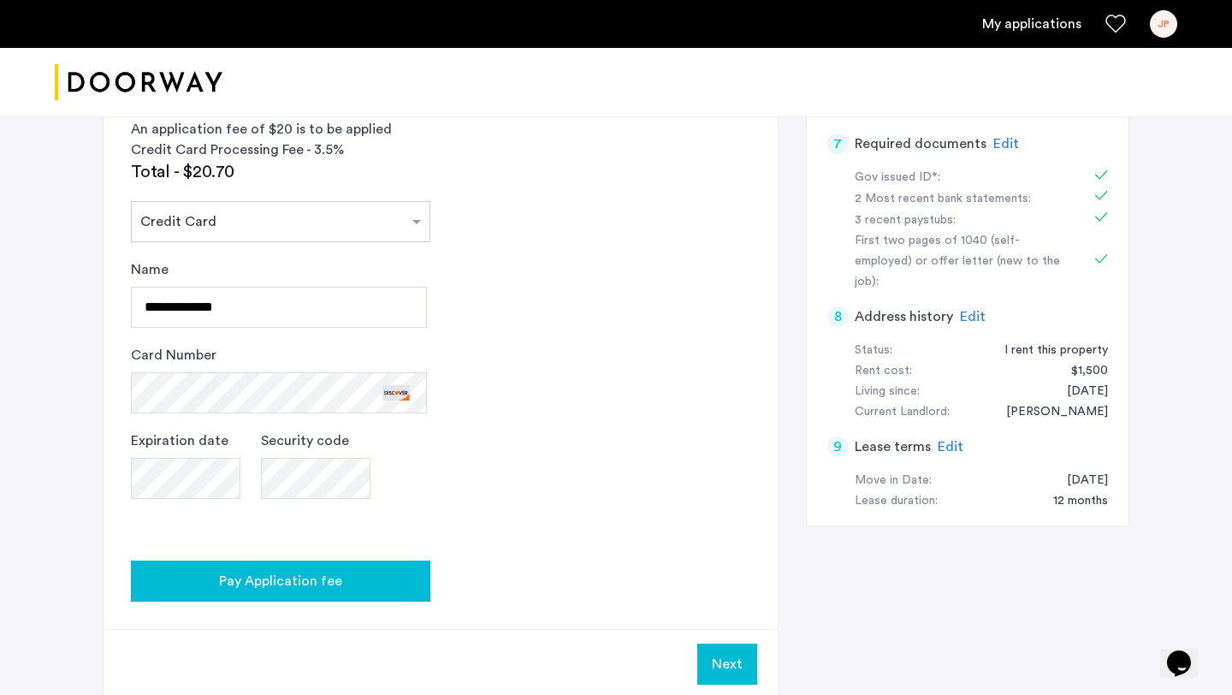
click at [411, 580] on div "Pay Application fee" at bounding box center [281, 581] width 272 height 21
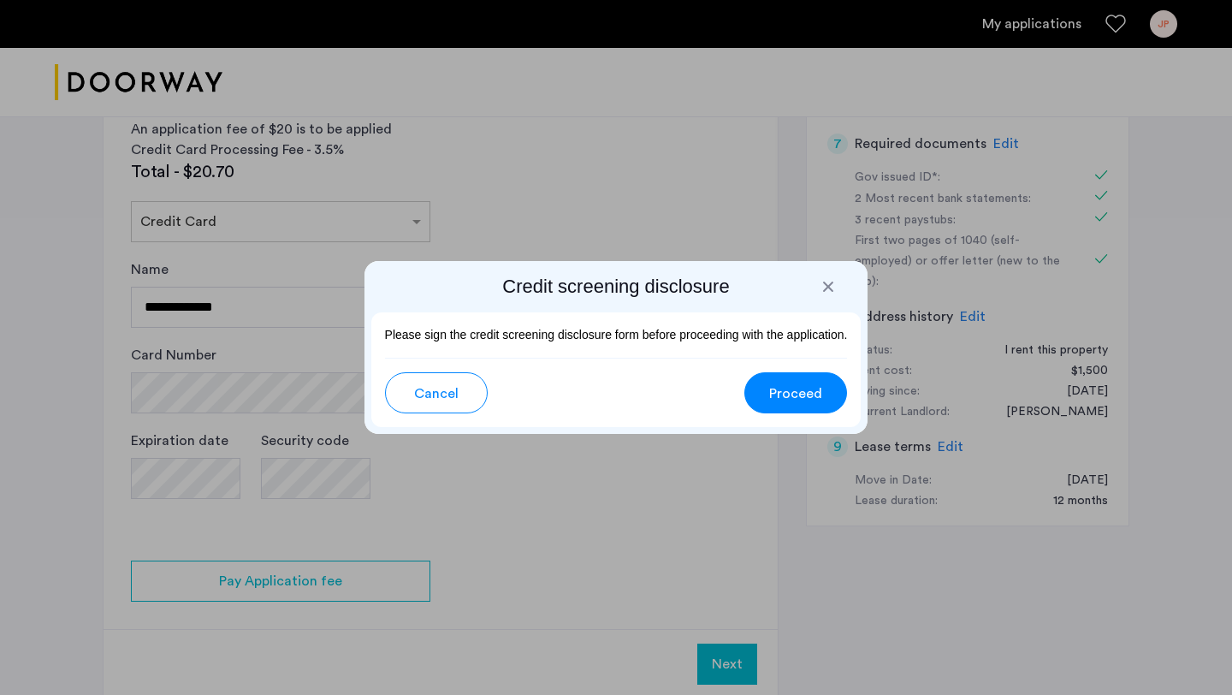
click at [775, 400] on span "Proceed" at bounding box center [795, 393] width 53 height 21
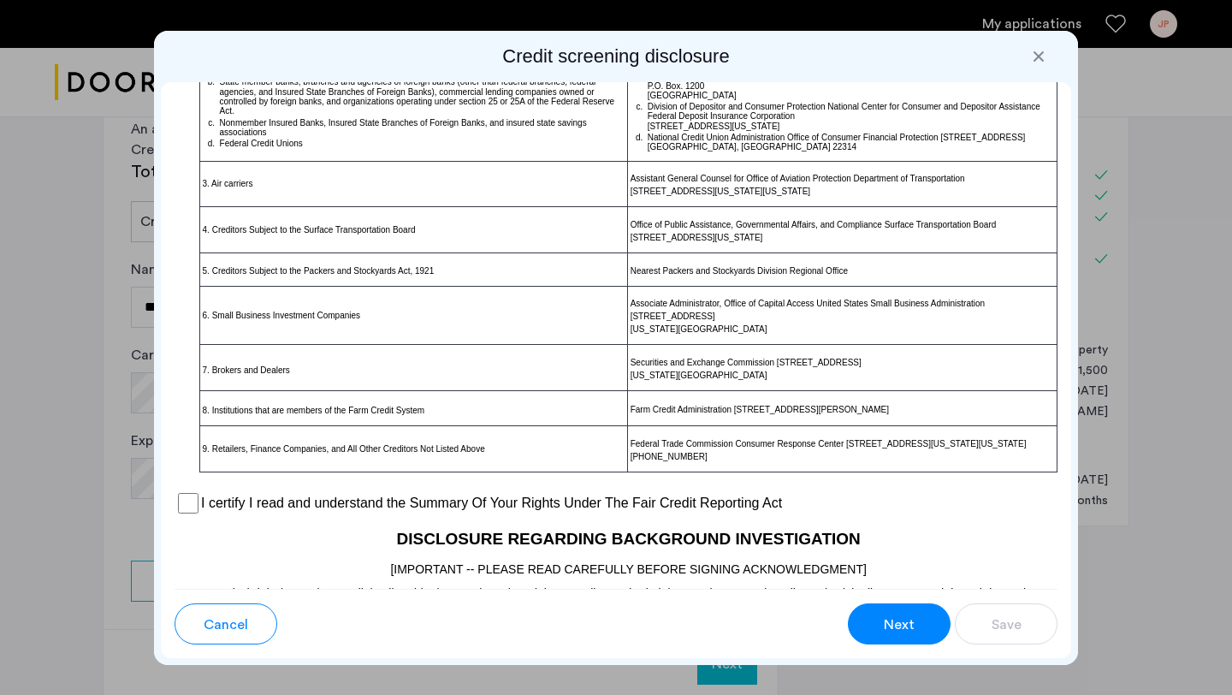
scroll to position [1105, 0]
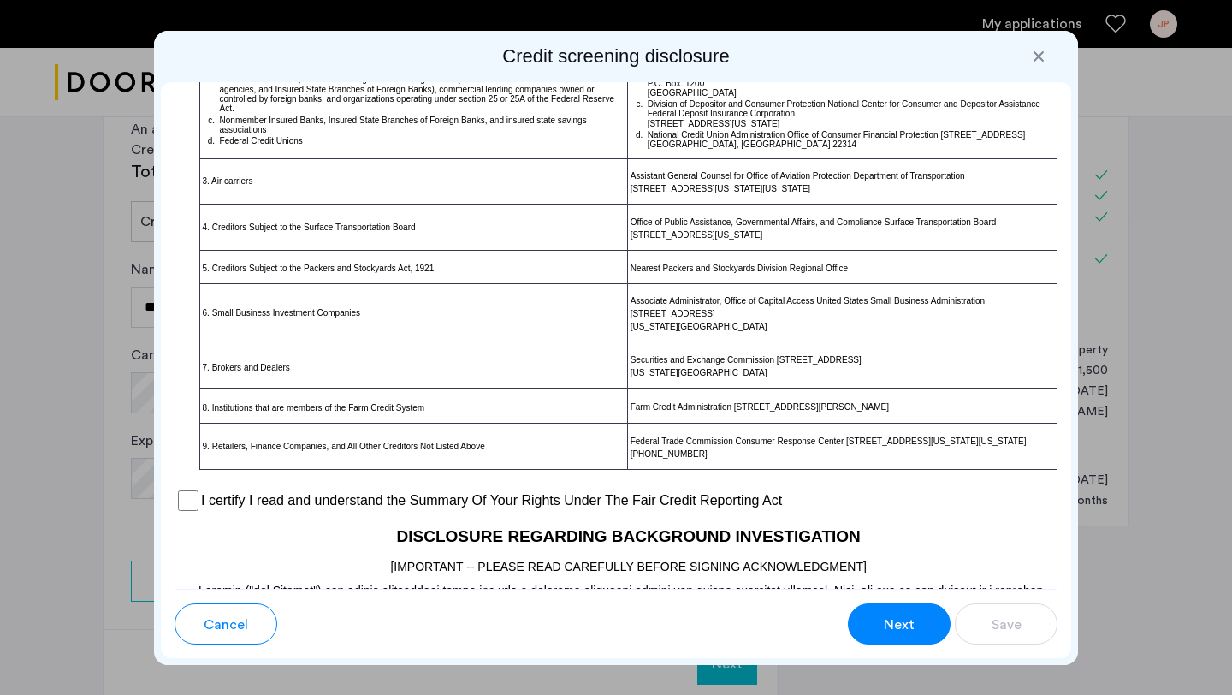
click at [268, 506] on div "I certify I read and understand the Summary Of Your Rights Under The Fair Credi…" at bounding box center [616, 501] width 883 height 26
click at [240, 530] on h2 "DISCLOSURE REGARDING BACKGROUND INVESTIGATION" at bounding box center [616, 531] width 883 height 36
click at [180, 513] on div "I certify I read and understand the Summary Of Your Rights Under The Fair Credi…" at bounding box center [616, 501] width 883 height 26
click at [181, 488] on p at bounding box center [616, 479] width 883 height 18
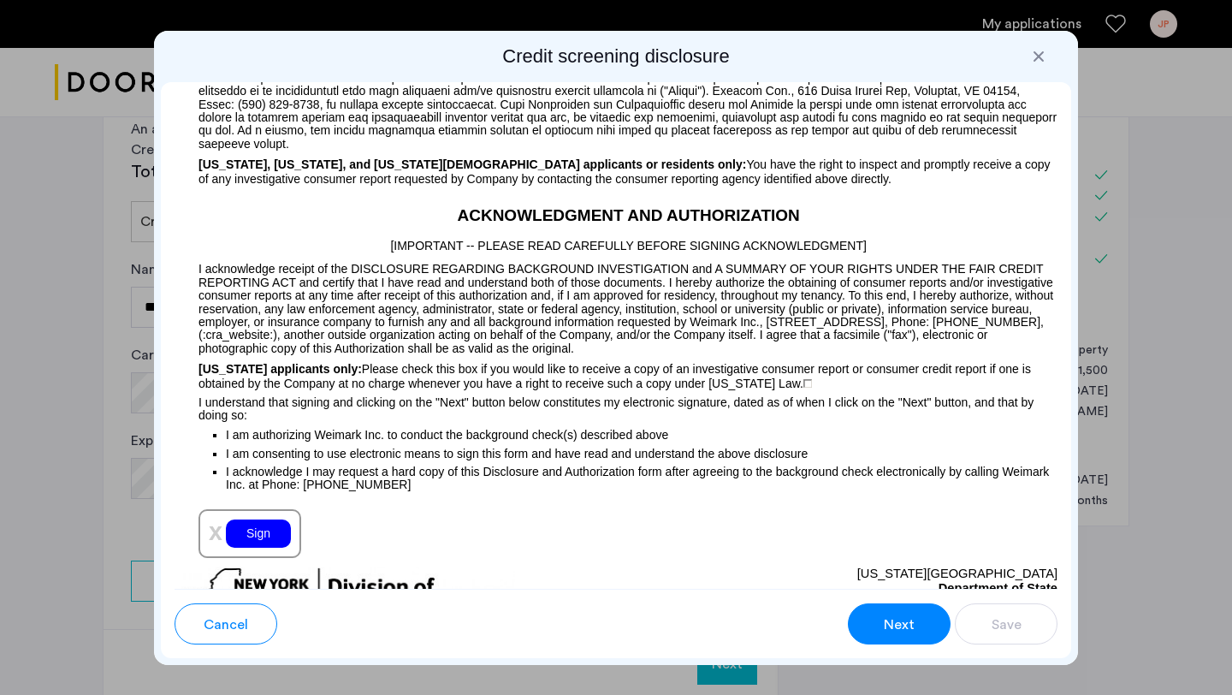
scroll to position [1706, 0]
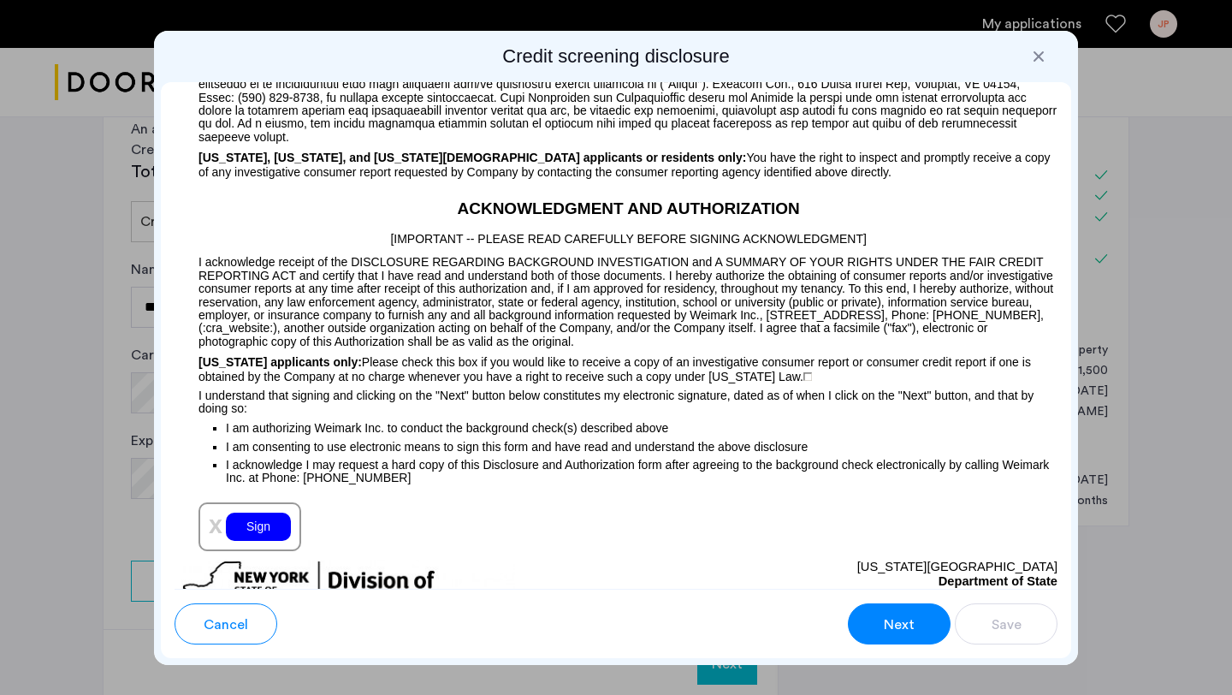
click at [240, 533] on div "Sign" at bounding box center [258, 526] width 65 height 28
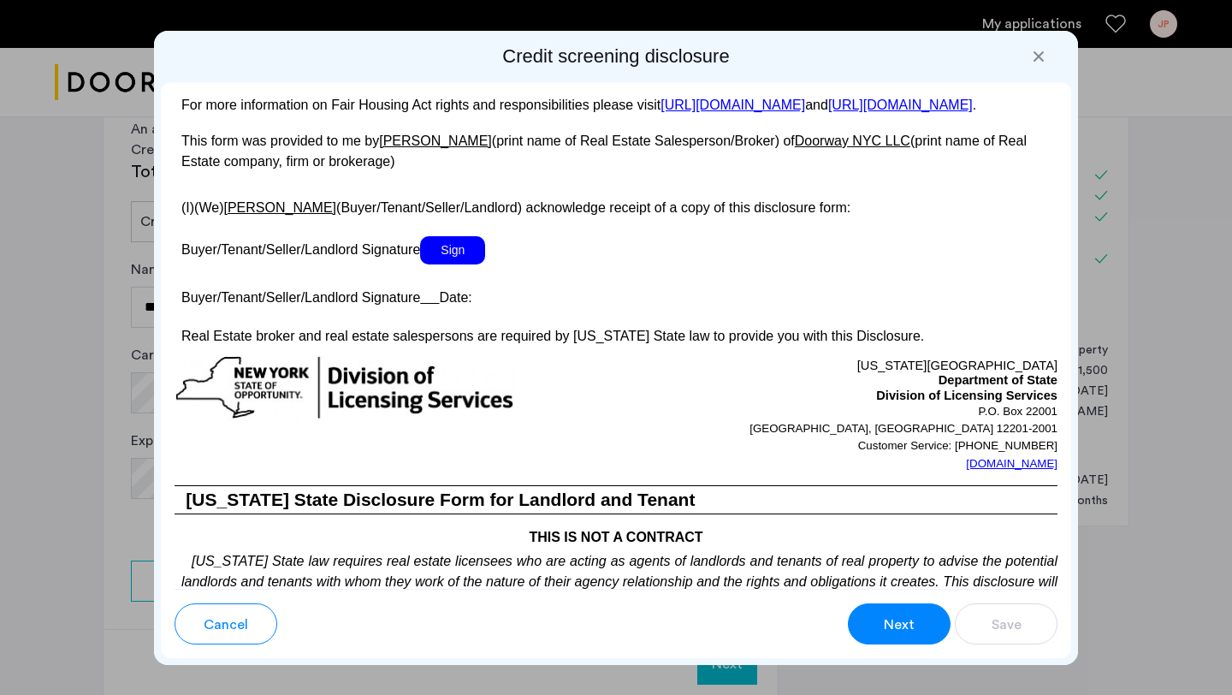
scroll to position [3235, 0]
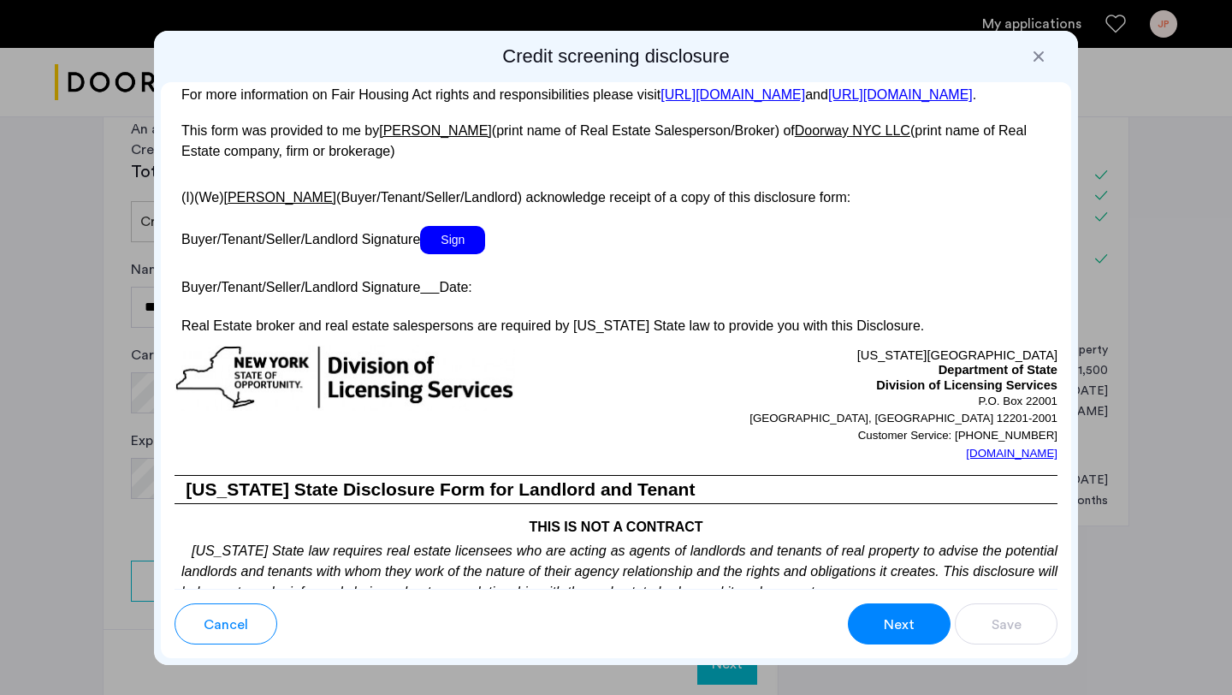
click at [439, 254] on span "Sign" at bounding box center [452, 240] width 65 height 28
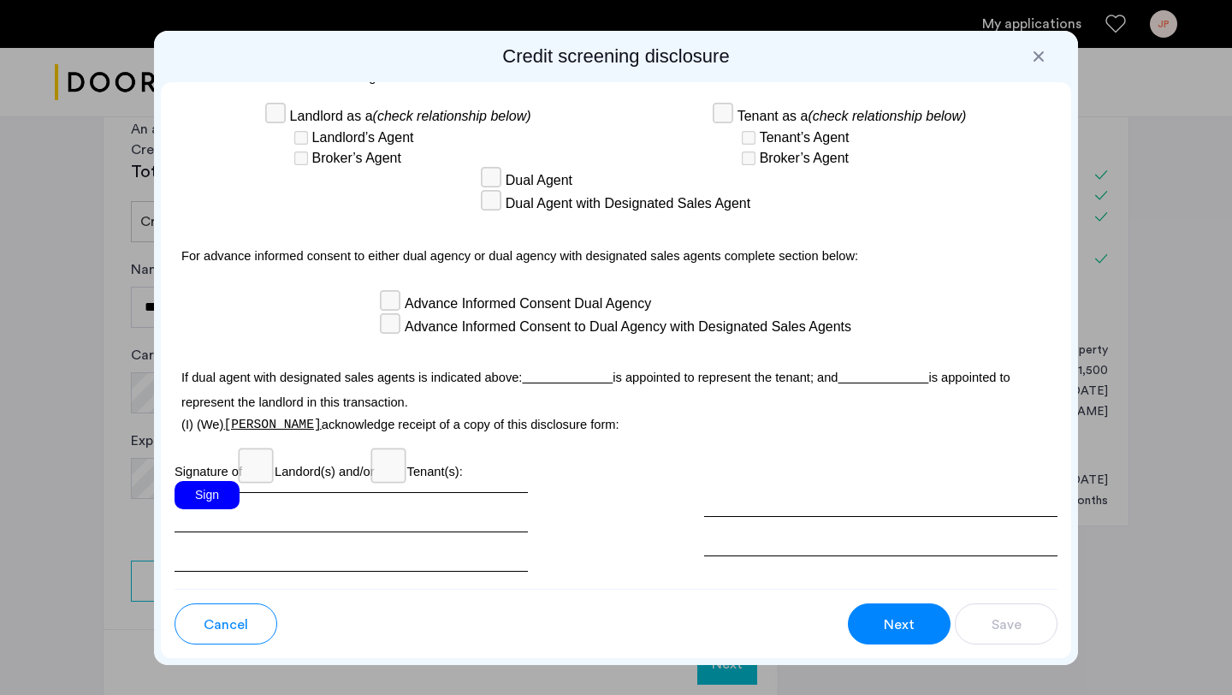
scroll to position [4957, 0]
click at [216, 479] on div "Sign" at bounding box center [207, 493] width 65 height 28
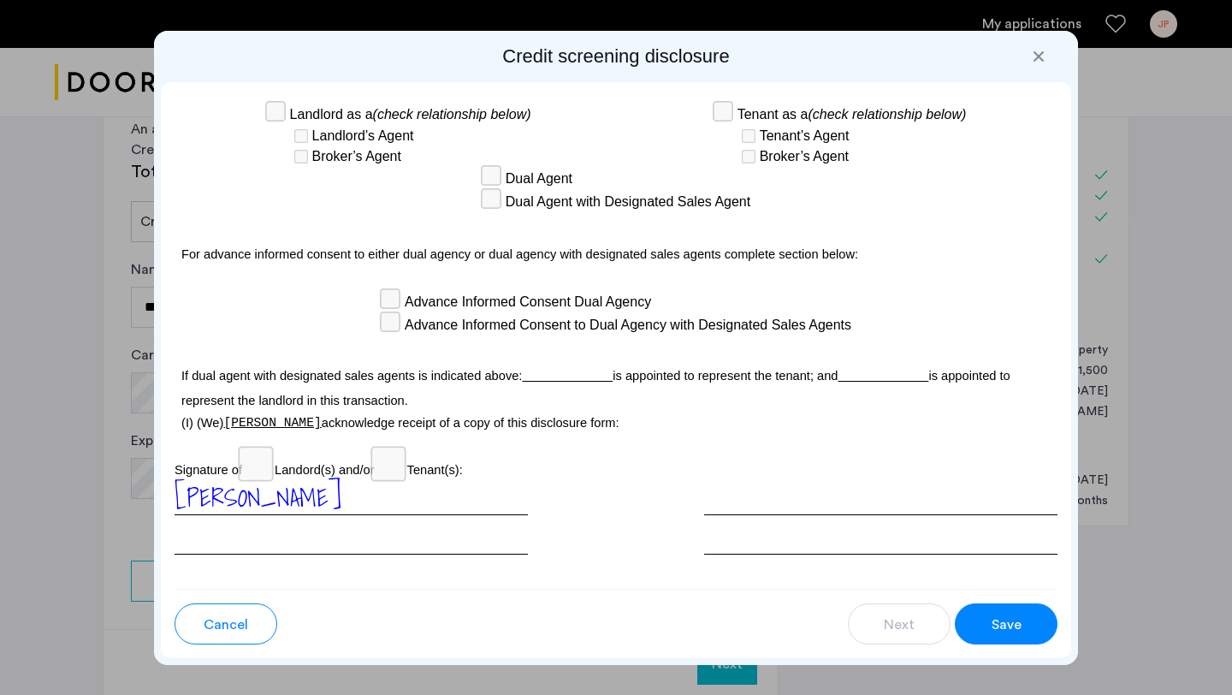
scroll to position [5020, 0]
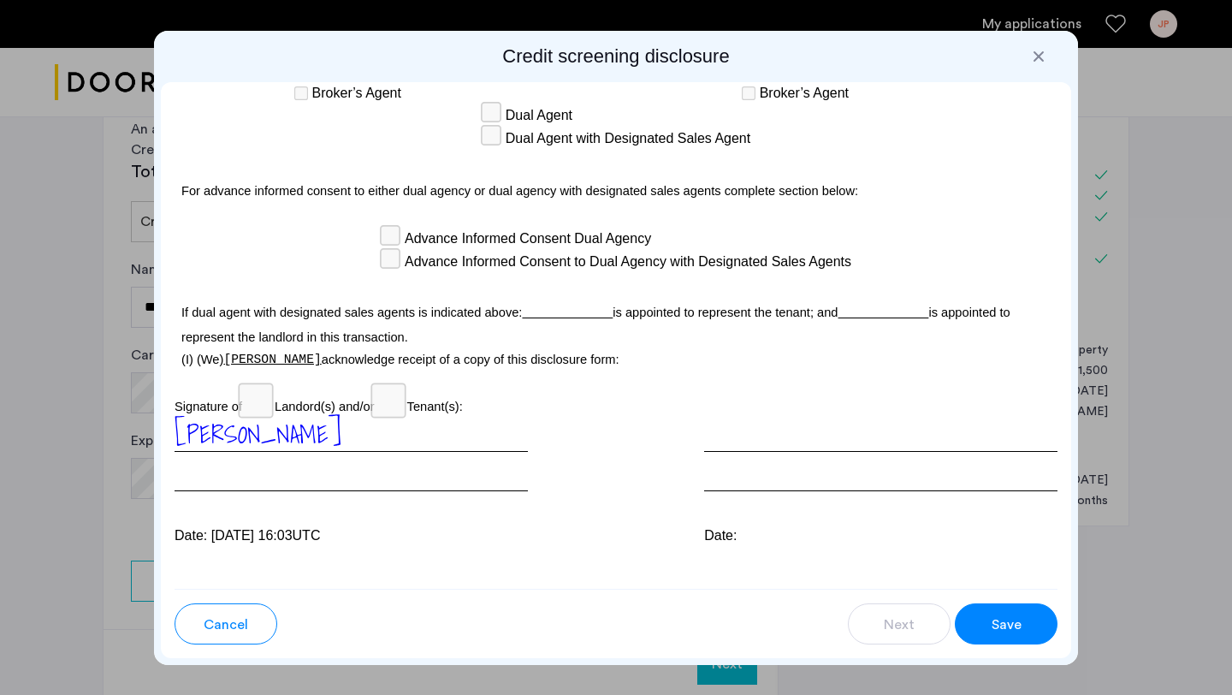
click at [1003, 607] on button "Save" at bounding box center [1006, 623] width 103 height 41
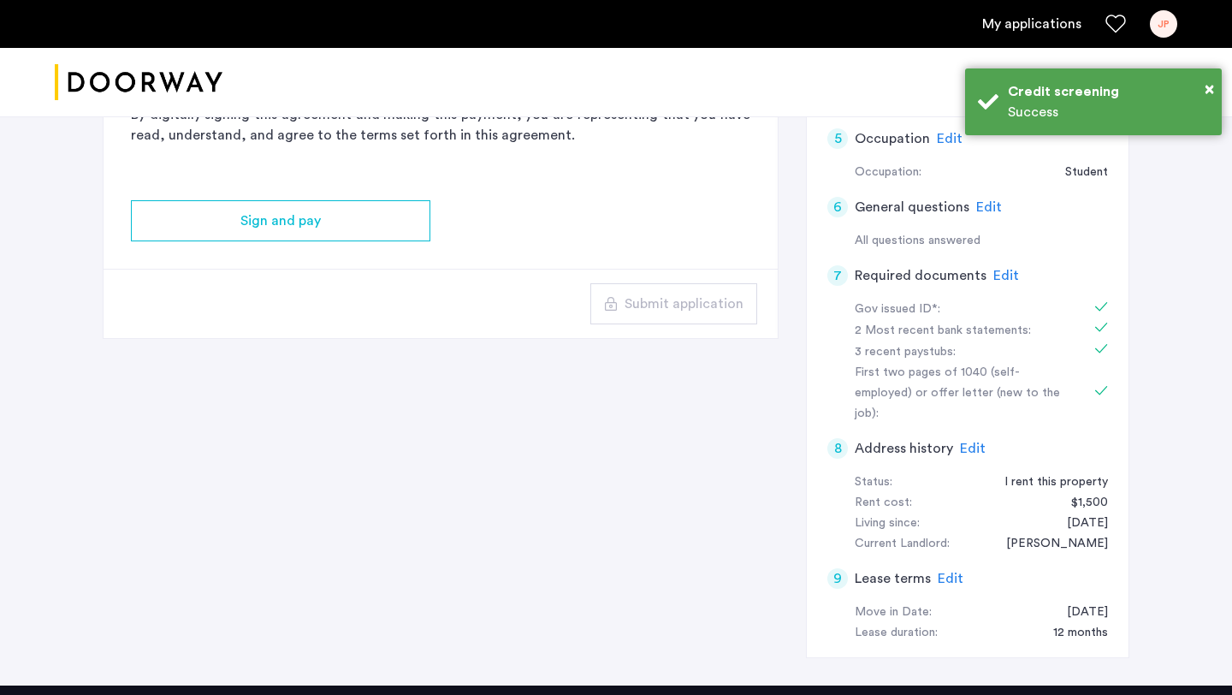
scroll to position [654, 0]
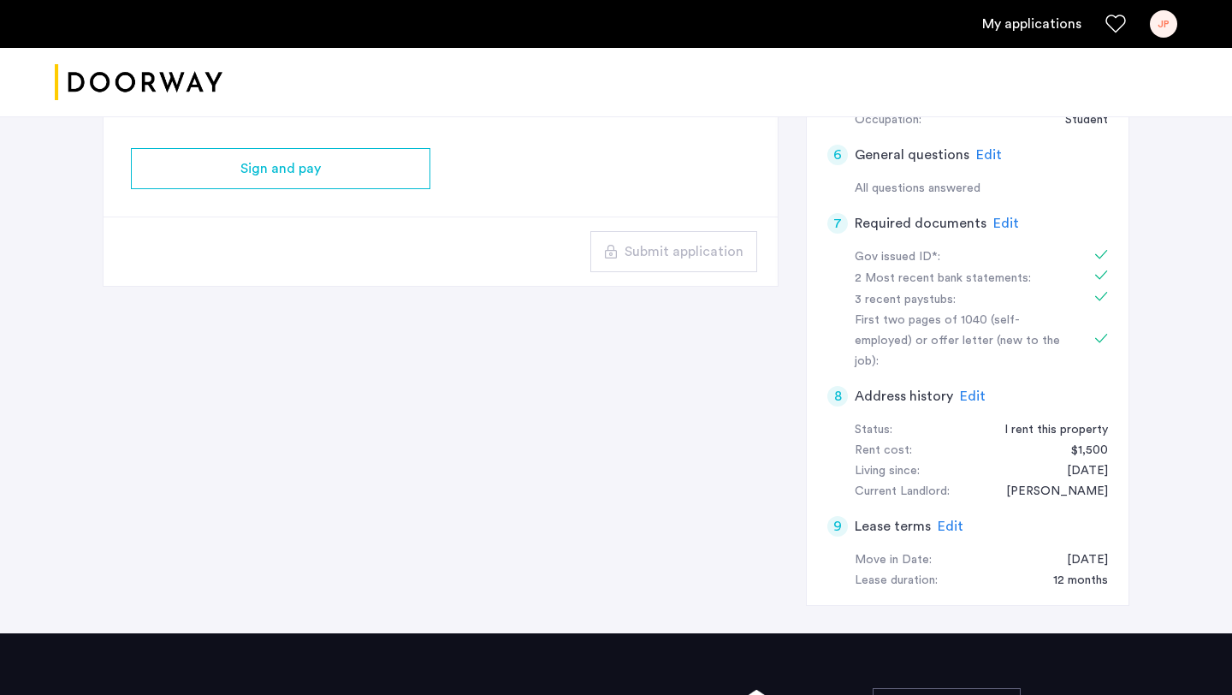
click at [1008, 223] on span "Edit" at bounding box center [1006, 223] width 26 height 14
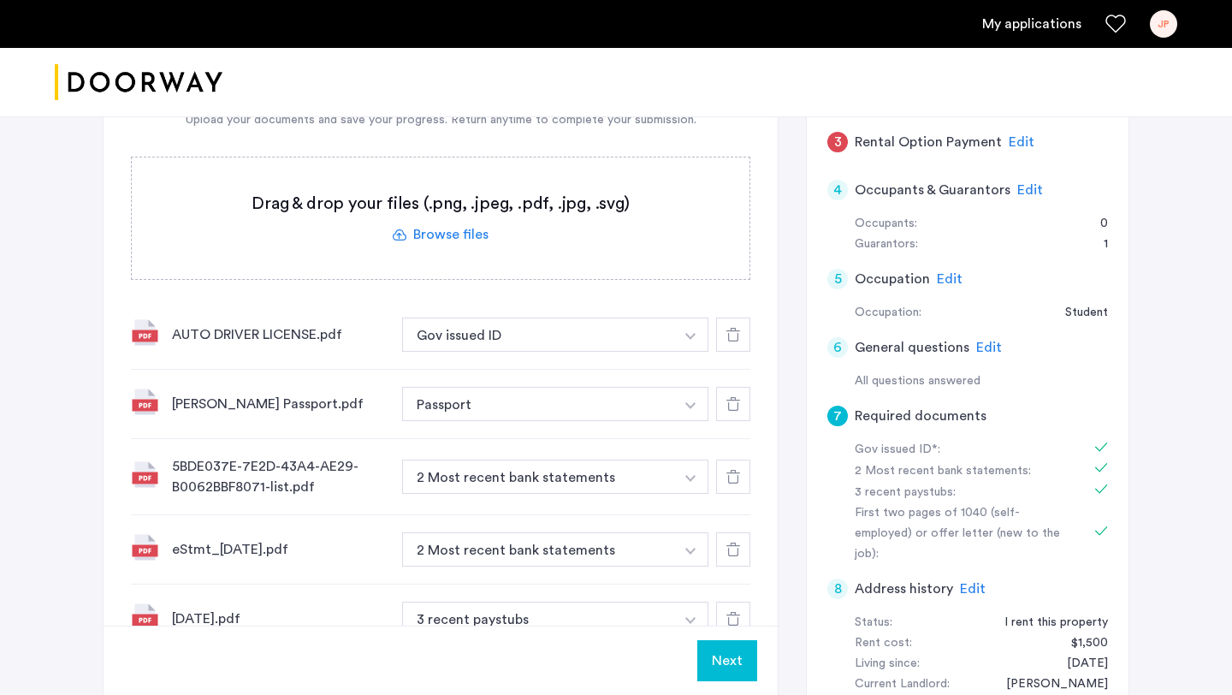
scroll to position [249, 0]
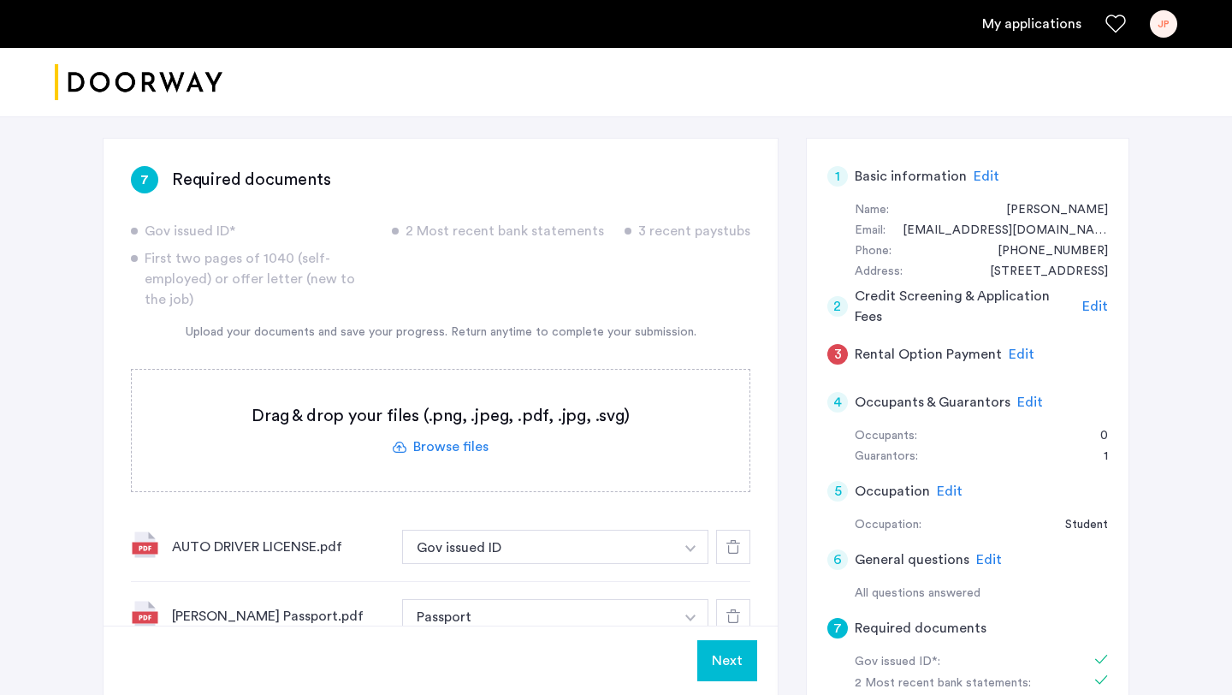
click at [435, 451] on label at bounding box center [441, 430] width 618 height 121
click at [0, 0] on input "file" at bounding box center [0, 0] width 0 height 0
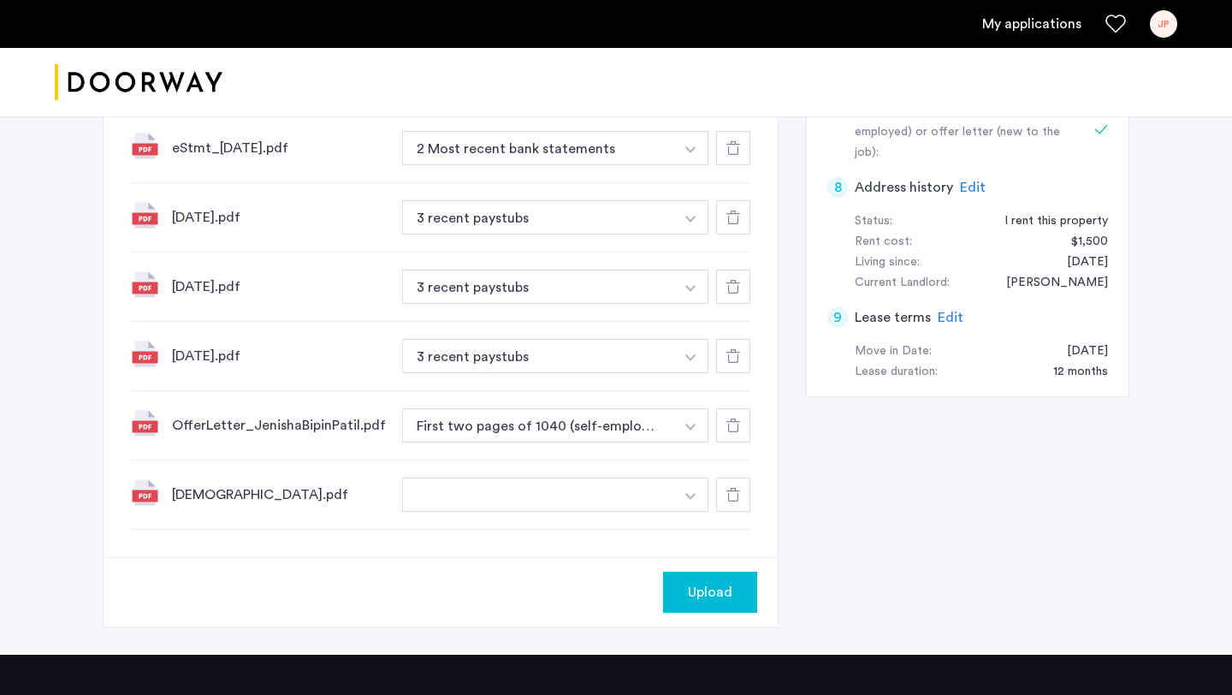
scroll to position [1071, 0]
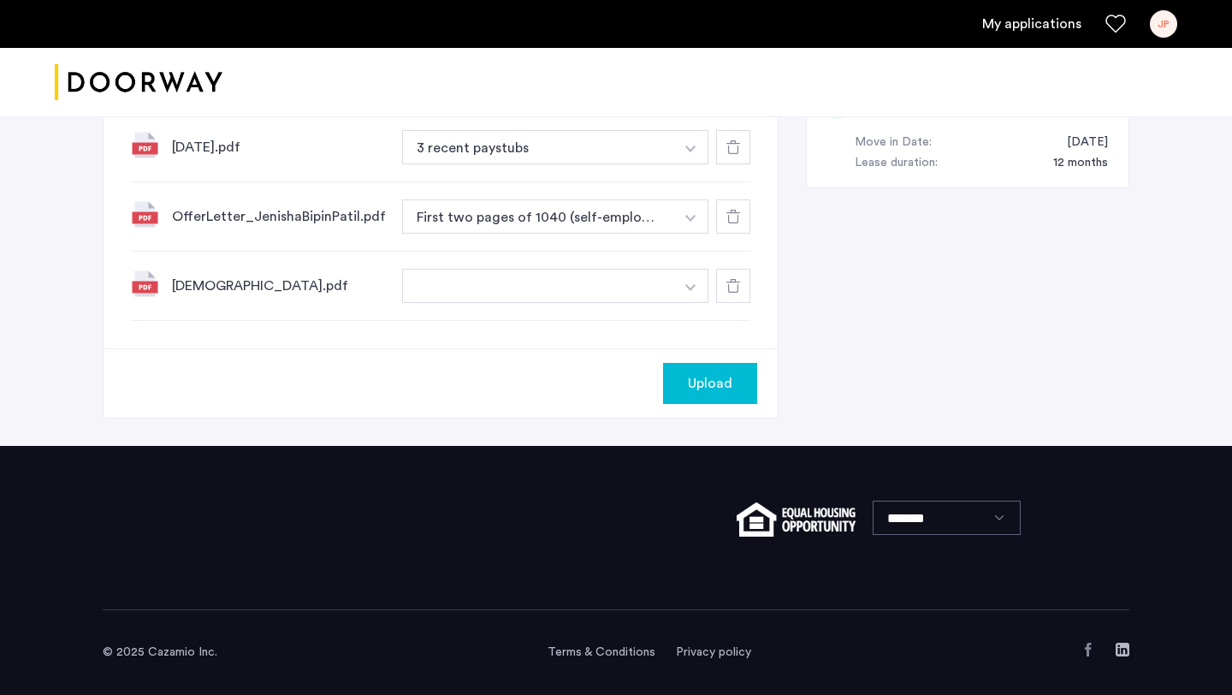
click at [541, 282] on button "button" at bounding box center [538, 286] width 272 height 34
click at [430, 326] on input at bounding box center [555, 320] width 305 height 30
type input "**********"
click at [689, 381] on span "Upload" at bounding box center [710, 383] width 44 height 21
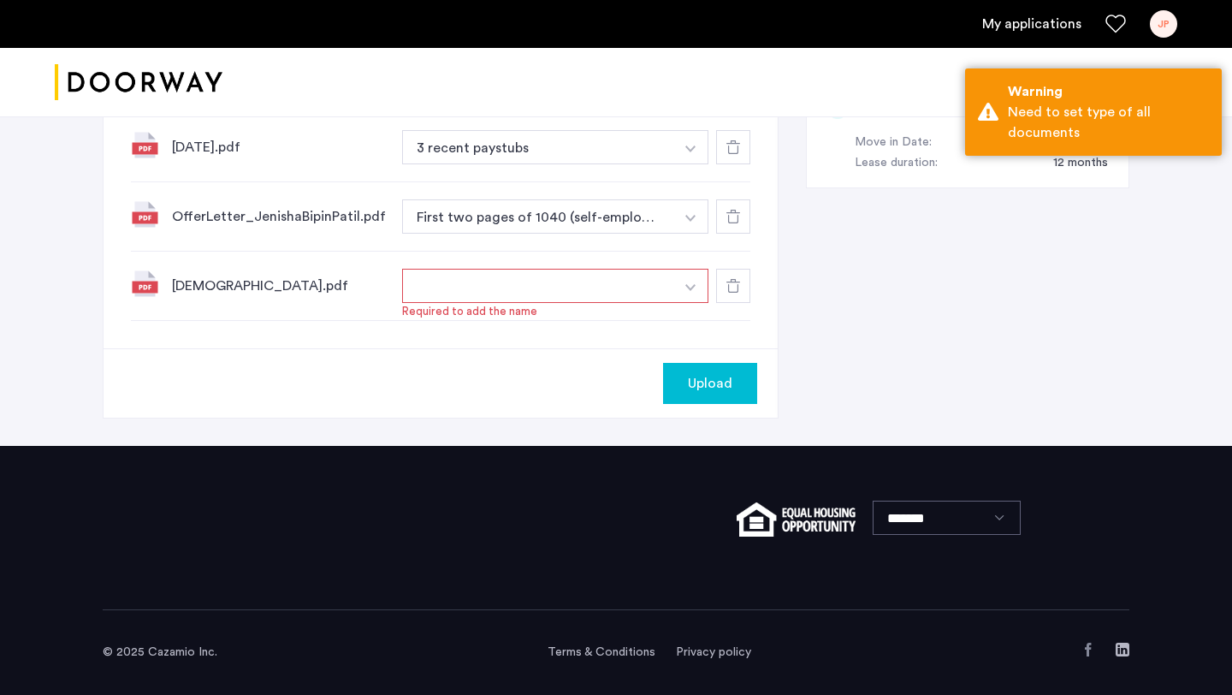
click at [559, 285] on button "button" at bounding box center [538, 286] width 272 height 34
click at [558, 285] on button "button" at bounding box center [538, 286] width 272 height 34
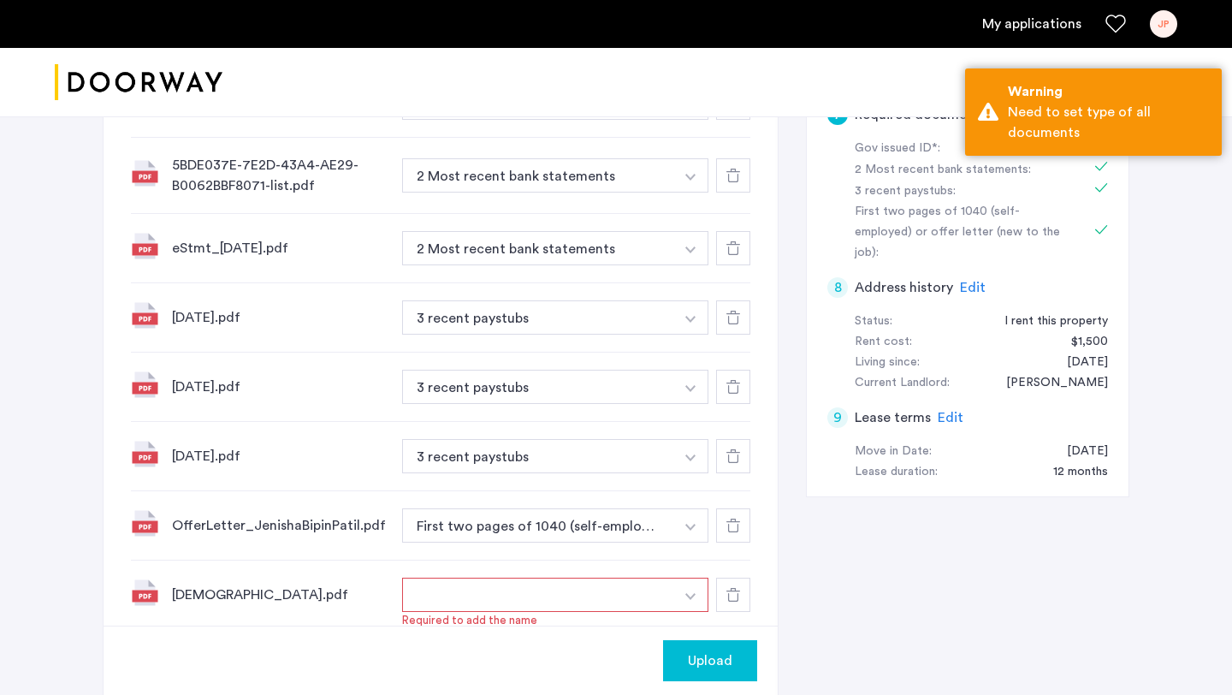
scroll to position [968, 0]
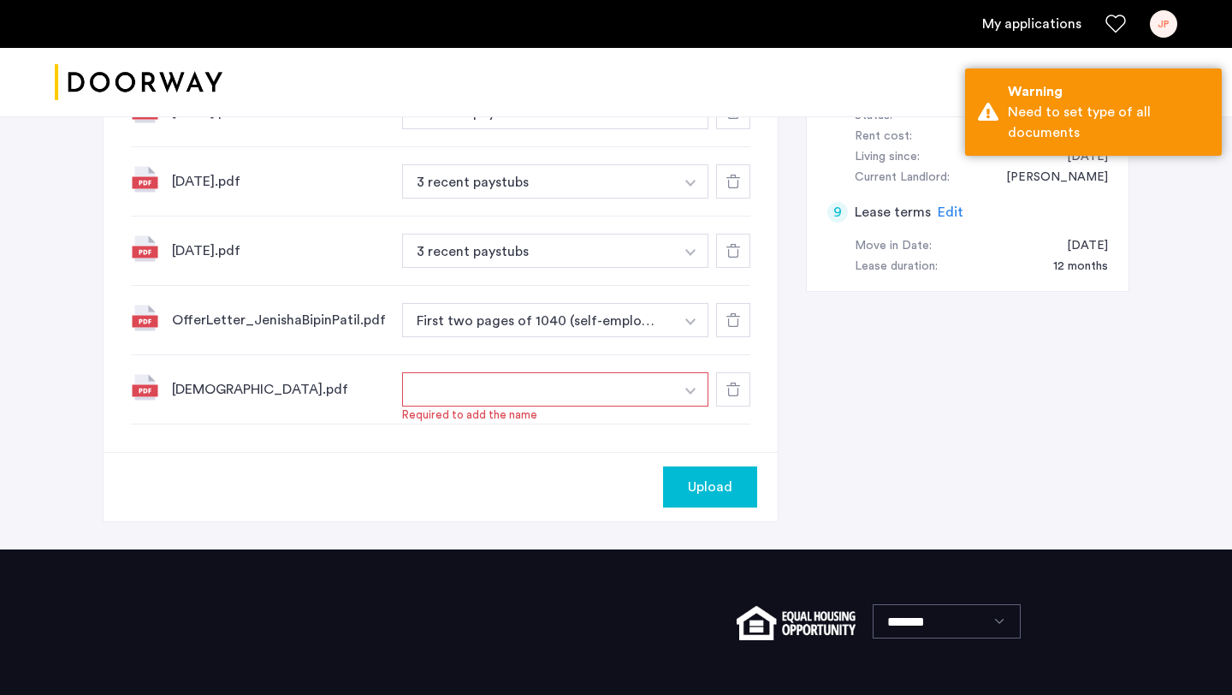
click at [607, 401] on button "button" at bounding box center [538, 389] width 272 height 34
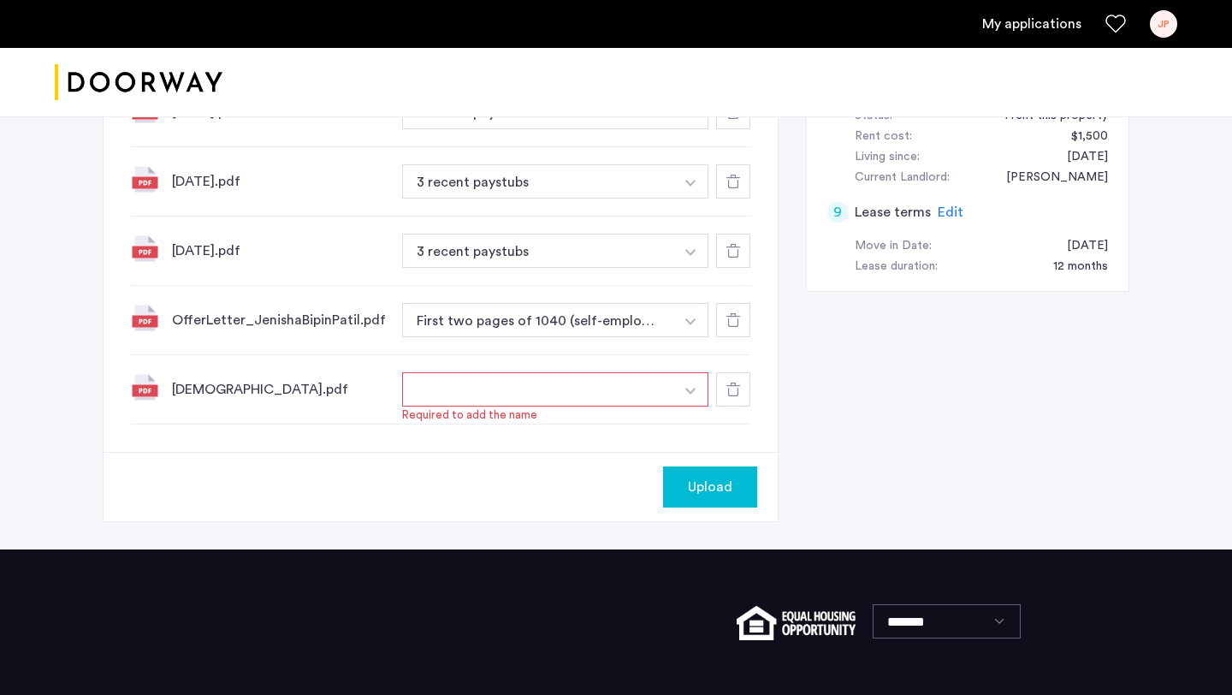
click at [685, 395] on button "button" at bounding box center [690, 389] width 35 height 34
click at [624, 427] on input "**********" at bounding box center [555, 424] width 305 height 30
click at [691, 427] on button "+" at bounding box center [694, 423] width 21 height 21
click at [695, 491] on span "Upload" at bounding box center [710, 487] width 44 height 21
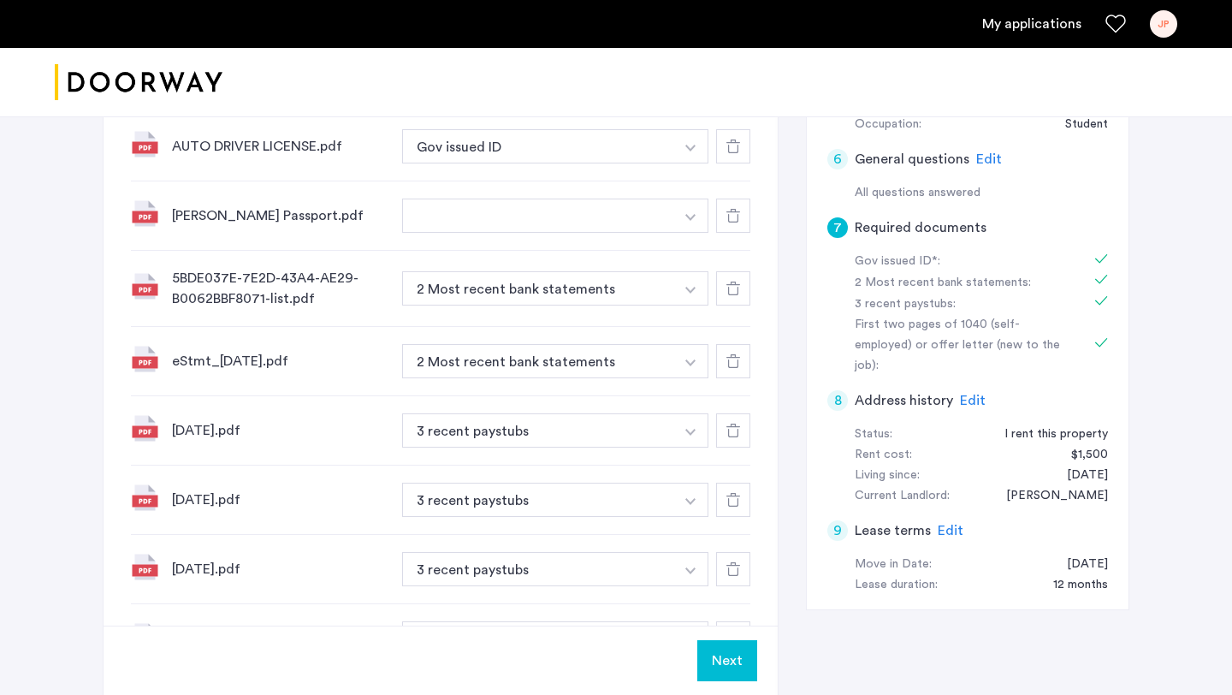
scroll to position [582, 0]
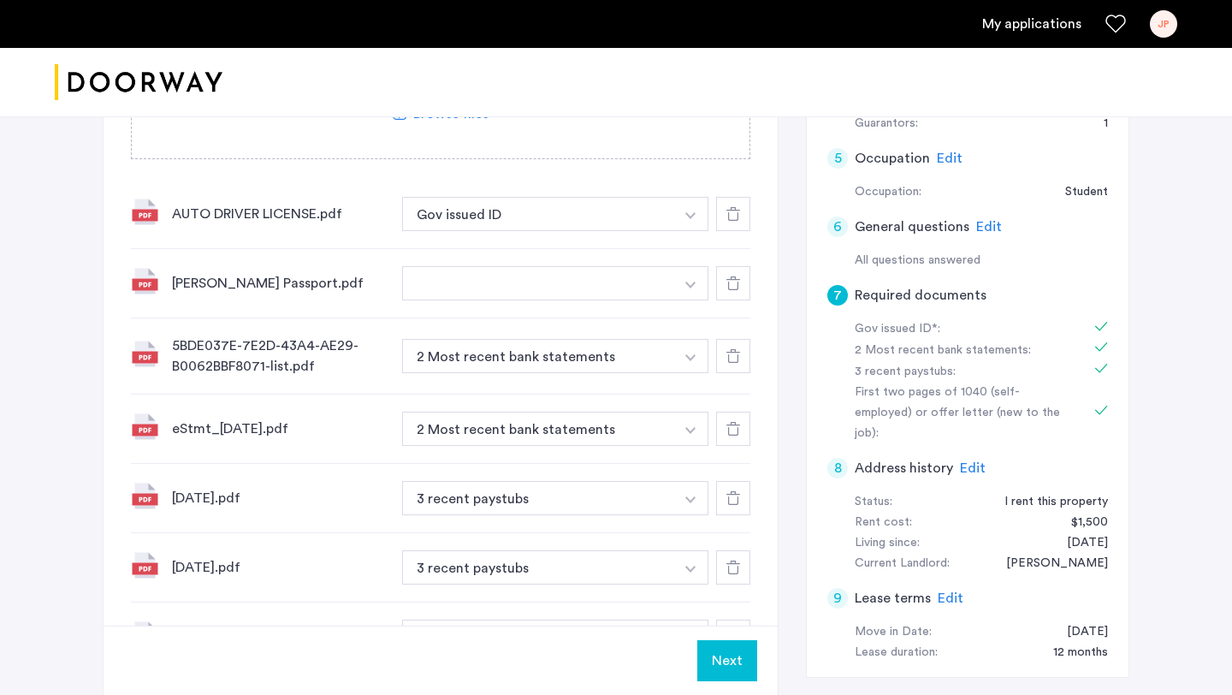
click at [672, 231] on button "button" at bounding box center [538, 214] width 272 height 34
click at [690, 231] on button "button" at bounding box center [690, 214] width 35 height 34
click at [601, 312] on input at bounding box center [555, 318] width 305 height 30
type input "********"
click at [693, 314] on button "+" at bounding box center [694, 317] width 21 height 21
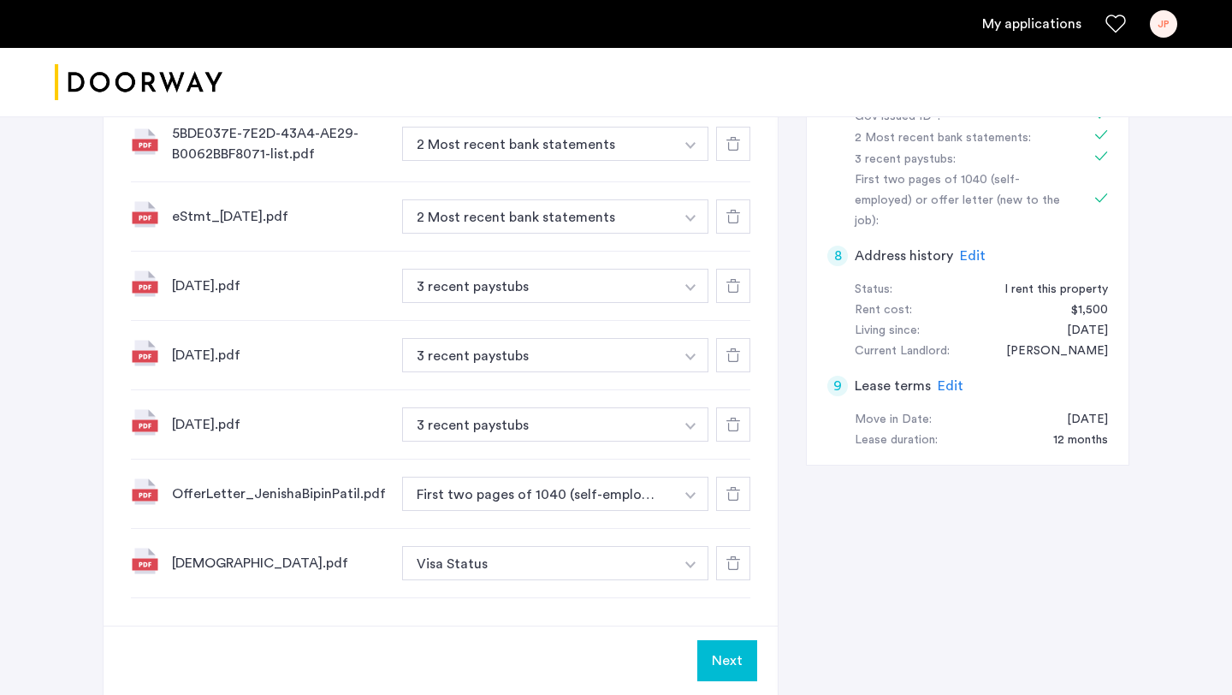
scroll to position [1065, 0]
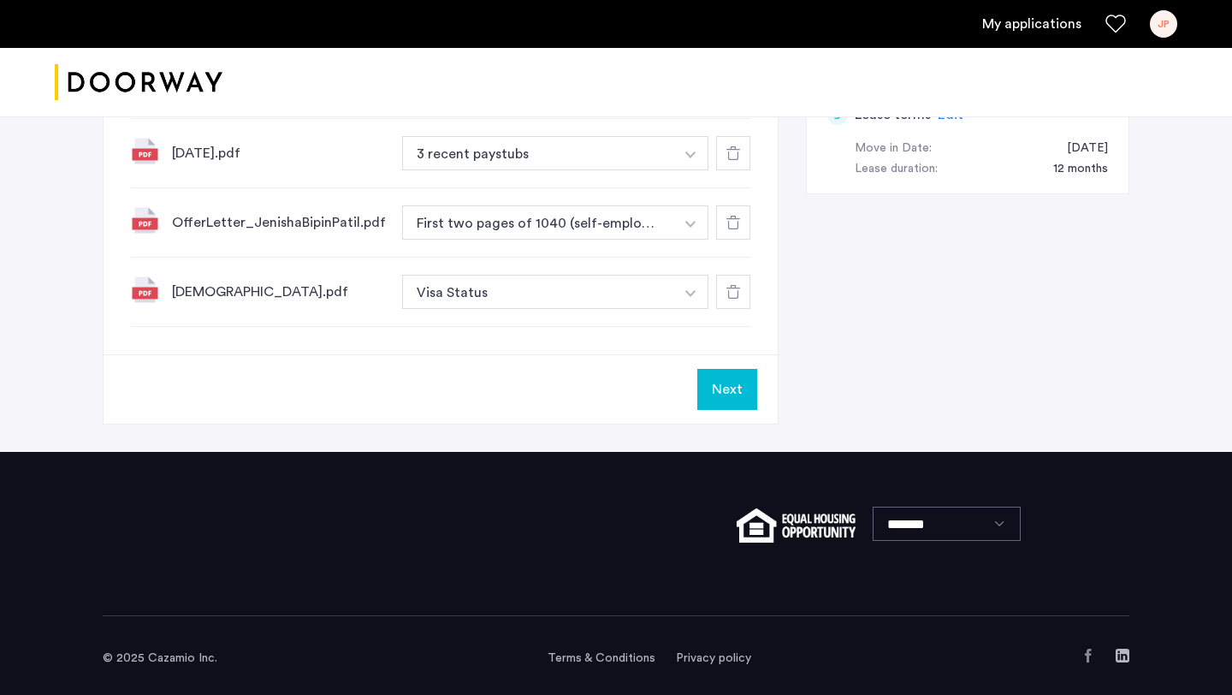
click at [706, 386] on button "Next" at bounding box center [727, 389] width 60 height 41
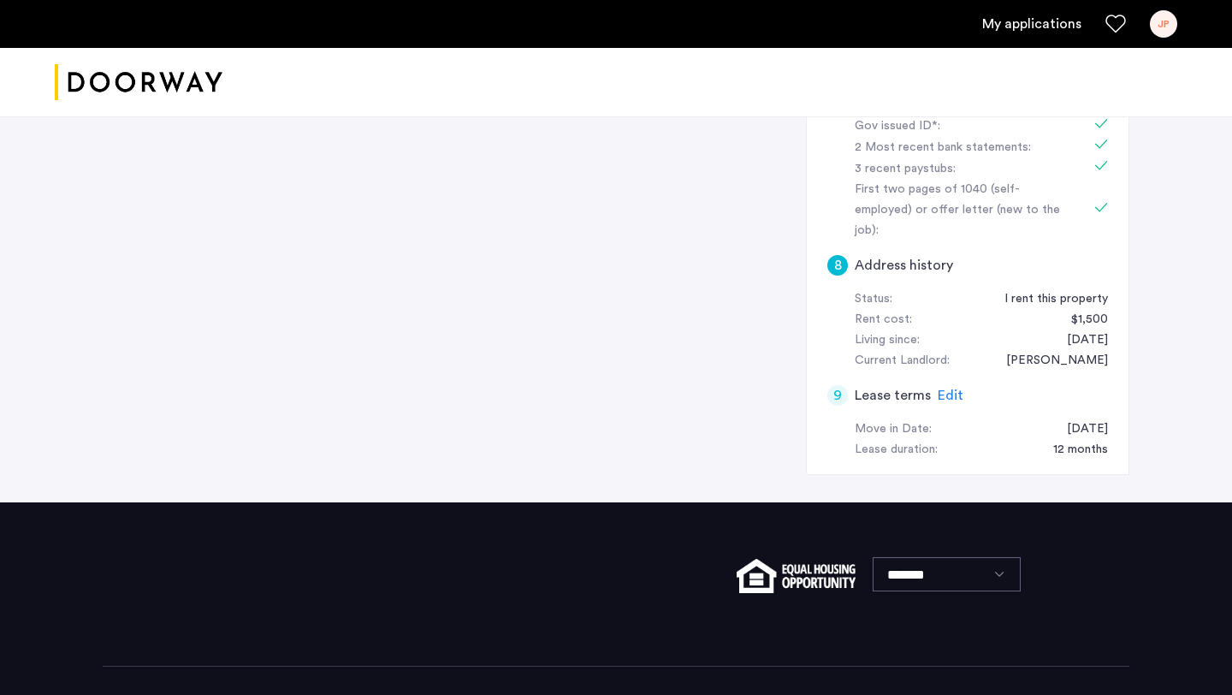
scroll to position [786, 0]
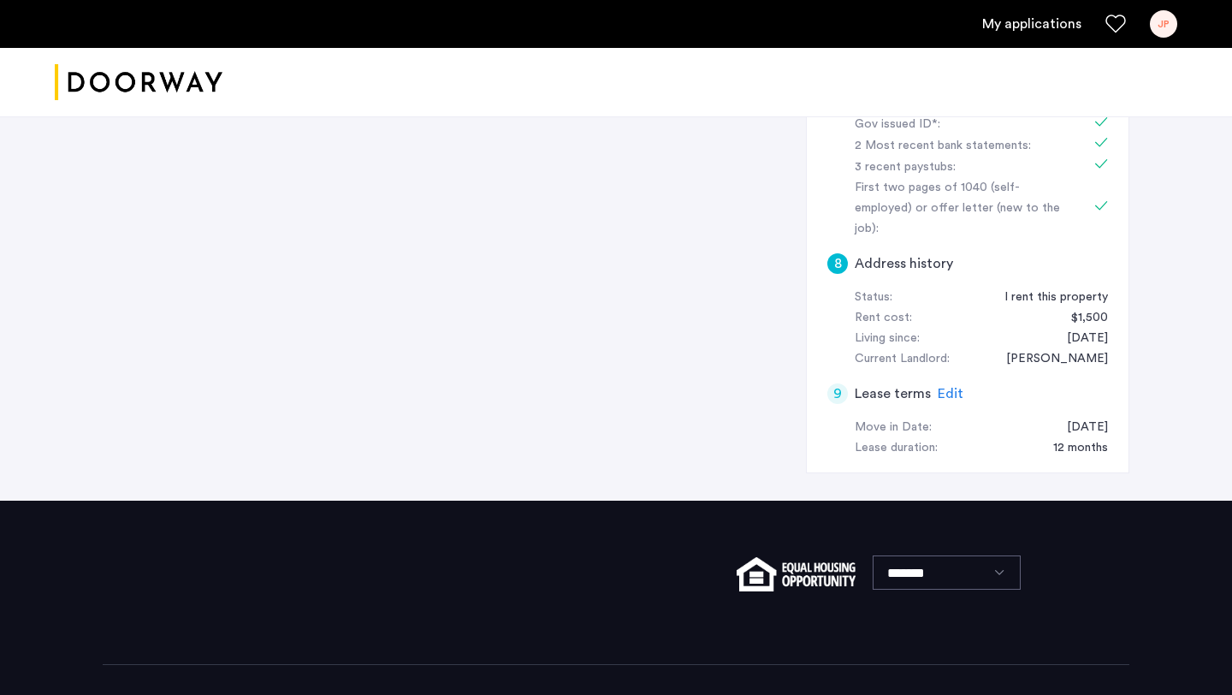
click at [914, 329] on div "Living since:" at bounding box center [887, 339] width 65 height 21
click at [836, 253] on div "8" at bounding box center [837, 263] width 21 height 21
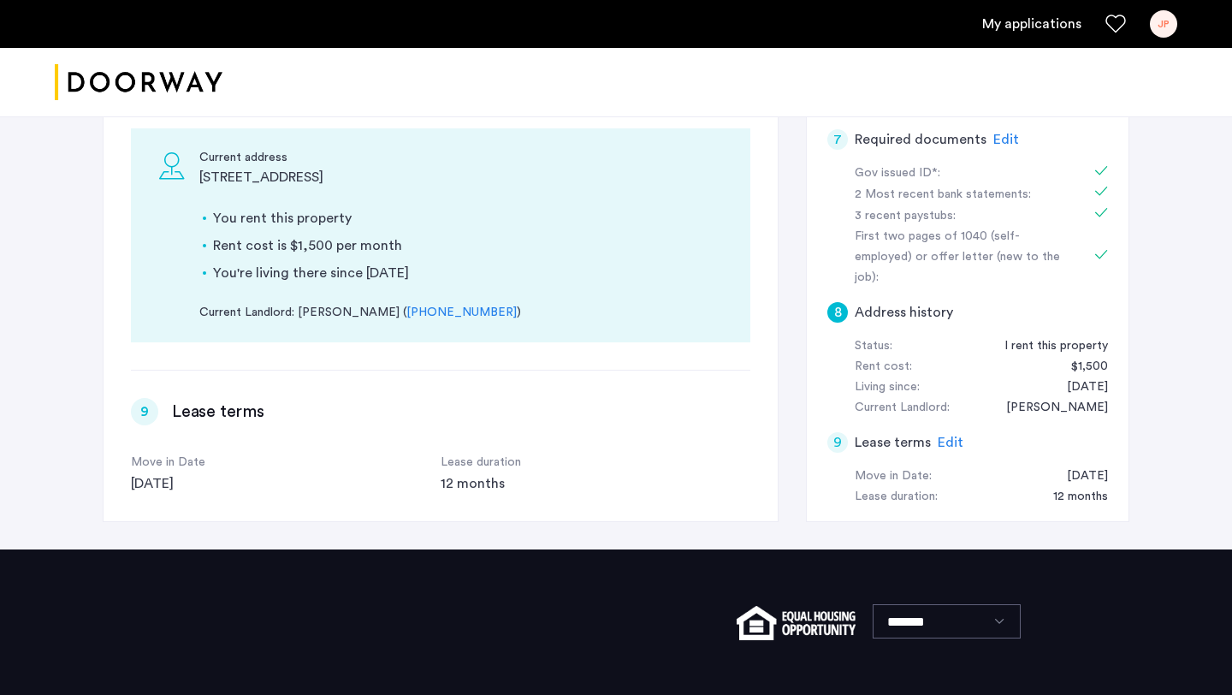
scroll to position [751, 0]
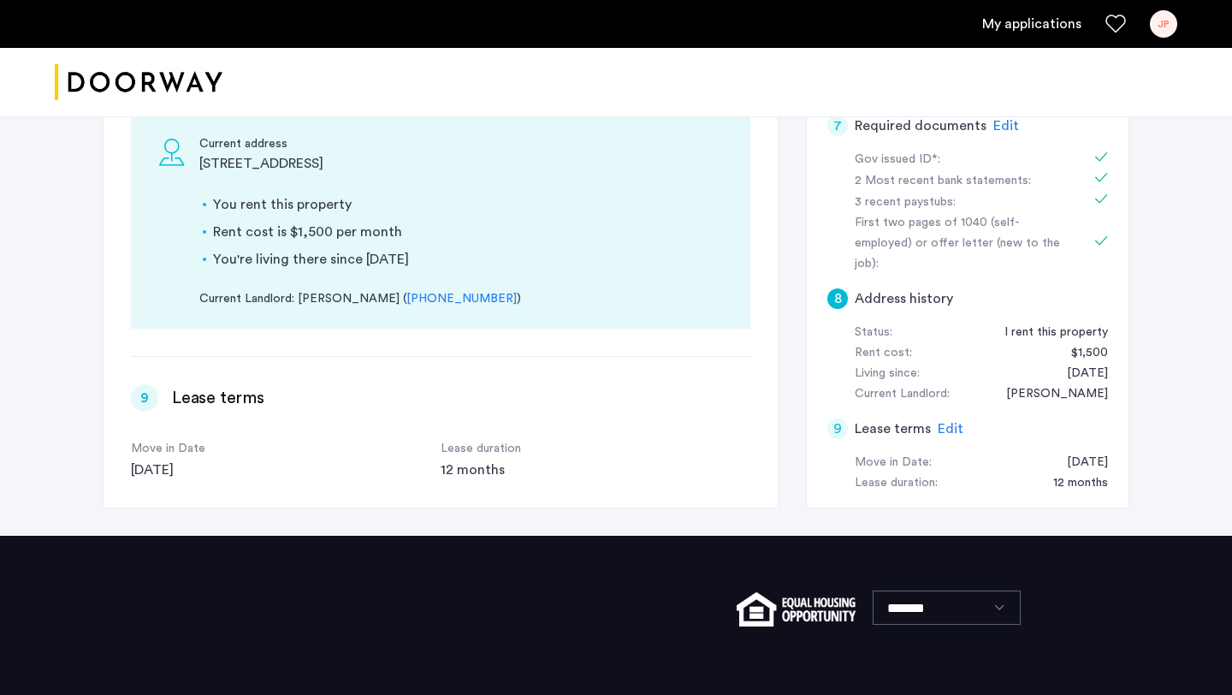
click at [317, 222] on li "Rent cost is $1,500 per month" at bounding box center [468, 232] width 510 height 21
click at [314, 222] on li "Rent cost is $1,500 per month" at bounding box center [468, 232] width 510 height 21
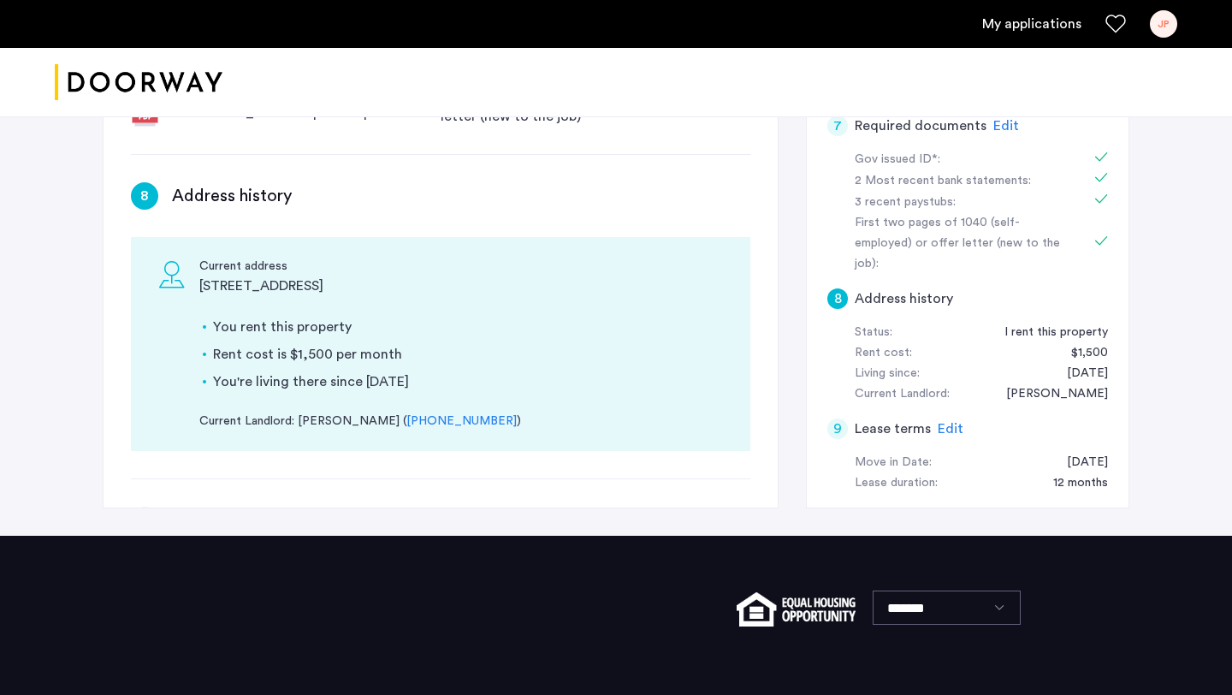
scroll to position [1518, 0]
click at [235, 195] on h3 "Address history" at bounding box center [232, 198] width 120 height 24
click at [219, 200] on h3 "Address history" at bounding box center [232, 198] width 120 height 24
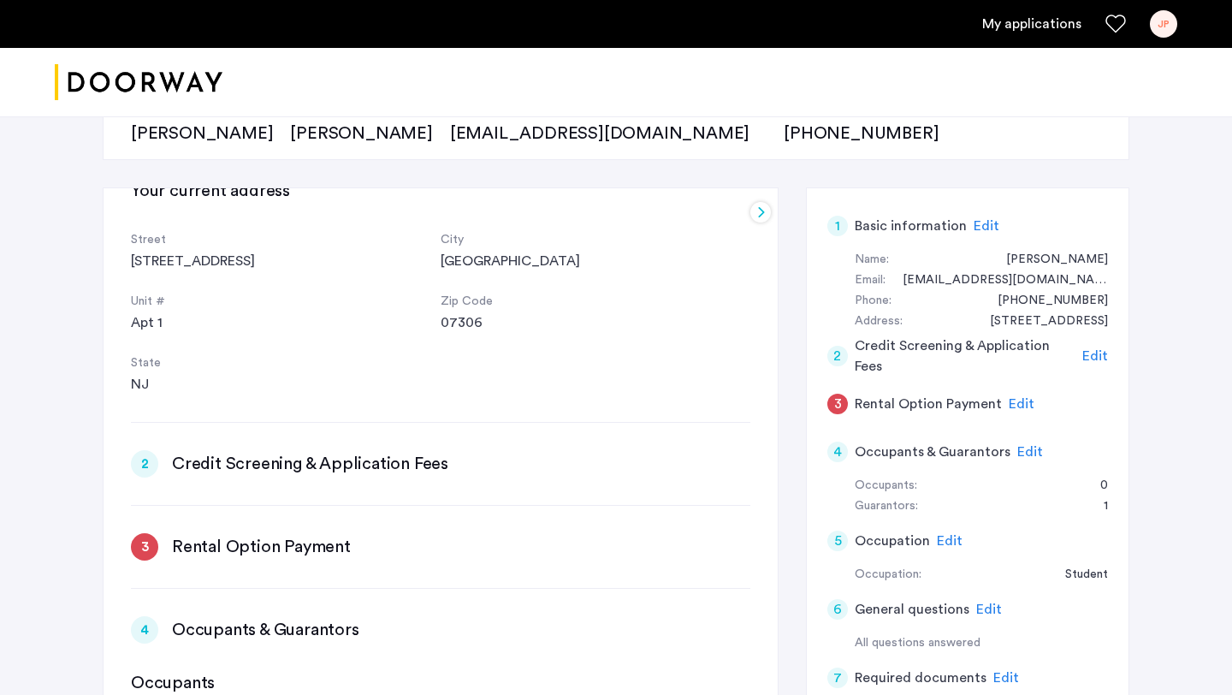
scroll to position [316, 0]
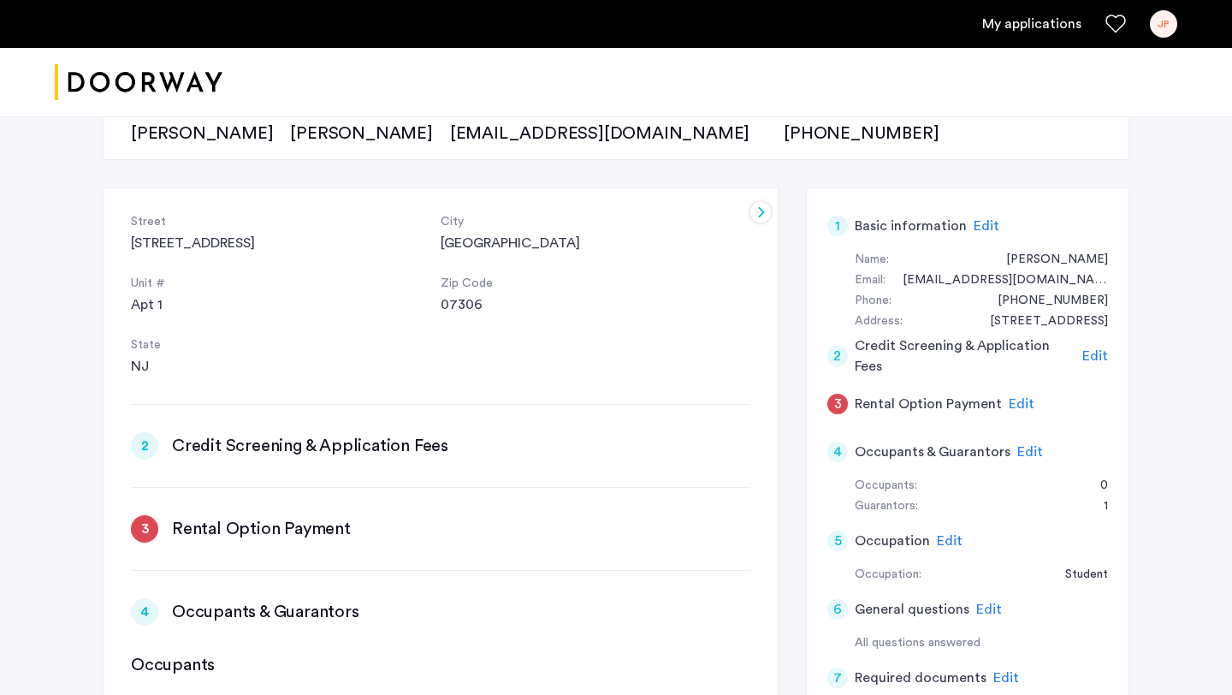
click at [242, 453] on h3 "Credit Screening & Application Fees" at bounding box center [310, 446] width 276 height 24
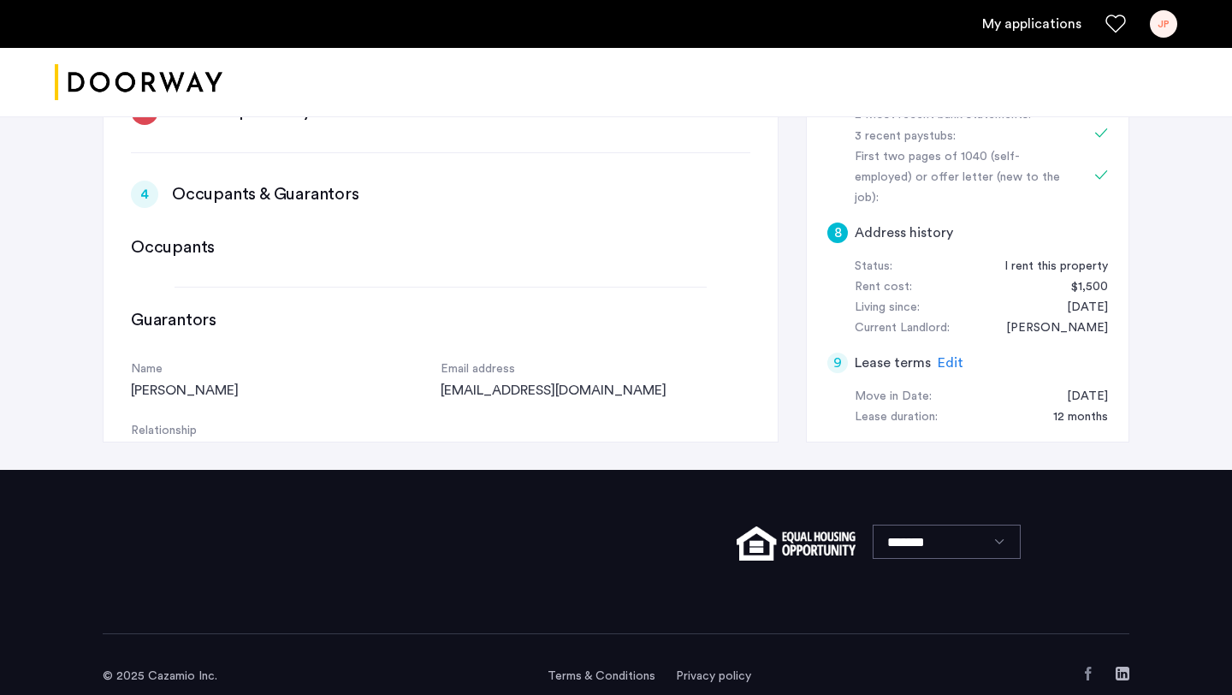
scroll to position [0, 0]
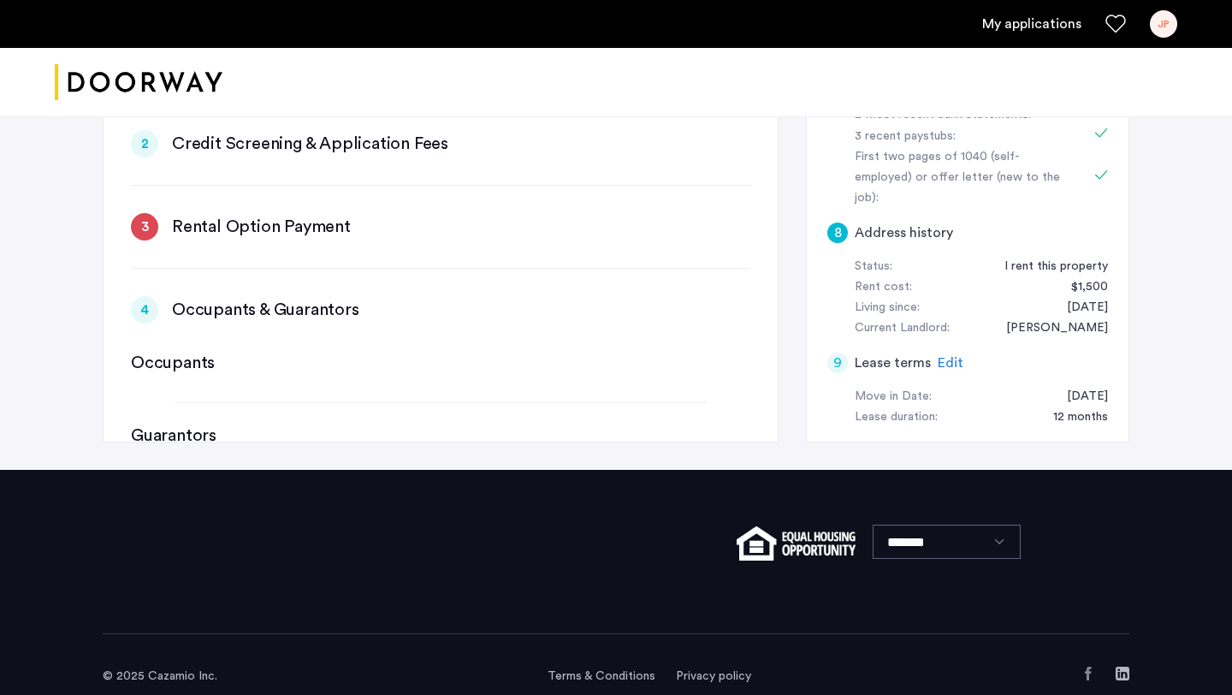
click at [274, 232] on h3 "Rental Option Payment" at bounding box center [261, 227] width 179 height 24
click at [142, 226] on div "3" at bounding box center [144, 226] width 27 height 27
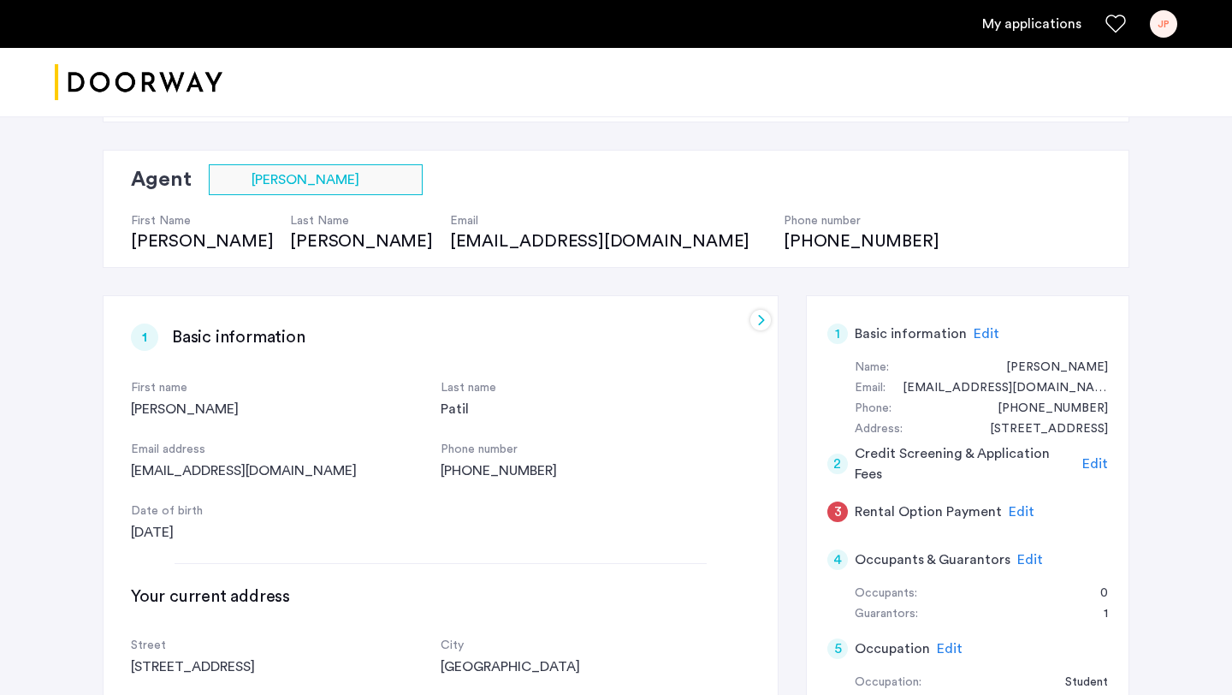
scroll to position [155, 0]
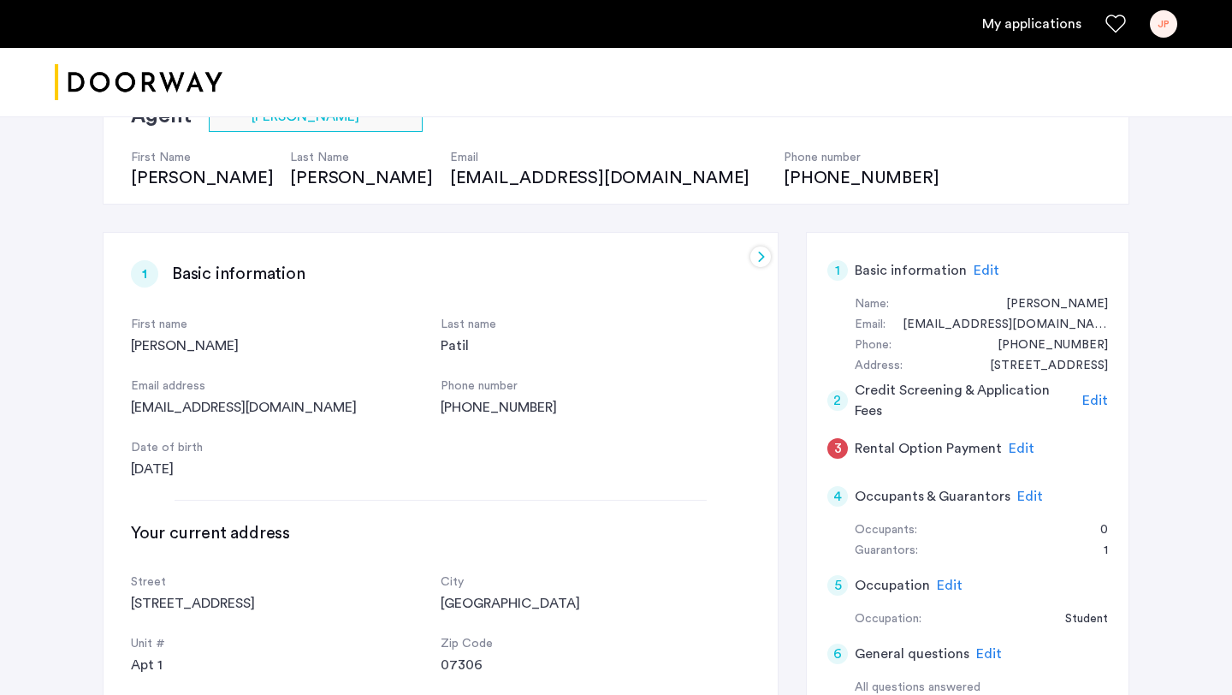
click at [1024, 495] on span "Edit" at bounding box center [1030, 496] width 26 height 14
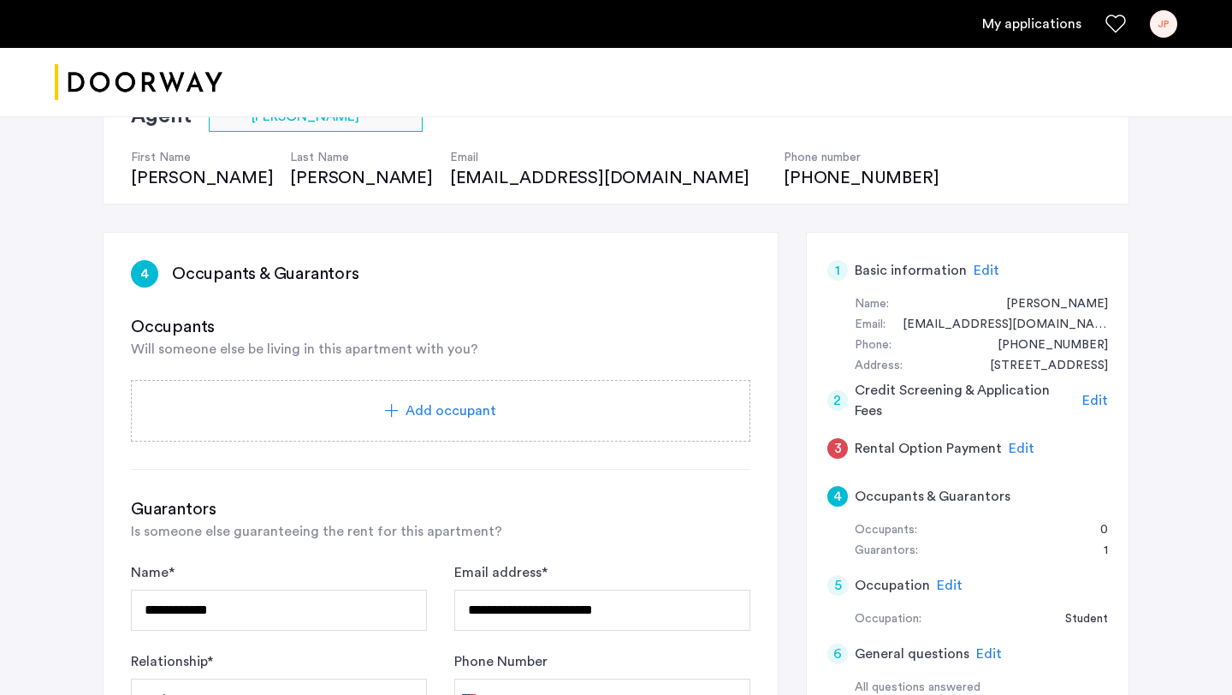
click at [1009, 441] on span "Edit" at bounding box center [1022, 448] width 26 height 14
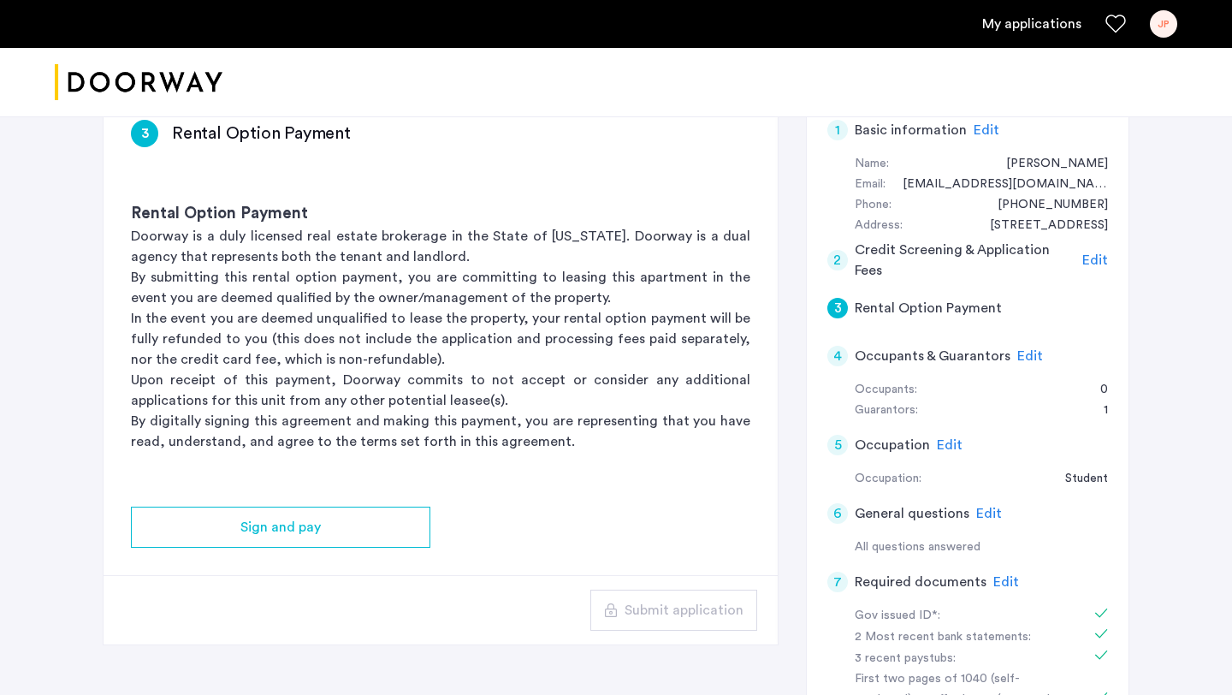
scroll to position [323, 0]
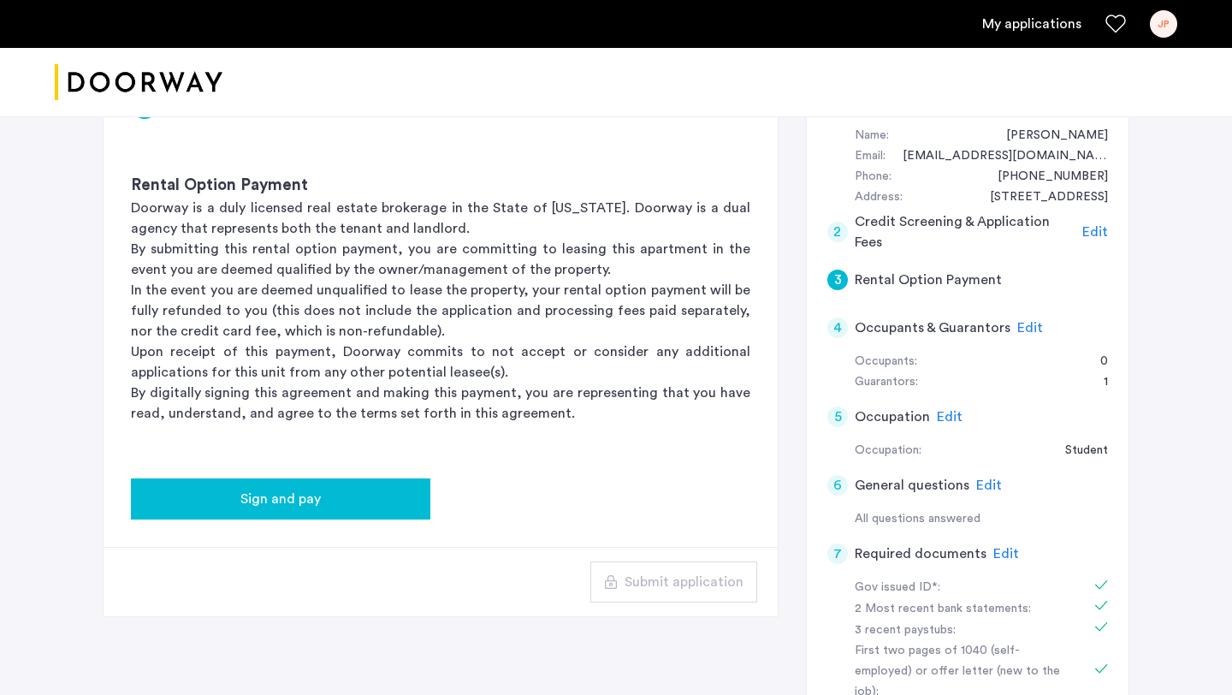
click at [329, 482] on button "Sign and pay" at bounding box center [280, 498] width 299 height 41
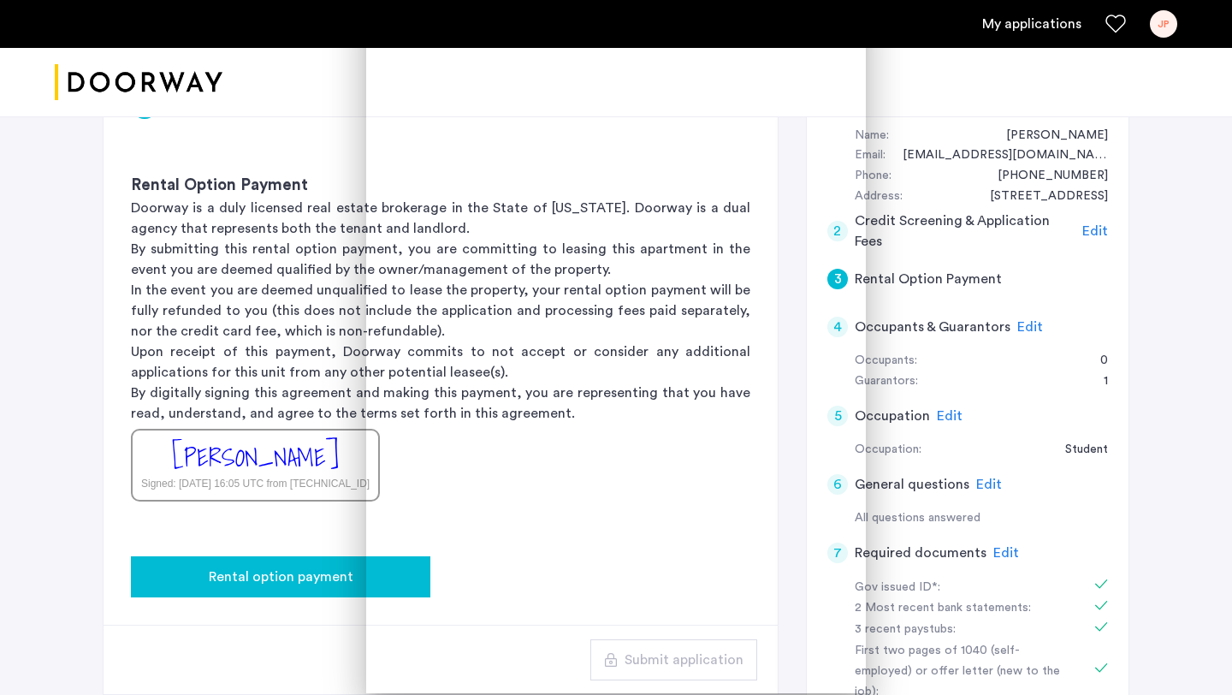
scroll to position [0, 0]
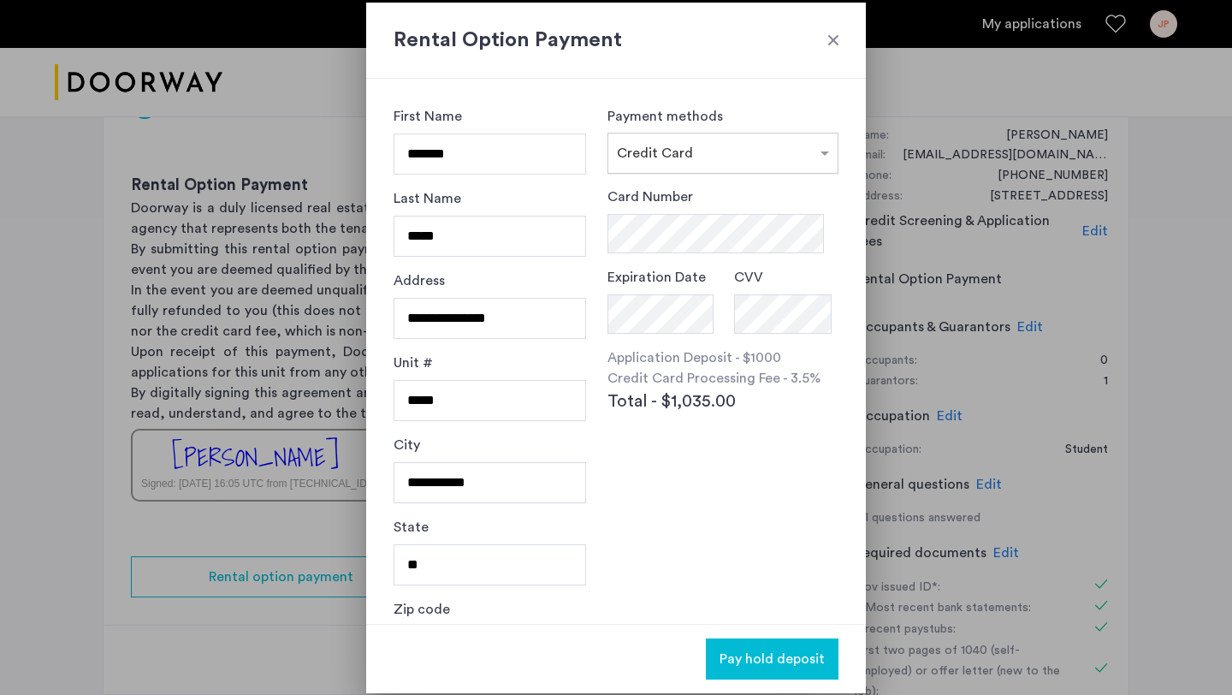
click at [674, 155] on input "text" at bounding box center [706, 148] width 178 height 15
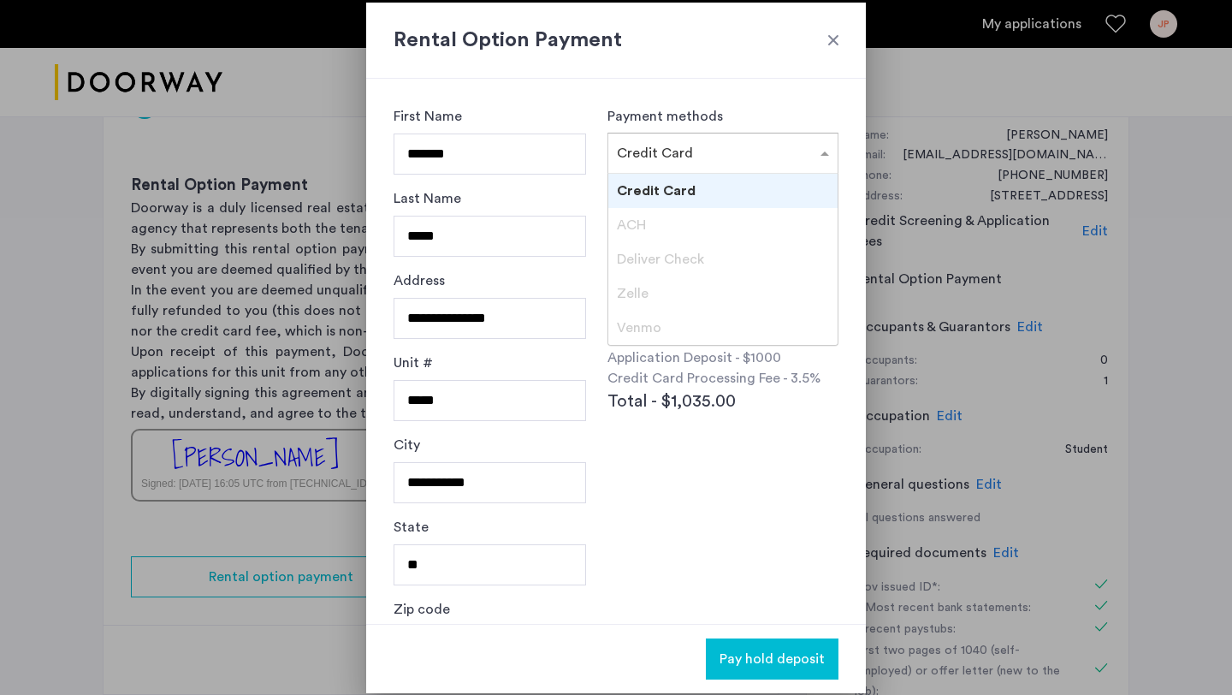
click at [653, 197] on span "Credit Card" at bounding box center [656, 191] width 79 height 14
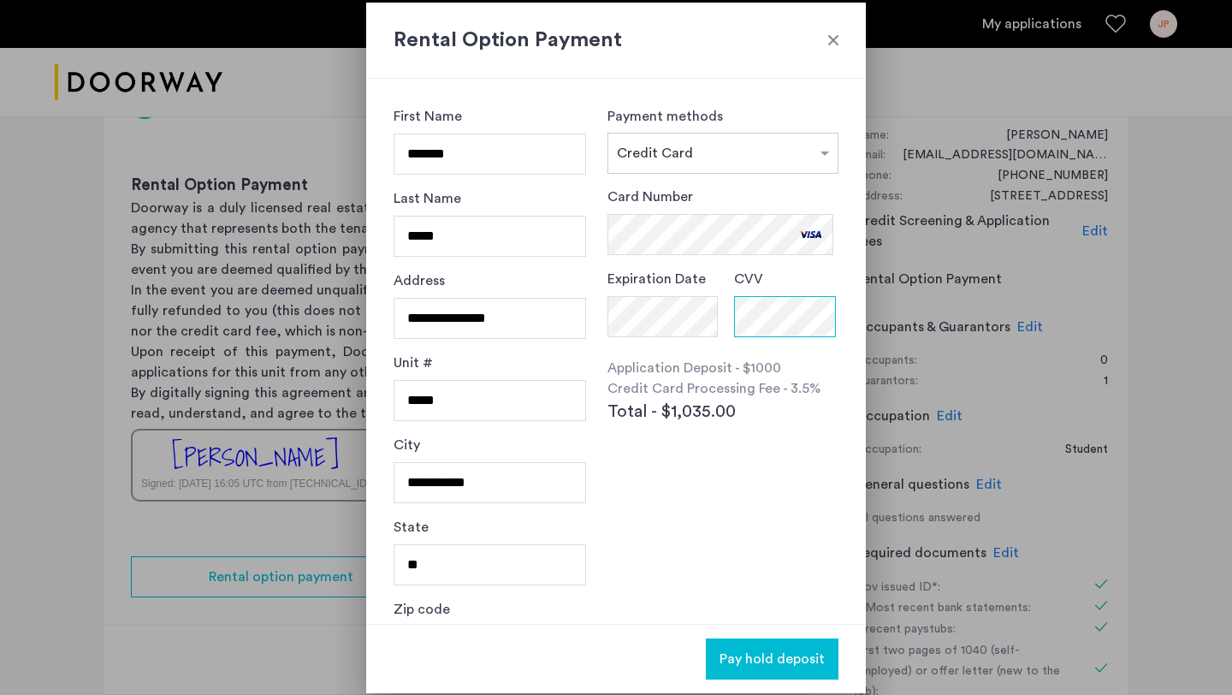
scroll to position [57, 0]
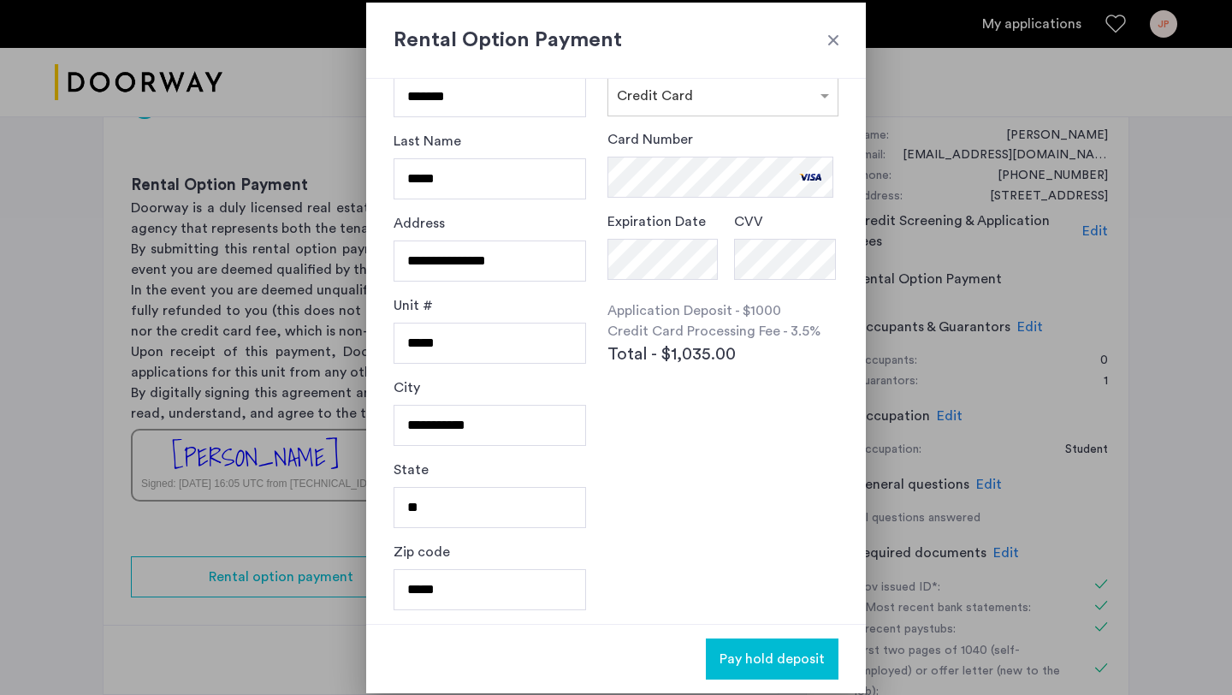
click at [833, 40] on div at bounding box center [833, 40] width 17 height 17
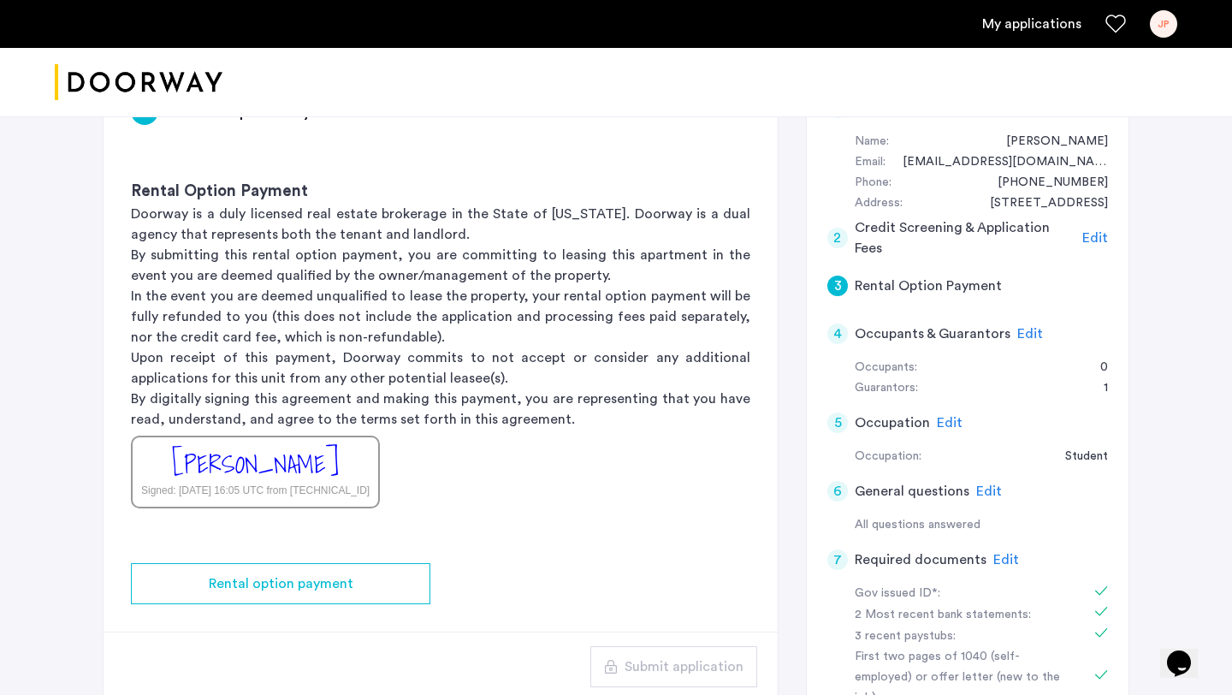
scroll to position [311, 0]
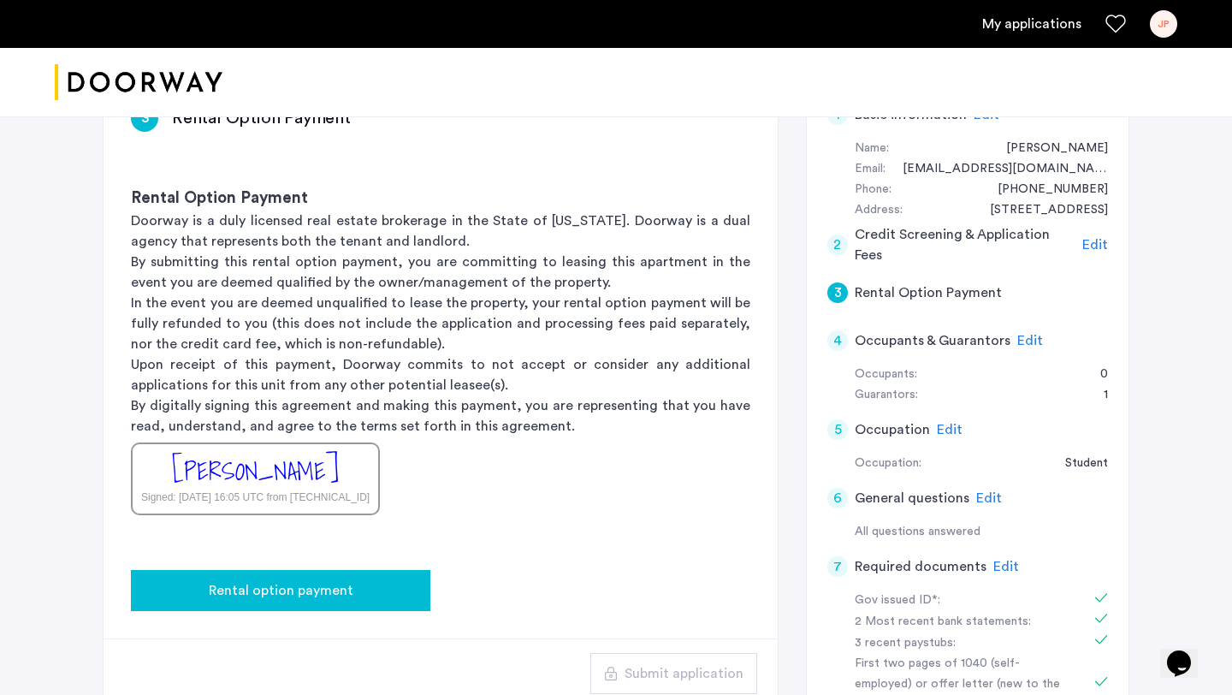
click at [339, 600] on span "Rental option payment" at bounding box center [281, 590] width 145 height 21
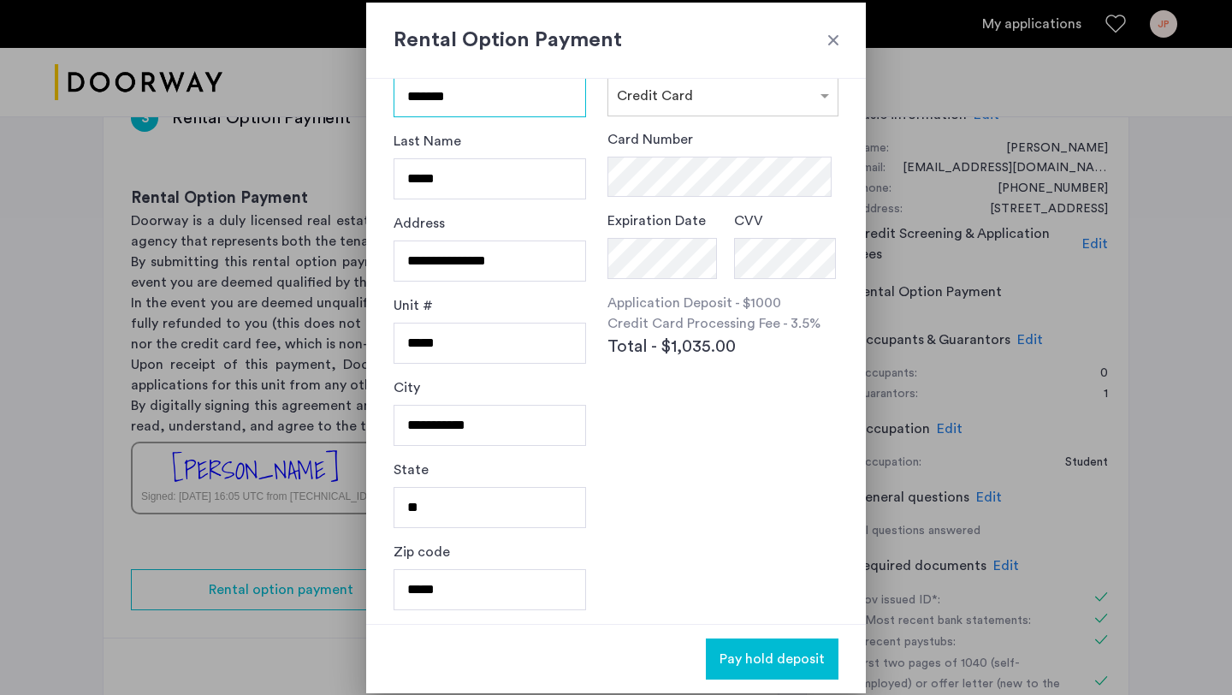
scroll to position [0, 0]
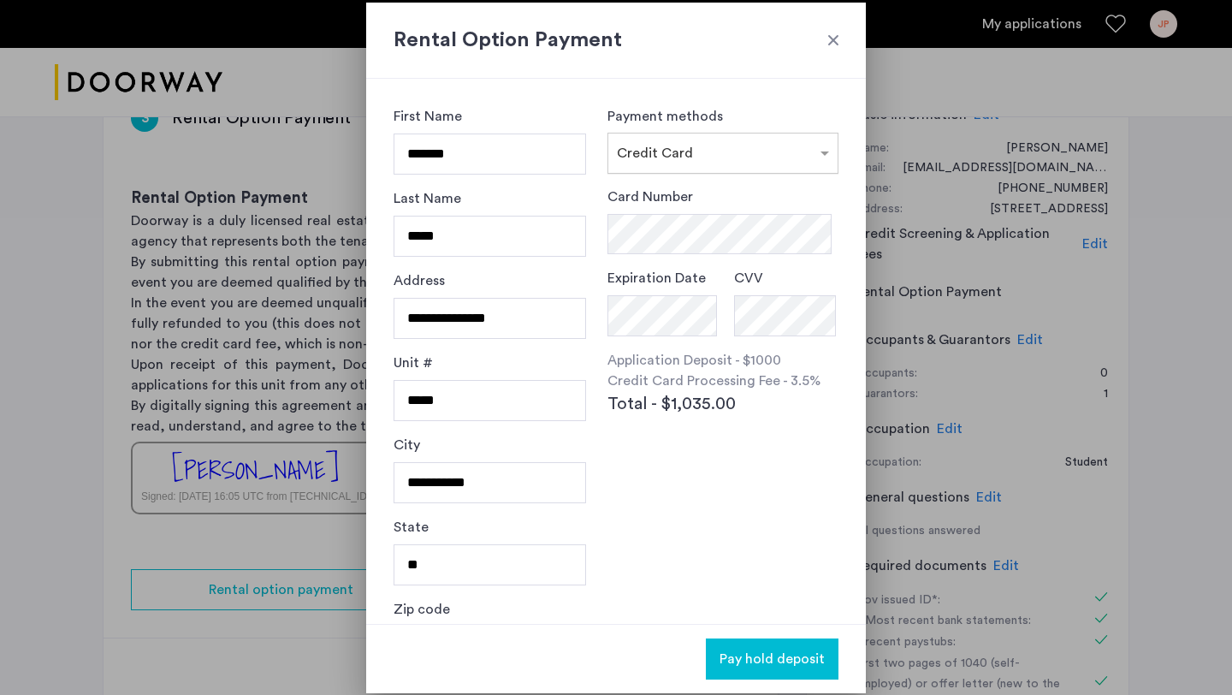
click at [642, 160] on span "Credit Card" at bounding box center [655, 153] width 76 height 14
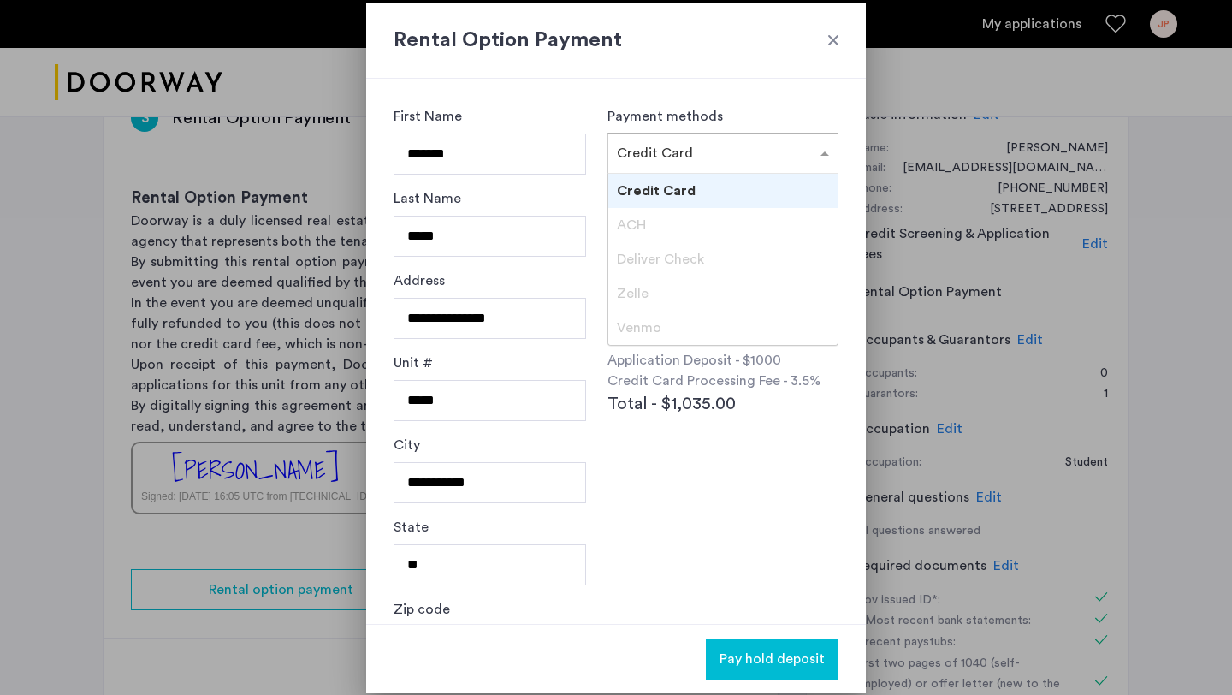
click at [642, 160] on span "Credit Card" at bounding box center [655, 153] width 76 height 14
click at [755, 147] on input "text" at bounding box center [706, 148] width 178 height 15
click at [820, 154] on span at bounding box center [826, 153] width 21 height 21
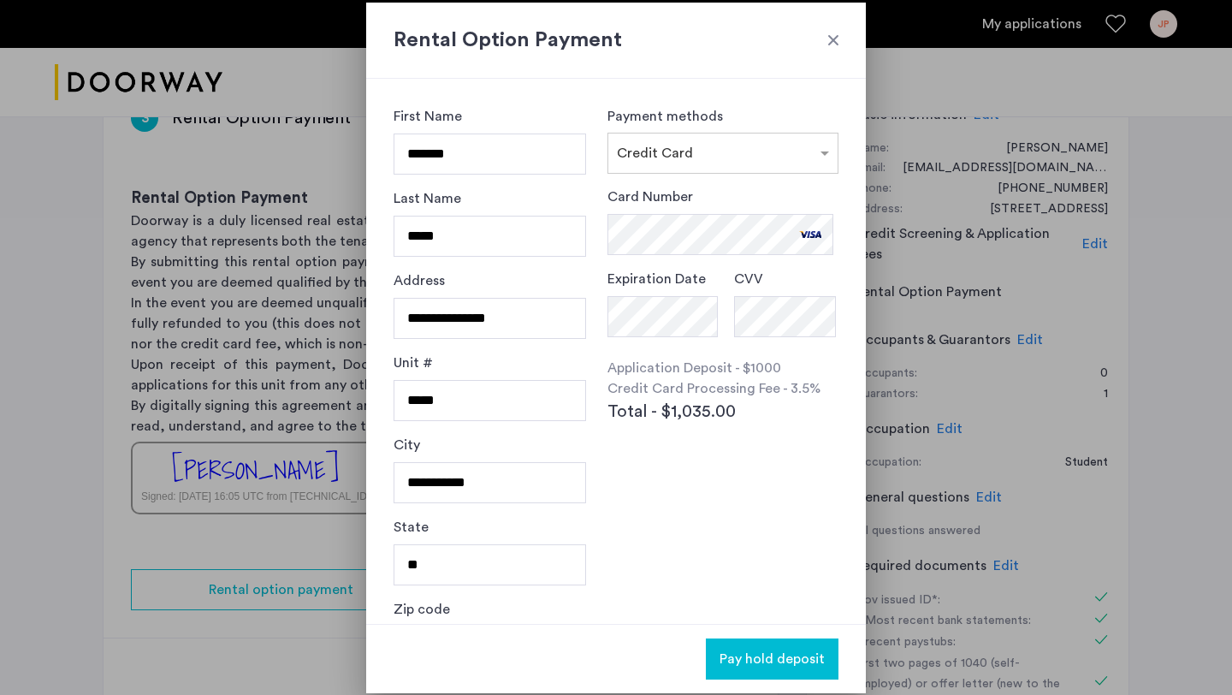
click at [755, 681] on div "Pay hold deposit" at bounding box center [616, 658] width 500 height 69
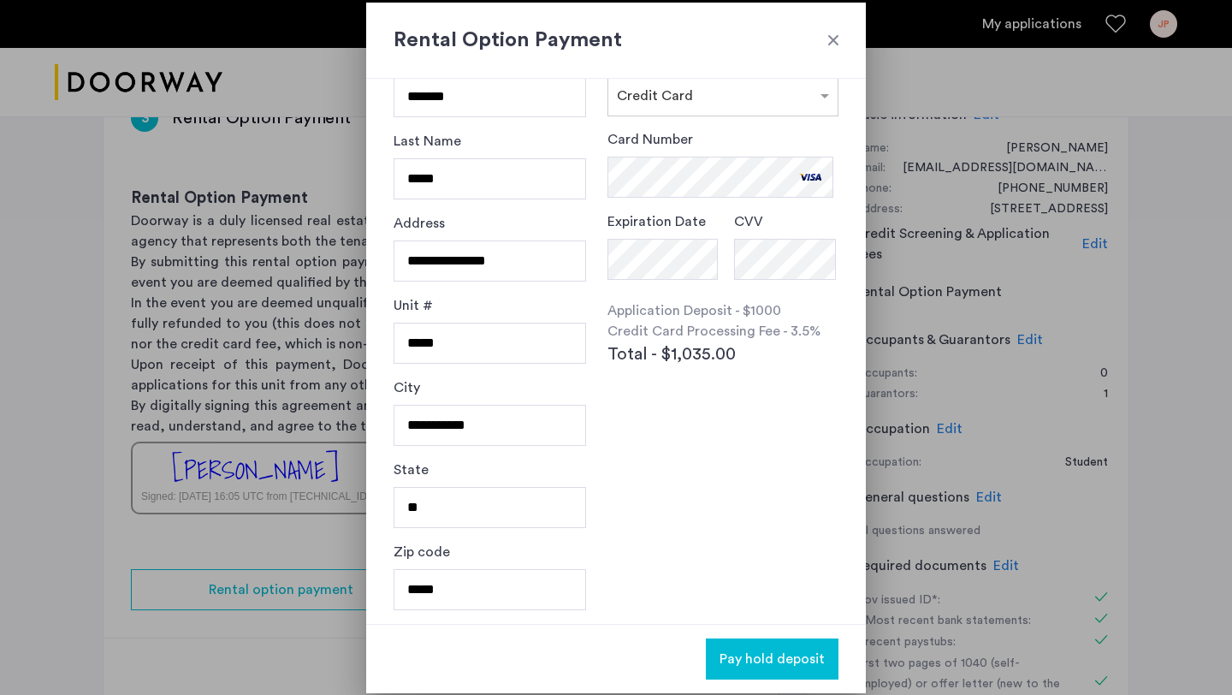
click at [743, 650] on span "Pay hold deposit" at bounding box center [771, 658] width 105 height 21
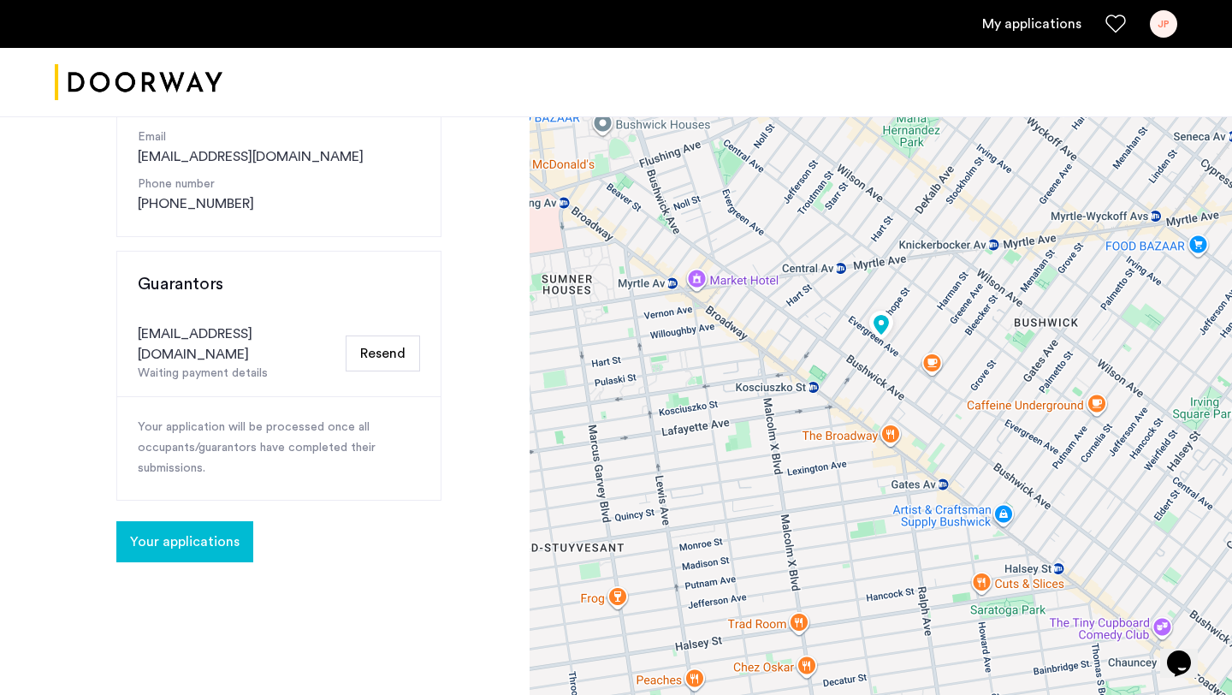
scroll to position [285, 0]
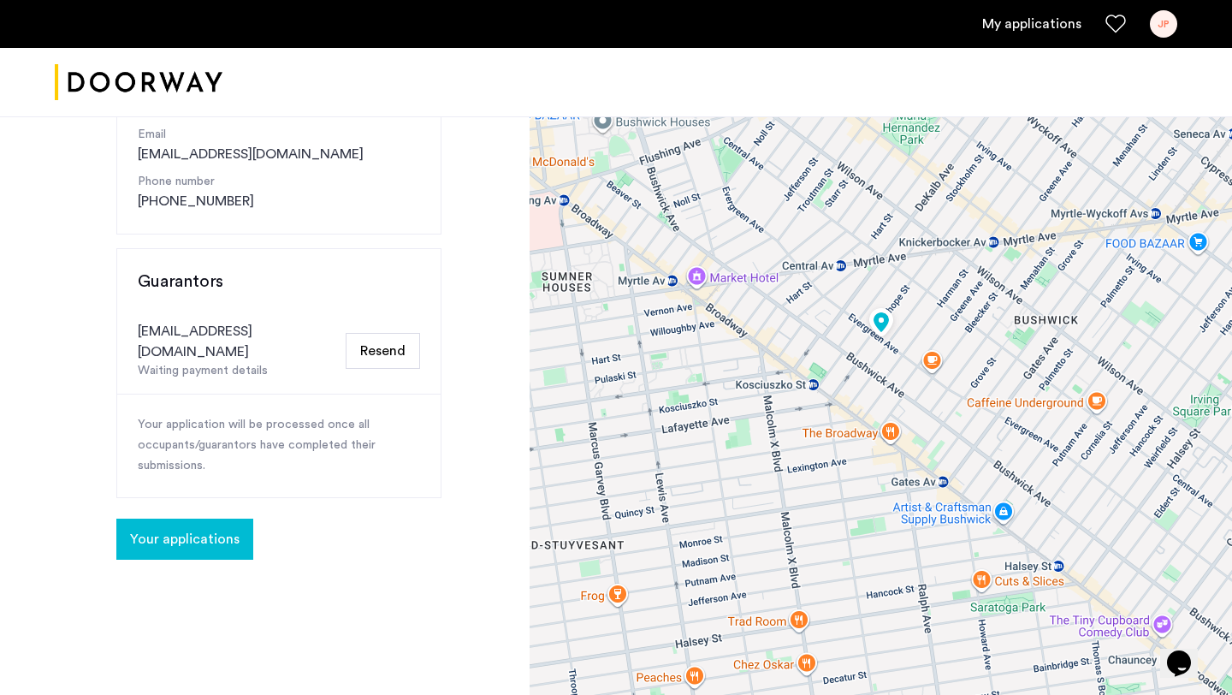
click at [190, 530] on button "Your applications" at bounding box center [184, 538] width 137 height 41
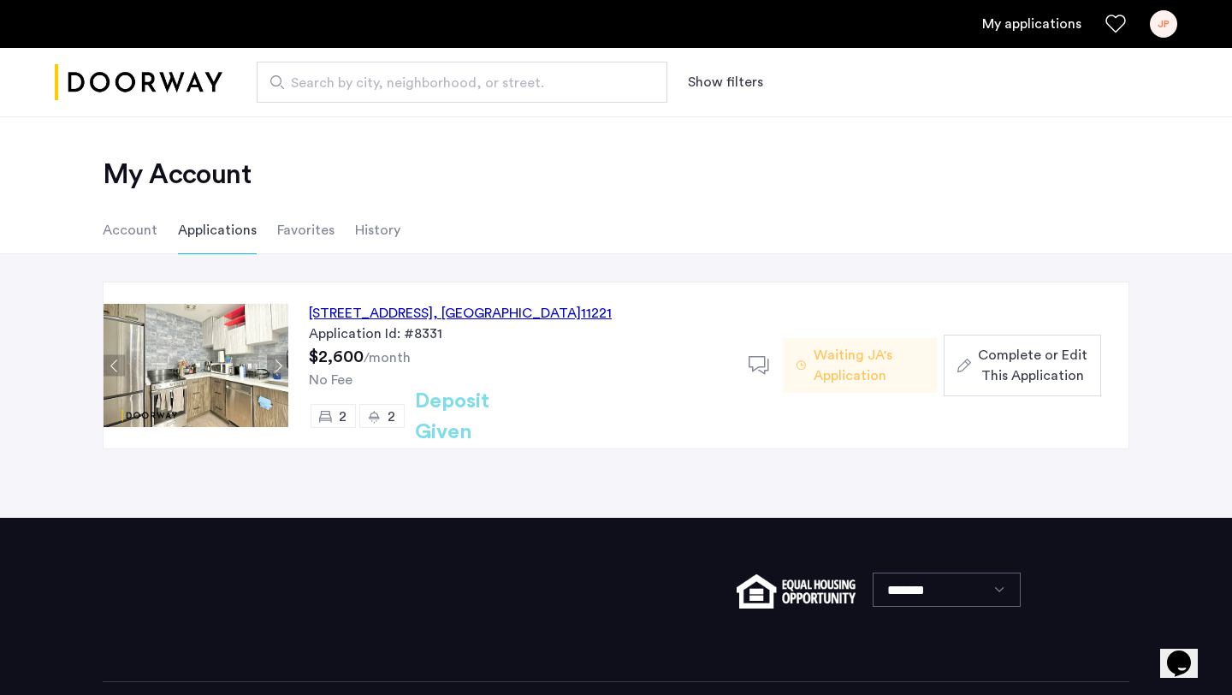
click at [276, 364] on button "Next apartment" at bounding box center [277, 365] width 21 height 21
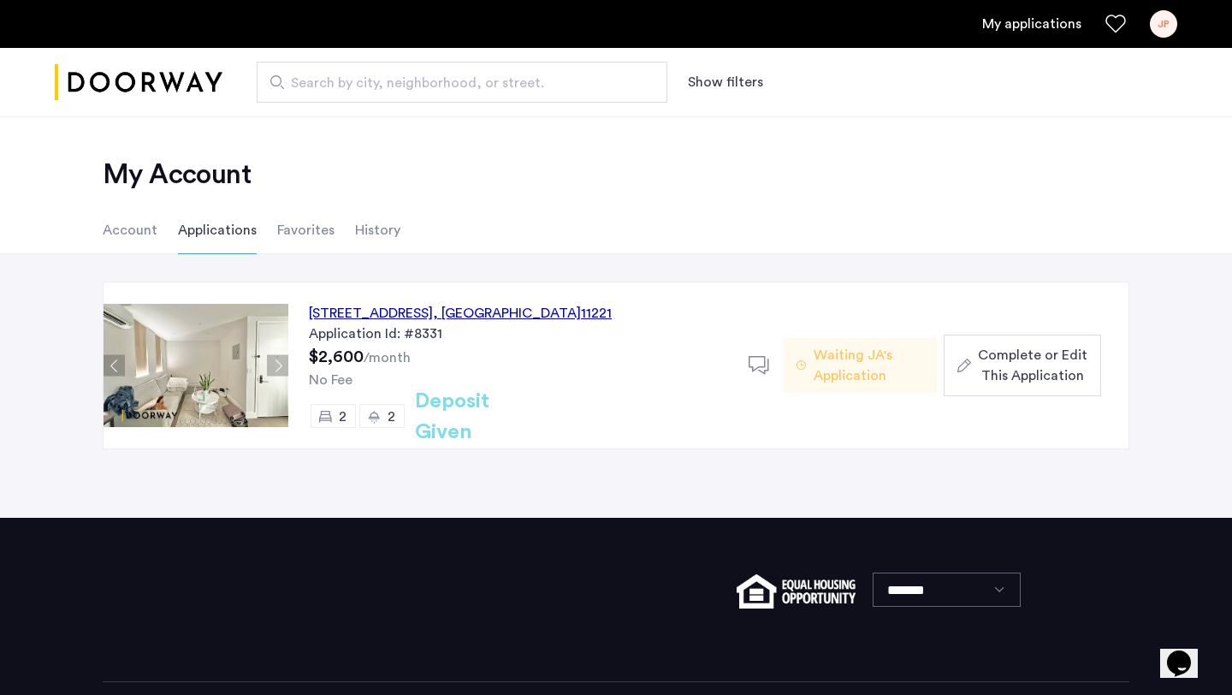
click at [276, 364] on button "Next apartment" at bounding box center [277, 365] width 21 height 21
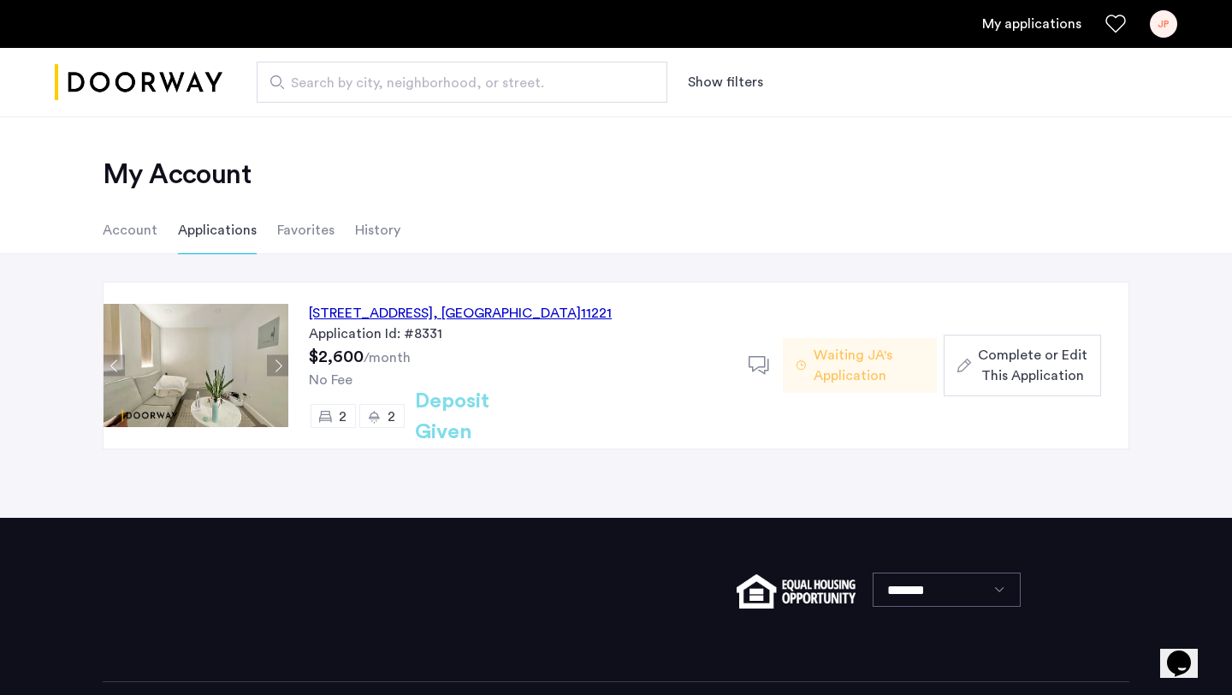
click at [276, 366] on button "Next apartment" at bounding box center [277, 365] width 21 height 21
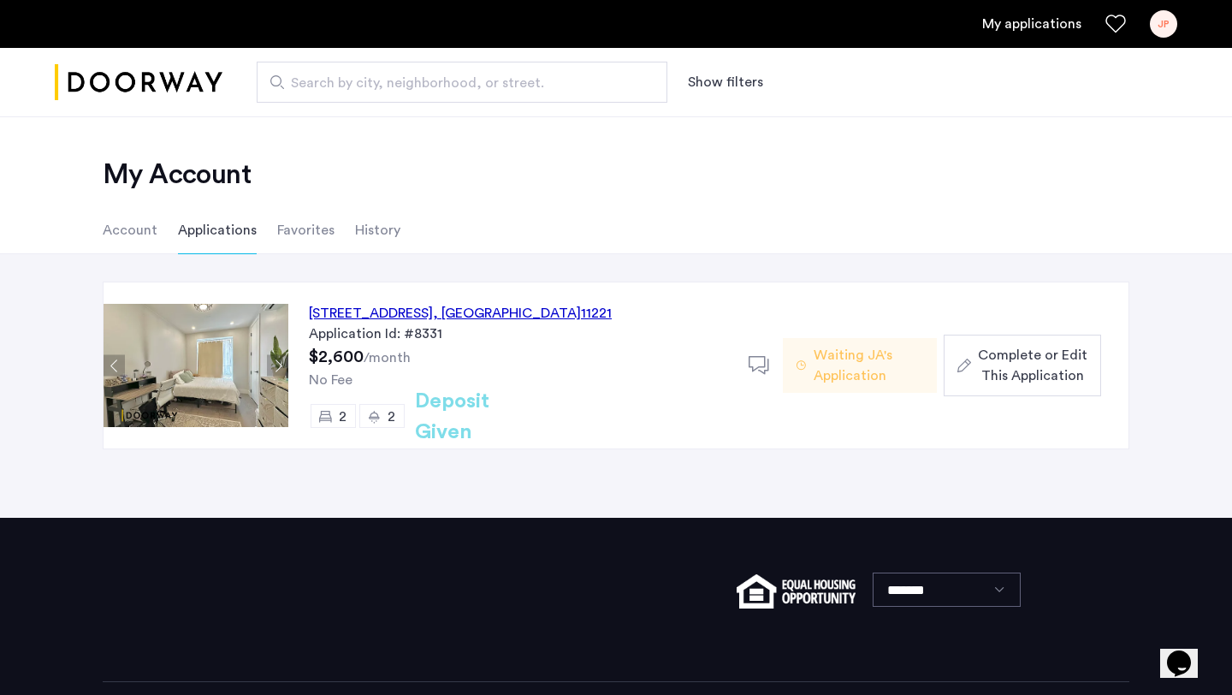
click at [276, 365] on button "Next apartment" at bounding box center [277, 365] width 21 height 21
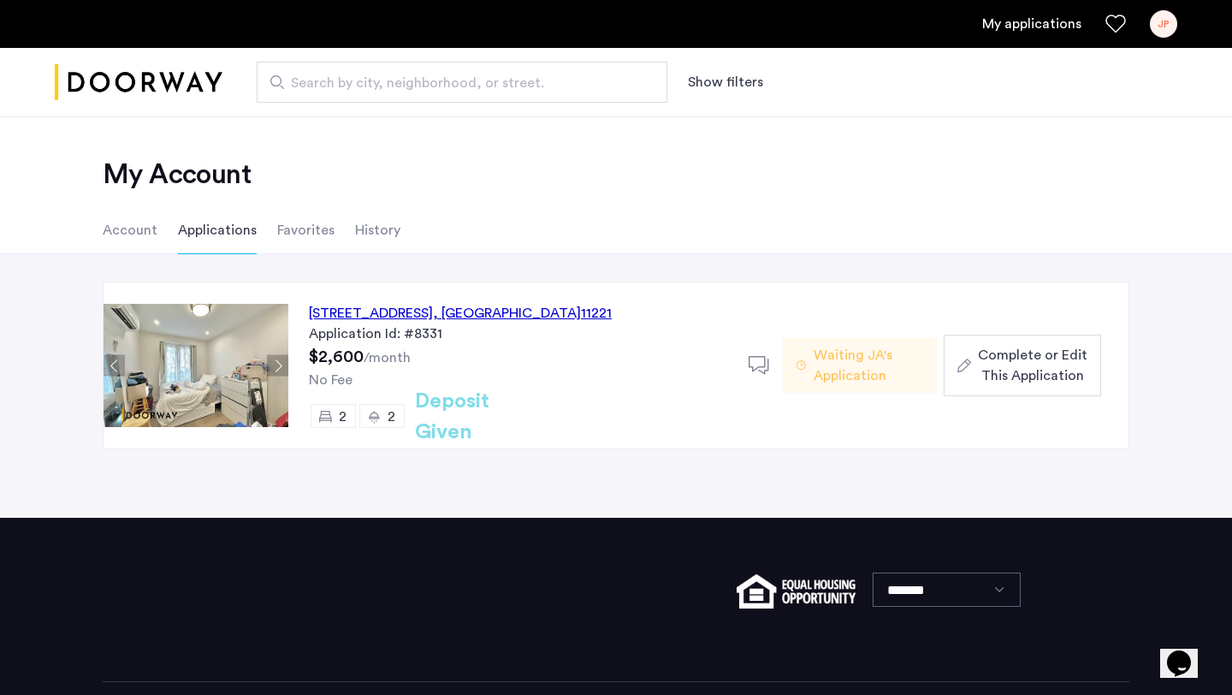
click at [276, 369] on button "Next apartment" at bounding box center [277, 365] width 21 height 21
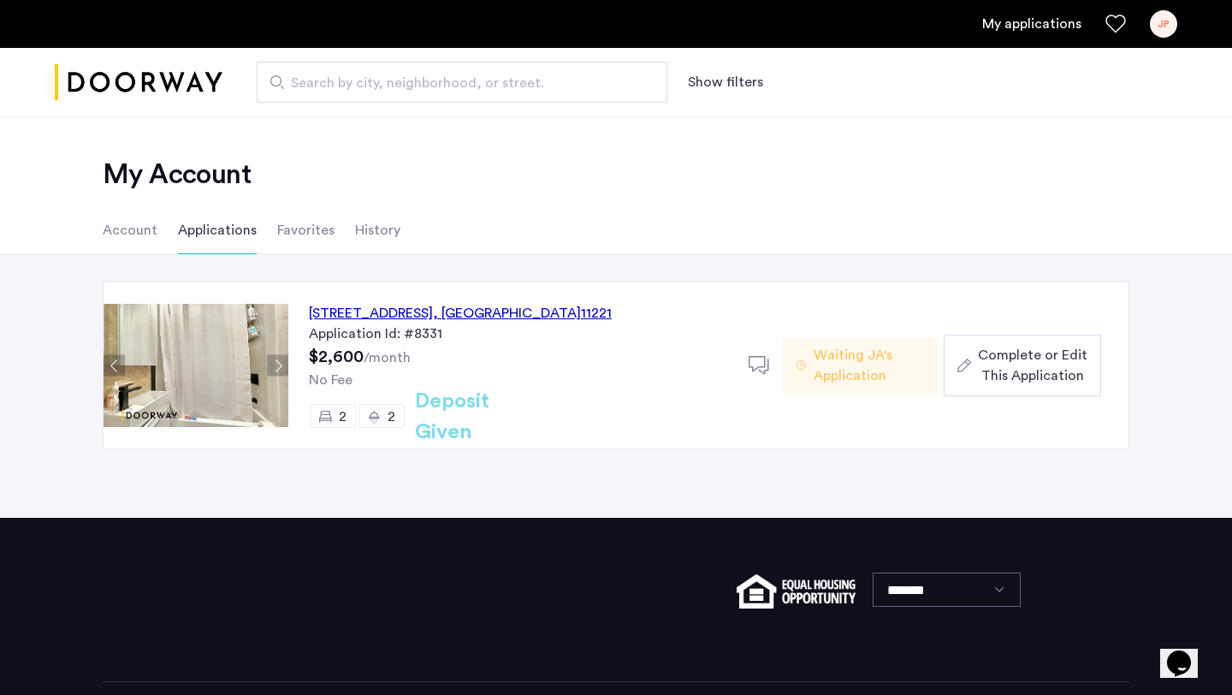
click at [276, 364] on button "Next apartment" at bounding box center [277, 365] width 21 height 21
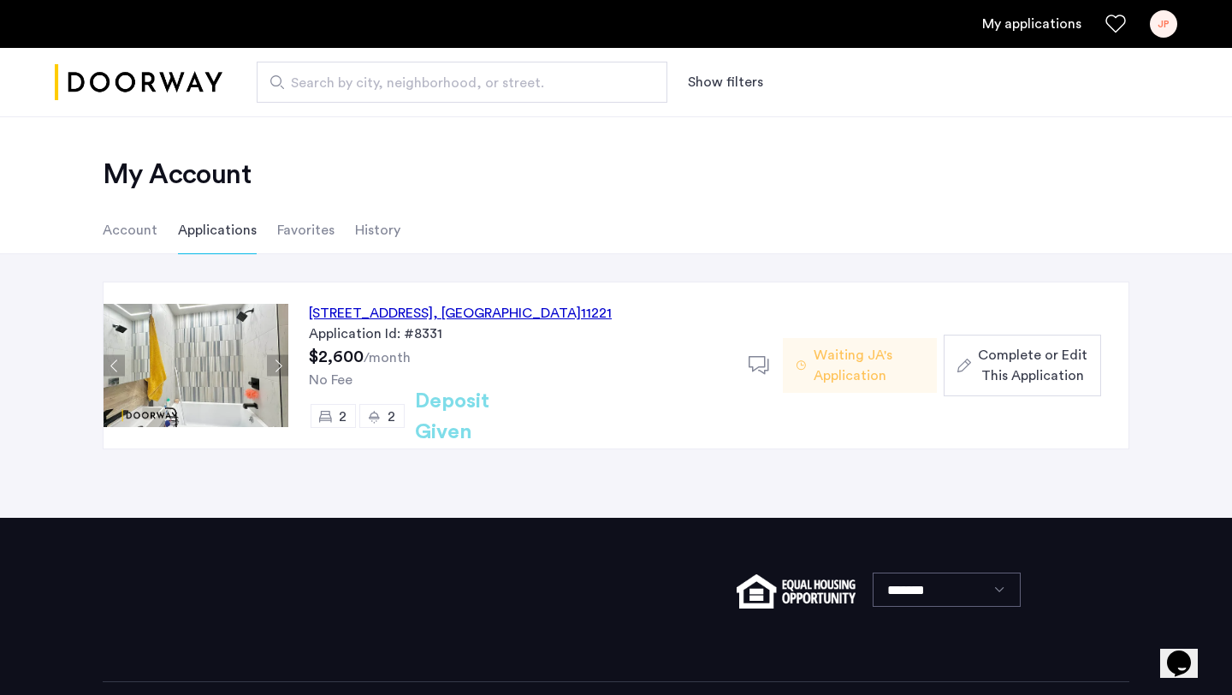
click at [276, 364] on button "Next apartment" at bounding box center [277, 365] width 21 height 21
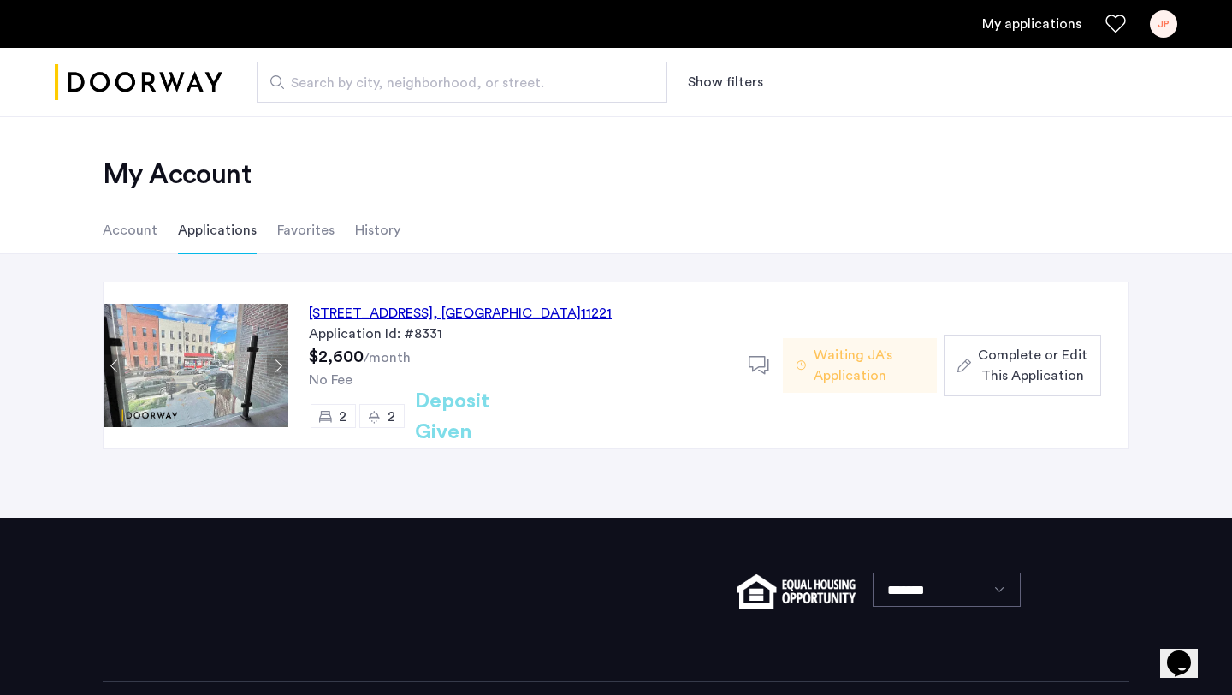
click at [277, 352] on img at bounding box center [196, 365] width 185 height 123
click at [273, 362] on button "Next apartment" at bounding box center [277, 365] width 21 height 21
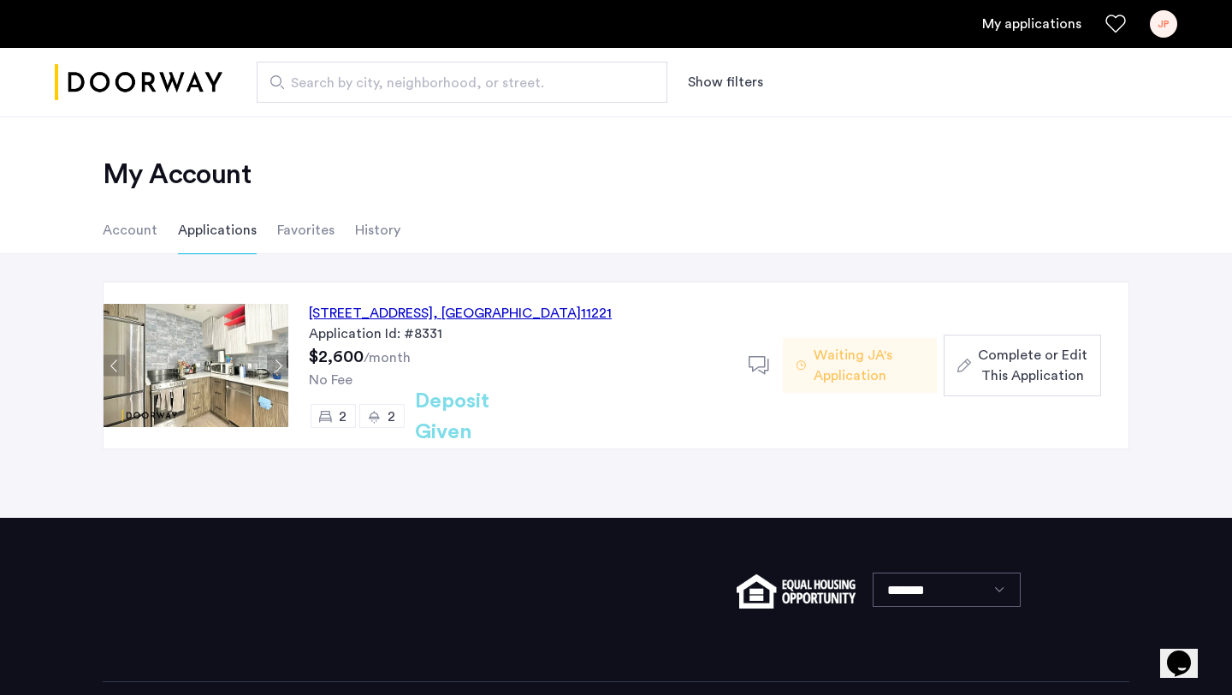
click at [273, 362] on button "Next apartment" at bounding box center [277, 365] width 21 height 21
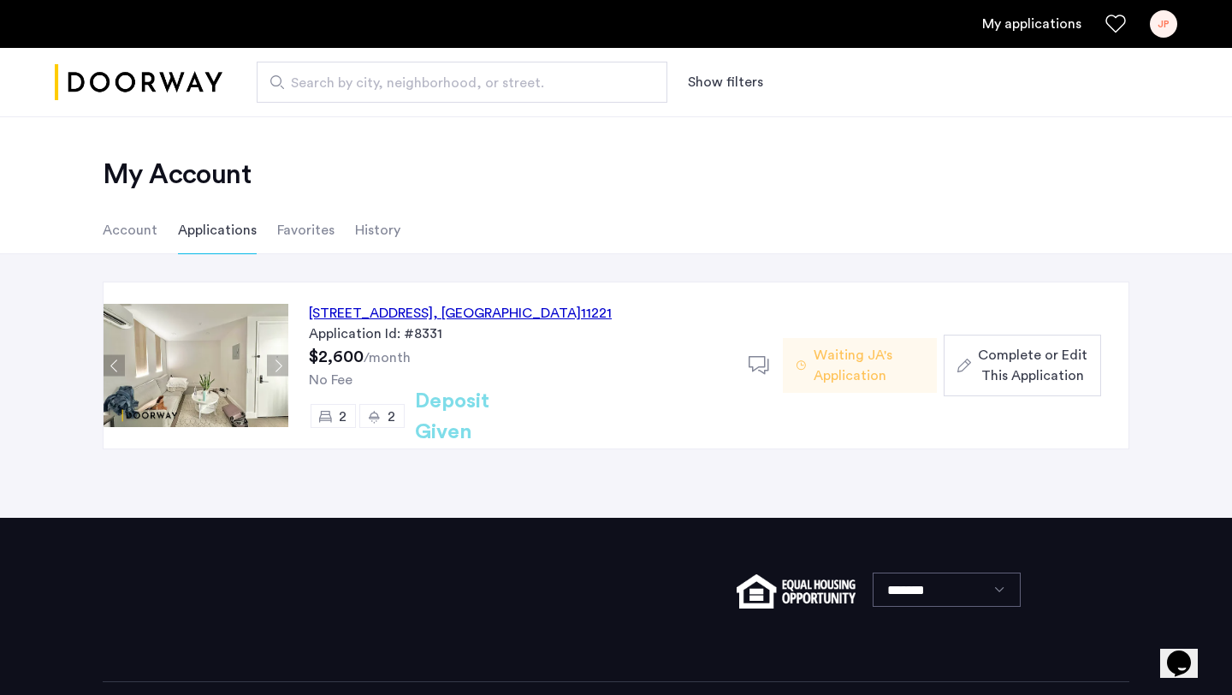
click at [271, 360] on button "Next apartment" at bounding box center [277, 365] width 21 height 21
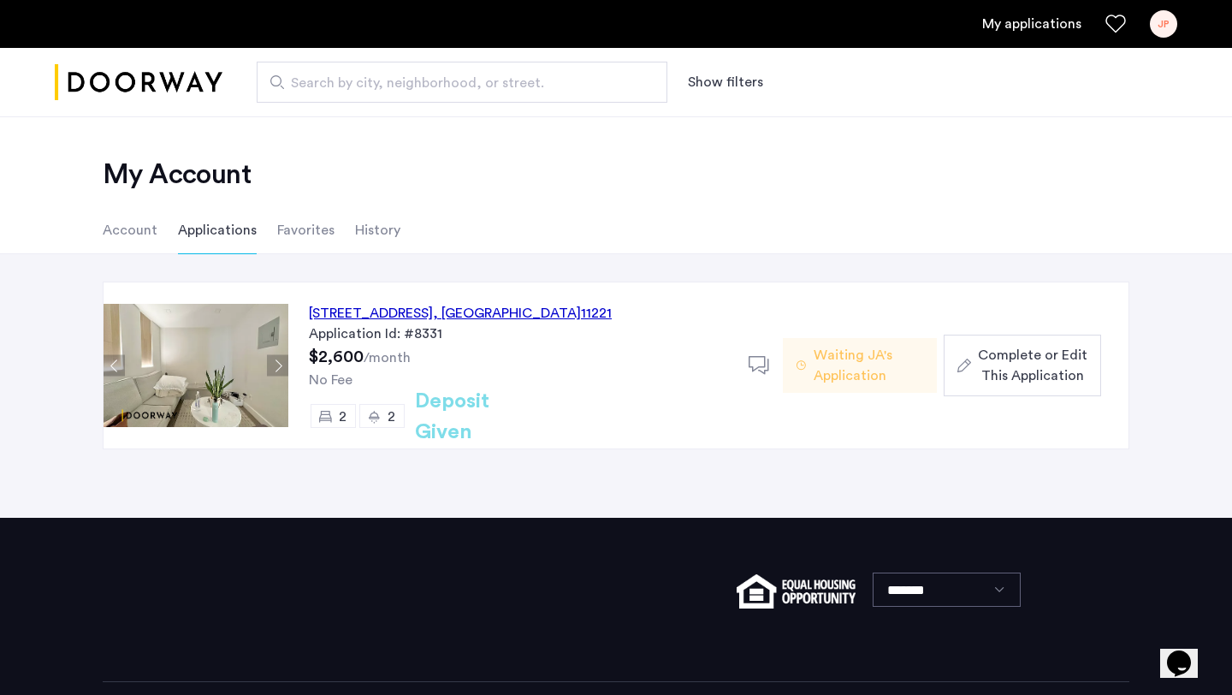
click at [271, 360] on button "Next apartment" at bounding box center [277, 365] width 21 height 21
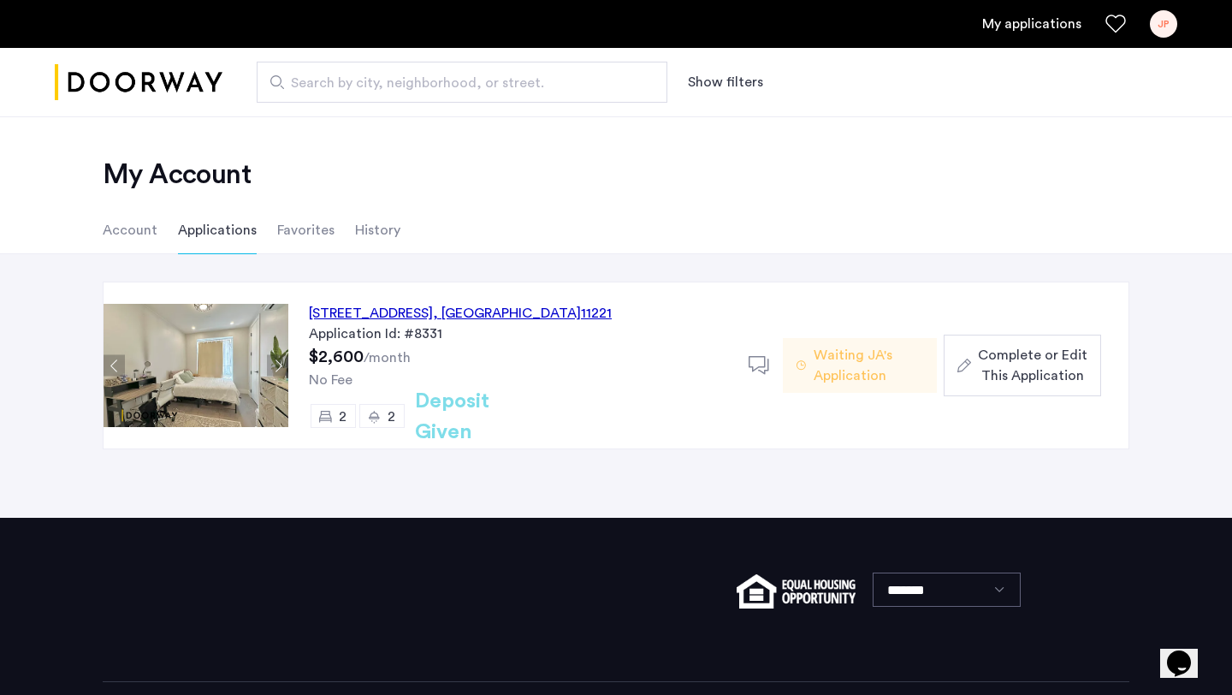
click at [271, 364] on button "Next apartment" at bounding box center [277, 365] width 21 height 21
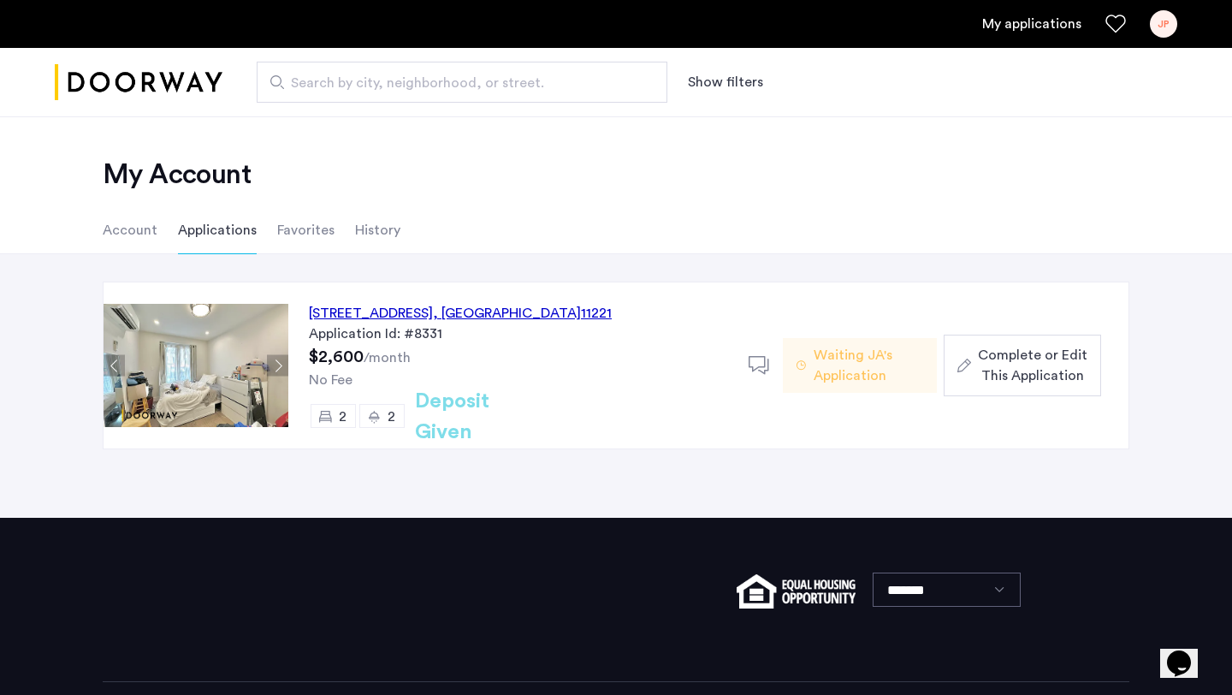
click at [270, 380] on img at bounding box center [196, 365] width 185 height 123
click at [270, 370] on button "Next apartment" at bounding box center [277, 365] width 21 height 21
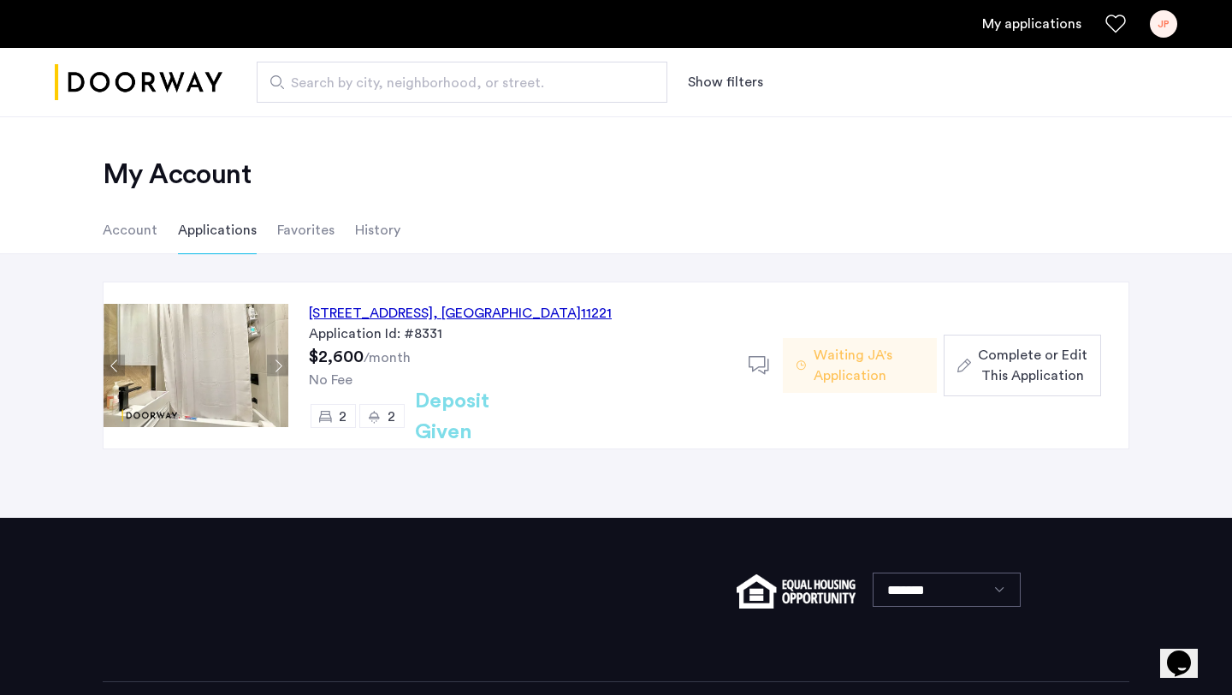
click at [267, 370] on button "Next apartment" at bounding box center [277, 365] width 21 height 21
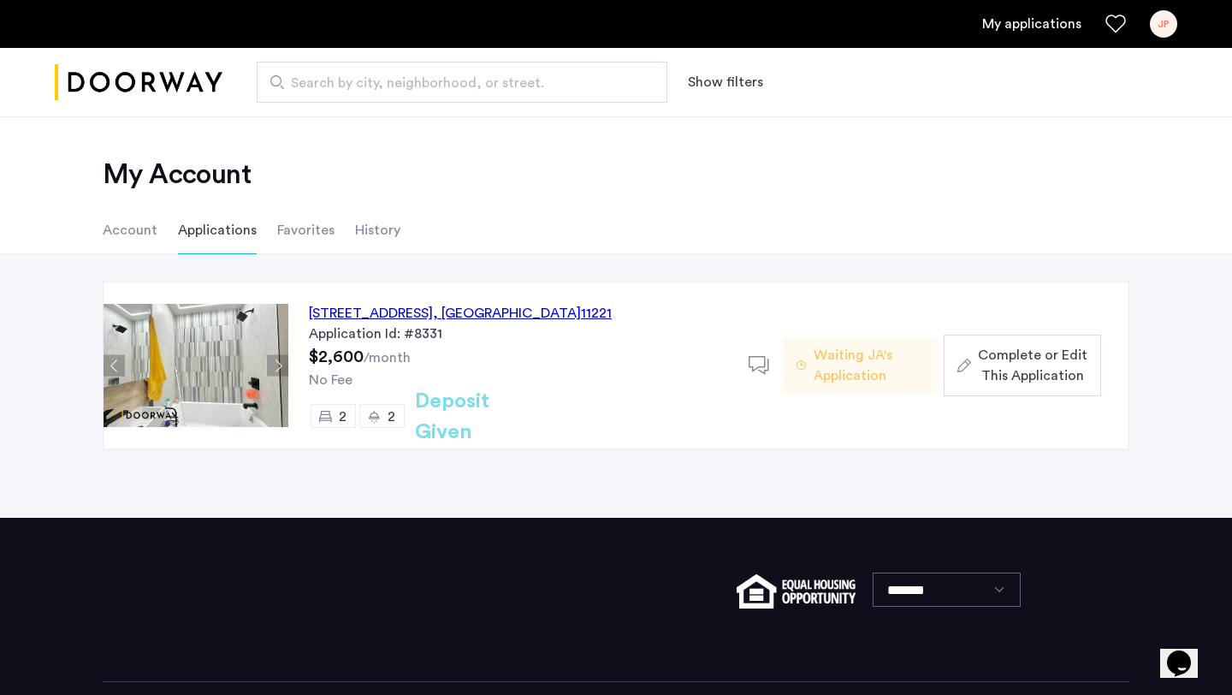
click at [268, 370] on button "Next apartment" at bounding box center [277, 365] width 21 height 21
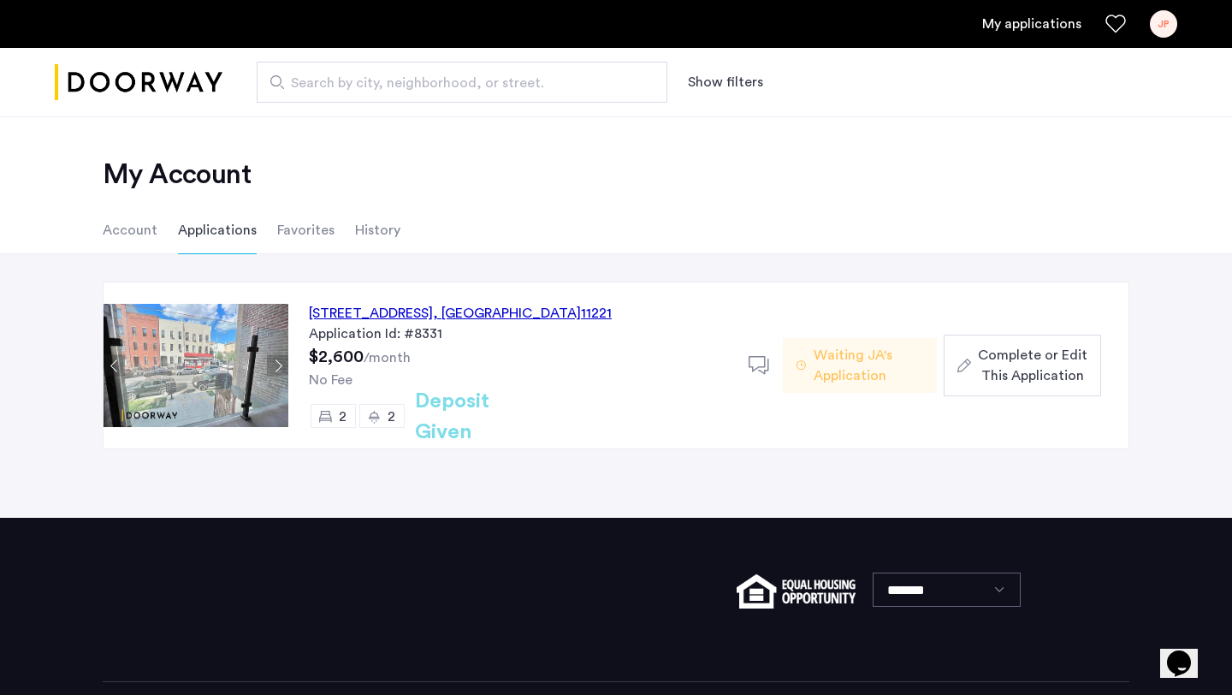
click at [765, 356] on use at bounding box center [759, 365] width 21 height 18
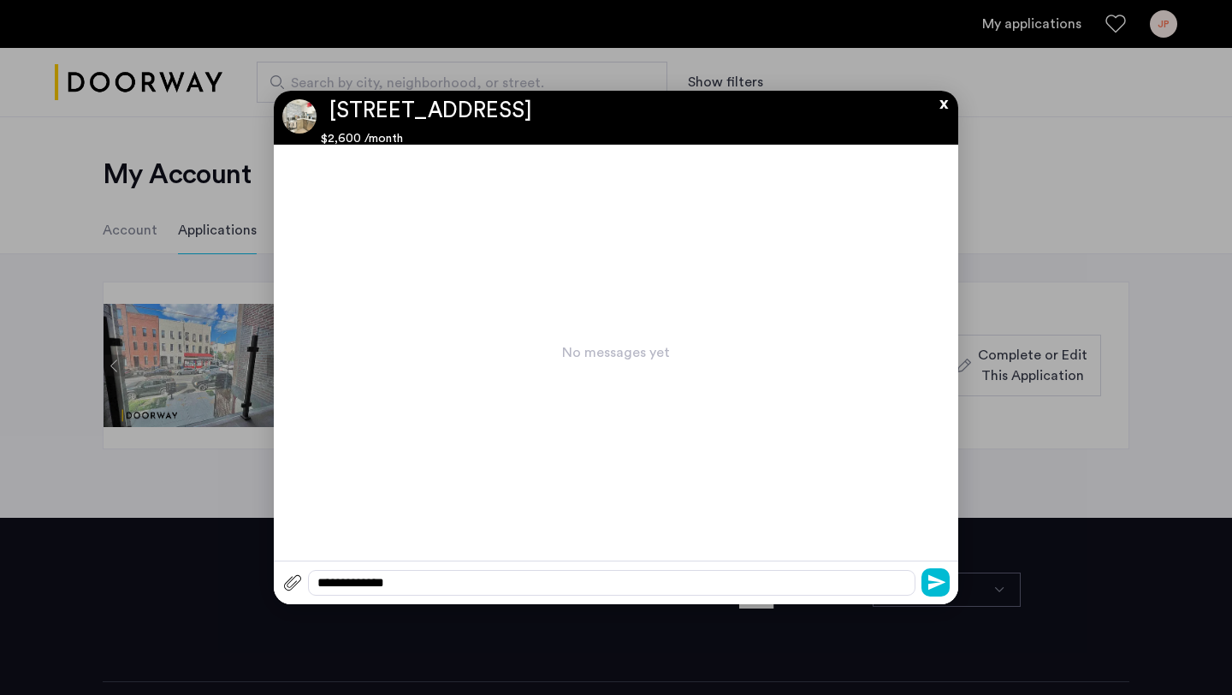
click at [947, 102] on button "x" at bounding box center [939, 100] width 26 height 19
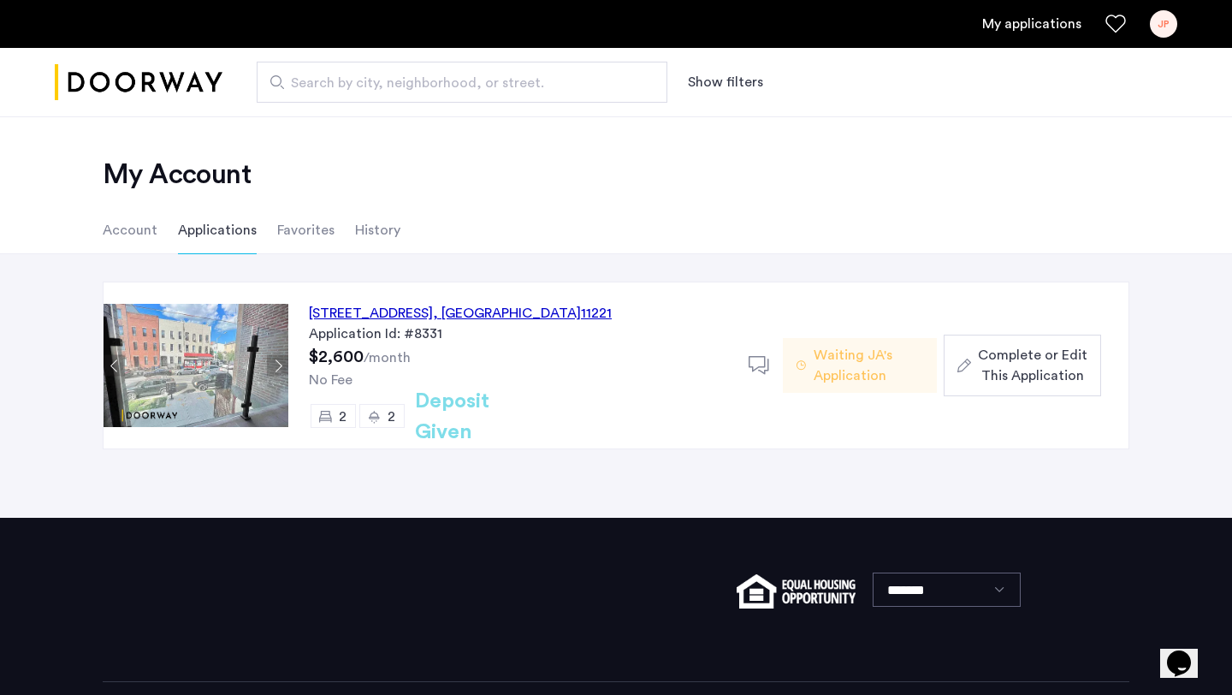
click at [1027, 355] on span "Complete or Edit This Application" at bounding box center [1033, 365] width 110 height 41
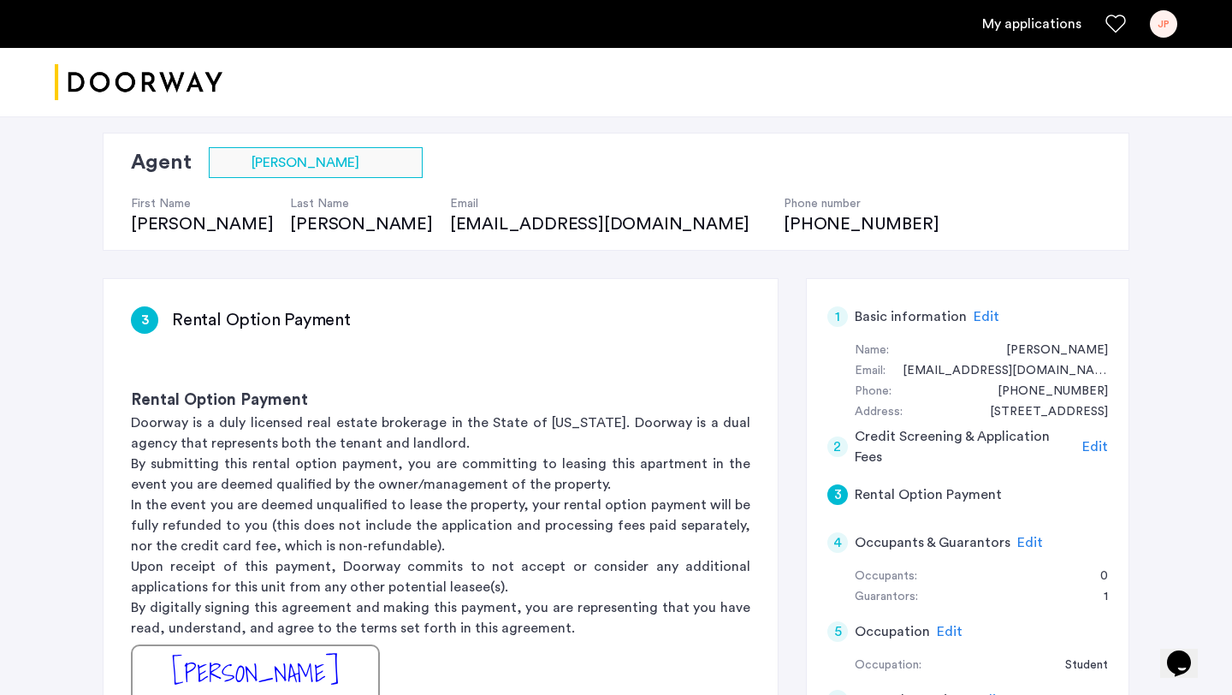
scroll to position [123, 0]
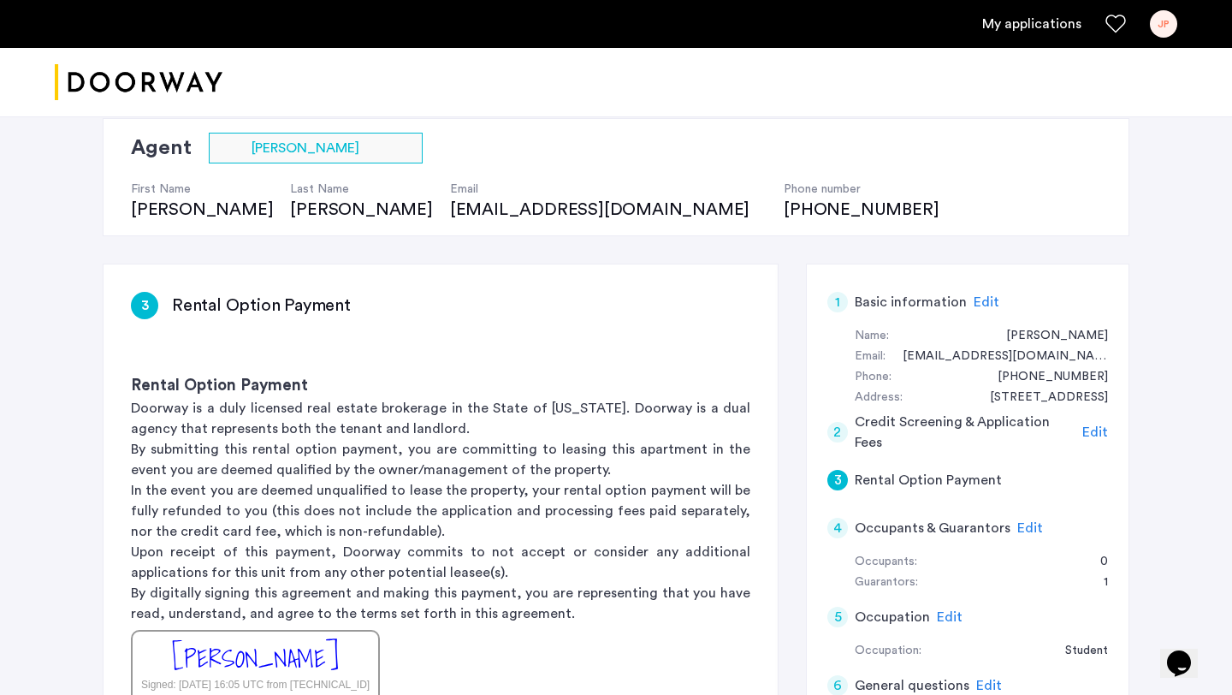
click at [921, 350] on div "Email: jenishabipin18@gmail.com" at bounding box center [981, 356] width 253 height 21
click at [975, 302] on span "Edit" at bounding box center [987, 302] width 26 height 14
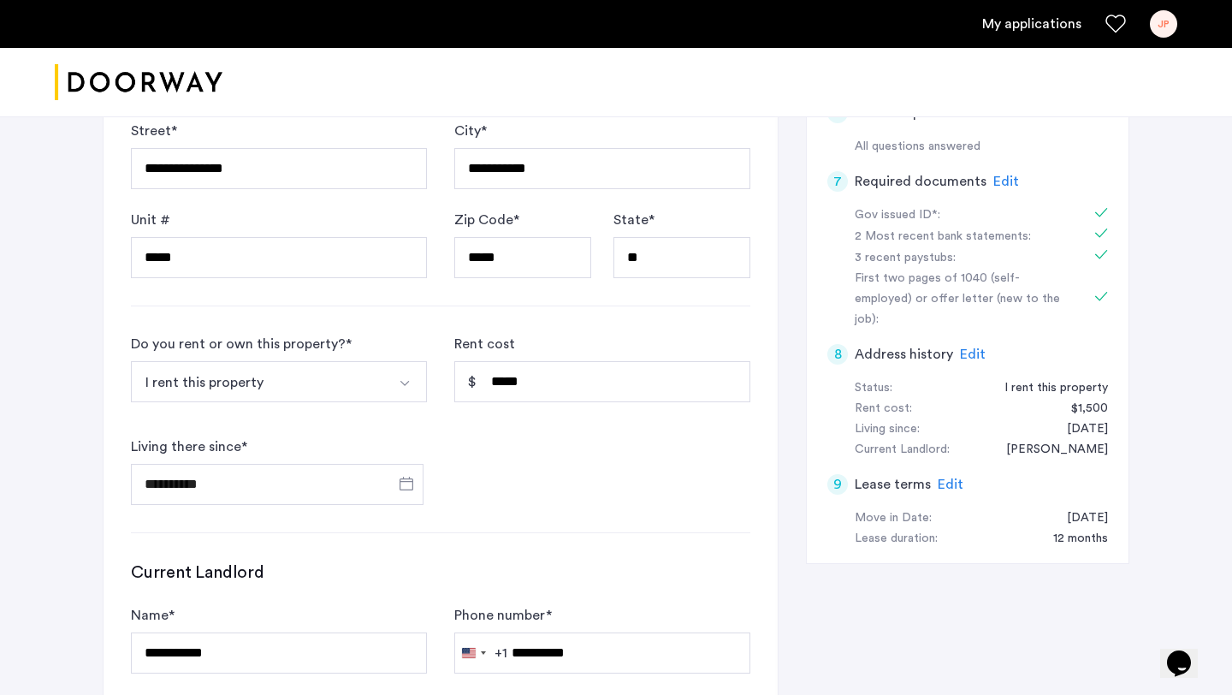
scroll to position [710, 0]
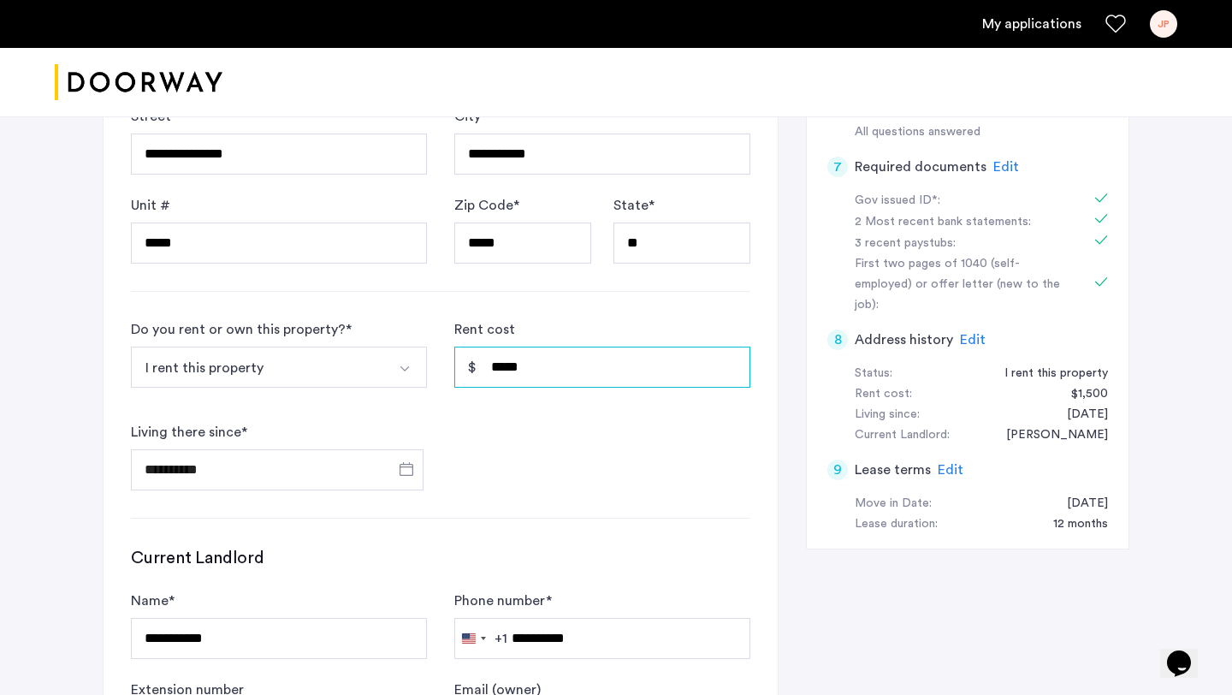
click at [531, 375] on input "*****" at bounding box center [602, 366] width 296 height 41
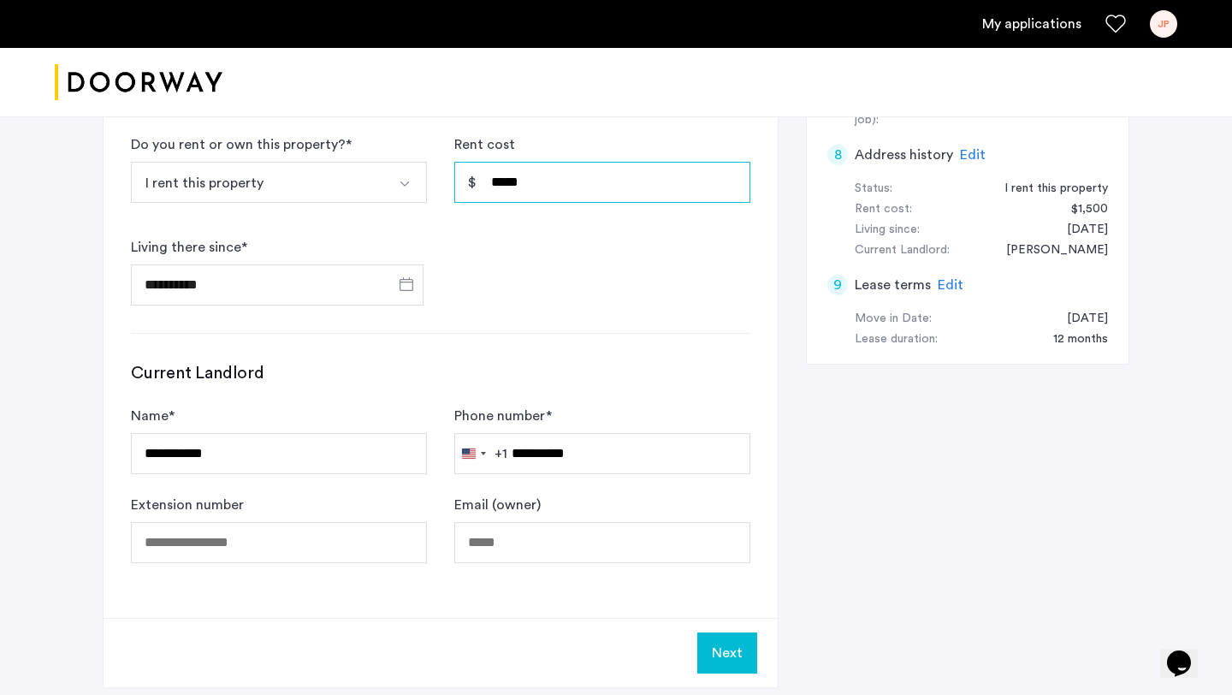
scroll to position [1164, 0]
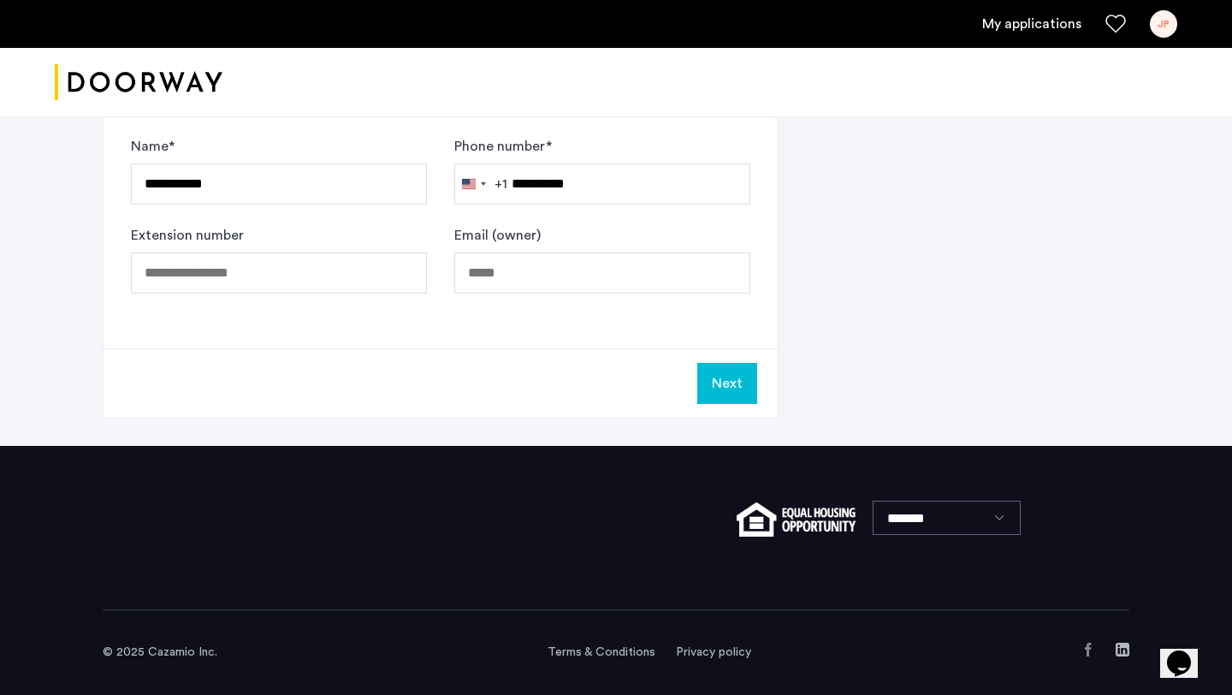
type input "*****"
click at [749, 378] on button "Next" at bounding box center [727, 383] width 60 height 41
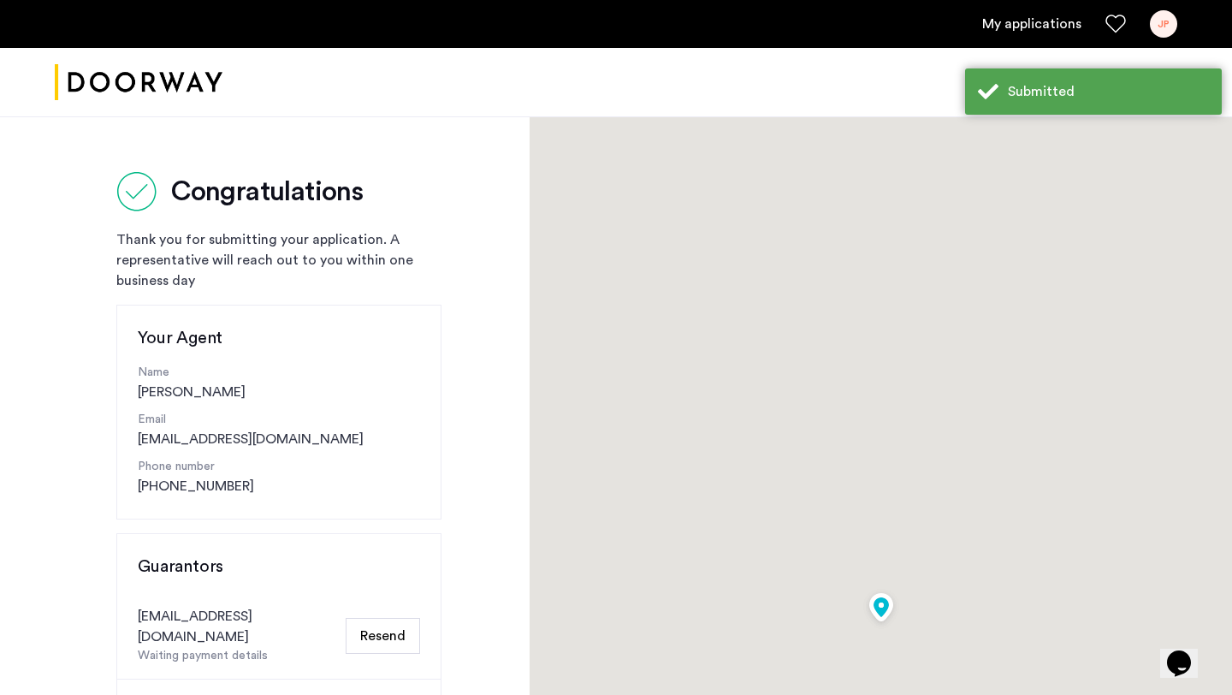
click at [976, 418] on div at bounding box center [881, 629] width 702 height 1027
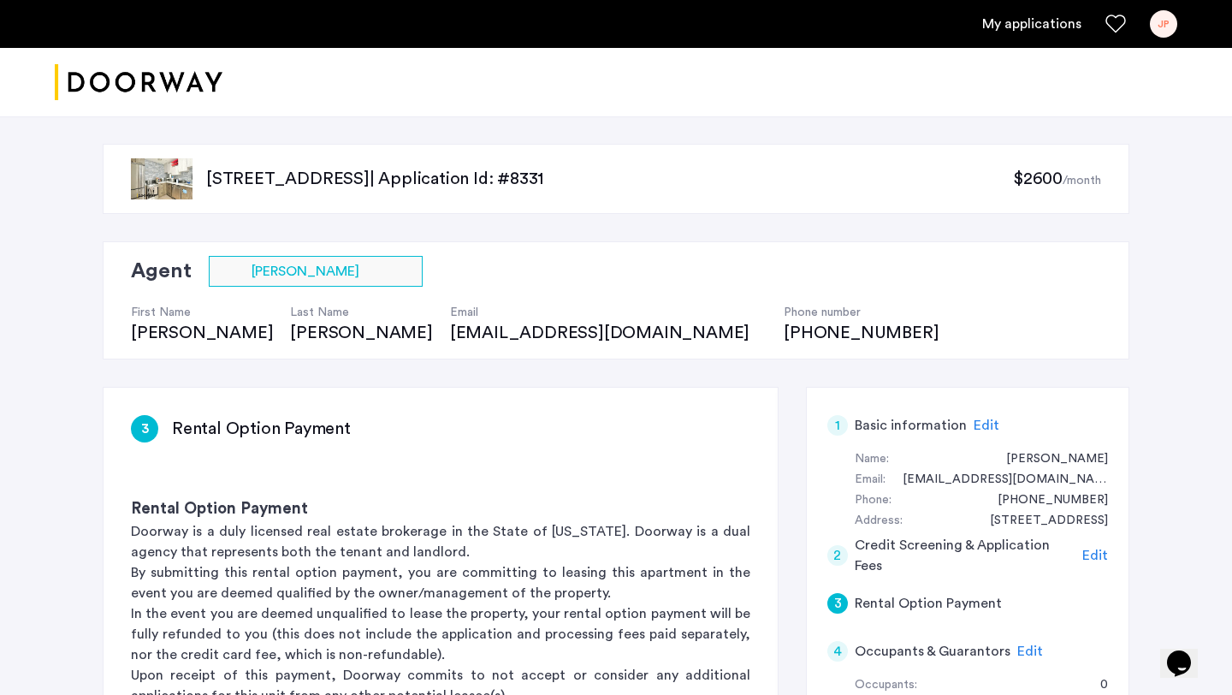
click at [983, 425] on span "Edit" at bounding box center [987, 425] width 26 height 14
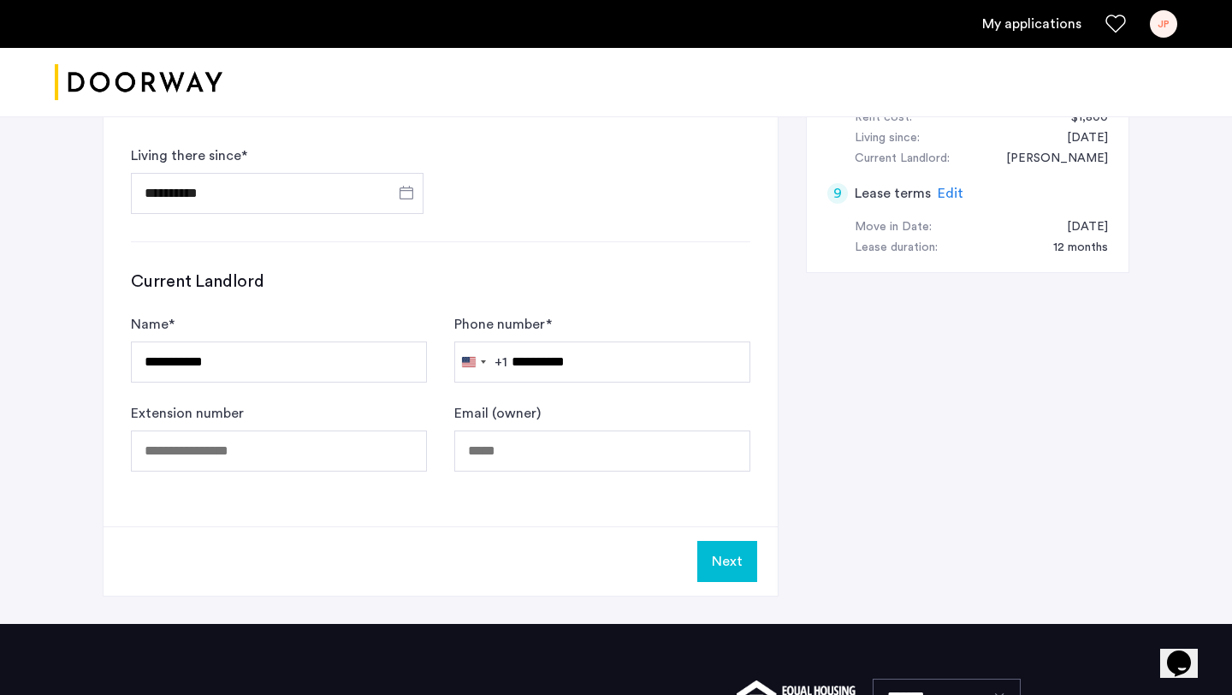
scroll to position [990, 0]
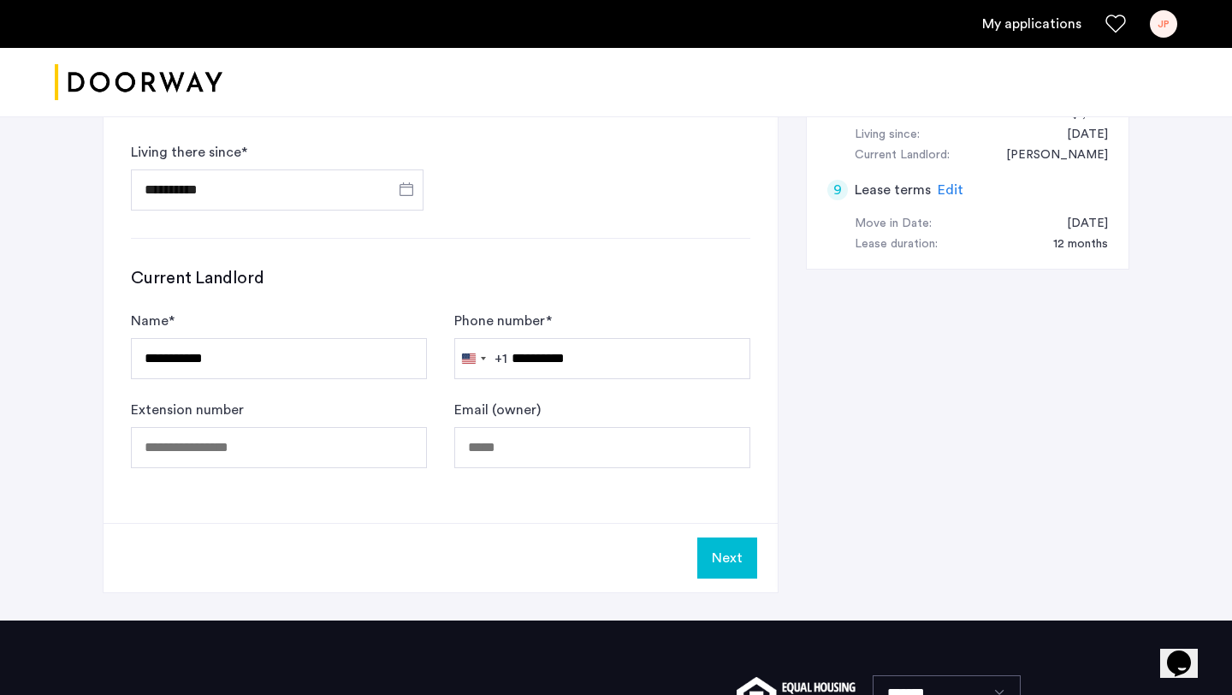
click at [703, 570] on button "Next" at bounding box center [727, 557] width 60 height 41
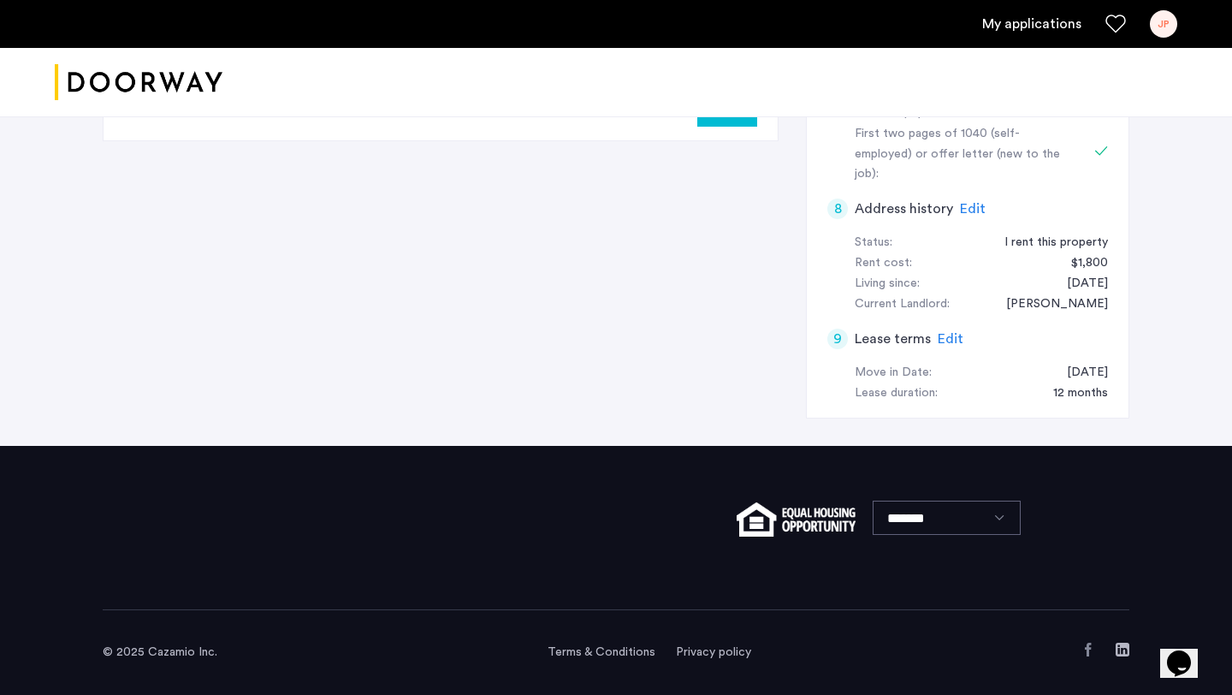
scroll to position [0, 0]
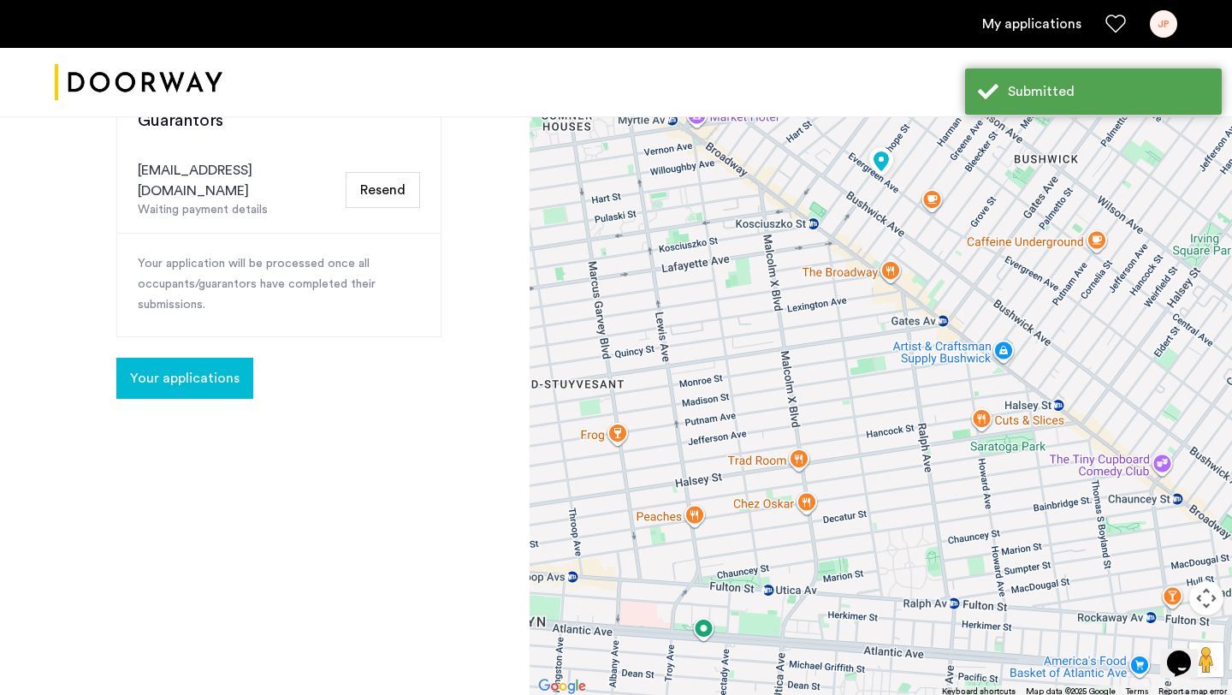
scroll to position [448, 0]
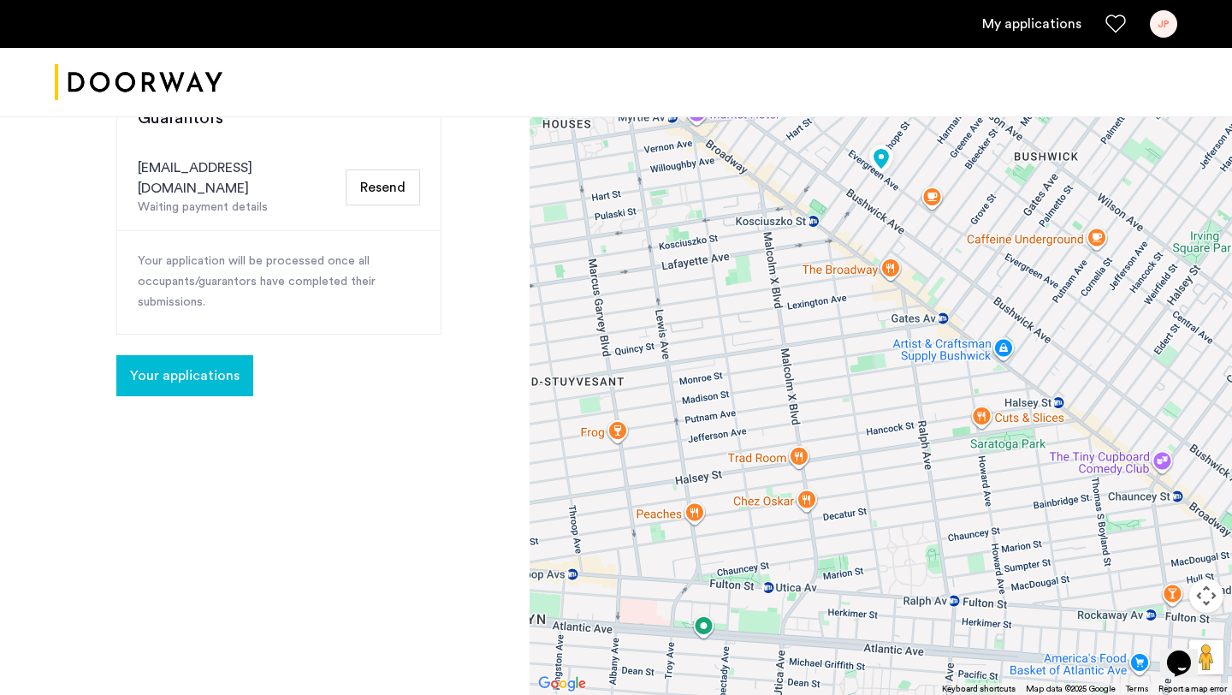
click at [180, 365] on span "Your applications" at bounding box center [185, 375] width 110 height 21
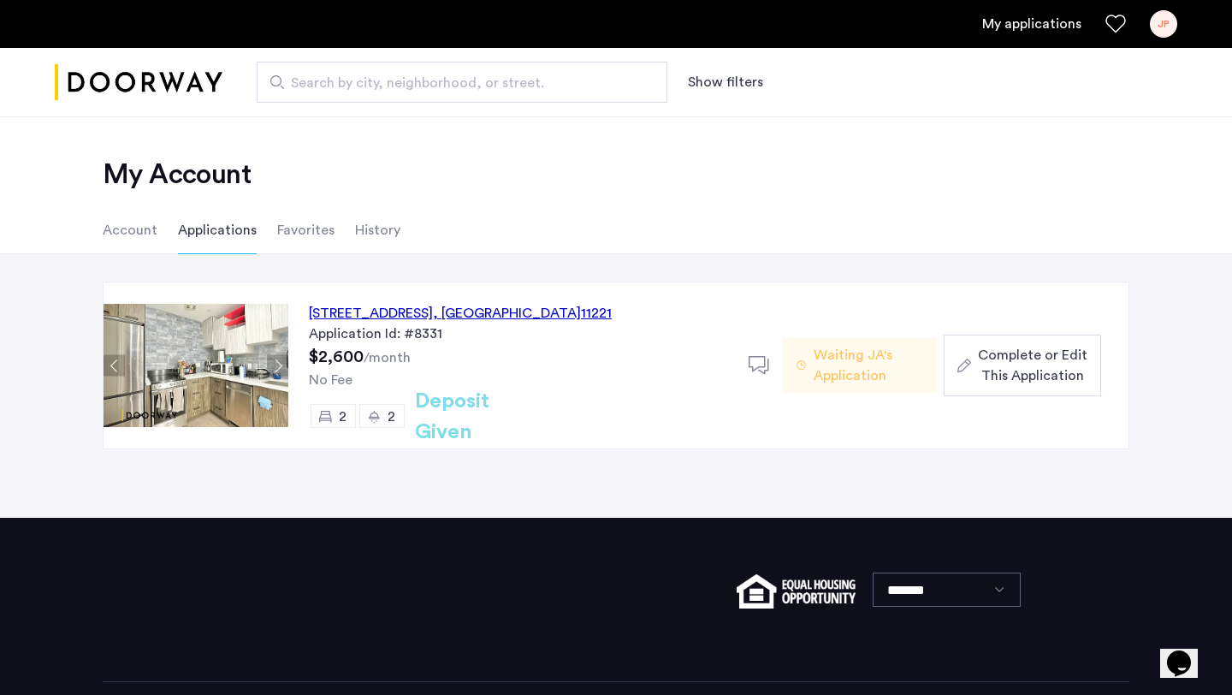
click at [999, 381] on span "Complete or Edit This Application" at bounding box center [1033, 365] width 110 height 41
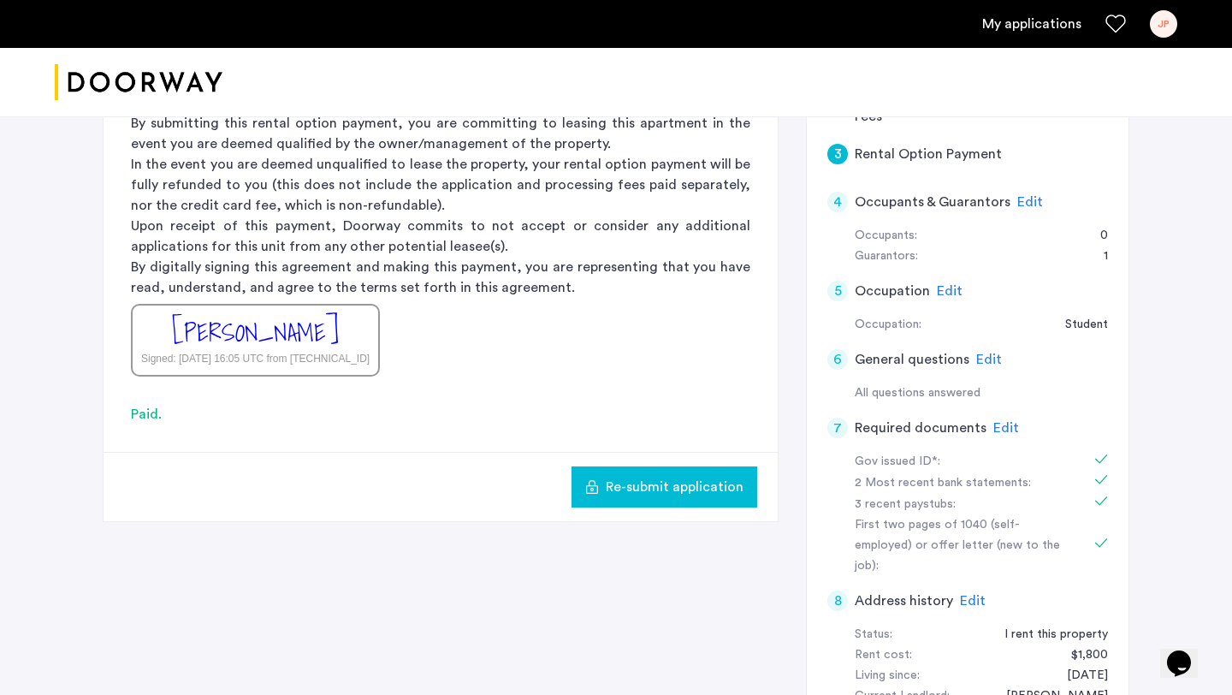
scroll to position [479, 0]
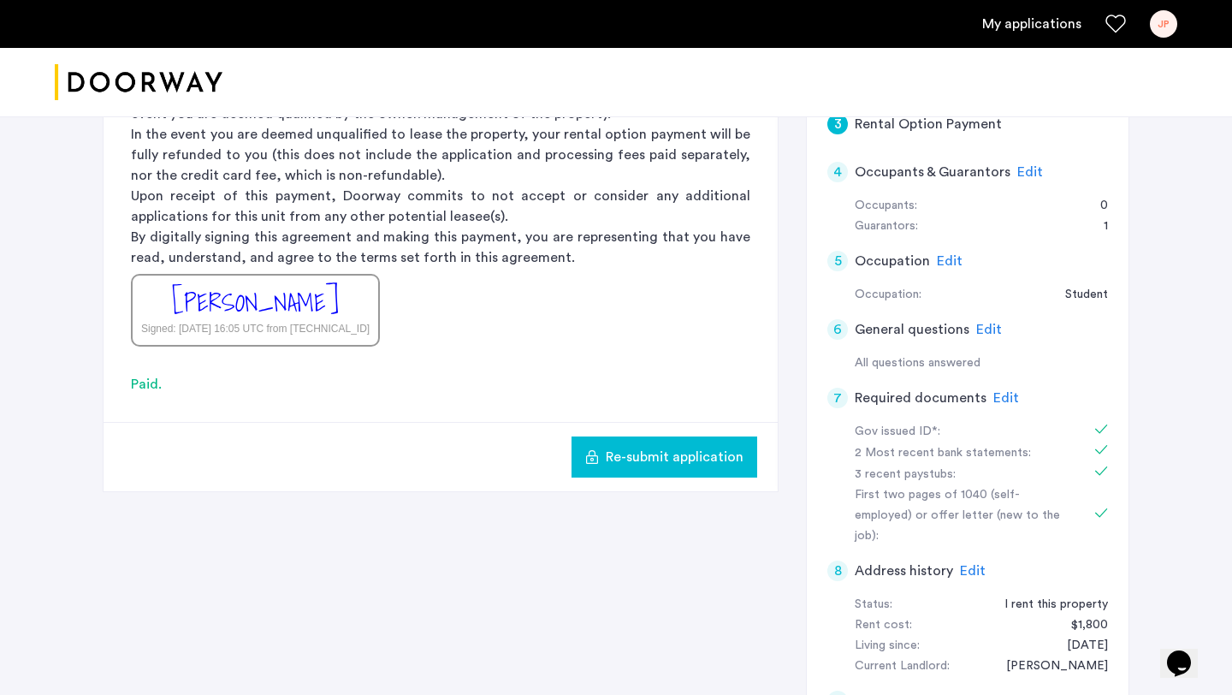
click at [1022, 178] on span "Edit" at bounding box center [1030, 172] width 26 height 14
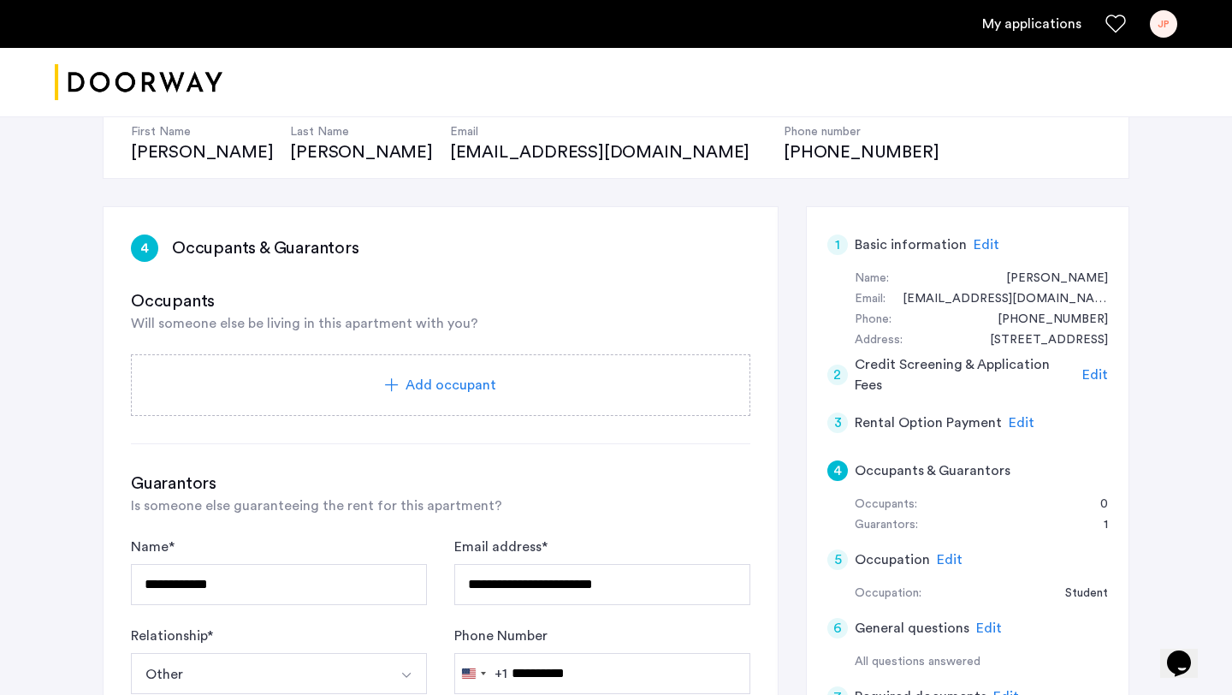
scroll to position [313, 0]
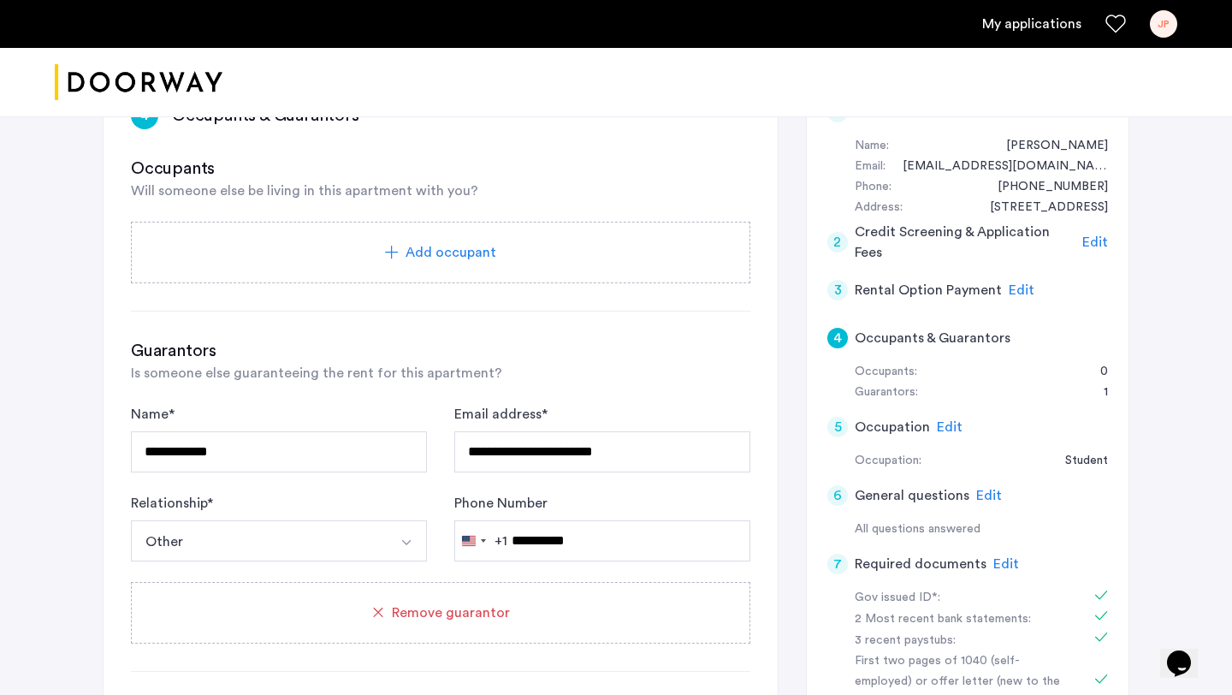
click at [977, 334] on h5 "Occupants & Guarantors" at bounding box center [933, 338] width 156 height 21
click at [968, 339] on h5 "Occupants & Guarantors" at bounding box center [933, 338] width 156 height 21
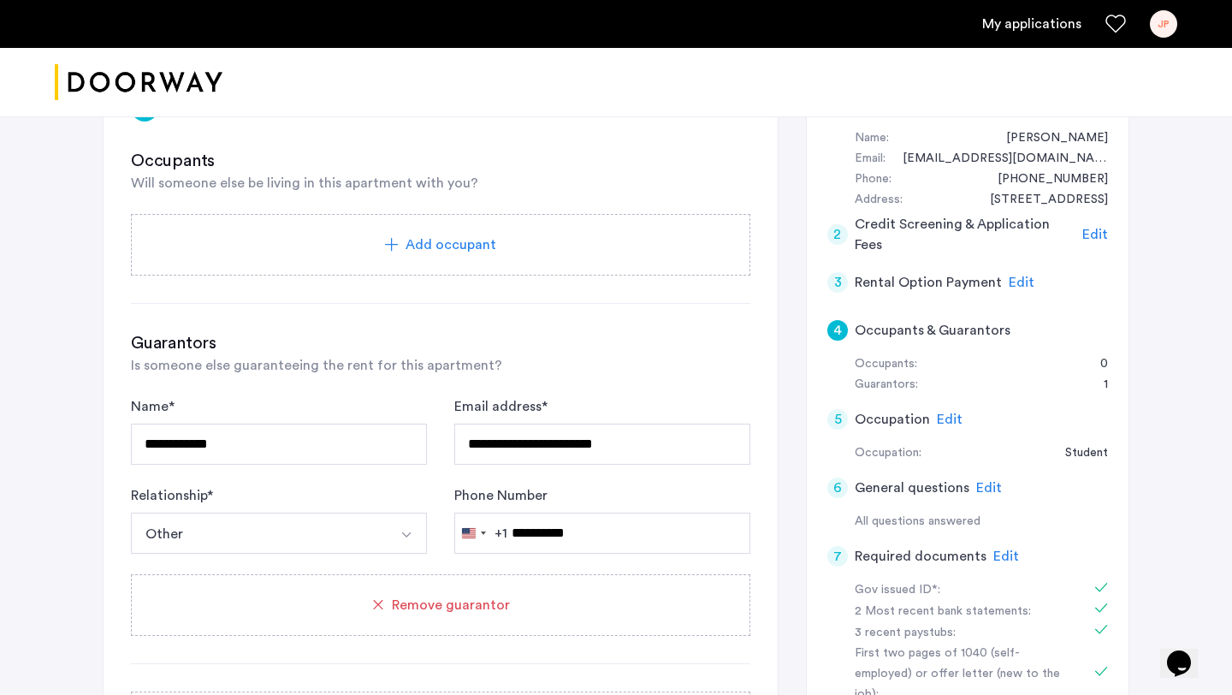
scroll to position [325, 0]
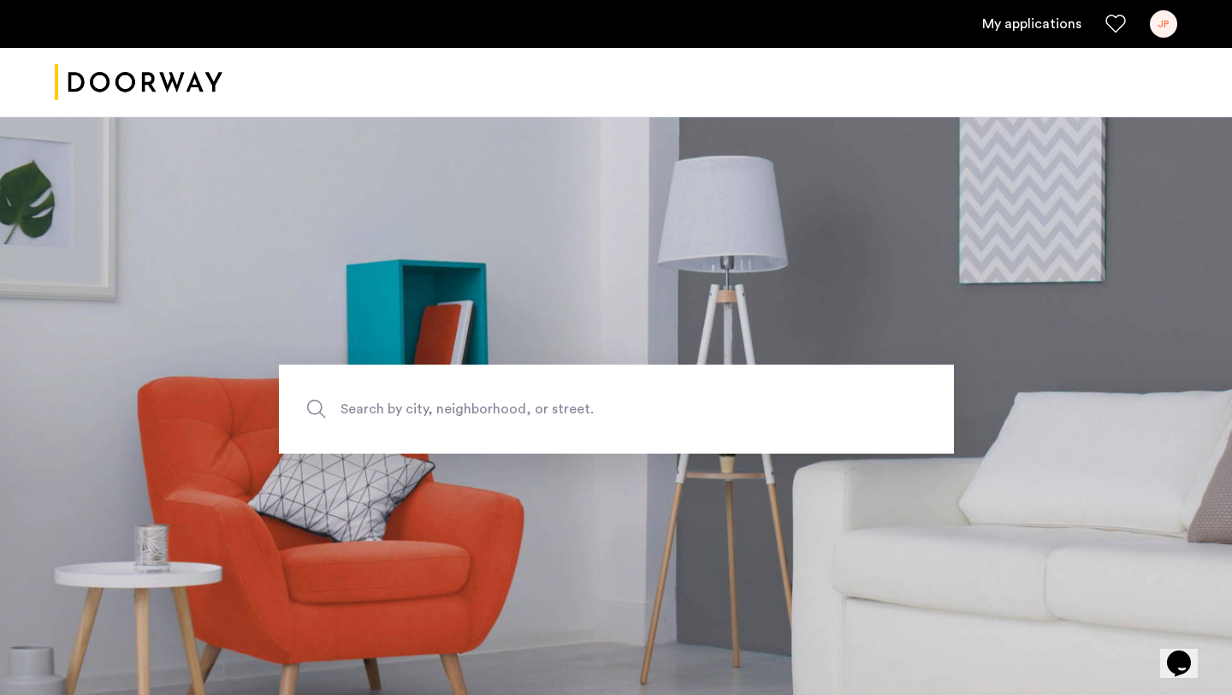
click at [1029, 34] on ul "My applications JP" at bounding box center [616, 23] width 1122 height 27
click at [1029, 31] on link "My applications" at bounding box center [1031, 24] width 99 height 21
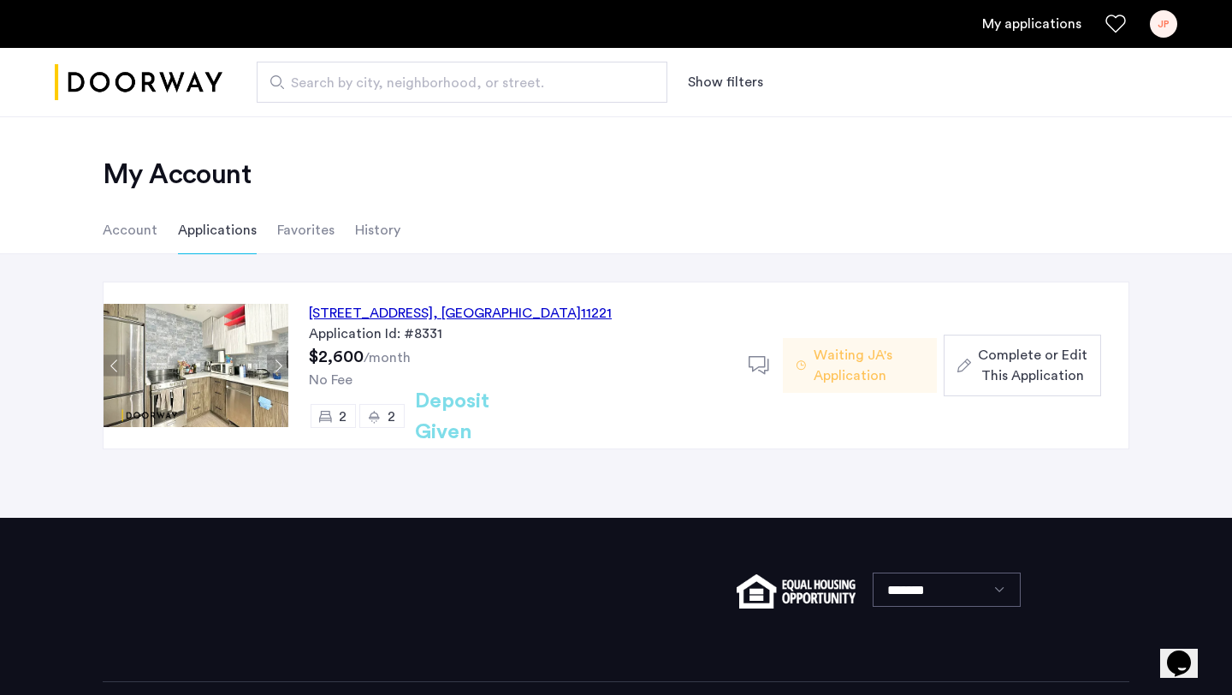
click at [1175, 21] on div "JP" at bounding box center [1163, 23] width 27 height 27
click at [1175, 21] on div at bounding box center [616, 347] width 1232 height 695
click at [867, 360] on span "Waiting JA's Application" at bounding box center [869, 365] width 110 height 41
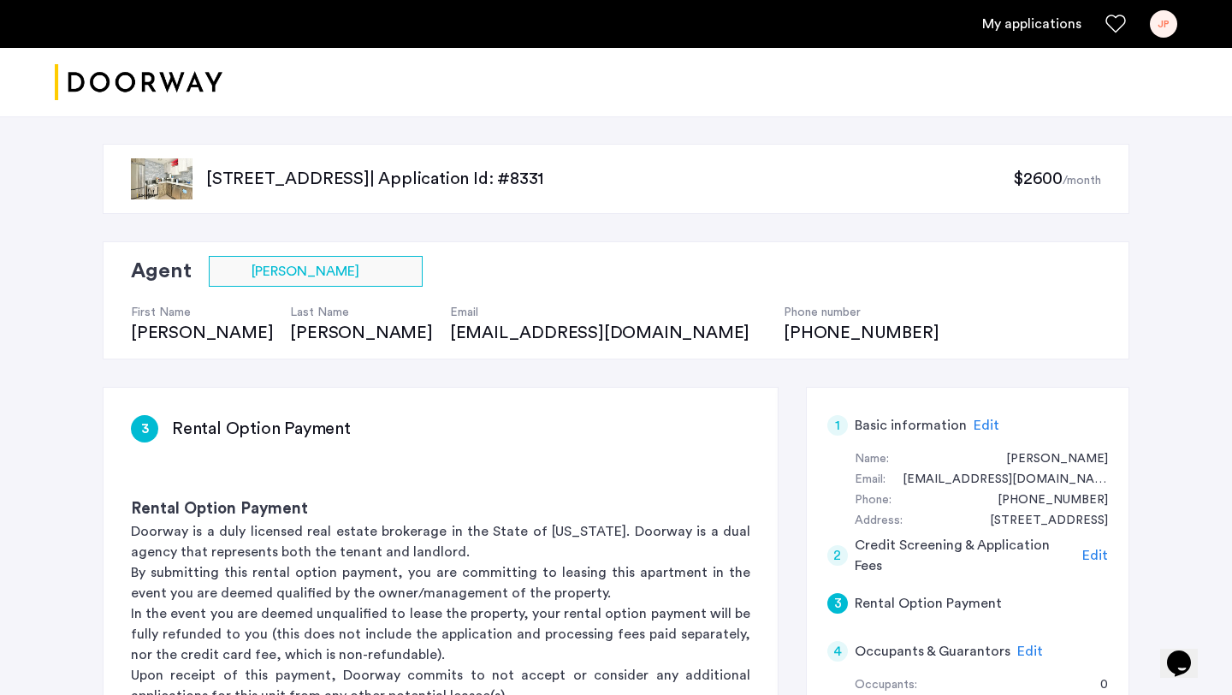
click at [1175, 24] on div "JP" at bounding box center [1163, 23] width 27 height 27
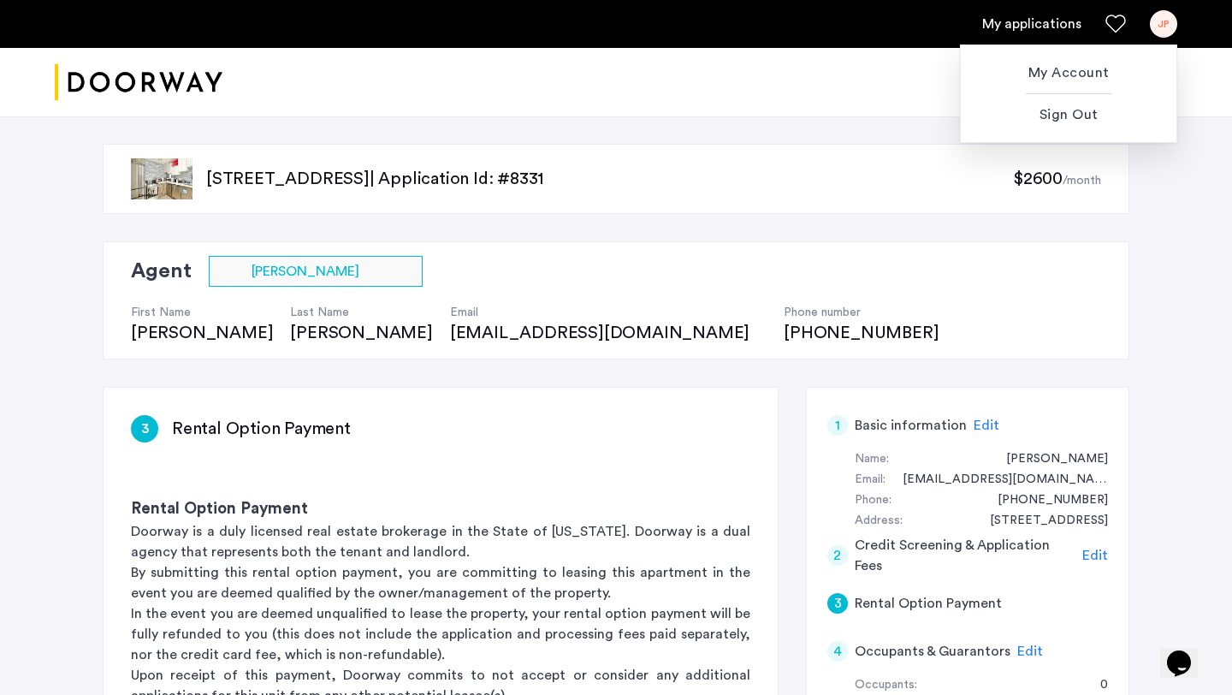
click at [1038, 20] on div at bounding box center [616, 347] width 1232 height 695
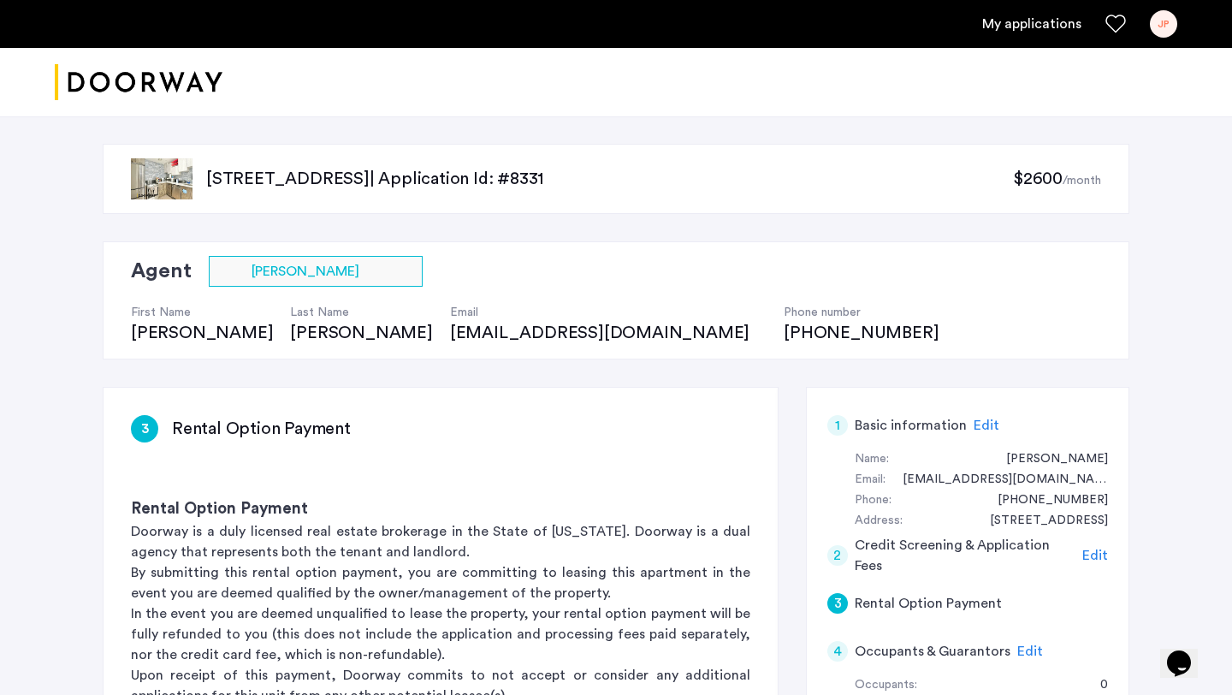
click at [1038, 20] on link "My applications" at bounding box center [1031, 24] width 99 height 21
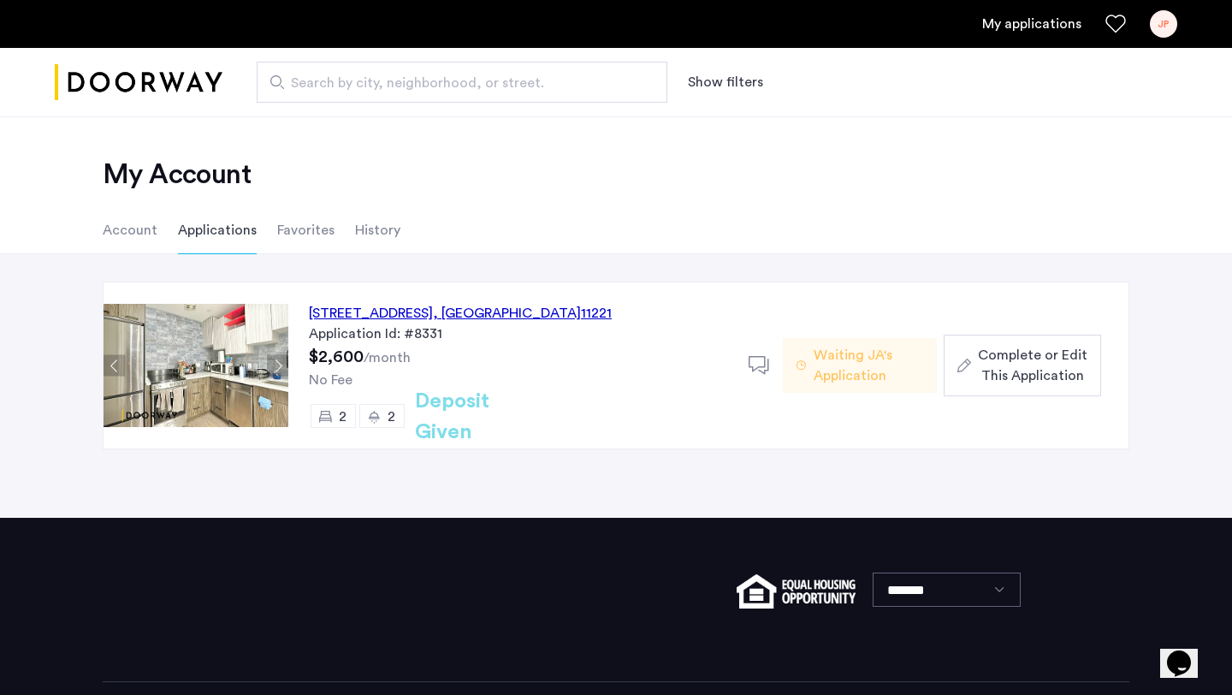
click at [1173, 20] on div "JP" at bounding box center [1163, 23] width 27 height 27
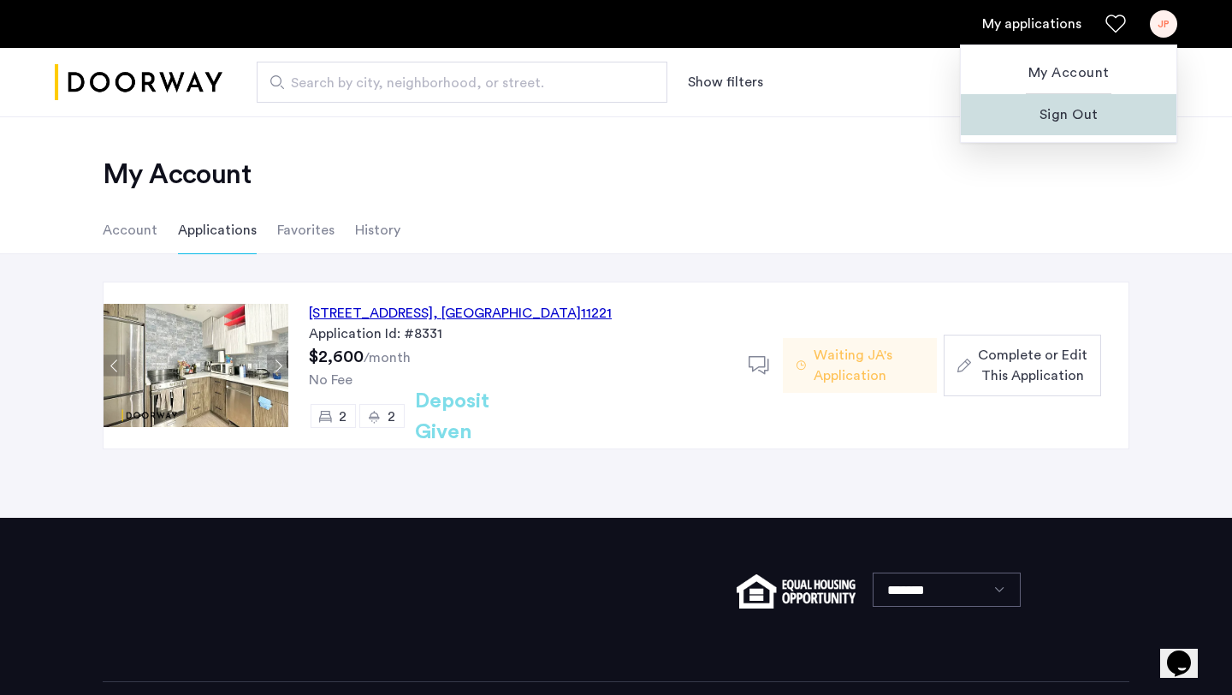
click at [1079, 110] on span "Sign Out" at bounding box center [1068, 114] width 188 height 21
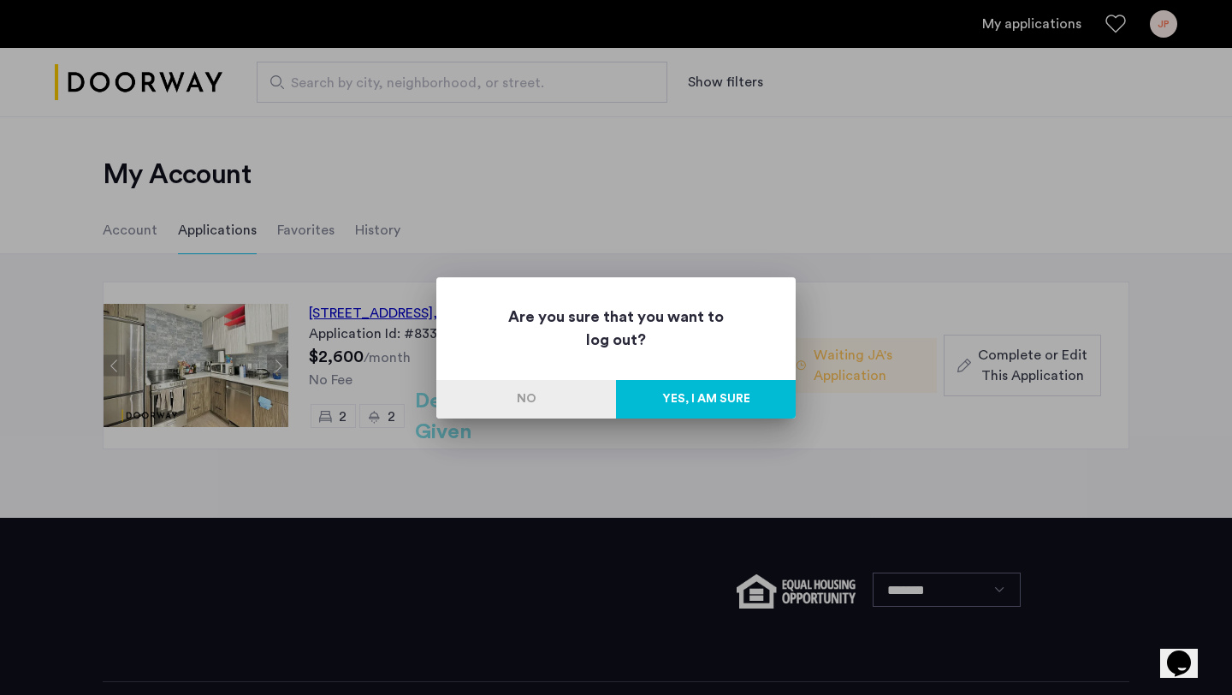
click at [726, 394] on button "Yes, I am sure" at bounding box center [706, 399] width 180 height 38
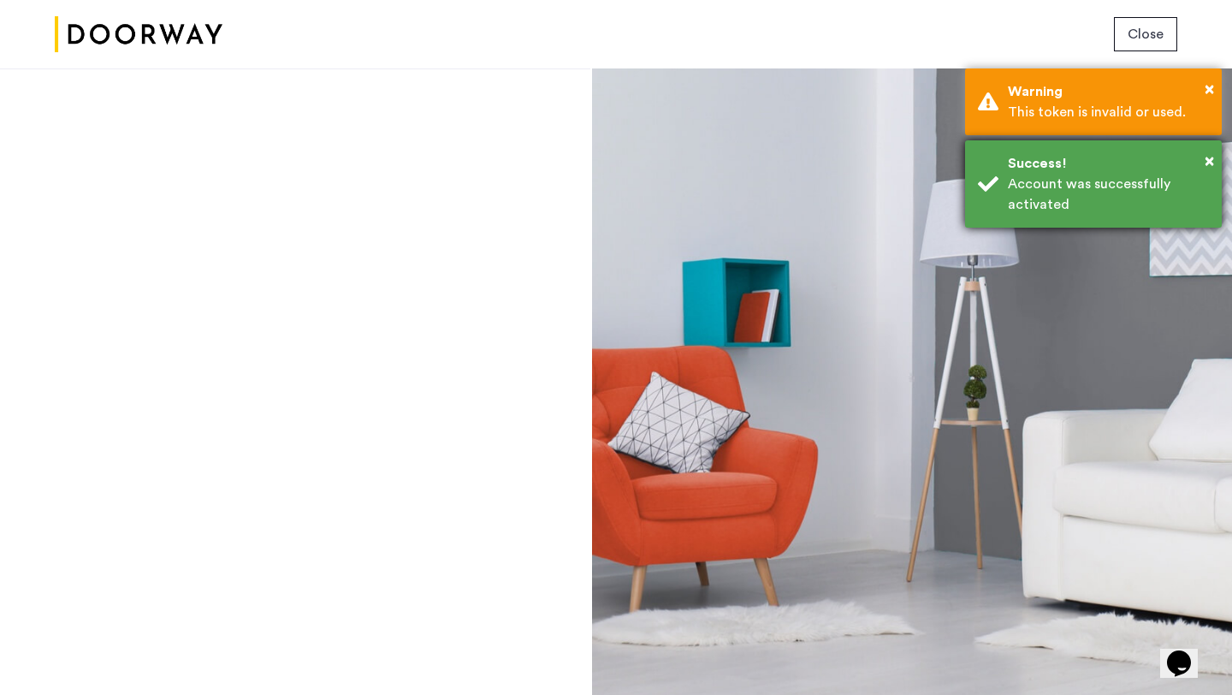
click at [1139, 201] on div "Account was successfully activated" at bounding box center [1108, 194] width 201 height 41
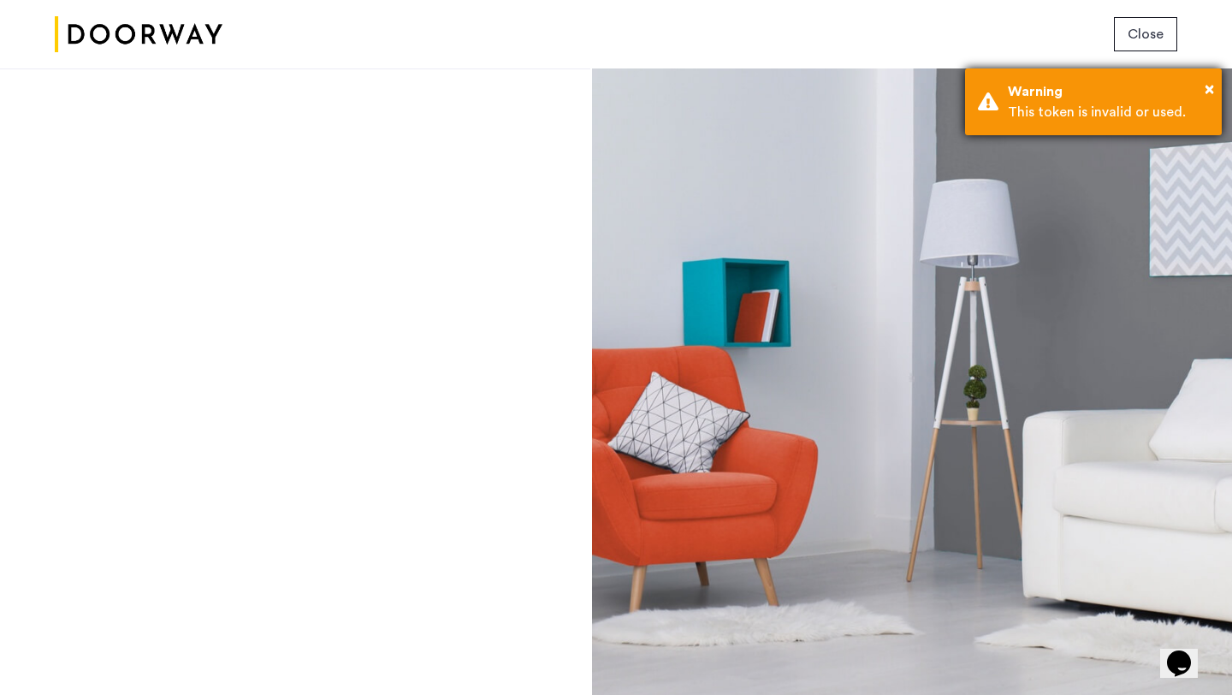
click at [1081, 126] on div "× Warning This token is invalid or used." at bounding box center [1093, 101] width 257 height 67
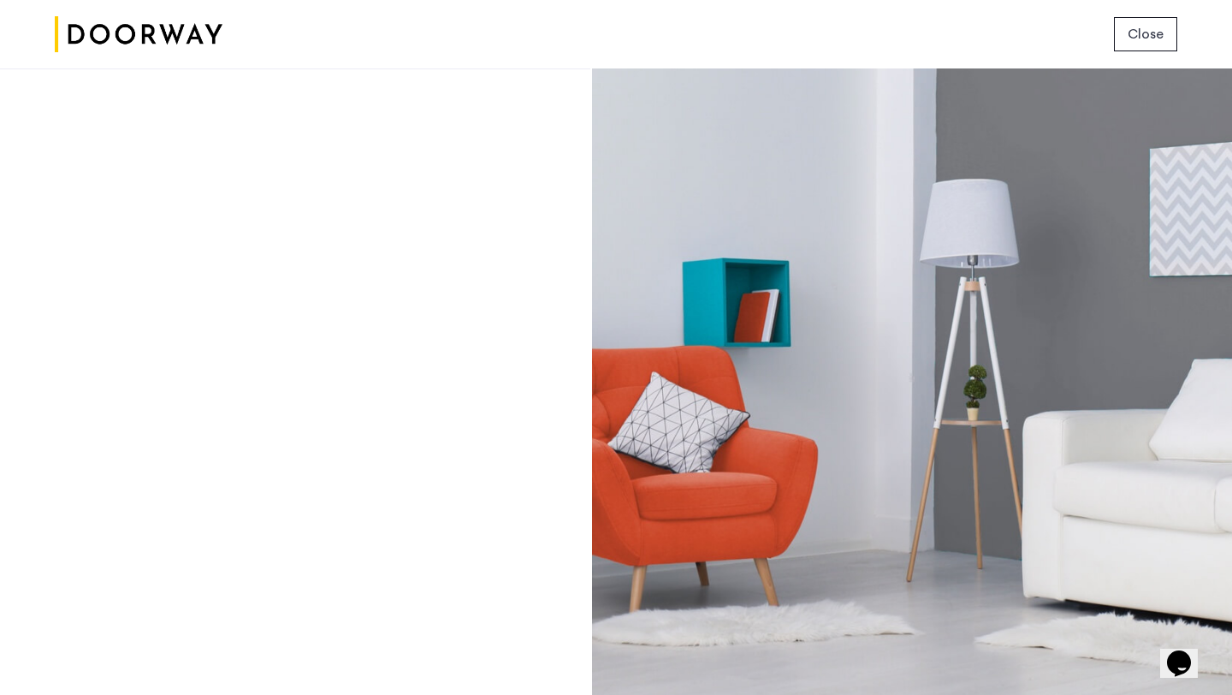
click at [1127, 38] on button "Close" at bounding box center [1145, 34] width 63 height 34
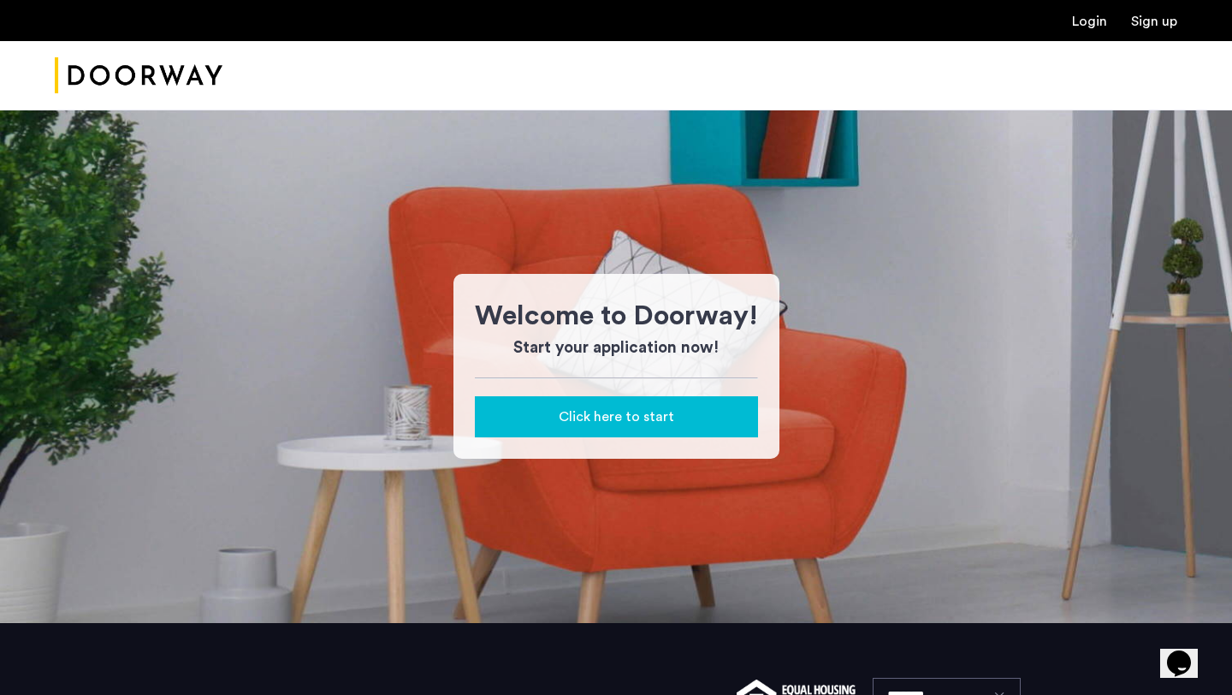
click at [602, 405] on button "Click here to start" at bounding box center [616, 416] width 283 height 41
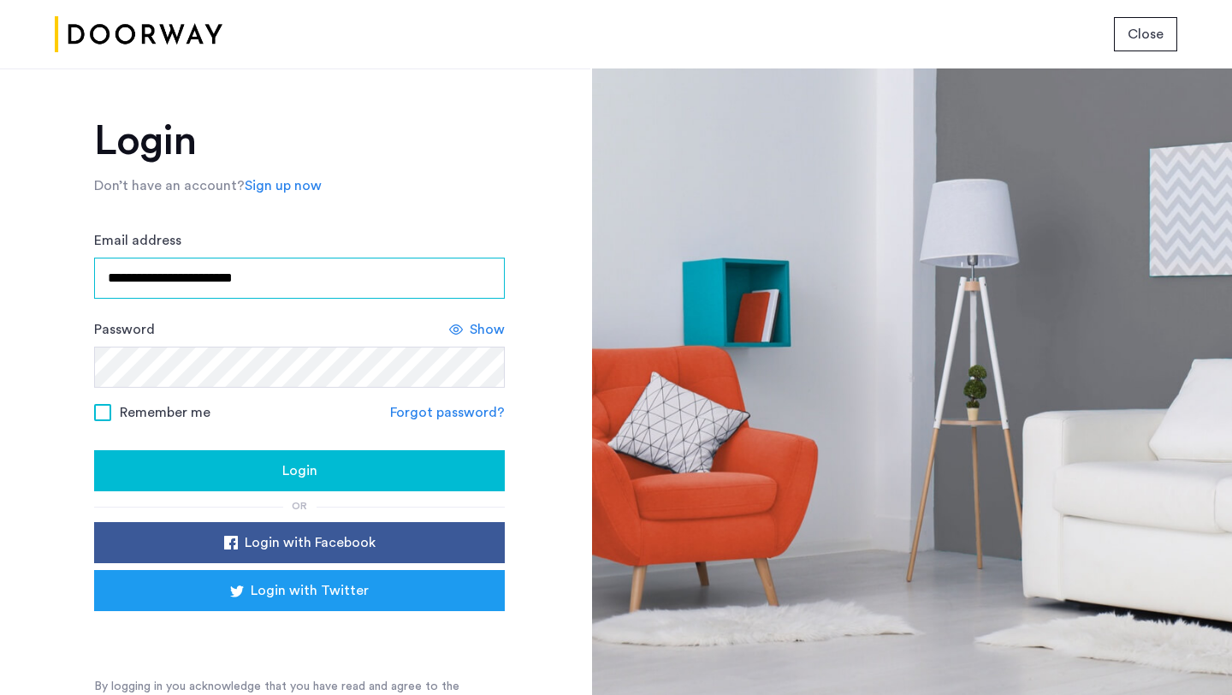
click at [314, 275] on input "**********" at bounding box center [299, 277] width 411 height 41
drag, startPoint x: 306, startPoint y: 278, endPoint x: 0, endPoint y: 277, distance: 306.3
click at [0, 277] on div "**********" at bounding box center [295, 381] width 590 height 626
type input "**********"
click at [79, 369] on div "**********" at bounding box center [295, 381] width 590 height 626
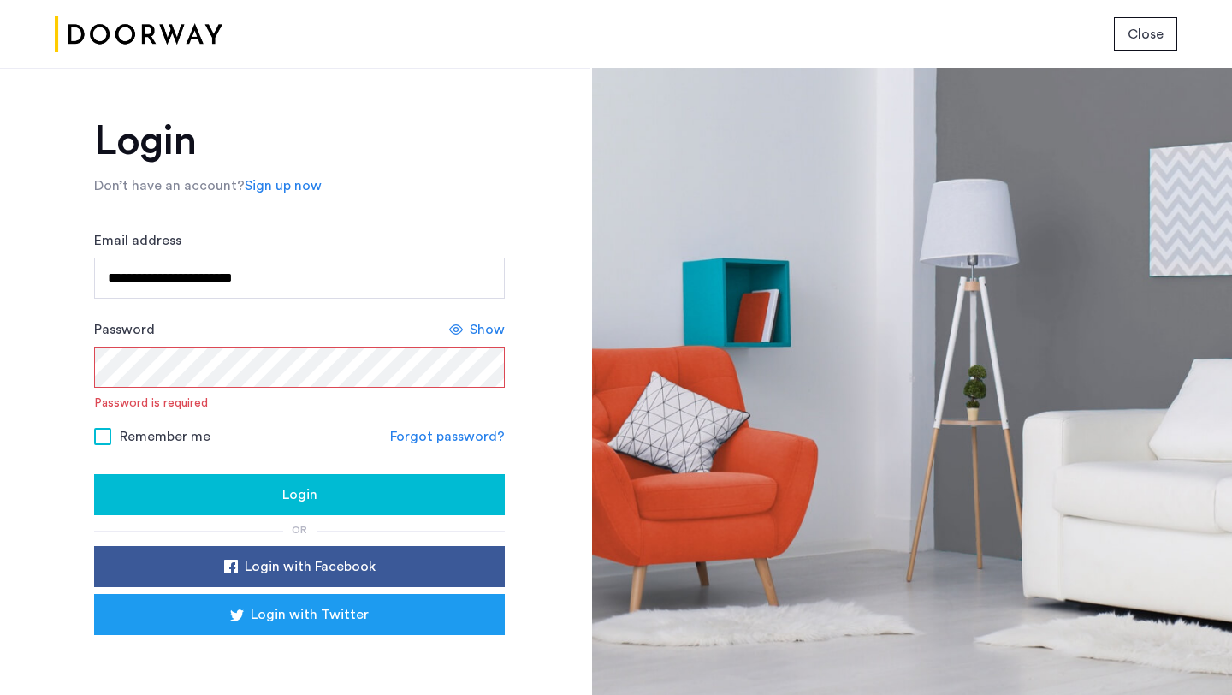
click at [497, 324] on span "Show" at bounding box center [487, 329] width 35 height 21
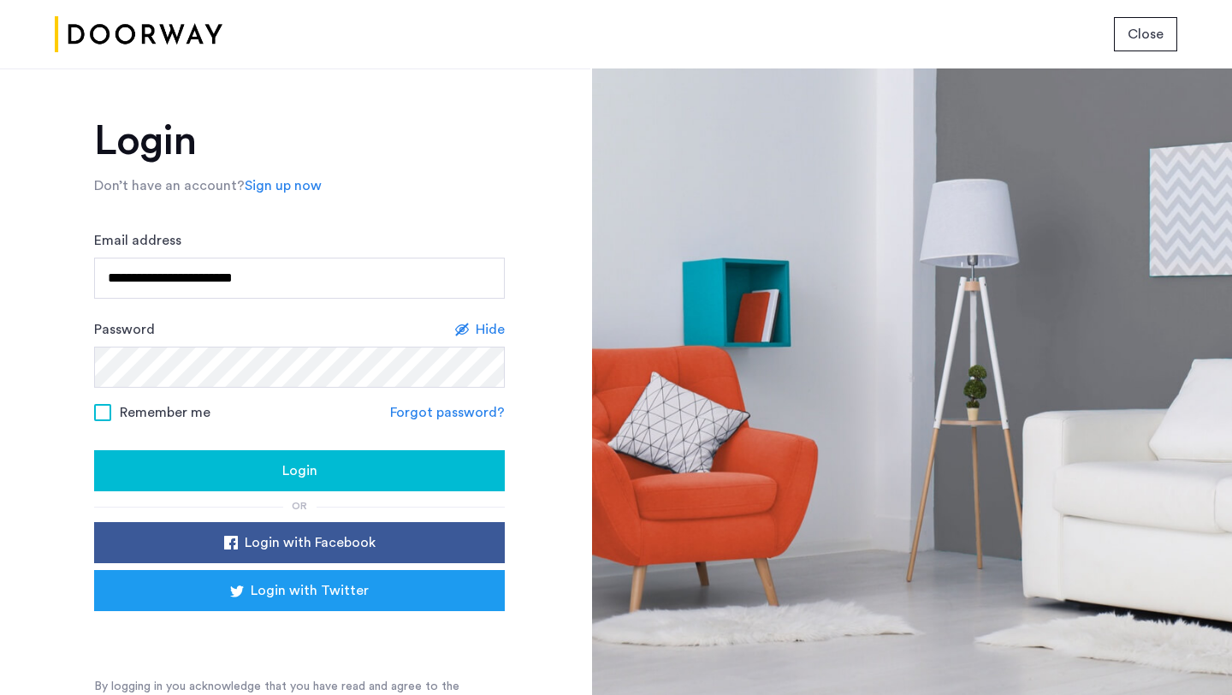
click at [348, 477] on div "Login" at bounding box center [299, 470] width 383 height 21
